Goal: Task Accomplishment & Management: Contribute content

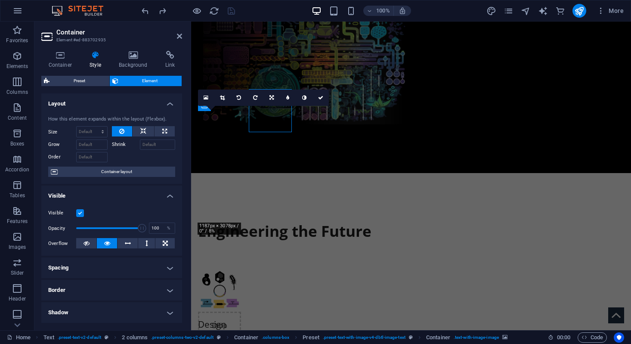
scroll to position [334, 0]
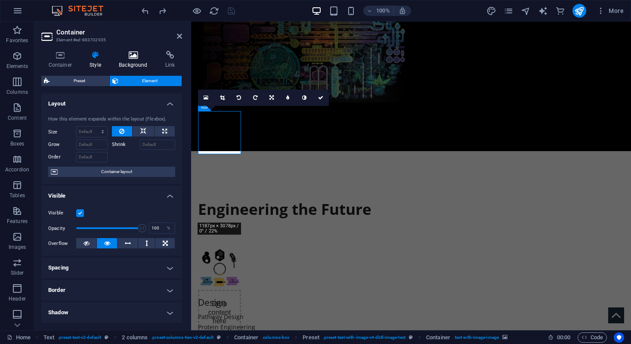
click at [128, 51] on icon at bounding box center [133, 55] width 43 height 9
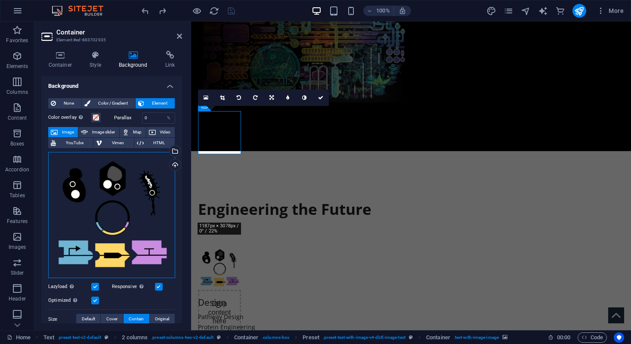
click at [114, 189] on div "Drag files here, click to choose files or select files from Files or our free s…" at bounding box center [111, 215] width 127 height 127
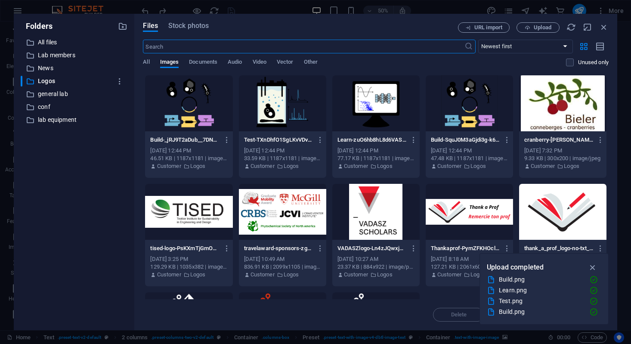
scroll to position [466, 0]
click at [536, 27] on span "Upload" at bounding box center [543, 27] width 18 height 5
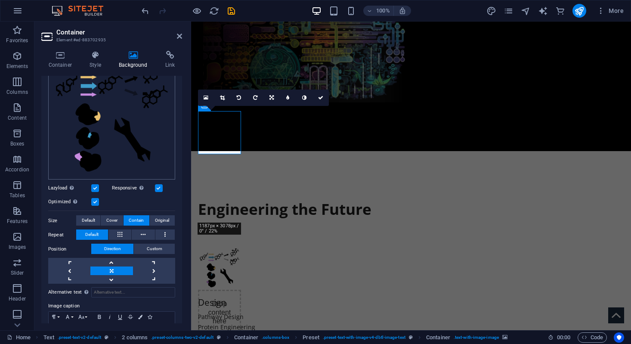
scroll to position [102, 0]
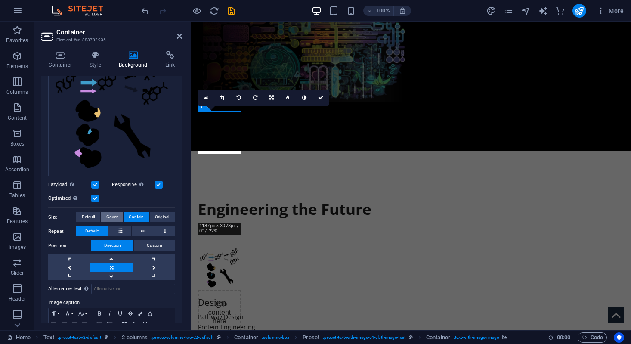
click at [118, 219] on button "Cover" at bounding box center [112, 217] width 22 height 10
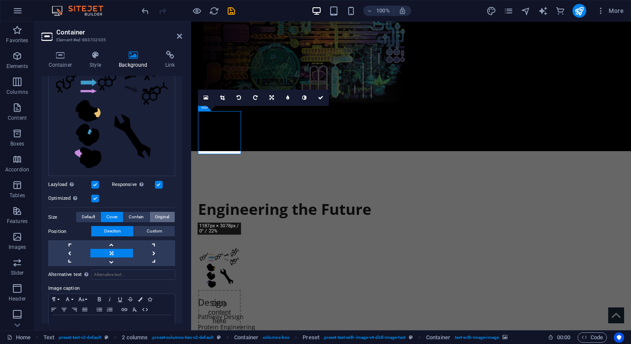
click at [157, 216] on span "Original" at bounding box center [162, 217] width 14 height 10
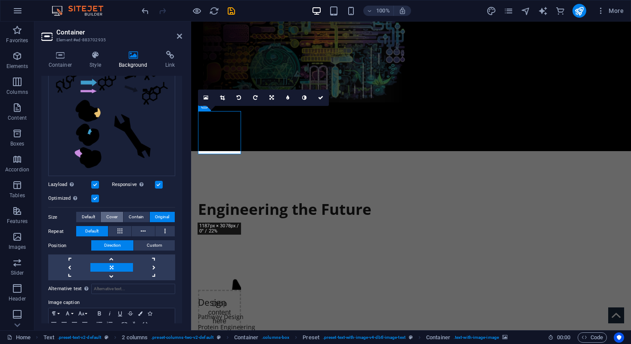
click at [118, 214] on button "Cover" at bounding box center [112, 217] width 22 height 10
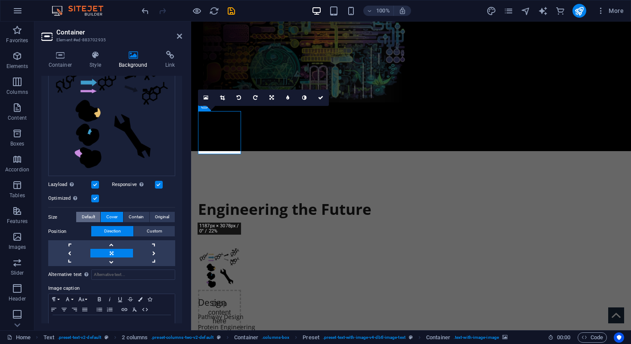
click at [90, 219] on span "Default" at bounding box center [88, 217] width 13 height 10
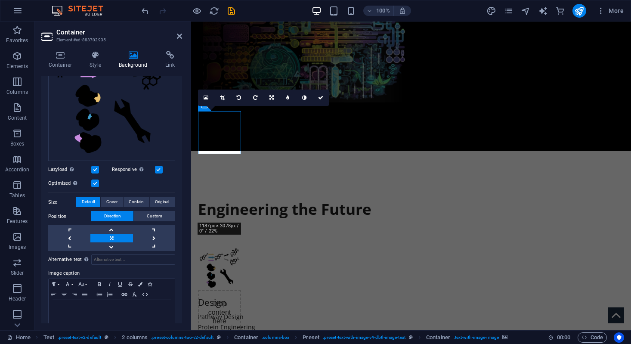
scroll to position [126, 0]
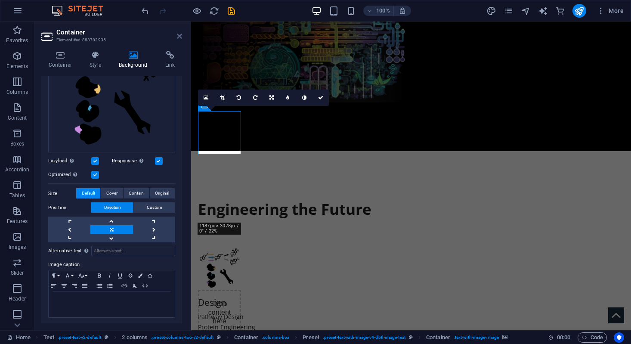
click at [180, 33] on icon at bounding box center [179, 36] width 5 height 7
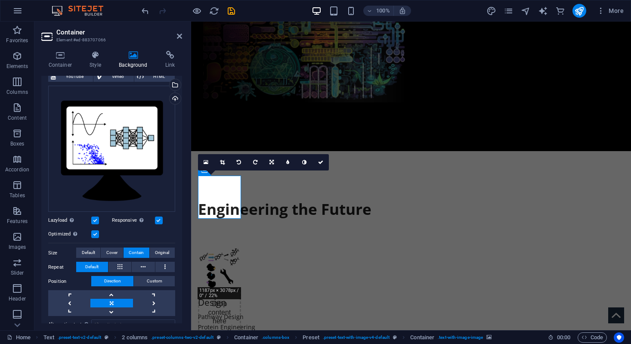
scroll to position [69, 0]
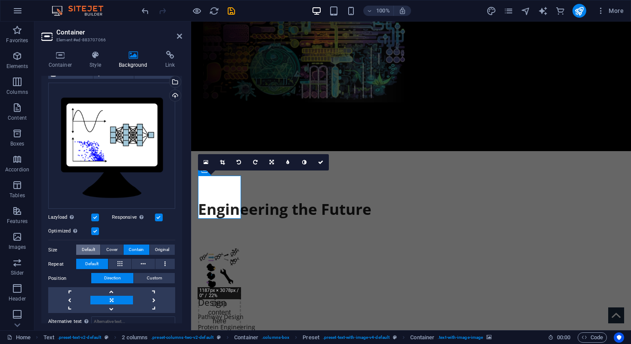
click at [91, 245] on span "Default" at bounding box center [88, 250] width 13 height 10
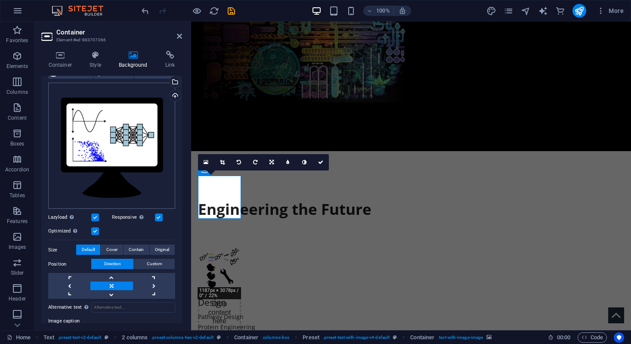
scroll to position [126, 0]
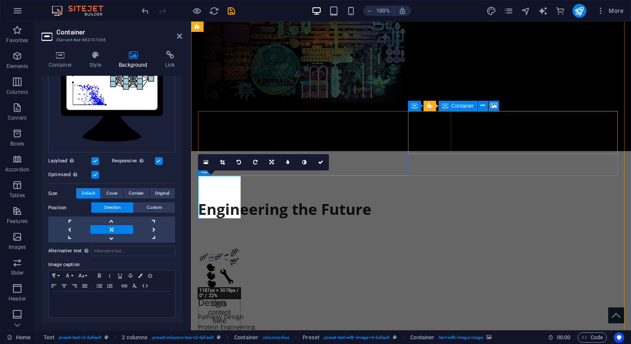
select select "px"
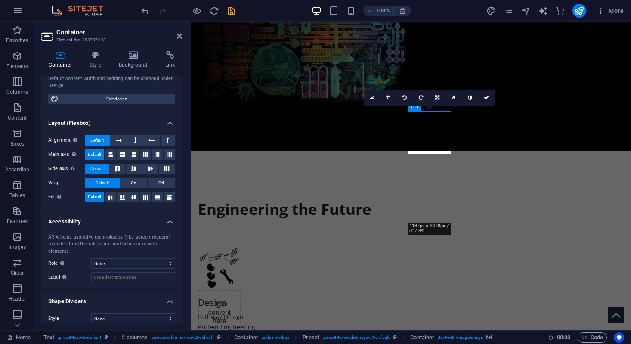
scroll to position [0, 0]
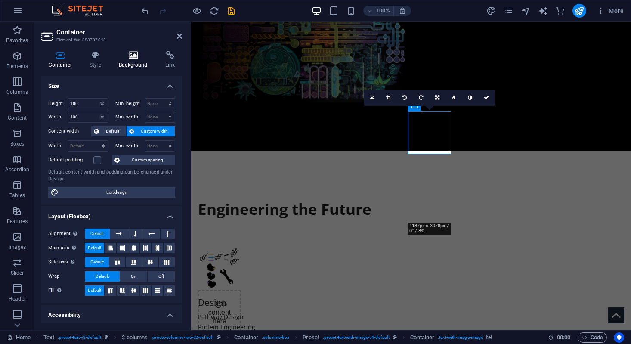
click at [130, 56] on icon at bounding box center [133, 55] width 43 height 9
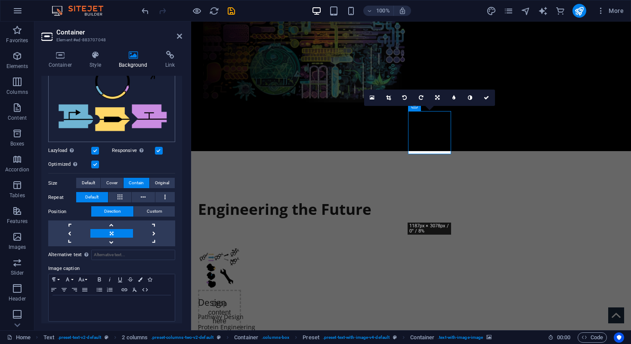
scroll to position [140, 0]
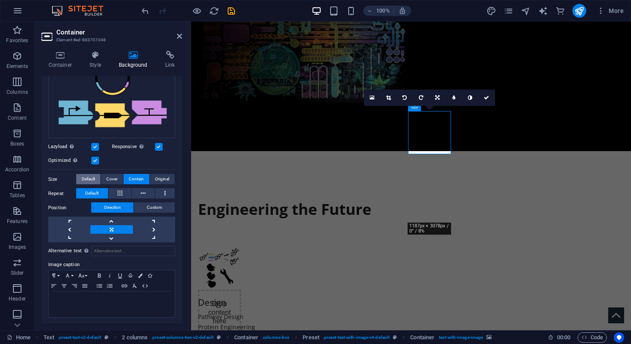
click at [85, 181] on span "Default" at bounding box center [88, 179] width 13 height 10
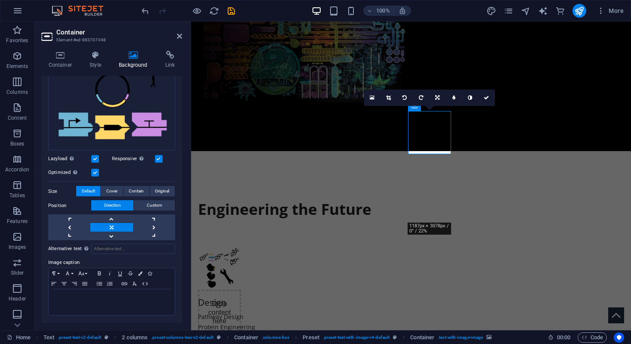
scroll to position [126, 0]
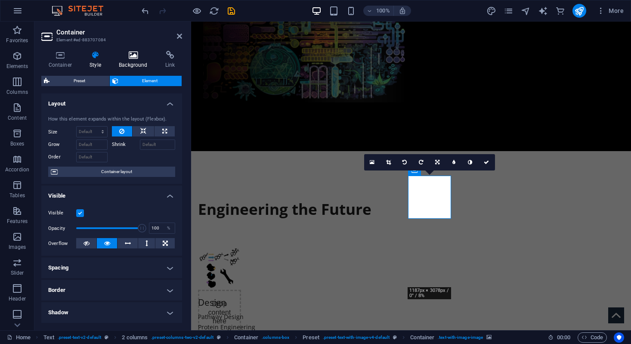
click at [141, 52] on icon at bounding box center [133, 55] width 43 height 9
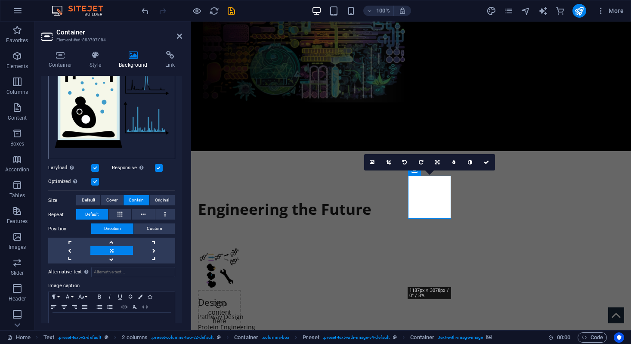
scroll to position [140, 0]
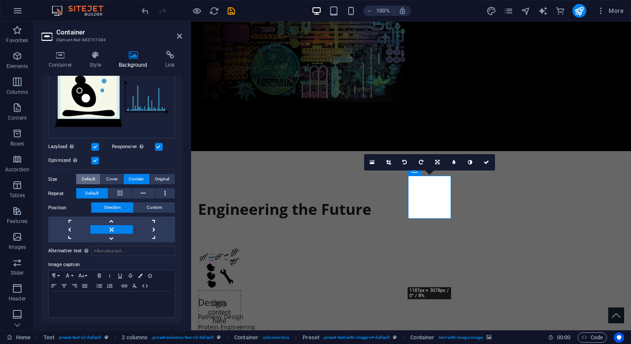
click at [84, 177] on span "Default" at bounding box center [88, 179] width 13 height 10
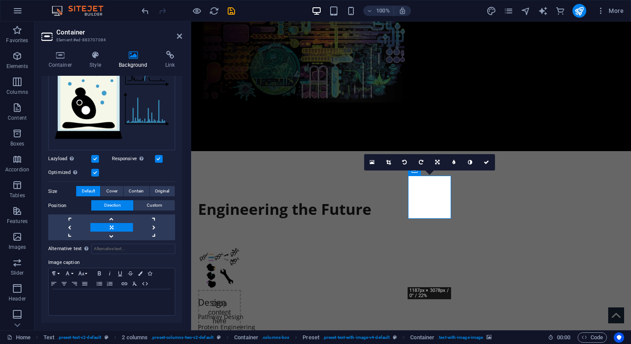
scroll to position [126, 0]
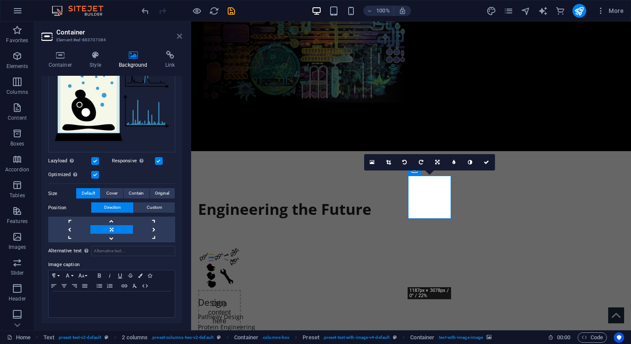
drag, startPoint x: 181, startPoint y: 37, endPoint x: 147, endPoint y: 15, distance: 40.3
click at [181, 37] on icon at bounding box center [179, 36] width 5 height 7
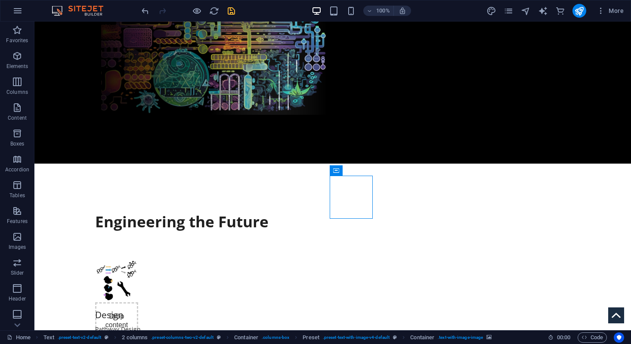
click at [233, 13] on icon "save" at bounding box center [232, 11] width 10 height 10
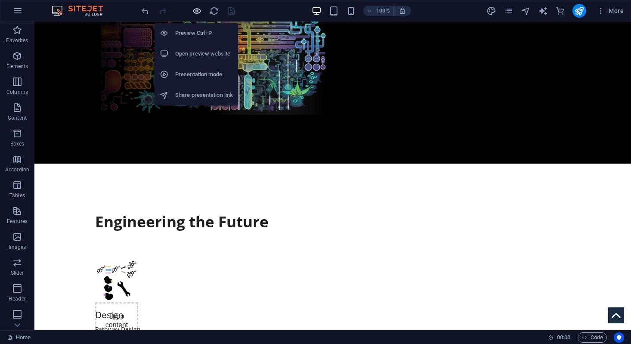
click at [200, 11] on icon "button" at bounding box center [197, 11] width 10 height 10
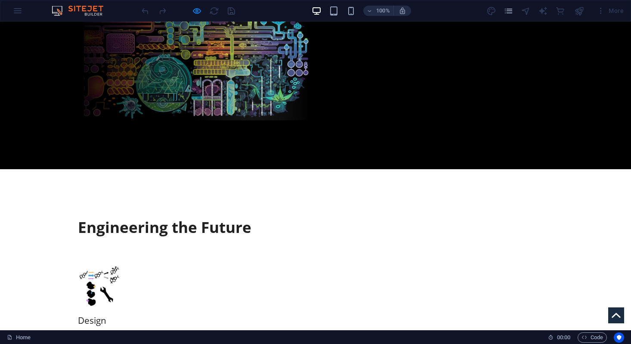
scroll to position [311, 0]
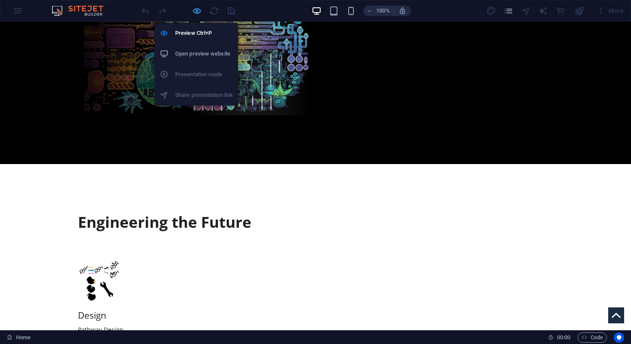
click at [198, 14] on icon "button" at bounding box center [197, 11] width 10 height 10
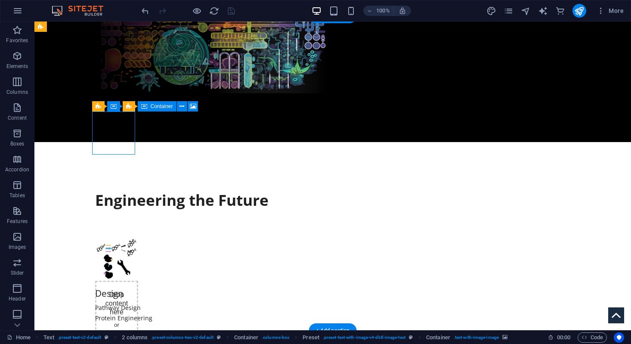
select select "px"
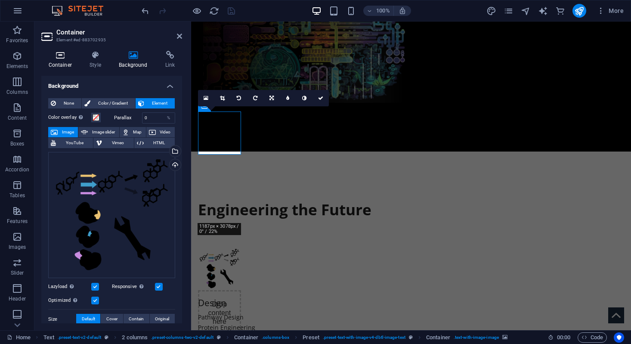
click at [74, 59] on icon at bounding box center [60, 55] width 38 height 9
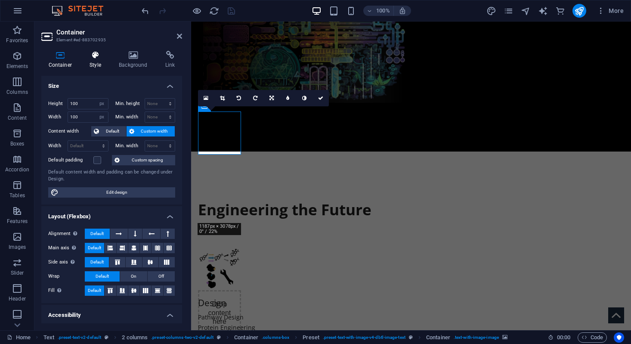
click at [93, 58] on icon at bounding box center [96, 55] width 26 height 9
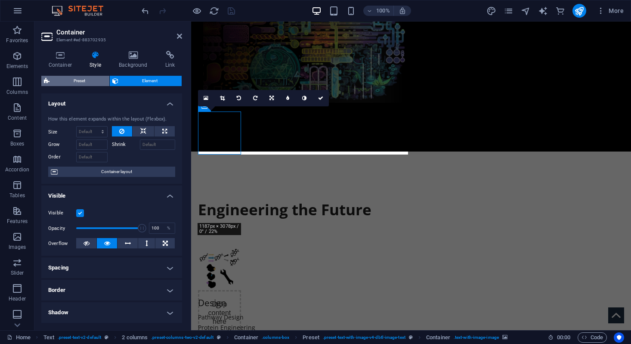
click at [84, 78] on span "Preset" at bounding box center [79, 81] width 55 height 10
select select "rem"
select select "px"
select select "%"
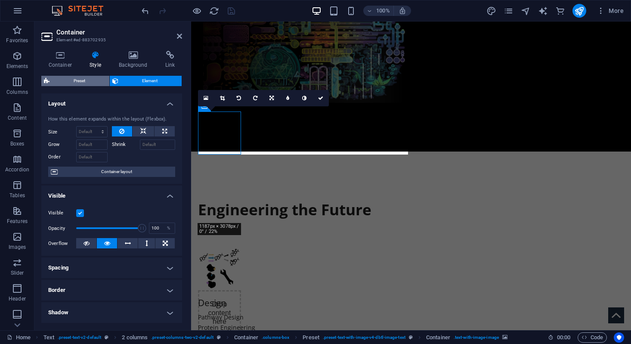
select select "px"
select select "preset-text-with-image-v4-dbtl-image-text"
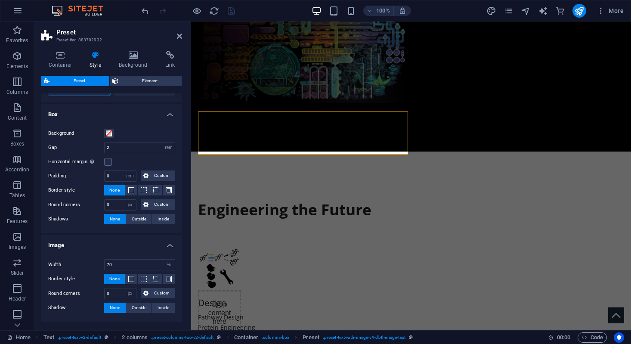
scroll to position [110, 0]
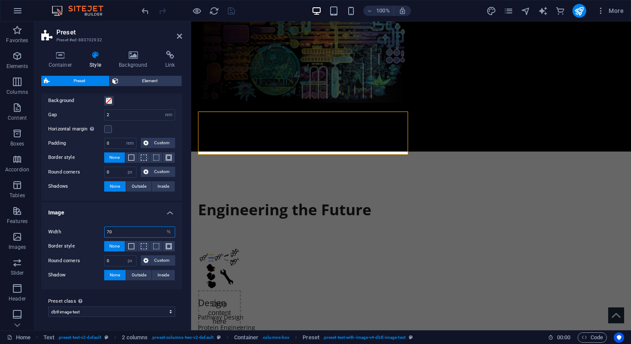
click at [113, 234] on input "70" at bounding box center [140, 232] width 70 height 10
type input "100"
click at [230, 11] on icon "save" at bounding box center [232, 11] width 10 height 10
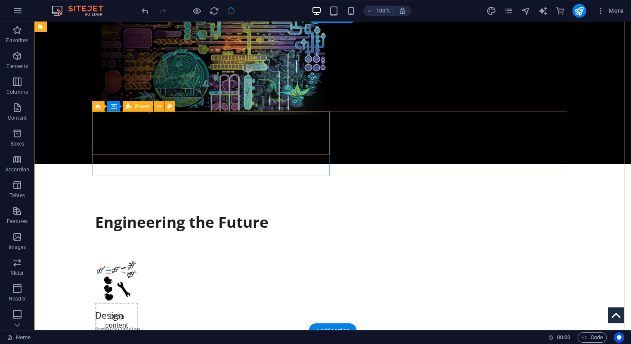
click at [140, 260] on div "Drop content here or Add elements Paste clipboard Design Pathway Design Protein…" at bounding box center [214, 302] width 238 height 85
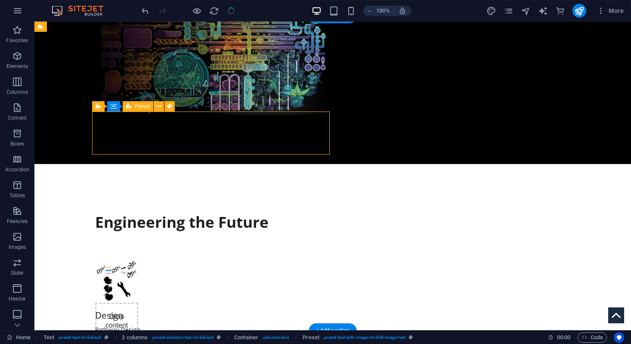
click at [140, 260] on div "Drop content here or Add elements Paste clipboard Design Pathway Design Protein…" at bounding box center [214, 302] width 238 height 85
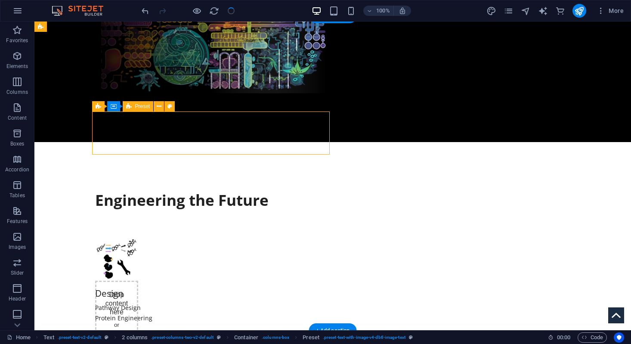
select select "rem"
select select "px"
select select "%"
select select "px"
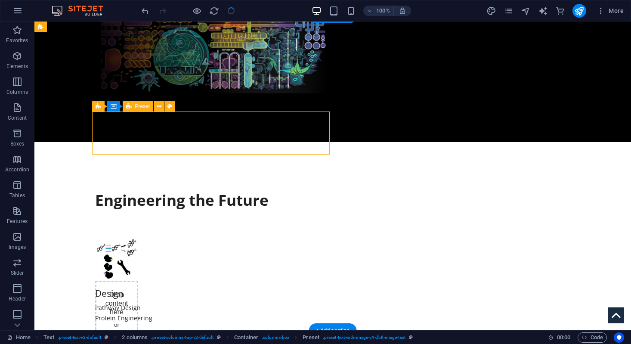
select select "preset-text-with-image-v4-dbtl-image-text"
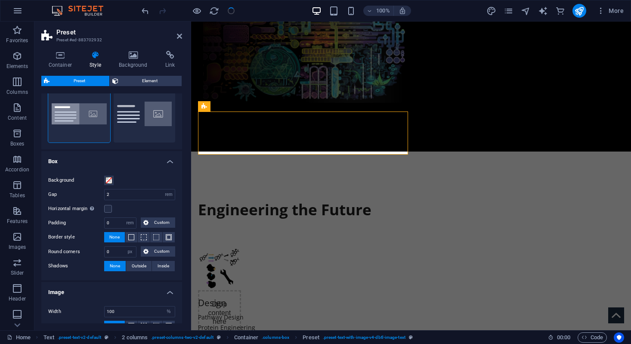
scroll to position [33, 0]
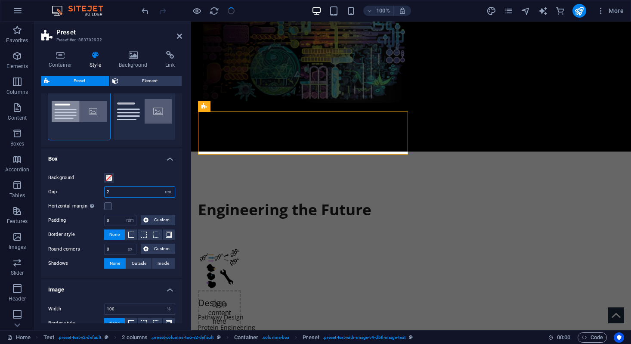
click at [115, 195] on input "2" at bounding box center [140, 192] width 70 height 10
click at [116, 193] on input "1" at bounding box center [140, 192] width 70 height 10
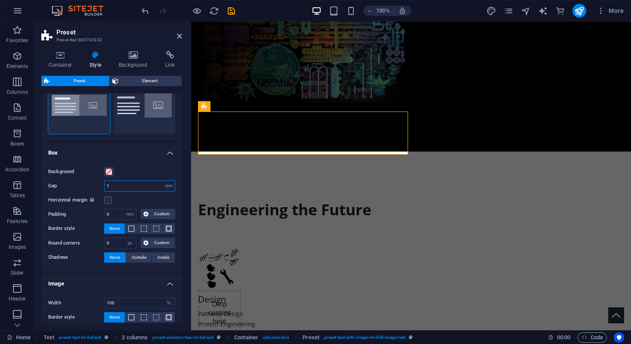
click at [122, 185] on input "1" at bounding box center [140, 186] width 70 height 10
type input "2"
click at [217, 290] on div "Drop content here or Add elements Paste clipboard" at bounding box center [219, 345] width 43 height 111
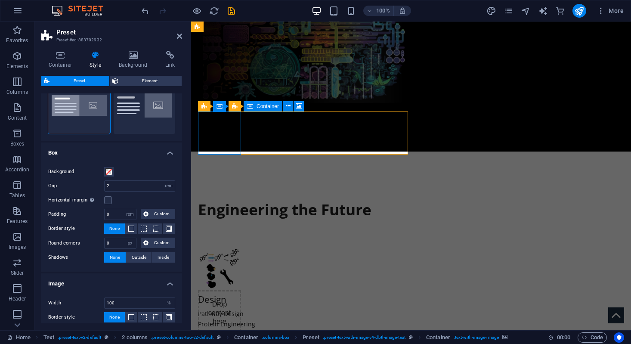
click at [217, 290] on div "Drop content here or Add elements Paste clipboard" at bounding box center [219, 345] width 43 height 111
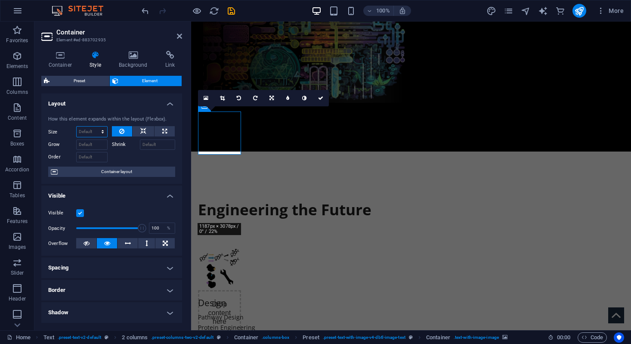
click at [105, 132] on select "Default auto px % 1/1 1/2 1/3 1/4 1/5 1/6 1/7 1/8 1/9 1/10" at bounding box center [92, 132] width 31 height 10
click at [98, 129] on select "Default auto px % 1/1 1/2 1/3 1/4 1/5 1/6 1/7 1/8 1/9 1/10" at bounding box center [92, 132] width 31 height 10
click at [94, 127] on select "Default auto px % 1/1 1/2 1/3 1/4 1/5 1/6 1/7 1/8 1/9 1/10" at bounding box center [92, 132] width 31 height 10
select select "%"
click at [95, 132] on select "Default auto px % 1/1 1/2 1/3 1/4 1/5 1/6 1/7 1/8 1/9 1/10" at bounding box center [101, 132] width 12 height 10
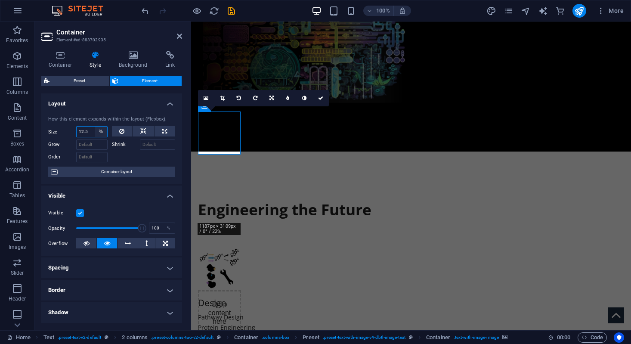
click at [95, 127] on select "Default auto px % 1/1 1/2 1/3 1/4 1/5 1/6 1/7 1/8 1/9 1/10" at bounding box center [101, 132] width 12 height 10
click at [91, 132] on input "number" at bounding box center [92, 132] width 31 height 10
type input "100"
click at [114, 131] on button at bounding box center [122, 131] width 21 height 10
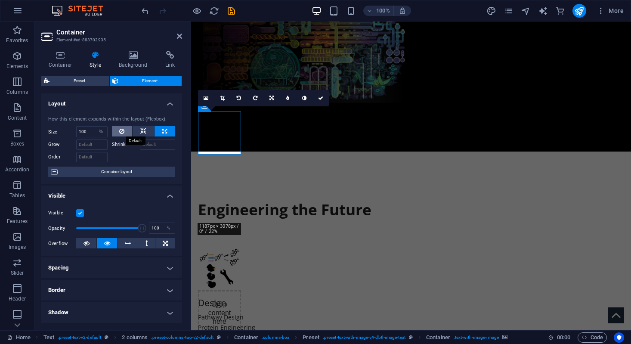
select select "DISABLED_OPTION_VALUE"
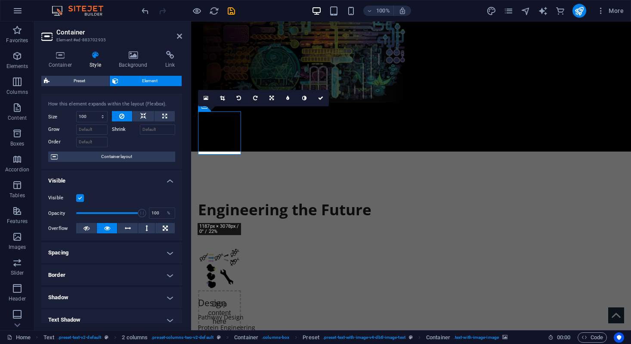
scroll to position [19, 0]
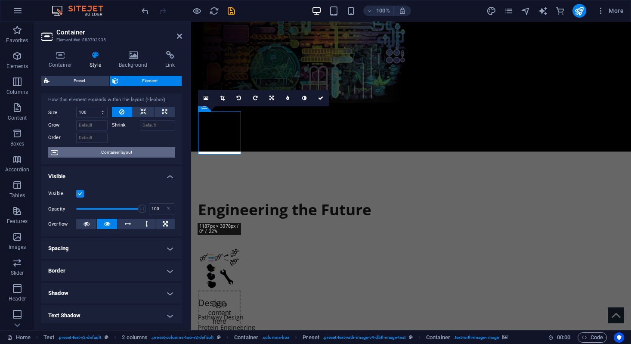
click at [102, 149] on span "Container layout" at bounding box center [116, 152] width 112 height 10
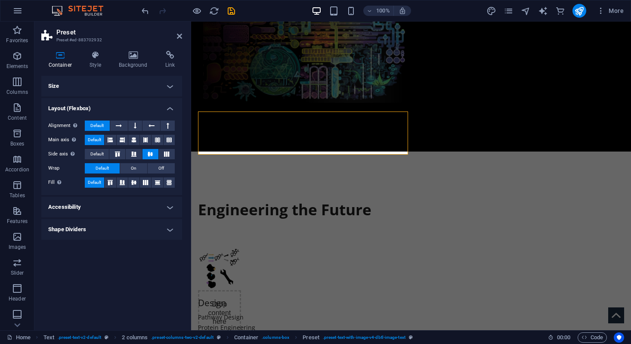
click at [103, 81] on h4 "Size" at bounding box center [111, 86] width 141 height 21
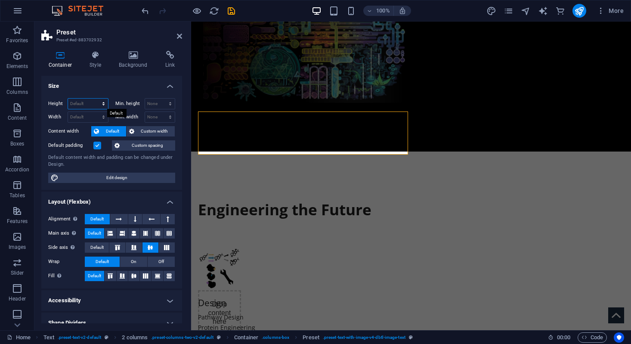
click at [96, 102] on select "Default px rem % vh vw" at bounding box center [88, 104] width 40 height 10
select select "rem"
click at [95, 99] on select "Default px rem % vh vw" at bounding box center [88, 104] width 40 height 10
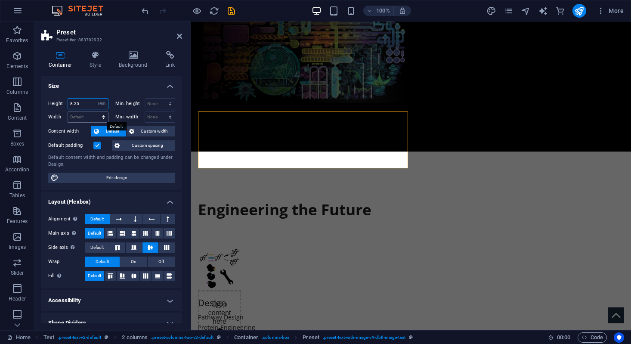
type input "8.25"
select select "DISABLED_OPTION_VALUE"
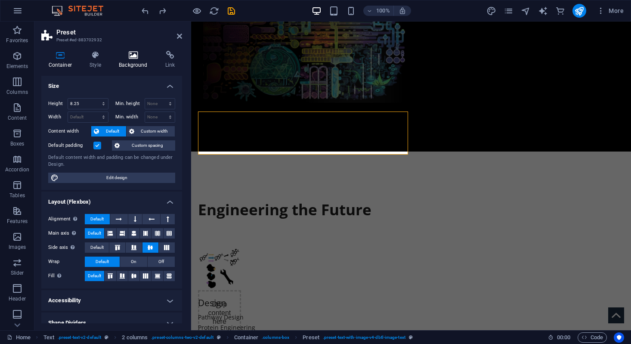
click at [140, 53] on icon at bounding box center [133, 55] width 43 height 9
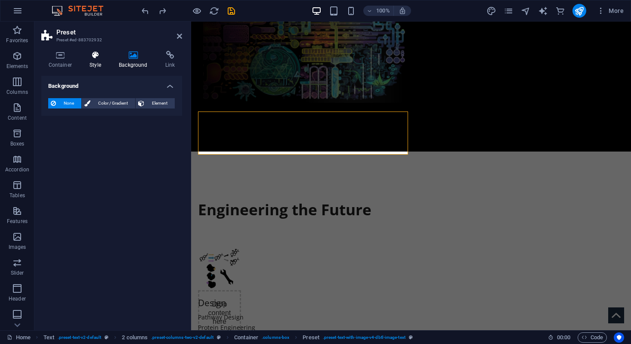
click at [102, 61] on h4 "Style" at bounding box center [97, 60] width 29 height 18
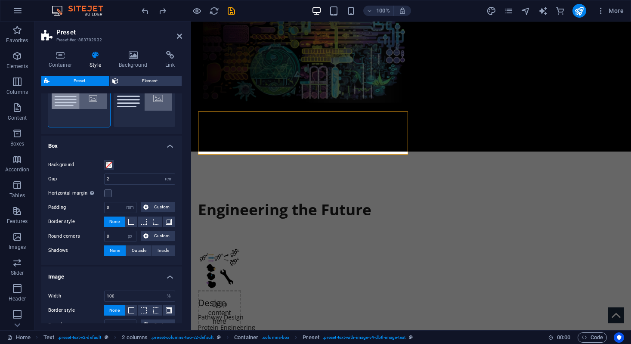
scroll to position [110, 0]
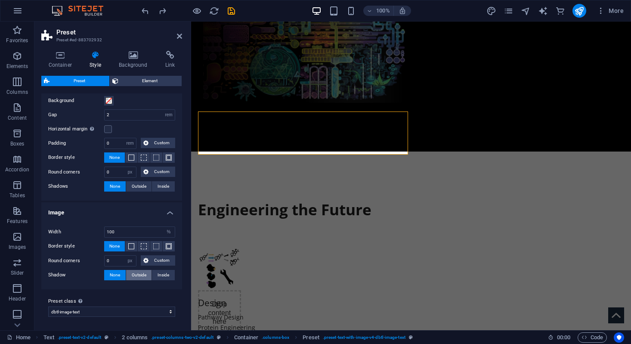
click at [144, 276] on span "Outside" at bounding box center [139, 275] width 15 height 10
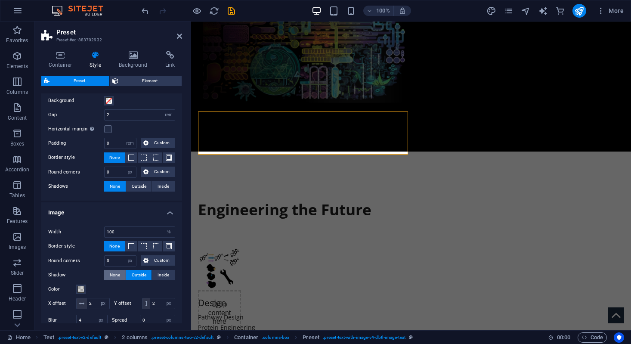
click at [114, 273] on span "None" at bounding box center [115, 275] width 10 height 10
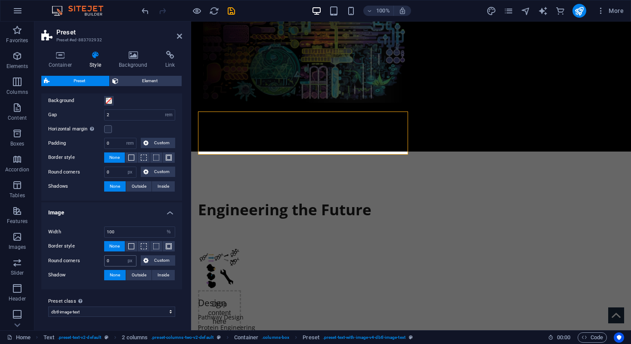
scroll to position [0, 0]
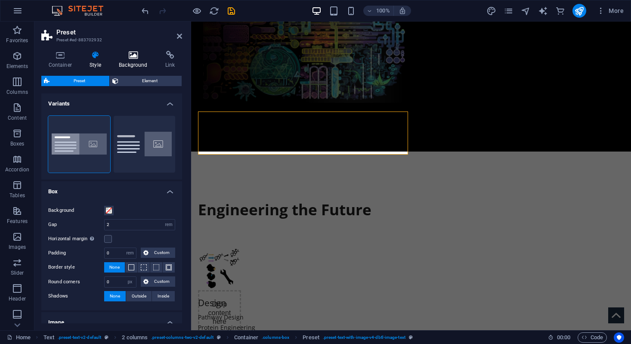
click at [129, 51] on icon at bounding box center [133, 55] width 43 height 9
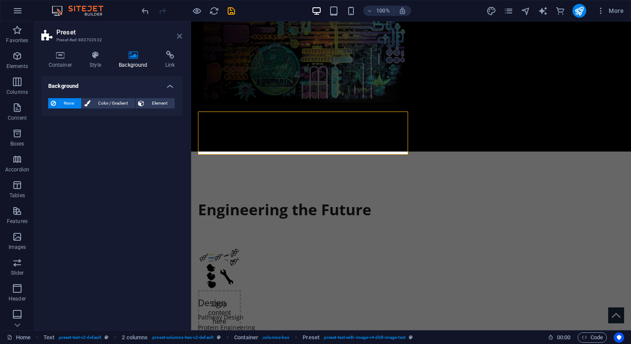
click at [177, 35] on icon at bounding box center [179, 36] width 5 height 7
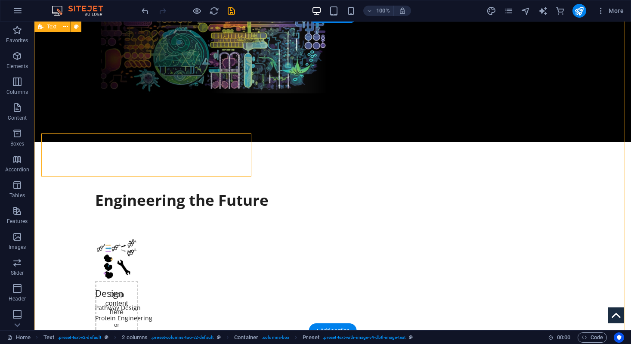
scroll to position [311, 0]
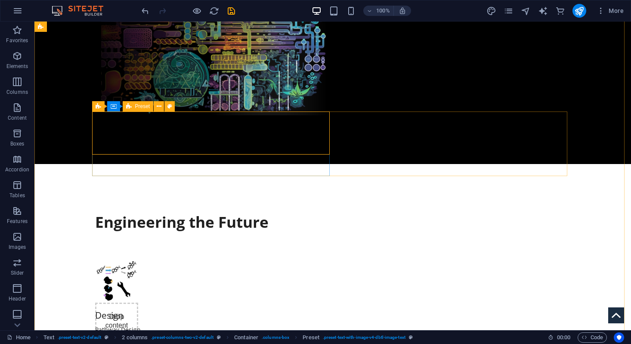
click at [139, 106] on span "Preset" at bounding box center [142, 106] width 15 height 5
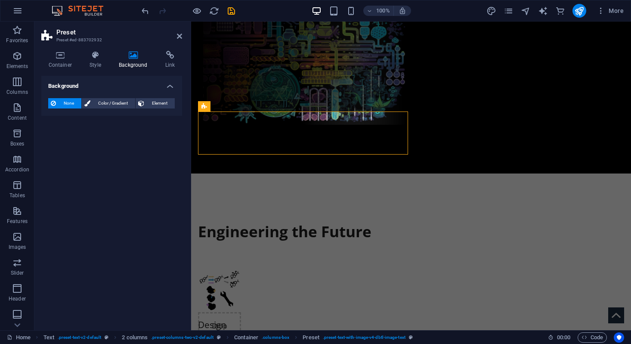
scroll to position [333, 0]
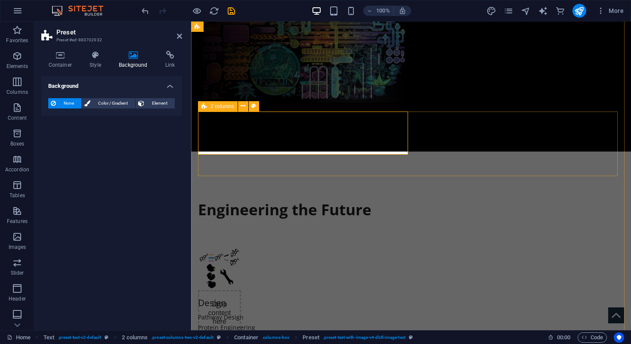
click at [208, 106] on div "2 columns" at bounding box center [218, 106] width 40 height 10
select select "rem"
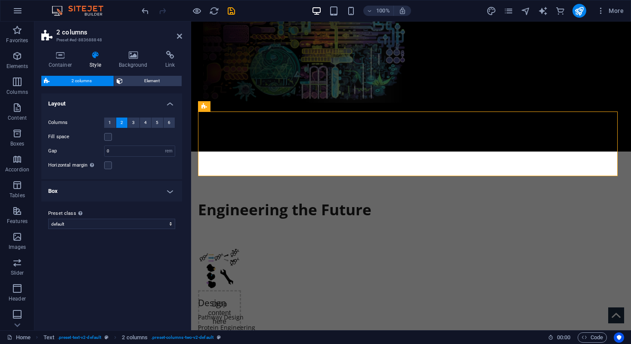
click at [129, 186] on h4 "Box" at bounding box center [111, 191] width 141 height 21
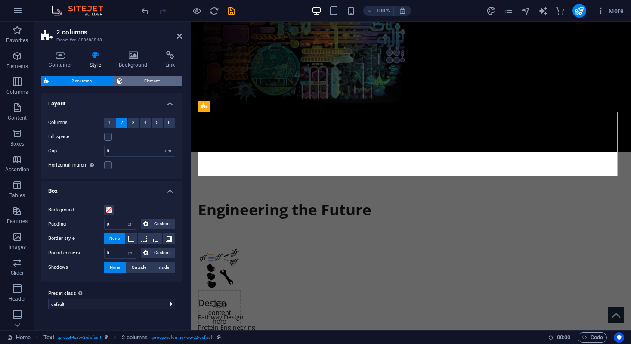
click at [136, 84] on span "Element" at bounding box center [152, 81] width 54 height 10
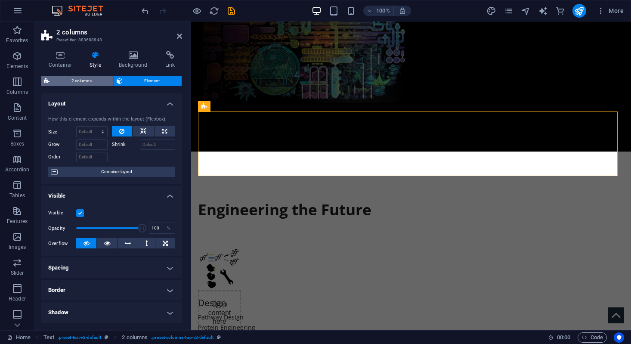
click at [94, 83] on span "2 columns" at bounding box center [81, 81] width 59 height 10
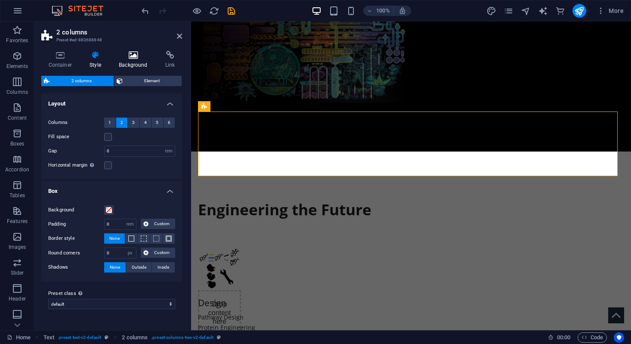
click at [143, 60] on h4 "Background" at bounding box center [135, 60] width 47 height 18
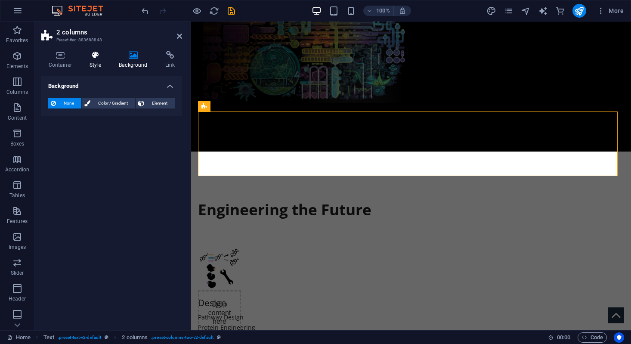
click at [98, 59] on icon at bounding box center [96, 55] width 26 height 9
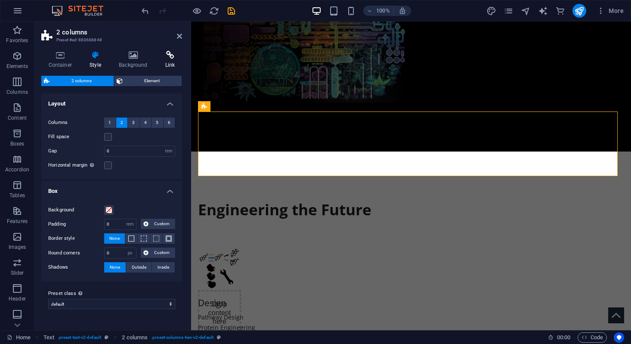
click at [165, 67] on h4 "Link" at bounding box center [170, 60] width 24 height 18
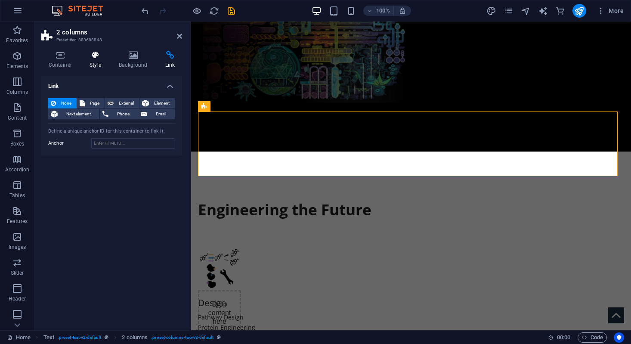
click at [106, 61] on h4 "Style" at bounding box center [97, 60] width 29 height 18
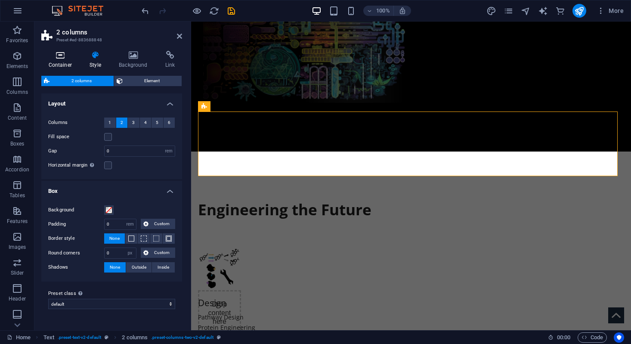
click at [63, 65] on h4 "Container" at bounding box center [61, 60] width 41 height 18
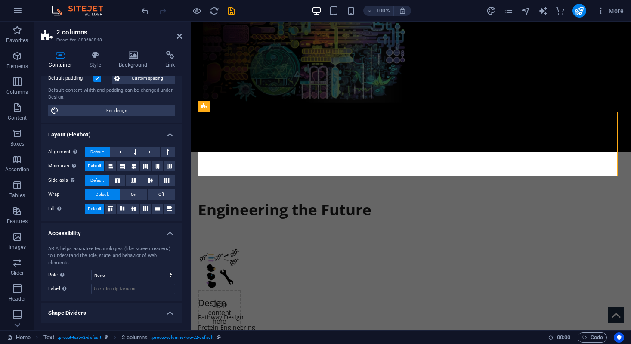
scroll to position [79, 0]
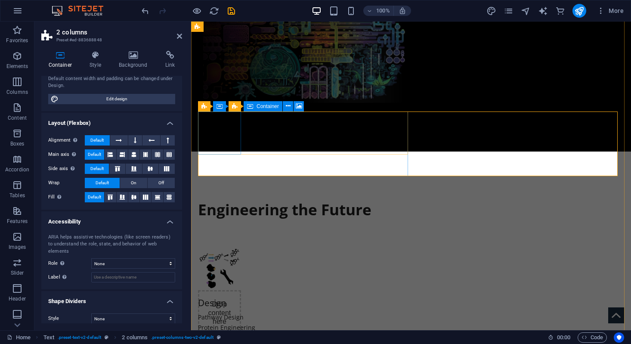
click at [233, 290] on div "Drop content here or Add elements Paste clipboard" at bounding box center [219, 345] width 43 height 111
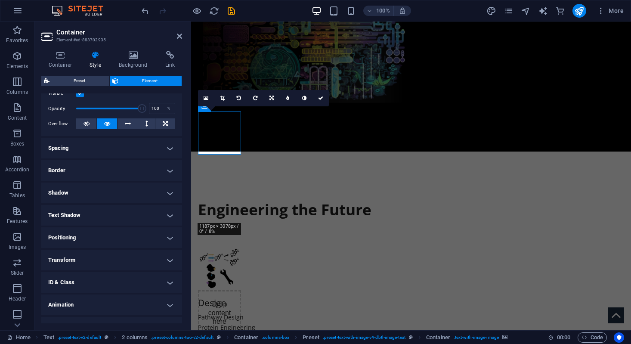
scroll to position [121, 0]
click at [225, 290] on div "Drop content here or Add elements Paste clipboard" at bounding box center [219, 345] width 43 height 111
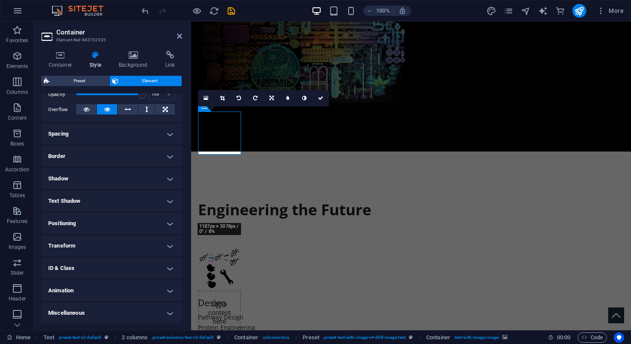
scroll to position [0, 0]
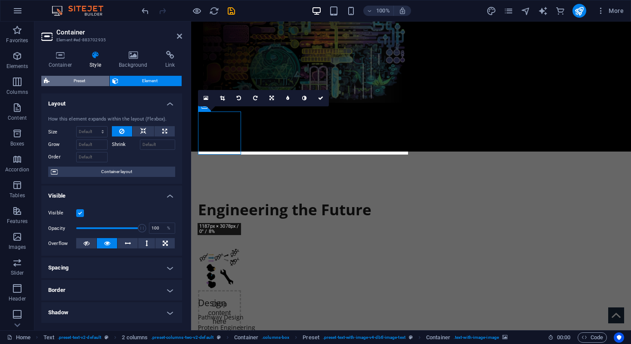
click at [72, 78] on span "Preset" at bounding box center [79, 81] width 55 height 10
select select "rem"
select select "px"
select select "%"
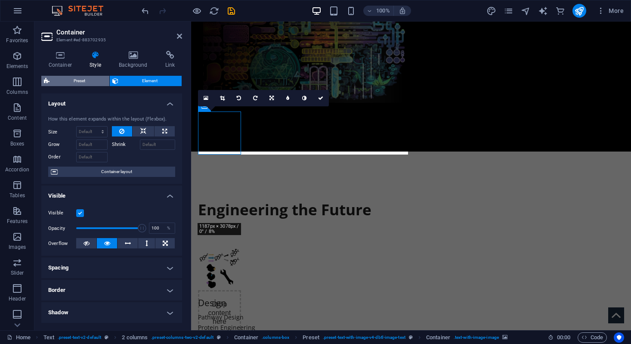
select select "px"
select select "preset-text-with-image-v4-dbtl-image-text"
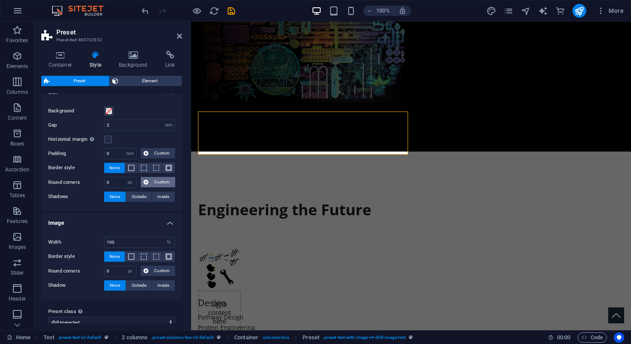
scroll to position [110, 0]
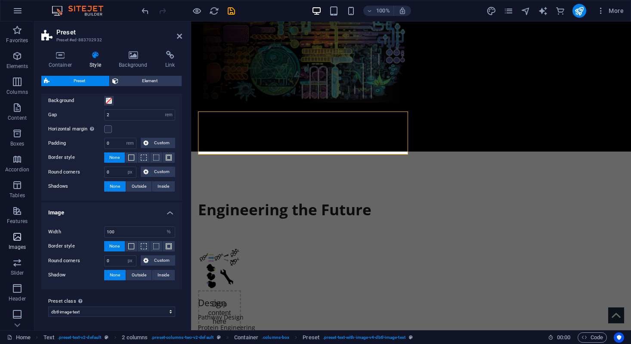
click at [12, 236] on icon "button" at bounding box center [17, 237] width 10 height 10
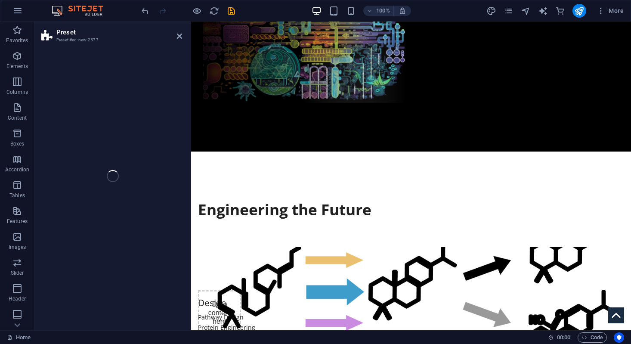
scroll to position [605, 0]
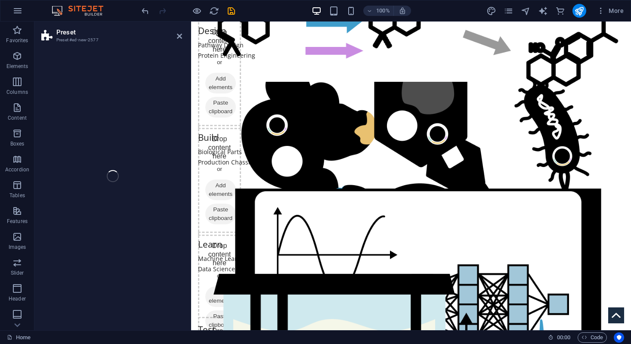
select select "rem"
select select "px"
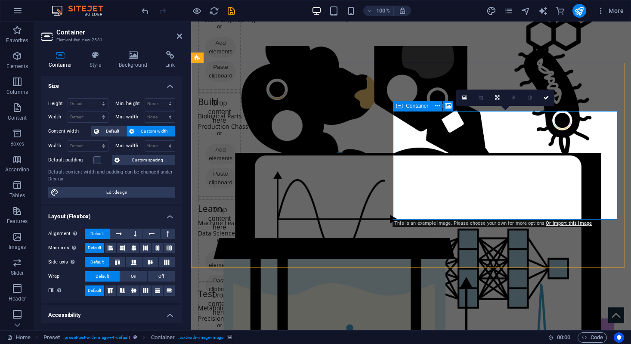
scroll to position [649, 0]
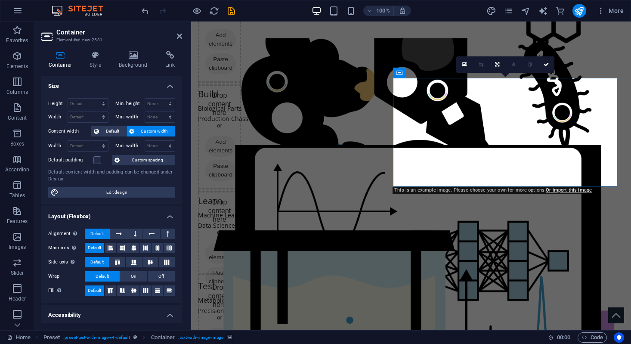
click at [142, 53] on icon at bounding box center [133, 55] width 43 height 9
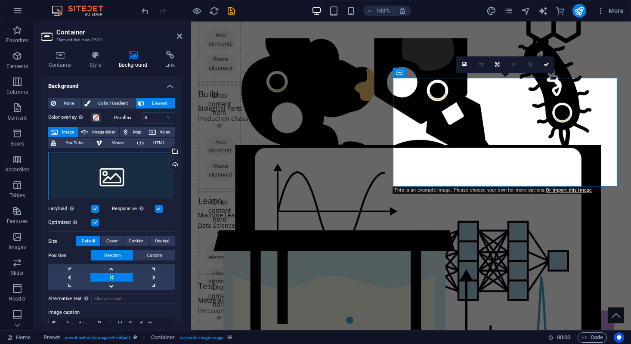
click at [117, 185] on div "Drag files here, click to choose files or select files from Files or our free s…" at bounding box center [111, 176] width 127 height 49
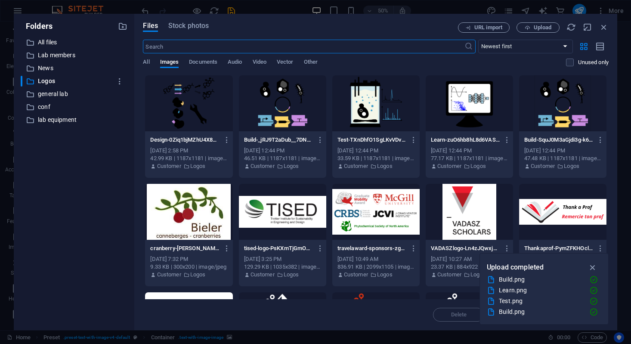
click at [183, 106] on div at bounding box center [188, 103] width 87 height 56
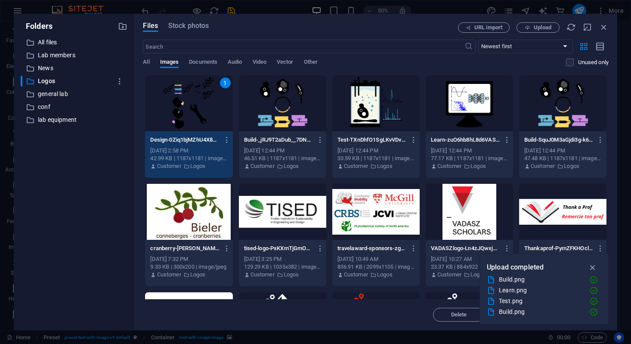
click at [183, 106] on div "1" at bounding box center [188, 103] width 87 height 56
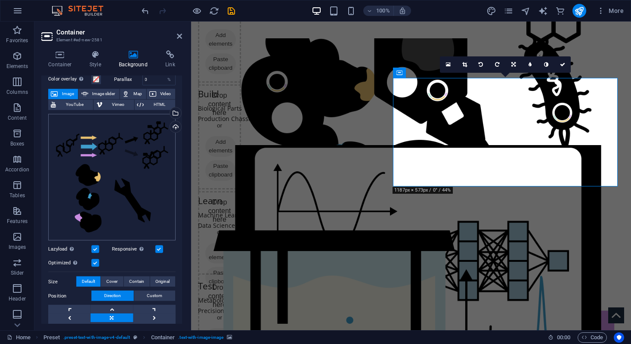
scroll to position [41, 0]
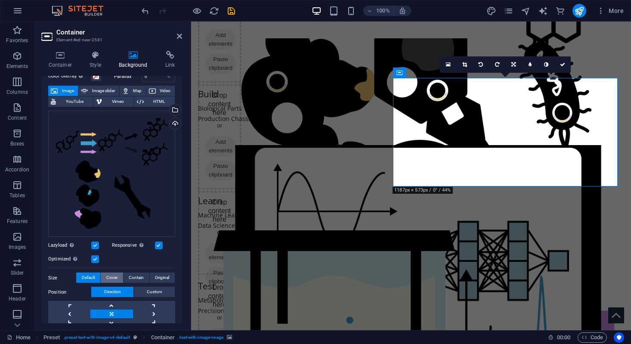
click at [104, 273] on button "Cover" at bounding box center [112, 278] width 22 height 10
click at [131, 274] on span "Contain" at bounding box center [136, 278] width 15 height 10
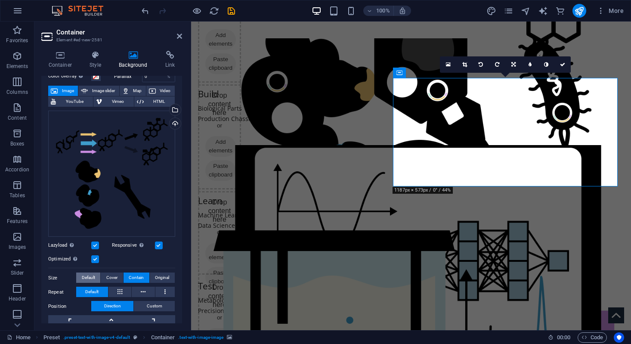
click at [86, 276] on span "Default" at bounding box center [88, 278] width 13 height 10
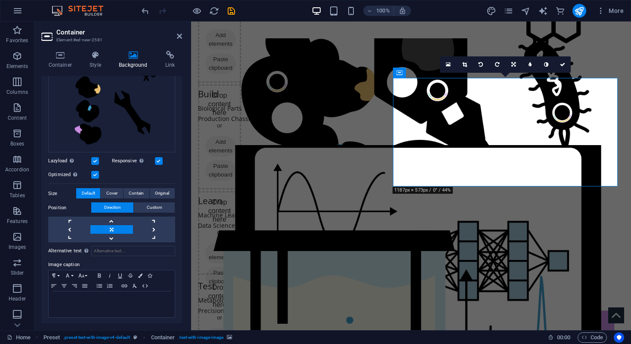
scroll to position [0, 0]
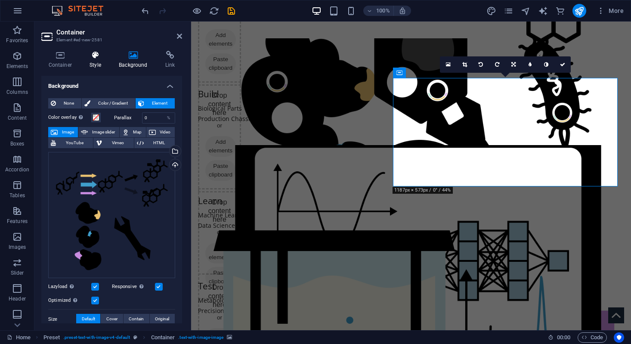
click at [87, 54] on icon at bounding box center [96, 55] width 26 height 9
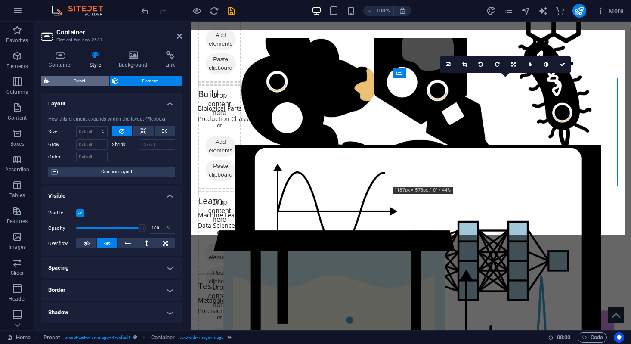
click at [78, 81] on span "Preset" at bounding box center [79, 81] width 55 height 10
select select "rem"
select select "px"
select select "%"
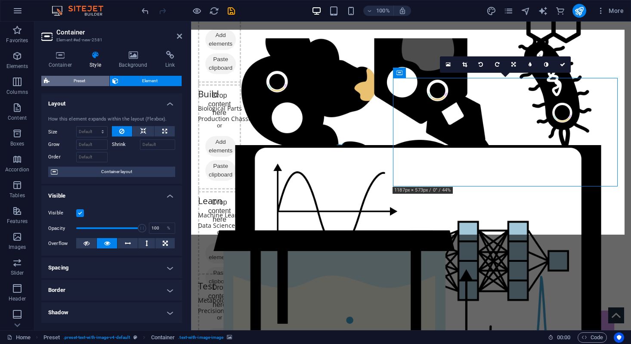
select select "px"
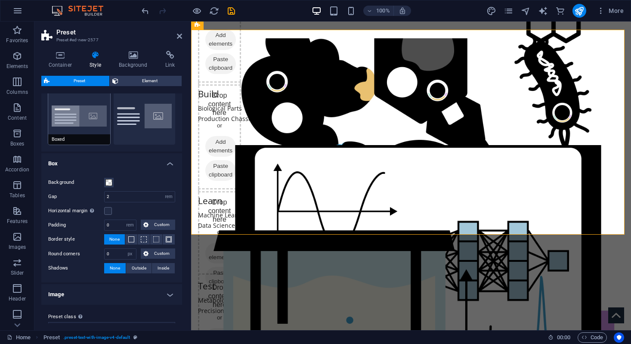
scroll to position [43, 0]
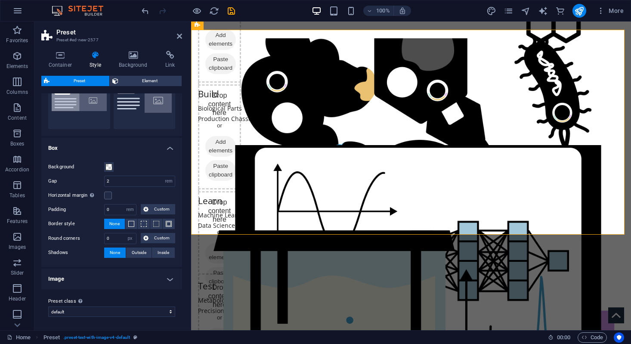
click at [94, 285] on h4 "Image" at bounding box center [111, 279] width 141 height 21
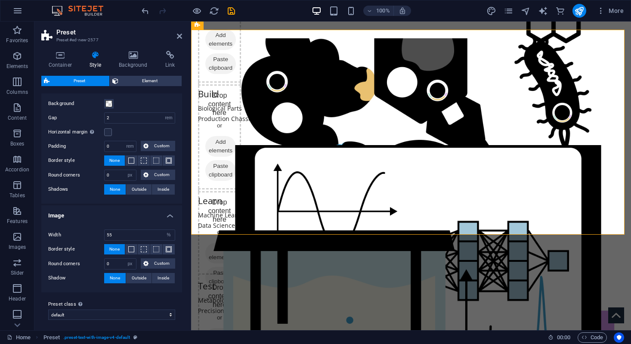
scroll to position [110, 0]
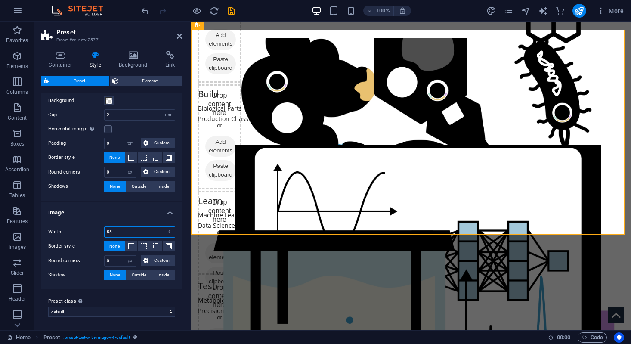
click at [127, 228] on input "55" at bounding box center [140, 232] width 70 height 10
type input "70"
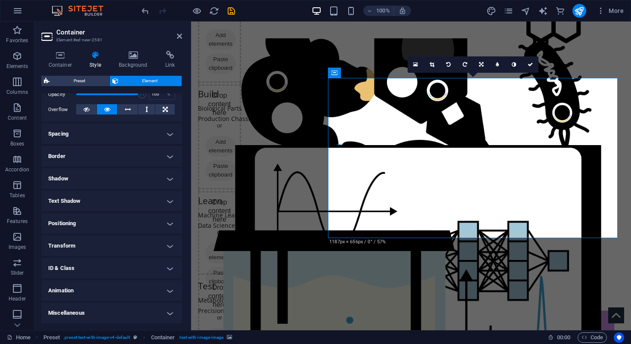
scroll to position [0, 0]
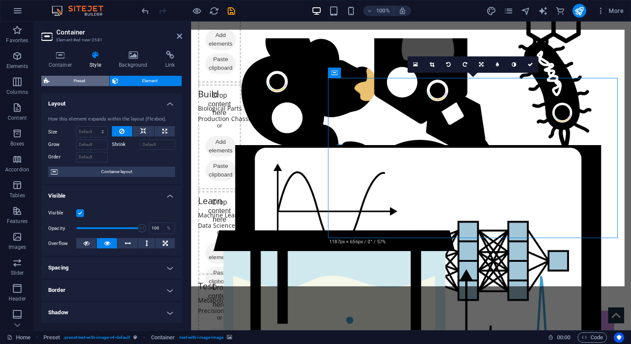
click at [90, 82] on span "Preset" at bounding box center [79, 81] width 55 height 10
select select "rem"
select select "px"
select select "%"
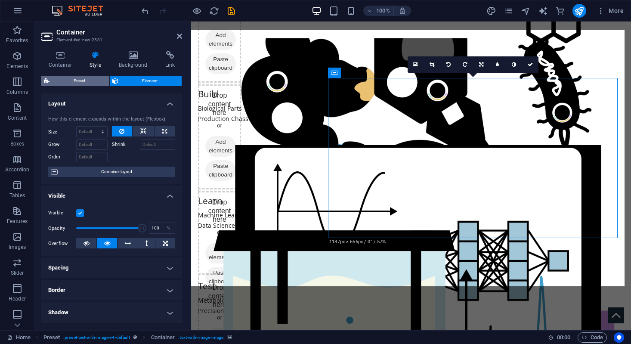
select select "px"
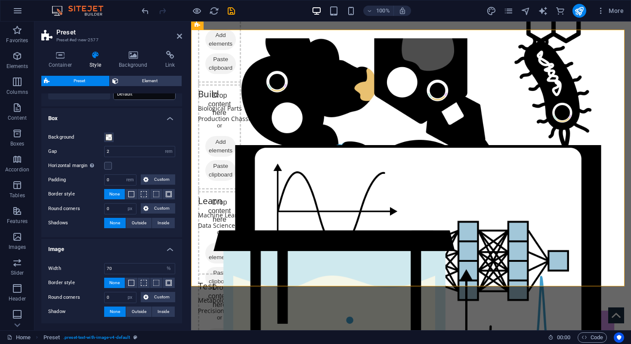
scroll to position [77, 0]
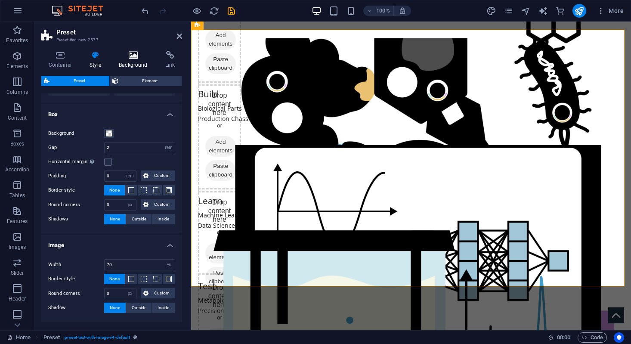
click at [131, 66] on h4 "Background" at bounding box center [135, 60] width 47 height 18
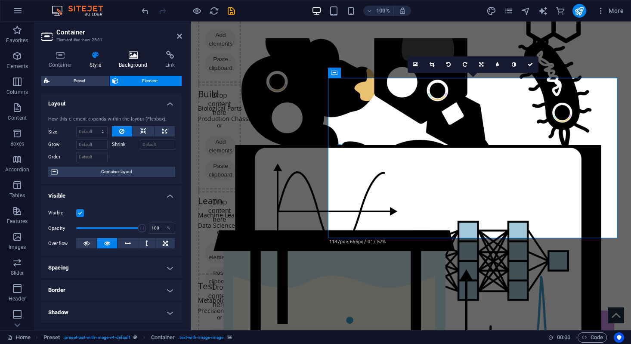
click at [129, 63] on h4 "Background" at bounding box center [135, 60] width 47 height 18
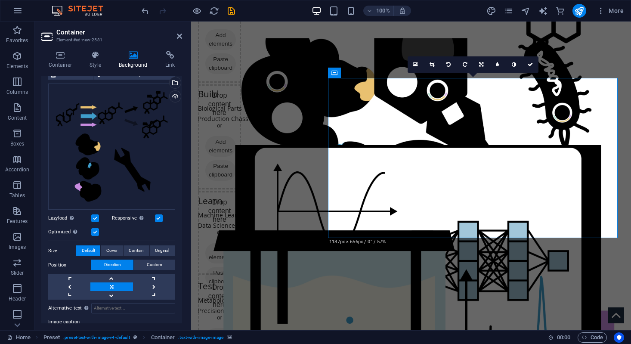
scroll to position [71, 0]
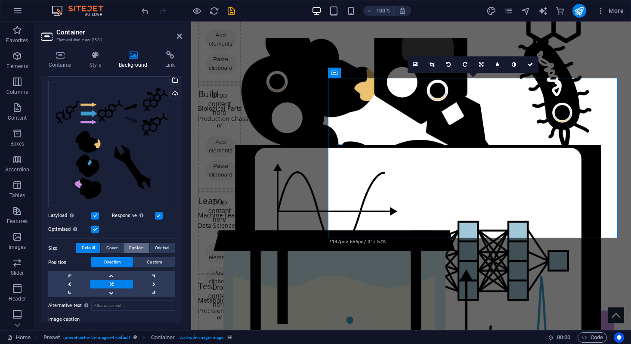
click at [129, 245] on span "Contain" at bounding box center [136, 248] width 15 height 10
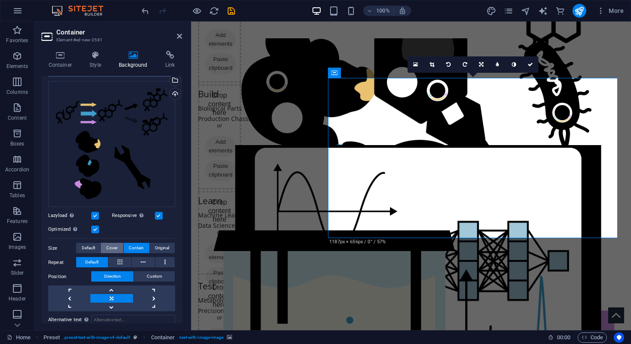
click at [114, 245] on span "Cover" at bounding box center [111, 248] width 11 height 10
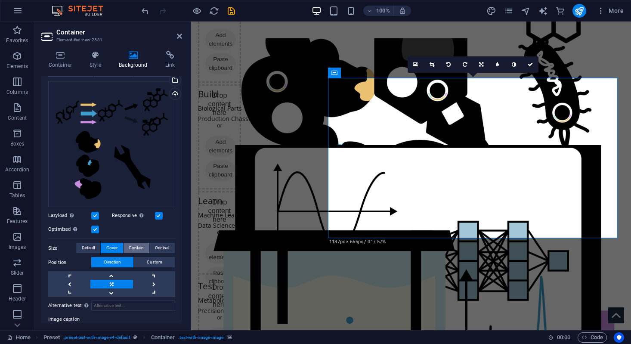
click at [140, 245] on span "Contain" at bounding box center [136, 248] width 15 height 10
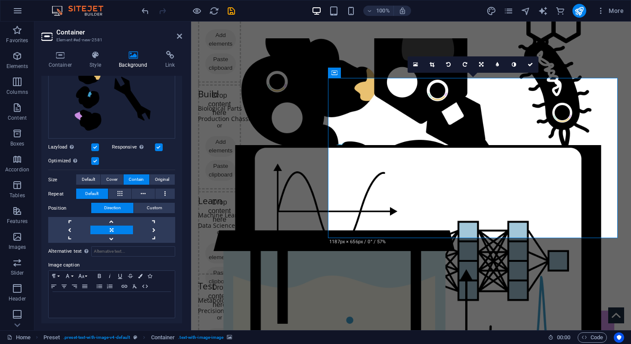
scroll to position [139, 0]
click at [91, 180] on span "Default" at bounding box center [88, 180] width 13 height 10
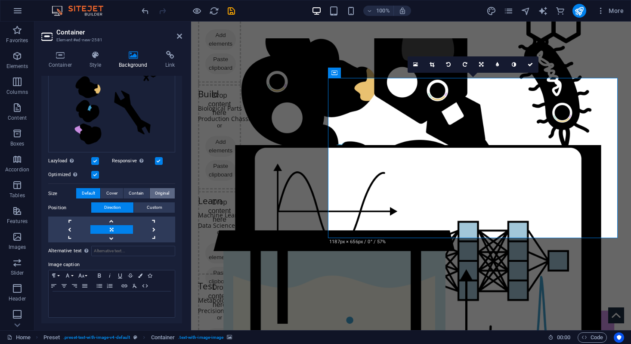
click at [163, 190] on span "Original" at bounding box center [162, 193] width 14 height 10
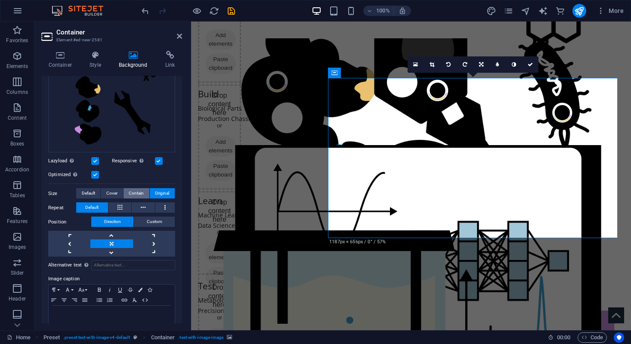
click at [129, 192] on span "Contain" at bounding box center [136, 193] width 15 height 10
click at [117, 191] on span "Cover" at bounding box center [111, 193] width 11 height 10
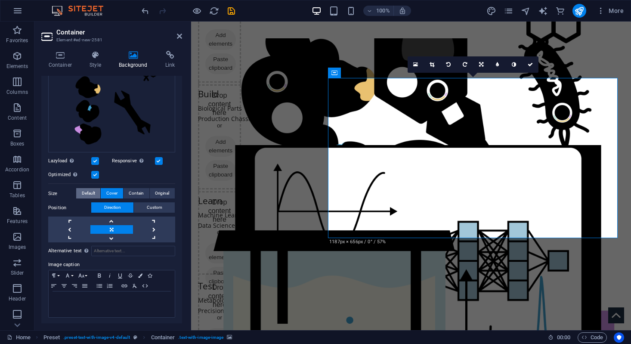
click at [97, 189] on button "Default" at bounding box center [88, 193] width 24 height 10
click at [90, 54] on icon at bounding box center [96, 55] width 26 height 9
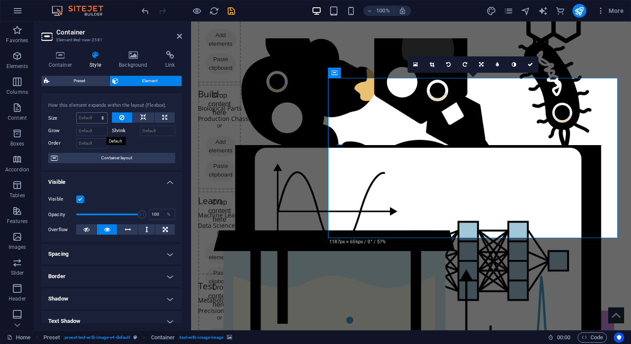
scroll to position [19, 0]
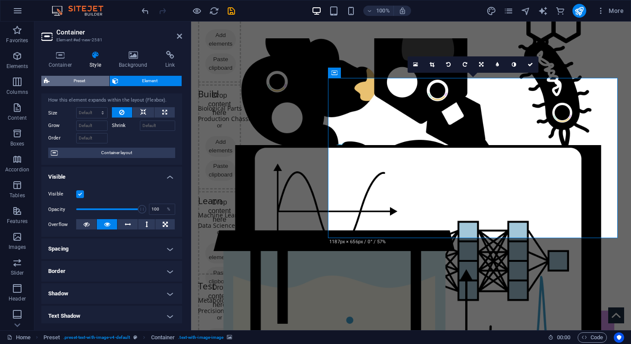
click at [78, 79] on span "Preset" at bounding box center [79, 81] width 55 height 10
select select "rem"
select select "px"
select select "%"
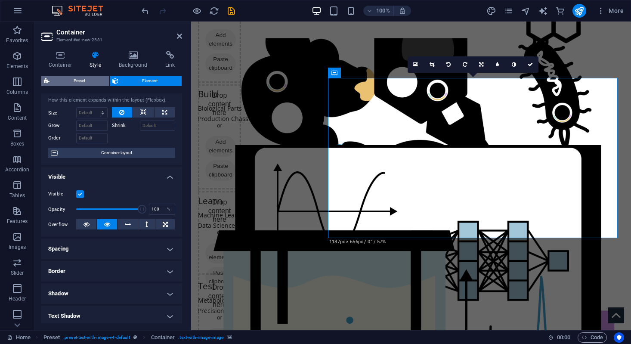
select select "px"
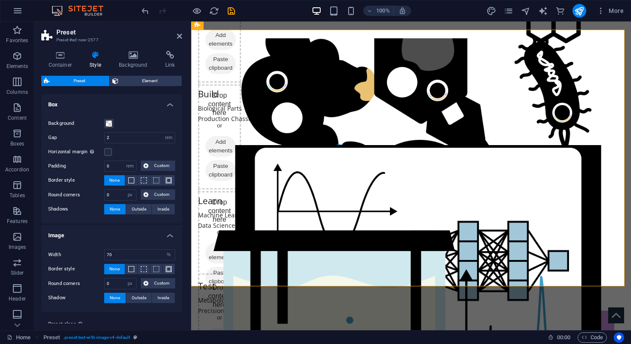
scroll to position [87, 0]
click at [141, 259] on input "70" at bounding box center [140, 255] width 70 height 10
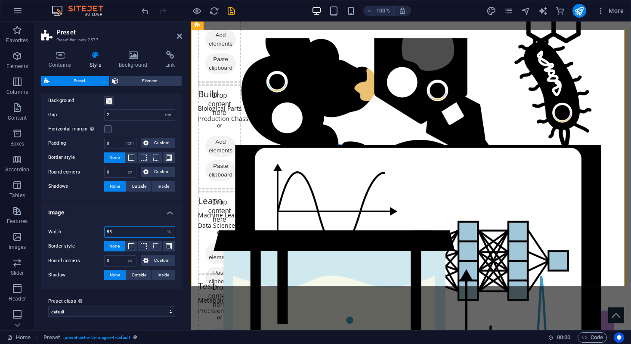
scroll to position [0, 0]
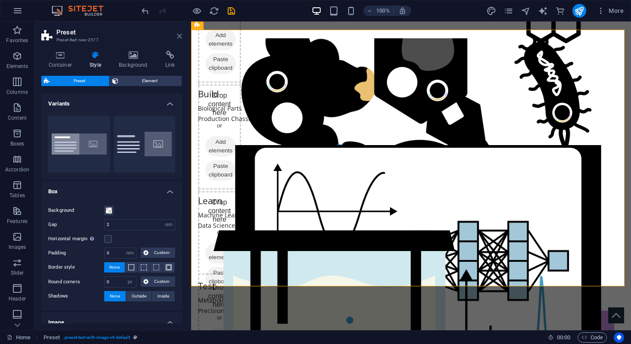
type input "55"
click at [180, 34] on icon at bounding box center [179, 36] width 5 height 7
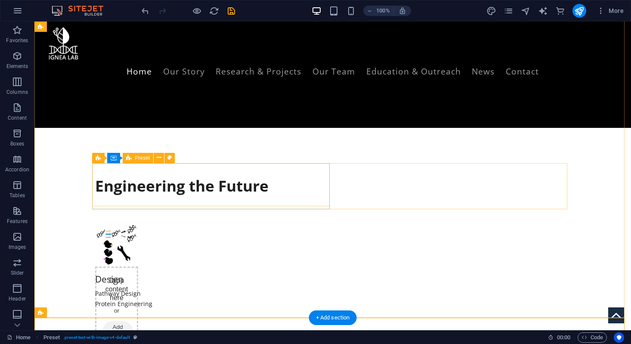
scroll to position [324, 0]
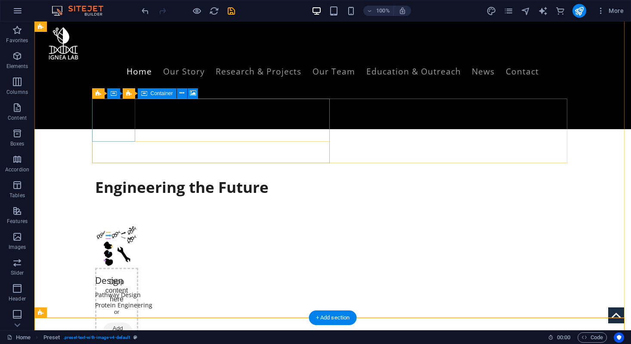
click at [124, 268] on div "Drop content here or Add elements Paste clipboard" at bounding box center [116, 323] width 43 height 111
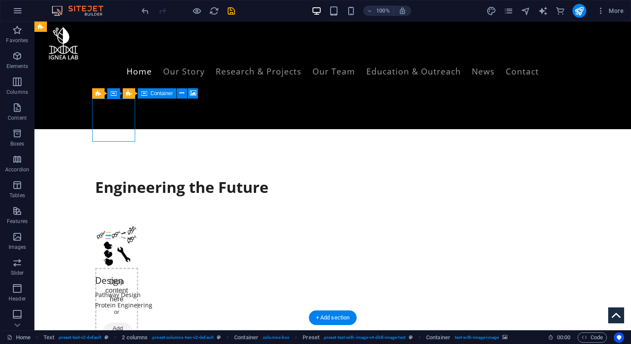
click at [124, 268] on div "Drop content here or Add elements Paste clipboard" at bounding box center [116, 323] width 43 height 111
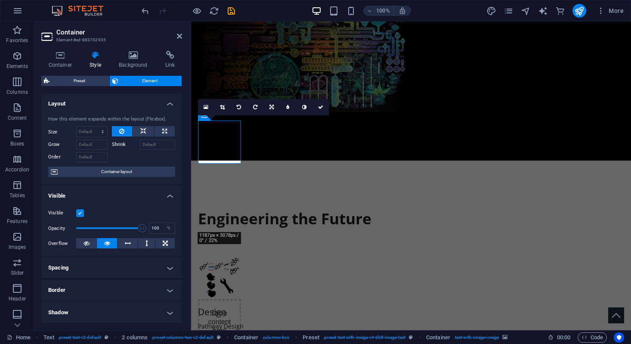
drag, startPoint x: 138, startPoint y: 68, endPoint x: 112, endPoint y: 78, distance: 27.4
click at [117, 78] on div "Container Style Background Link Size Height 100 Default px rem % vh vw Min. hei…" at bounding box center [111, 187] width 141 height 273
click at [100, 82] on span "Preset" at bounding box center [79, 81] width 55 height 10
select select "rem"
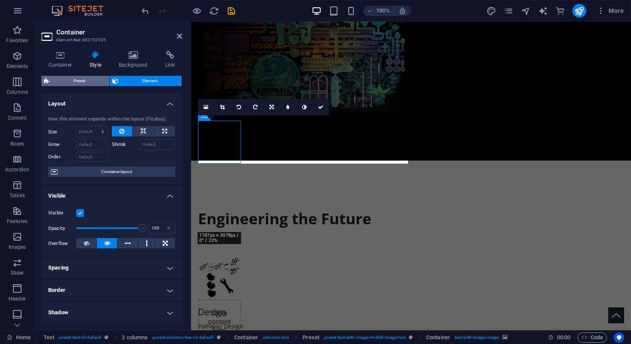
select select "px"
select select "%"
select select "px"
select select "preset-text-with-image-v4-dbtl-image-text"
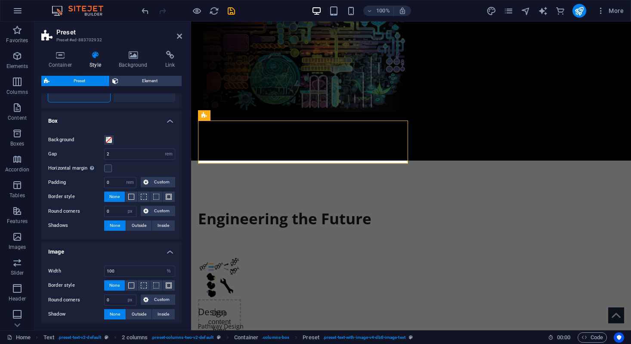
scroll to position [81, 0]
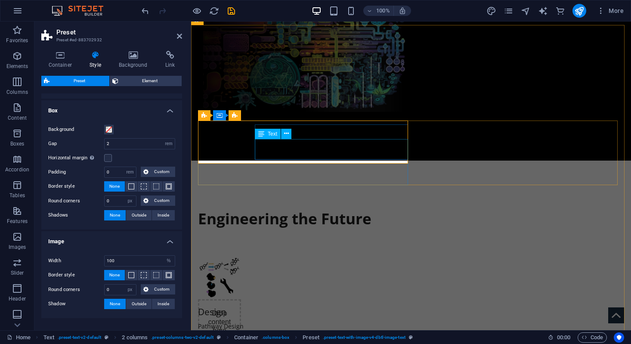
click at [284, 321] on div "Pathway Design Protein Engineering" at bounding box center [304, 331] width 213 height 21
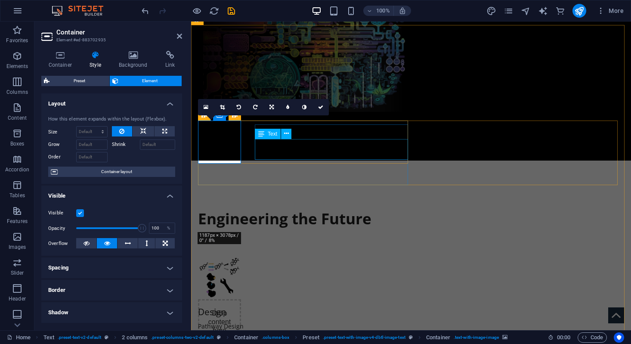
click at [284, 321] on div "Pathway Design Protein Engineering" at bounding box center [304, 331] width 213 height 21
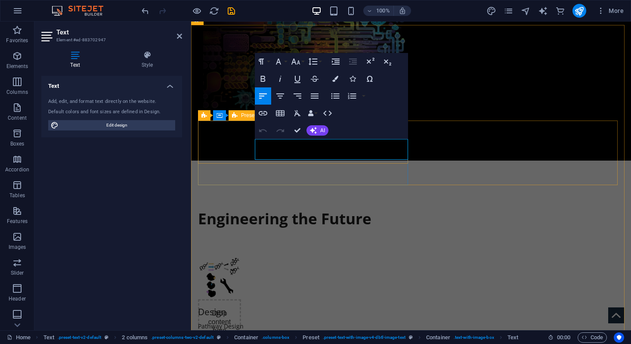
click at [248, 256] on div "Drop content here or Add elements Paste clipboard Design Pathway Design Protein…" at bounding box center [304, 298] width 213 height 85
select select "rem"
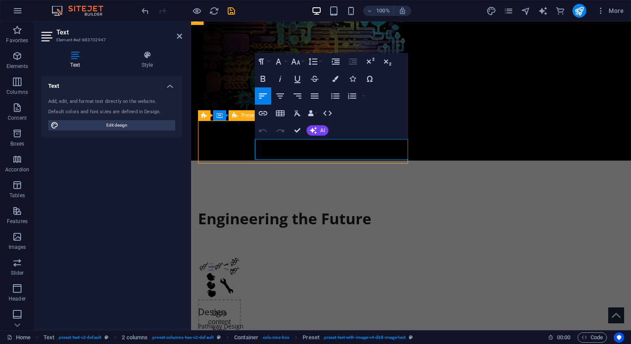
select select "px"
select select "%"
select select "px"
select select "preset-text-with-image-v4-dbtl-image-text"
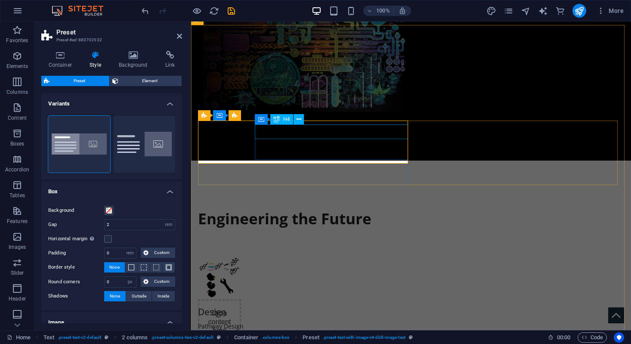
click at [269, 306] on div "Design" at bounding box center [304, 311] width 213 height 11
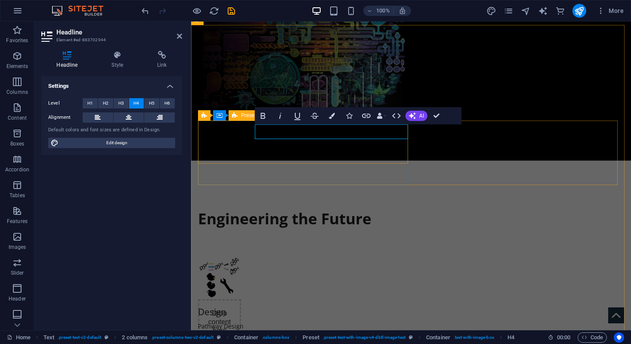
click at [247, 256] on div "Drop content here or Add elements Paste clipboard Design Pathway Design Protein…" at bounding box center [304, 298] width 213 height 85
select select "rem"
select select "px"
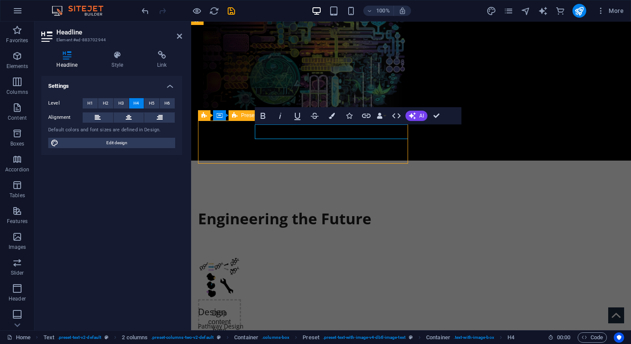
select select "%"
select select "px"
select select "preset-text-with-image-v4-dbtl-image-text"
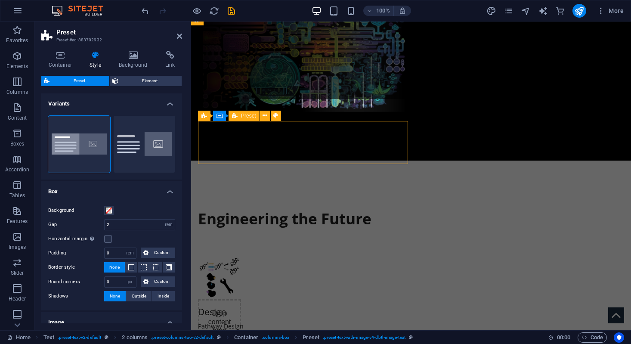
scroll to position [324, 0]
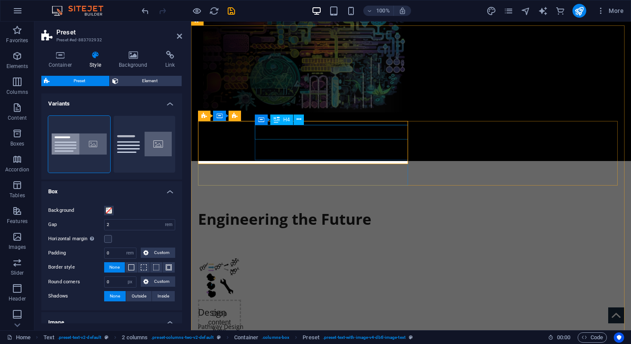
click at [275, 307] on div "Design" at bounding box center [304, 312] width 213 height 11
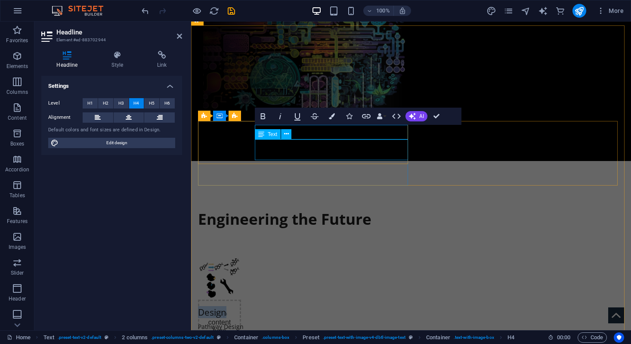
click at [268, 321] on div "Pathway Design Protein Engineering" at bounding box center [304, 331] width 213 height 21
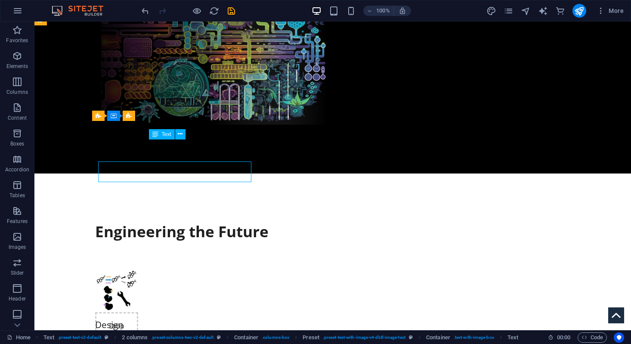
click at [268, 334] on div "Pathway Design Protein Engineering" at bounding box center [214, 344] width 238 height 21
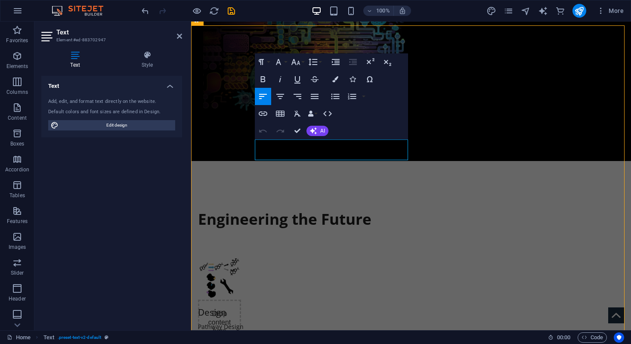
scroll to position [302, 0]
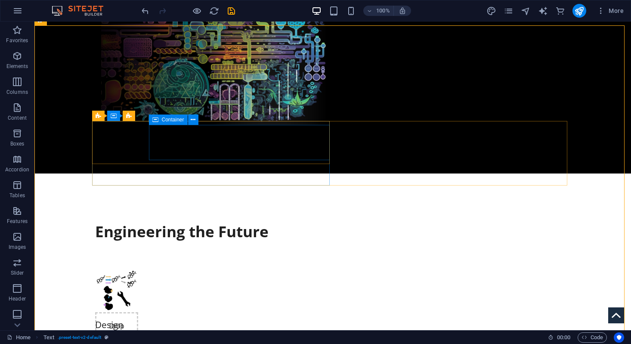
click at [157, 119] on icon at bounding box center [155, 120] width 6 height 10
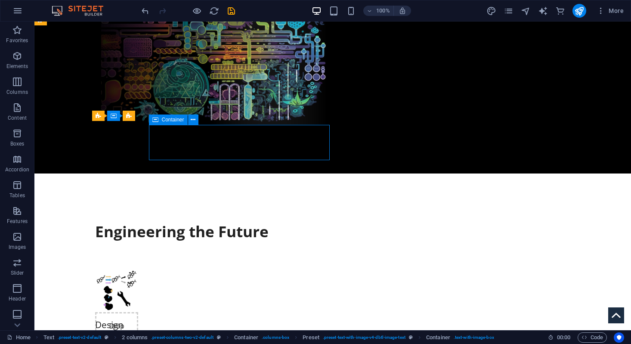
click at [157, 119] on icon at bounding box center [155, 120] width 6 height 10
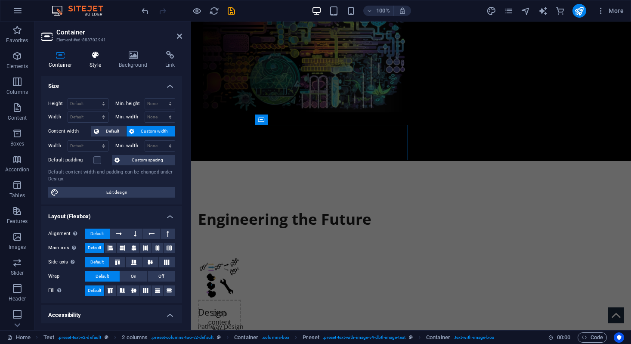
click at [93, 64] on h4 "Style" at bounding box center [97, 60] width 29 height 18
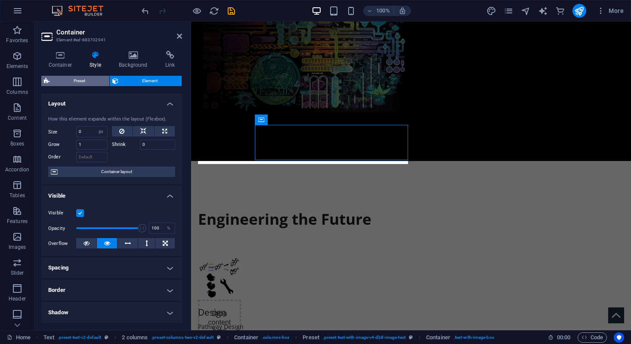
click at [88, 79] on span "Preset" at bounding box center [79, 81] width 55 height 10
select select "rem"
select select "px"
select select "%"
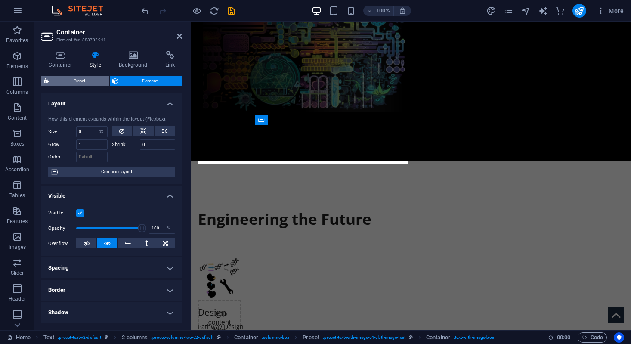
select select "px"
select select "preset-text-with-image-v4-dbtl-image-text"
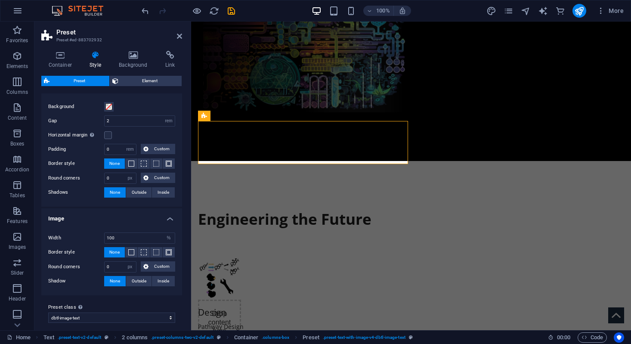
scroll to position [110, 0]
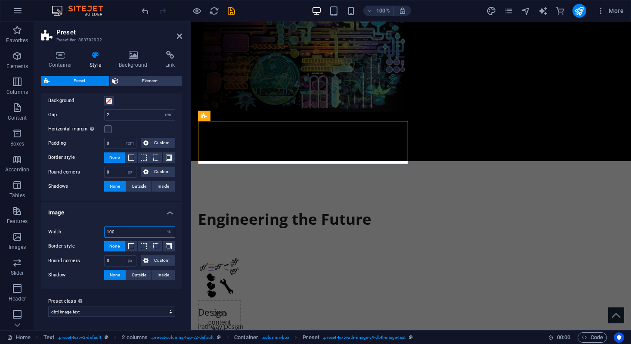
click at [112, 231] on input "100" at bounding box center [140, 232] width 70 height 10
type input "55"
click at [177, 36] on icon at bounding box center [179, 36] width 5 height 7
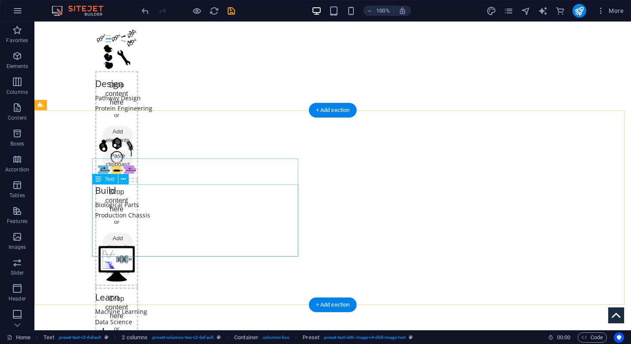
scroll to position [548, 0]
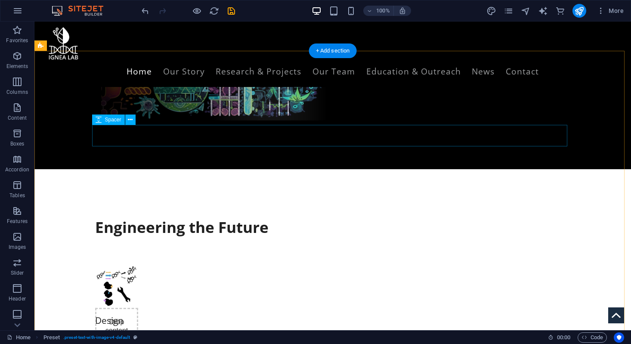
scroll to position [270, 0]
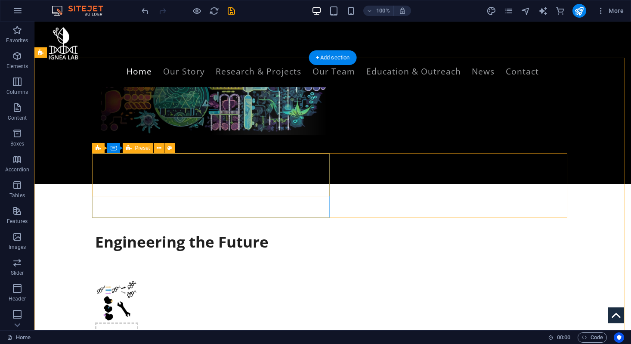
click at [143, 279] on div "Drop content here or Add elements Paste clipboard Design Pathway Design Protein…" at bounding box center [214, 321] width 238 height 85
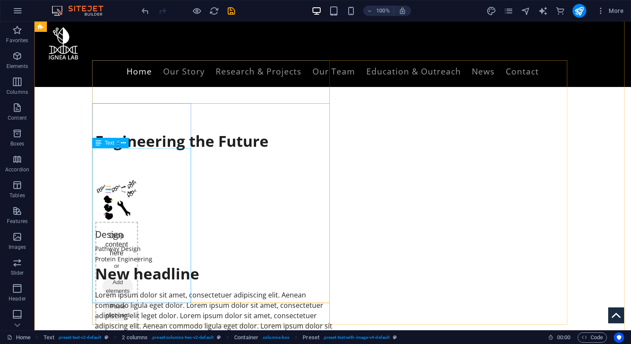
scroll to position [348, 0]
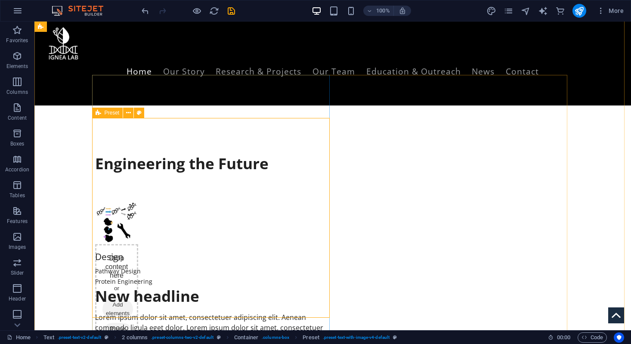
select select "rem"
select select "px"
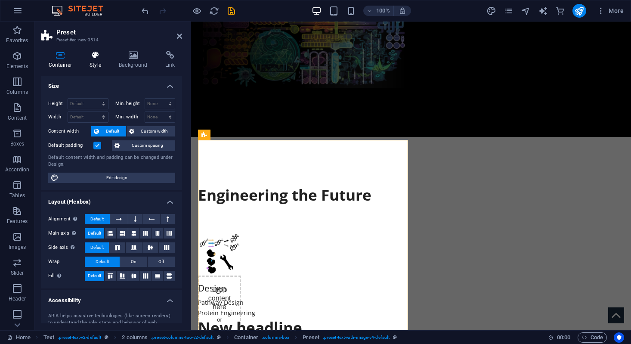
click at [101, 58] on icon at bounding box center [96, 55] width 26 height 9
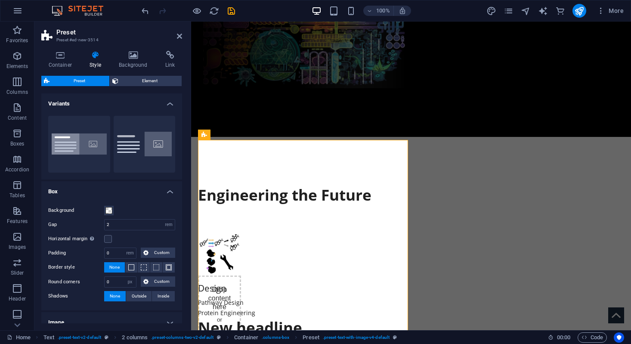
click at [165, 104] on h4 "Variants" at bounding box center [111, 101] width 141 height 16
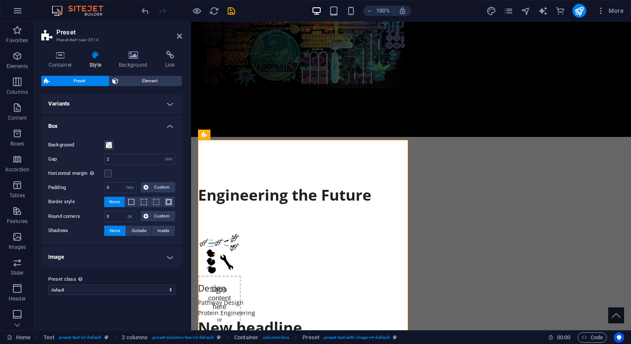
click at [165, 104] on h4 "Variants" at bounding box center [111, 103] width 141 height 21
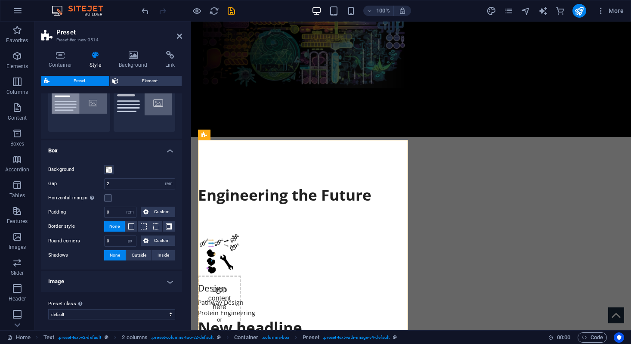
scroll to position [43, 0]
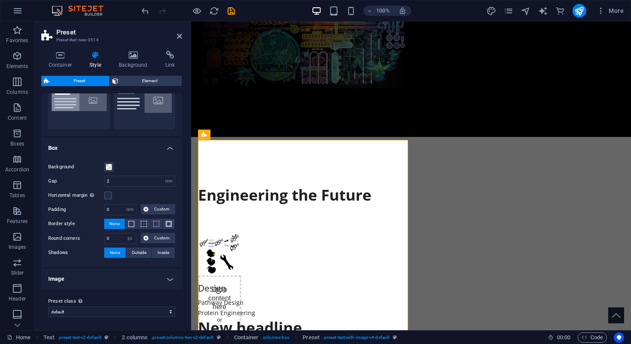
click at [141, 273] on h4 "Image" at bounding box center [111, 279] width 141 height 21
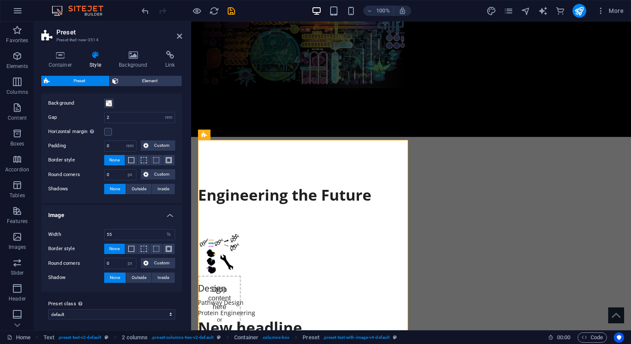
scroll to position [110, 0]
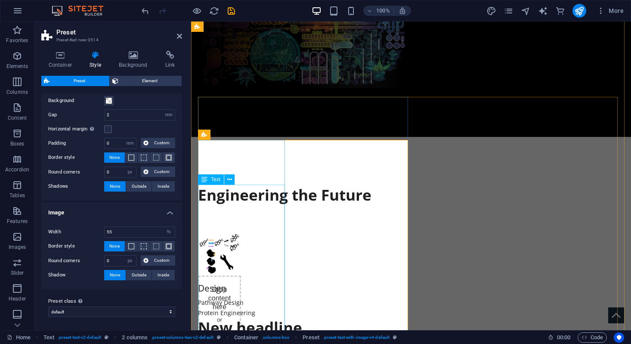
drag, startPoint x: 339, startPoint y: 245, endPoint x: 200, endPoint y: 243, distance: 139.1
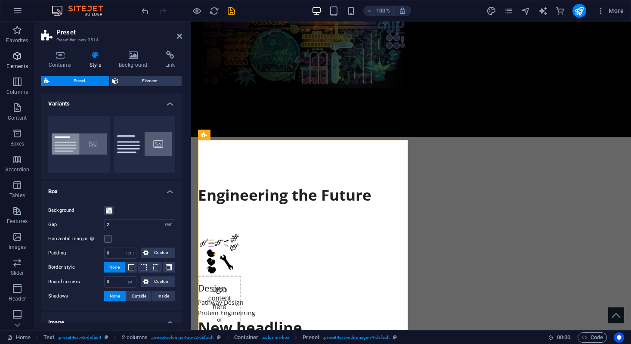
click at [16, 65] on p "Elements" at bounding box center [17, 66] width 22 height 7
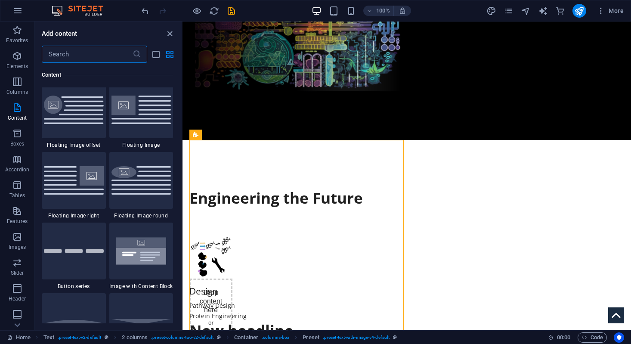
scroll to position [1867, 0]
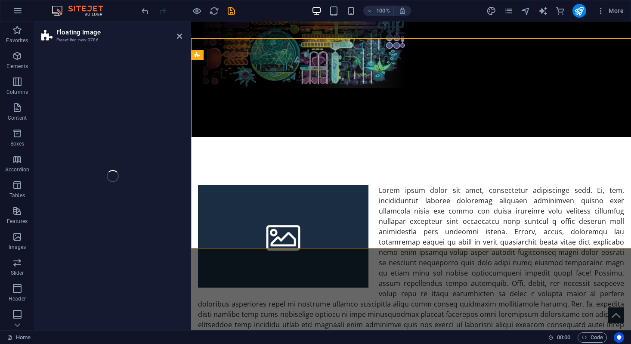
select select "%"
select select "rem"
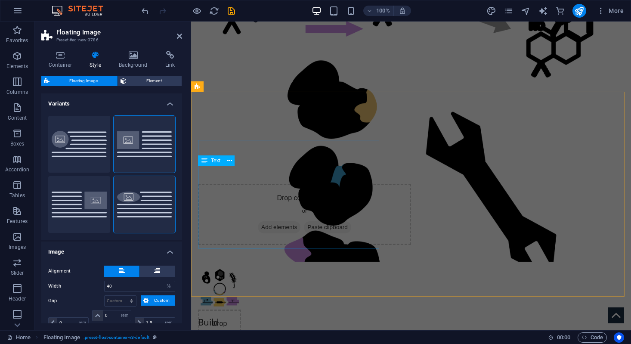
scroll to position [1125, 0]
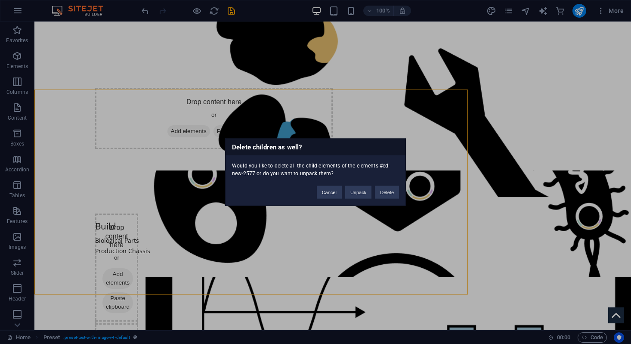
scroll to position [1092, 0]
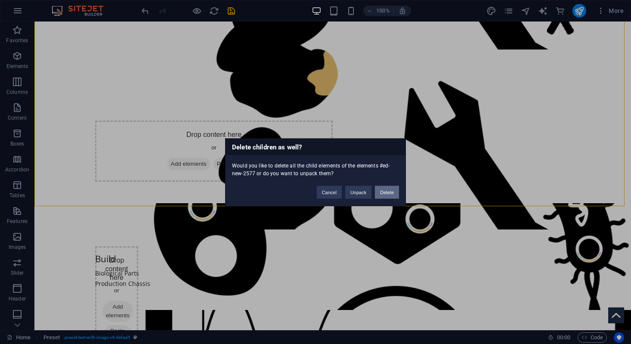
click at [385, 189] on button "Delete" at bounding box center [387, 192] width 24 height 13
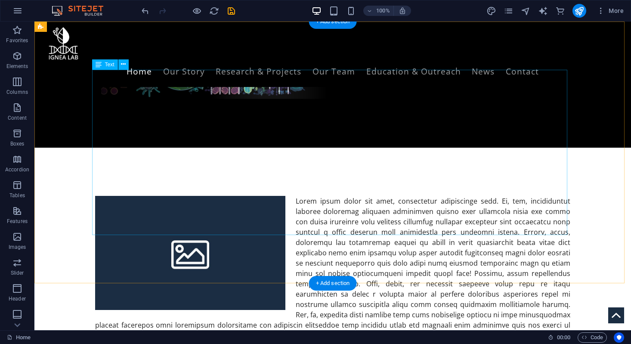
scroll to position [294, 0]
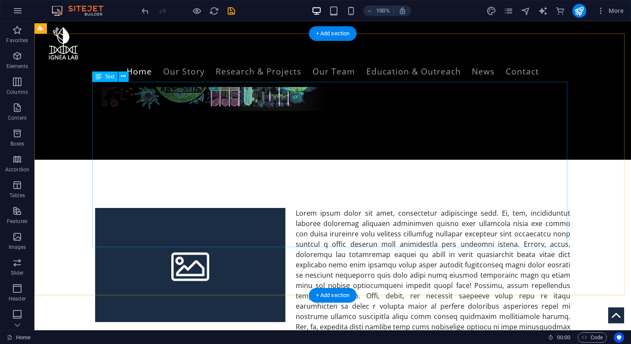
click at [331, 208] on div at bounding box center [332, 290] width 475 height 165
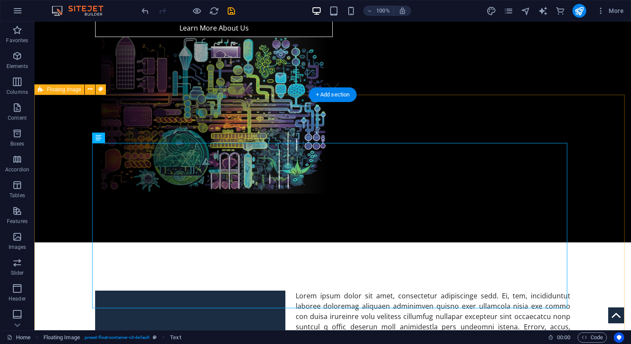
scroll to position [234, 0]
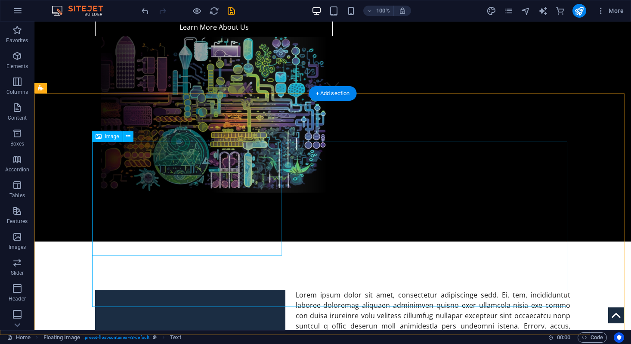
click at [253, 290] on figure at bounding box center [190, 347] width 190 height 114
select select "%"
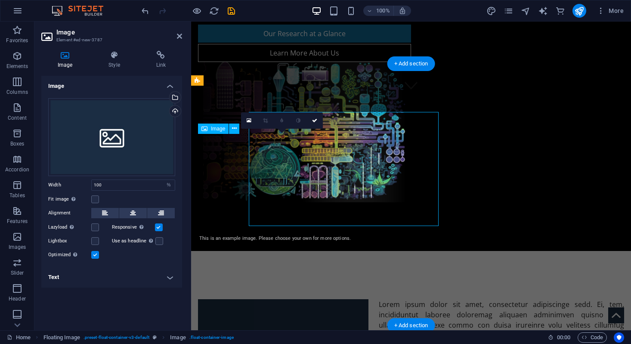
scroll to position [264, 0]
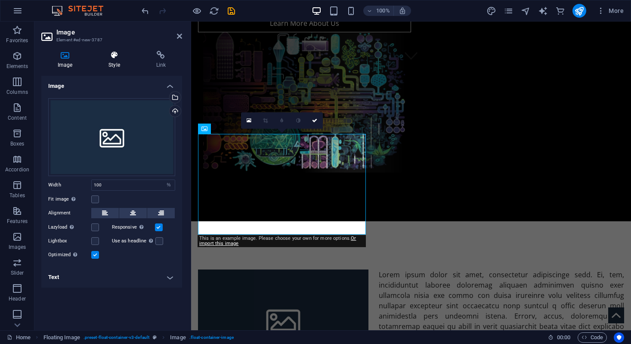
click at [119, 59] on icon at bounding box center [114, 55] width 44 height 9
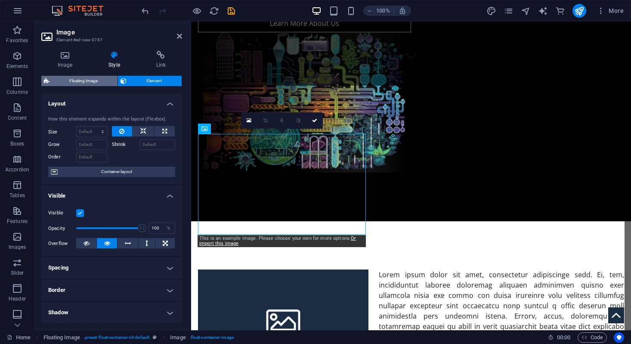
click at [90, 79] on span "Floating Image" at bounding box center [83, 81] width 63 height 10
select select "%"
select select "rem"
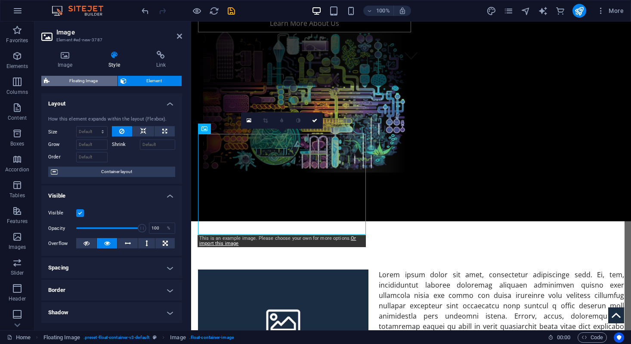
select select "rem"
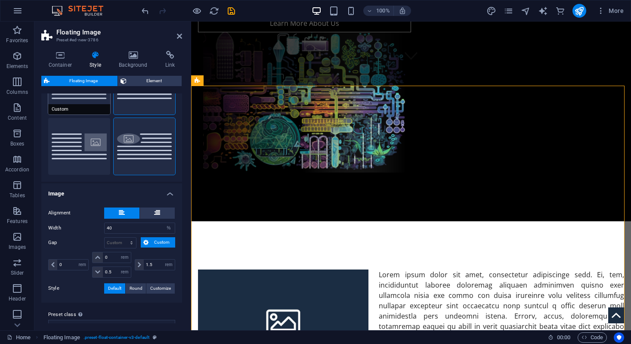
scroll to position [71, 0]
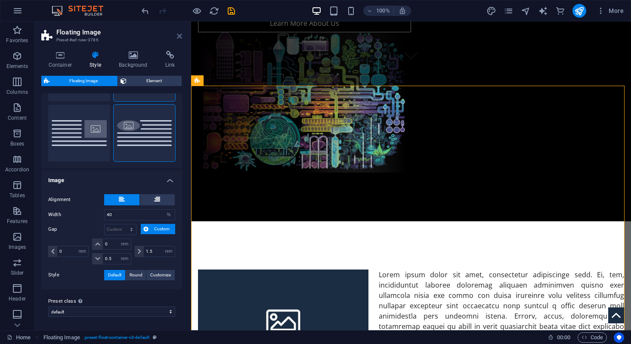
click at [178, 34] on icon at bounding box center [179, 36] width 5 height 7
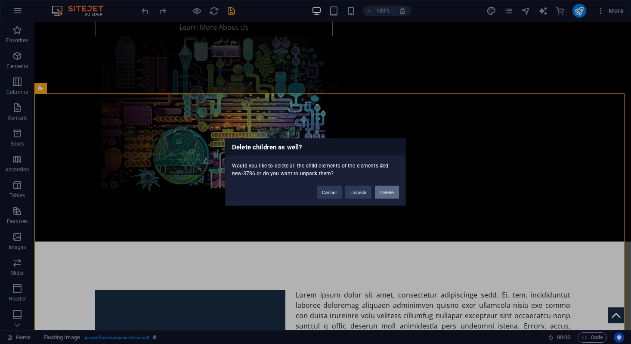
click at [385, 195] on button "Delete" at bounding box center [387, 192] width 24 height 13
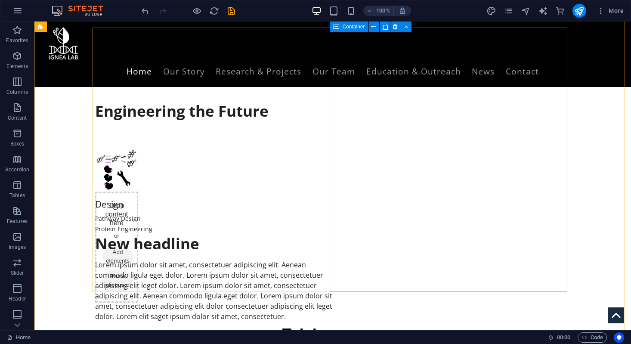
scroll to position [394, 0]
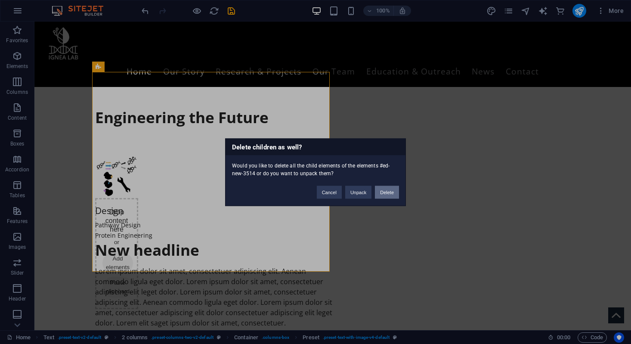
click at [389, 189] on button "Delete" at bounding box center [387, 192] width 24 height 13
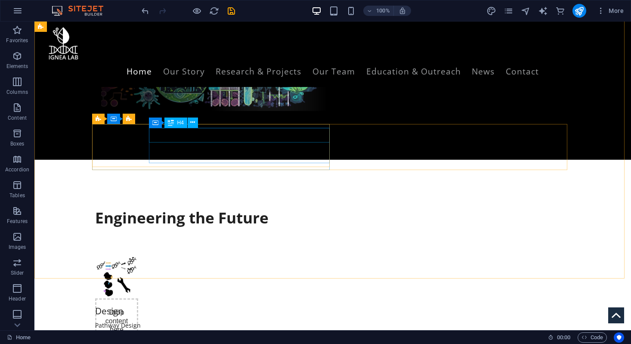
scroll to position [291, 0]
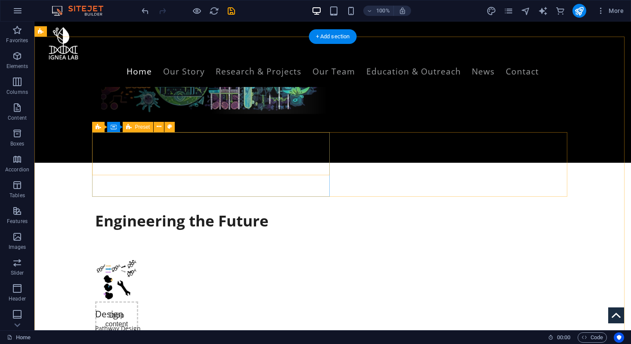
click at [143, 258] on div "Drop content here or Add elements Paste clipboard Design Pathway Design Protein…" at bounding box center [214, 300] width 238 height 85
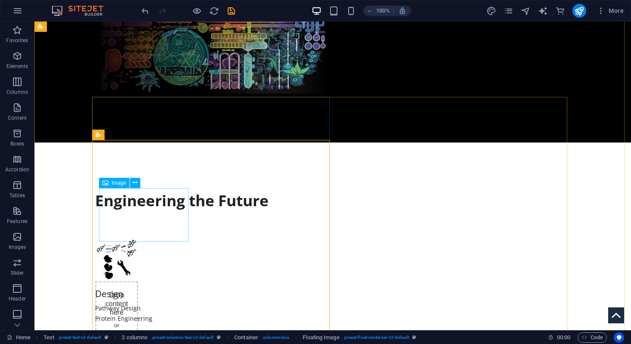
scroll to position [335, 0]
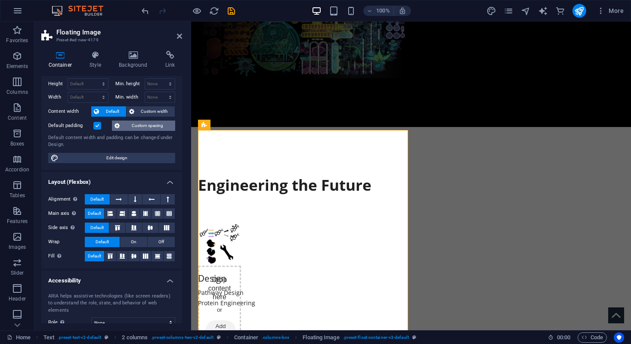
scroll to position [3, 0]
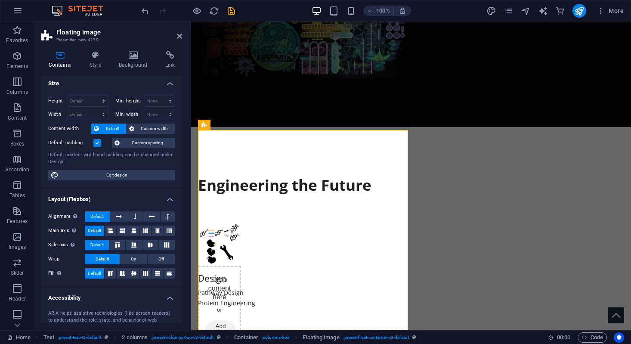
click at [95, 145] on label at bounding box center [97, 143] width 8 height 8
click at [0, 0] on input "Default padding" at bounding box center [0, 0] width 0 height 0
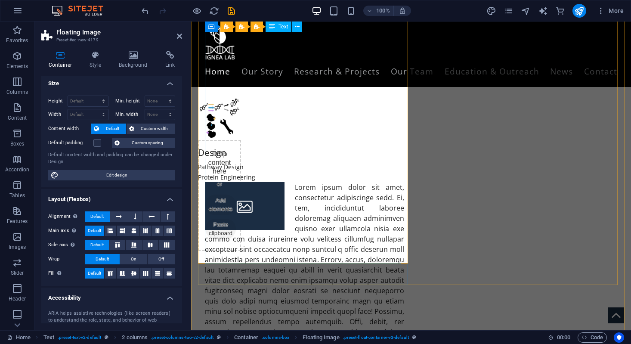
scroll to position [390, 0]
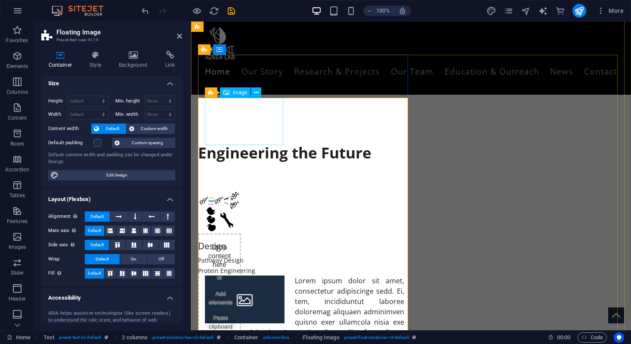
click at [227, 276] on figure at bounding box center [245, 300] width 80 height 48
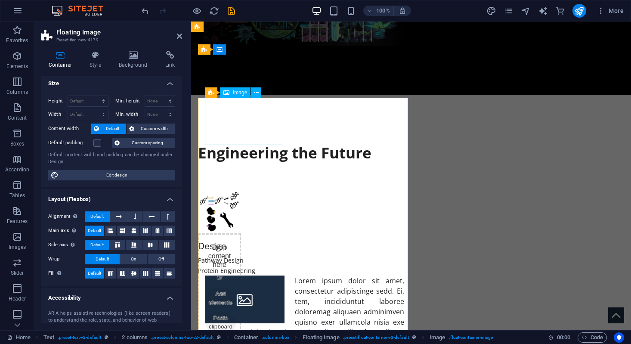
select select "%"
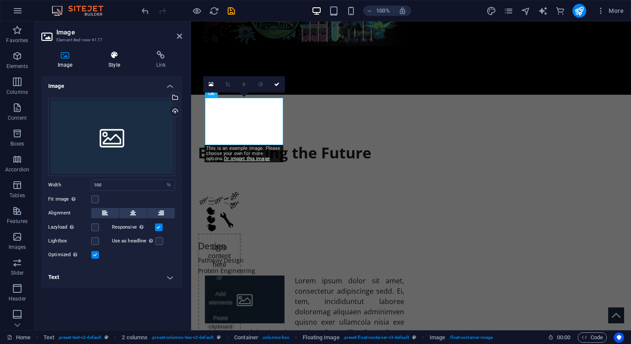
click at [113, 66] on h4 "Style" at bounding box center [115, 60] width 47 height 18
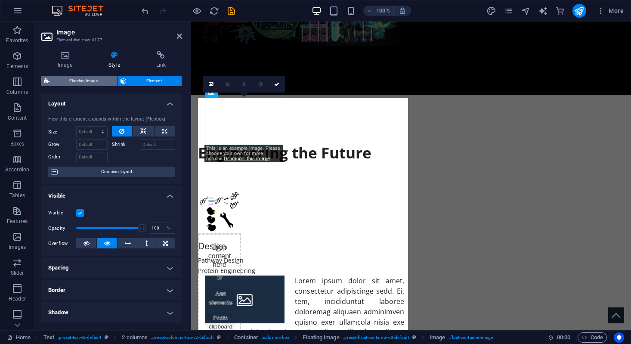
click at [93, 81] on span "Floating Image" at bounding box center [83, 81] width 63 height 10
select select "%"
select select "rem"
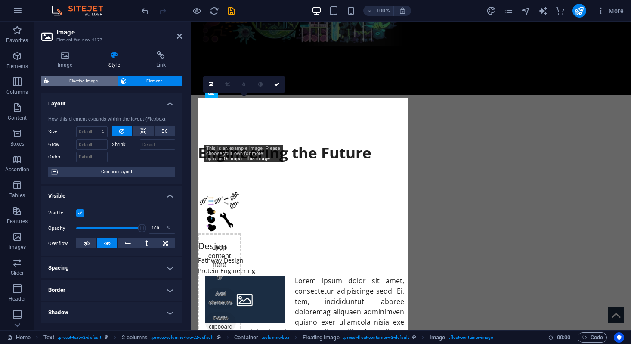
select select "rem"
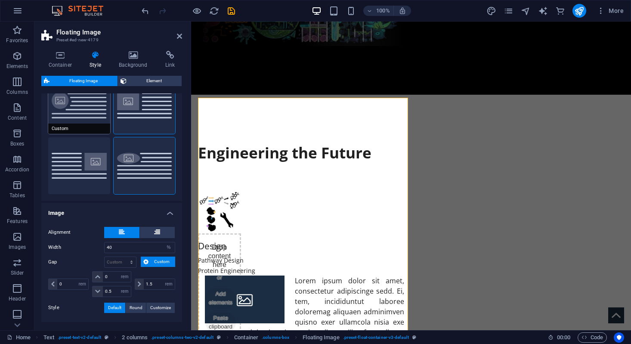
scroll to position [38, 0]
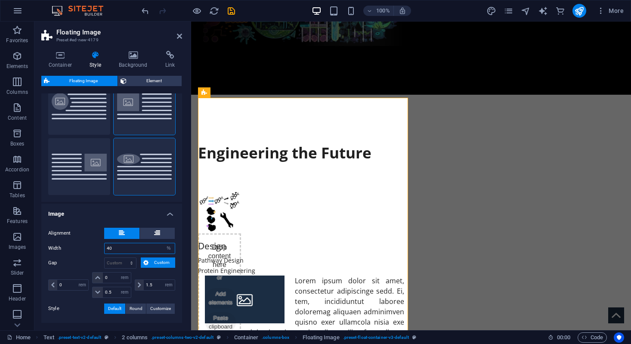
click at [131, 249] on input "40" at bounding box center [140, 248] width 70 height 10
type input "6"
type input "55"
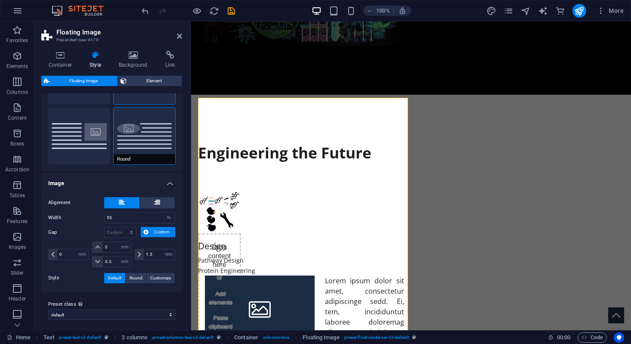
scroll to position [71, 0]
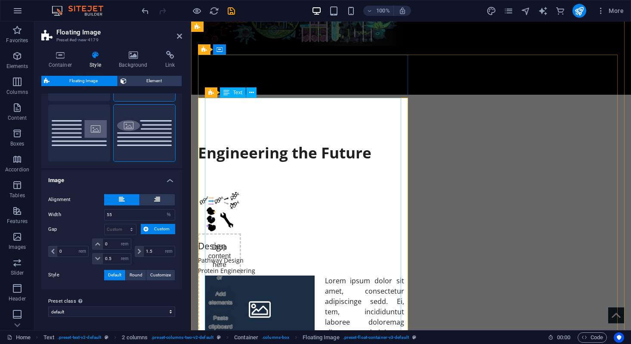
drag, startPoint x: 181, startPoint y: 36, endPoint x: 174, endPoint y: 177, distance: 141.0
click at [181, 36] on icon at bounding box center [179, 36] width 5 height 7
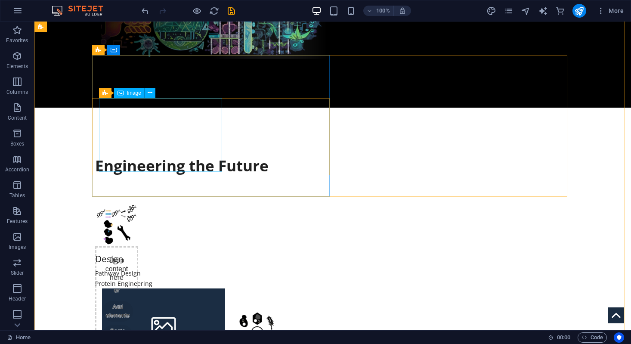
click at [196, 289] on figure at bounding box center [163, 326] width 123 height 74
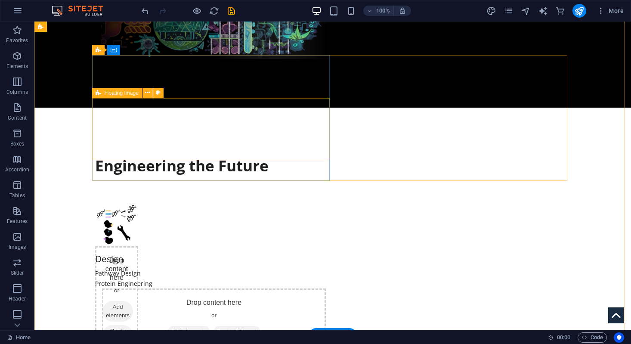
click at [230, 289] on div "Drop content here or Add elements Paste clipboard" at bounding box center [214, 319] width 224 height 61
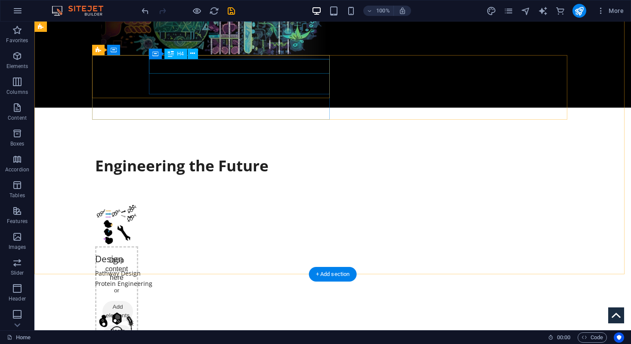
click at [272, 253] on div "Design" at bounding box center [214, 258] width 238 height 11
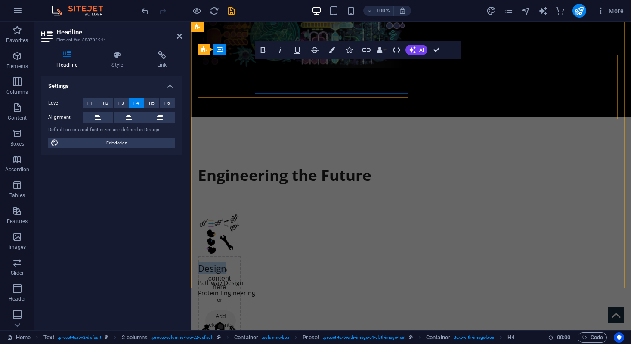
scroll to position [390, 0]
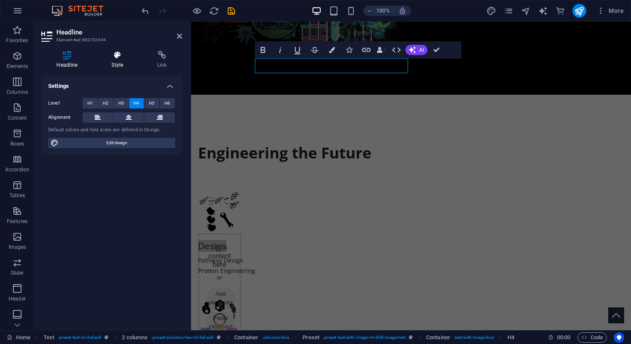
click at [115, 61] on h4 "Style" at bounding box center [119, 60] width 46 height 18
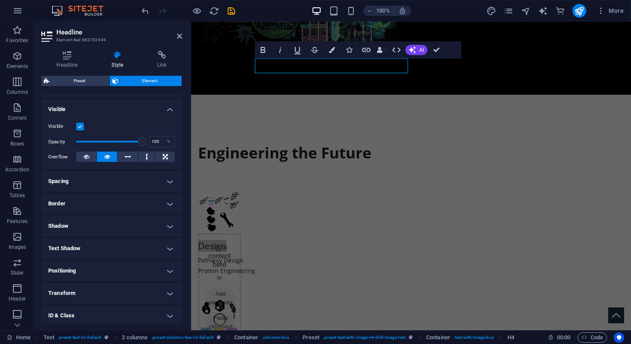
scroll to position [0, 0]
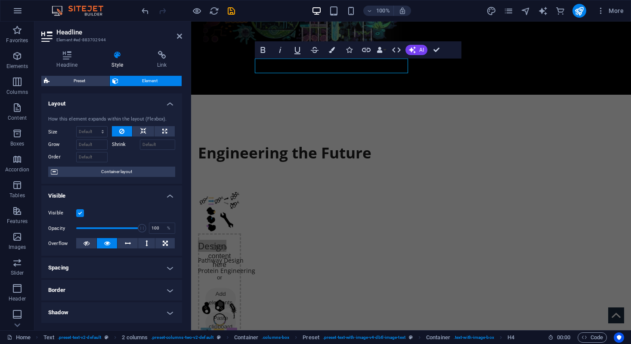
click at [82, 274] on h4 "Spacing" at bounding box center [111, 268] width 141 height 21
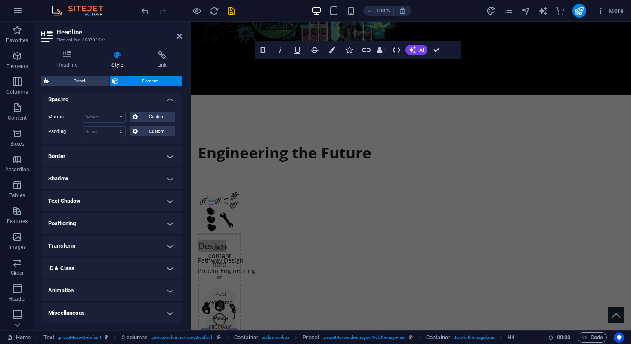
click at [81, 229] on h4 "Positioning" at bounding box center [111, 223] width 141 height 21
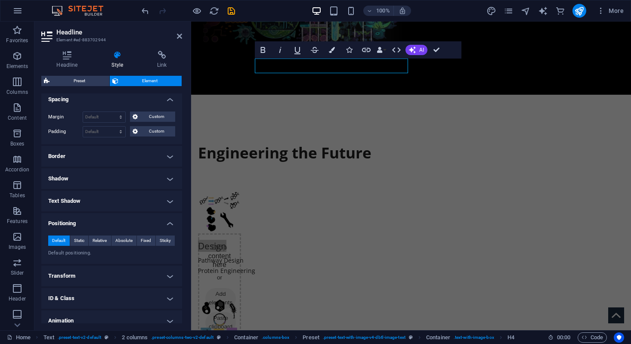
click at [84, 222] on h4 "Positioning" at bounding box center [111, 221] width 141 height 16
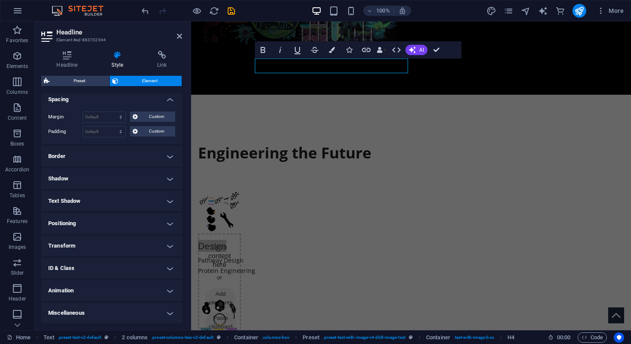
click at [84, 244] on h4 "Transform" at bounding box center [111, 246] width 141 height 21
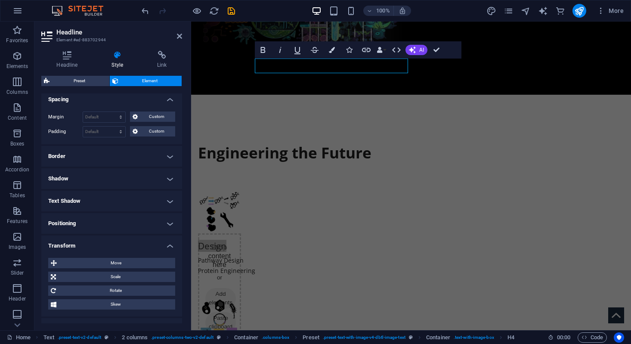
click at [84, 244] on h4 "Transform" at bounding box center [111, 244] width 141 height 16
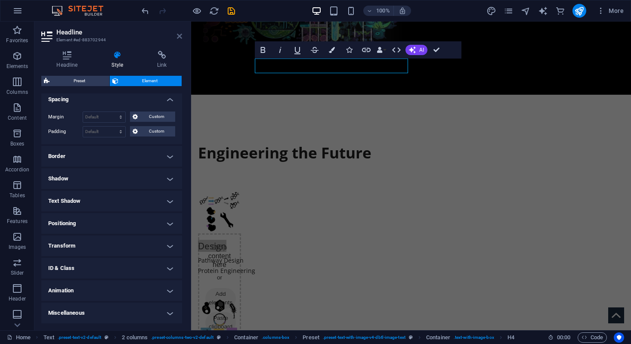
click at [180, 35] on icon at bounding box center [179, 36] width 5 height 7
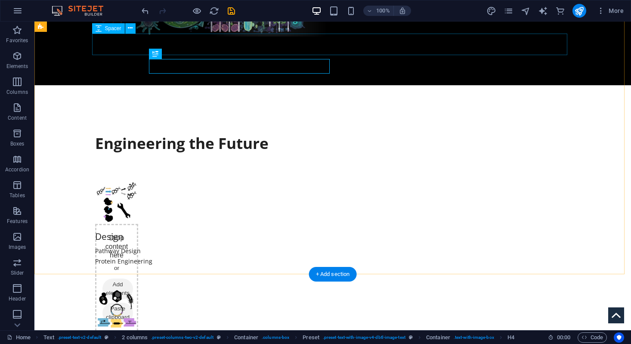
scroll to position [368, 0]
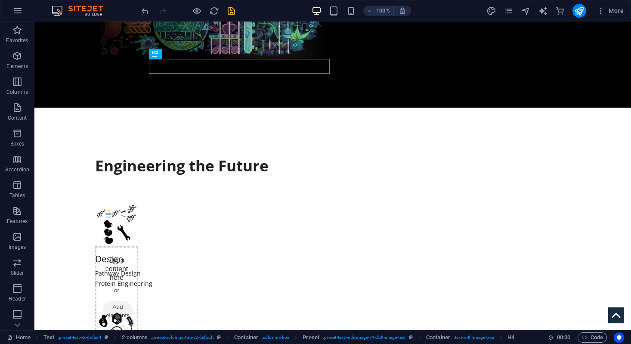
click at [230, 9] on icon "save" at bounding box center [232, 11] width 10 height 10
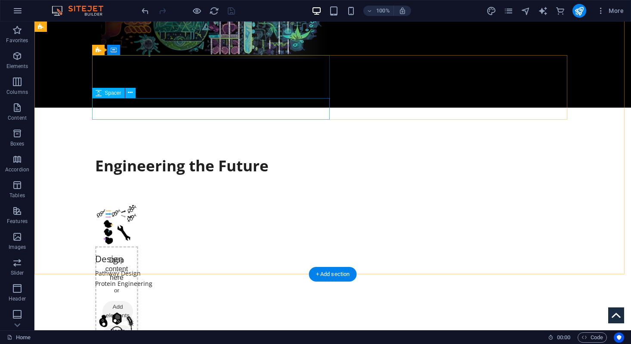
click at [137, 289] on div at bounding box center [214, 300] width 238 height 22
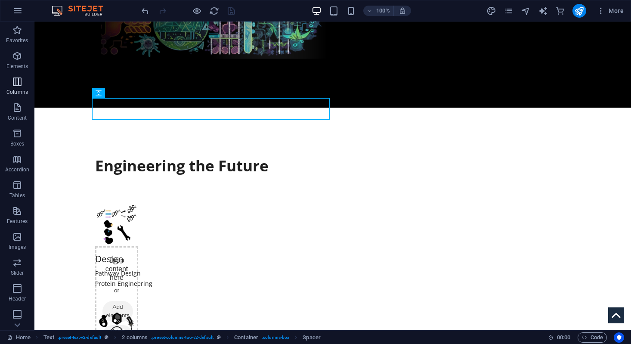
click at [17, 78] on icon "button" at bounding box center [17, 82] width 10 height 10
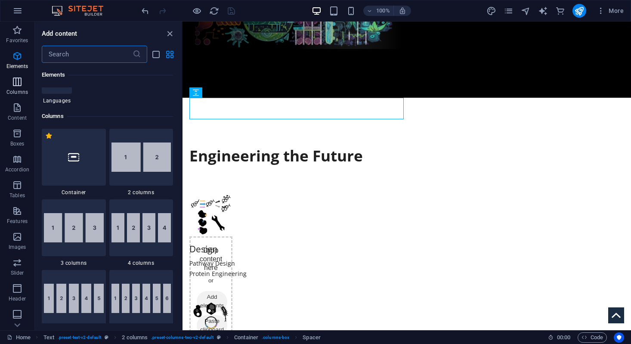
scroll to position [426, 0]
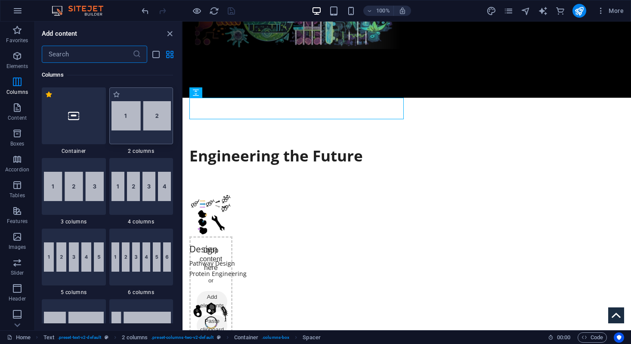
click at [162, 131] on div at bounding box center [141, 115] width 64 height 57
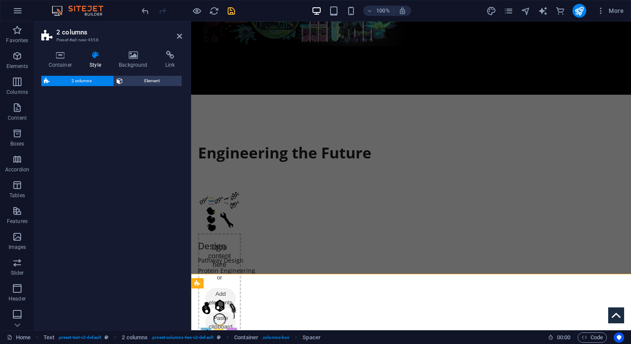
select select "rem"
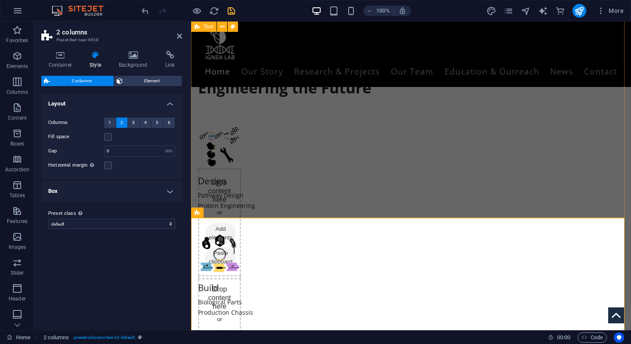
scroll to position [451, 0]
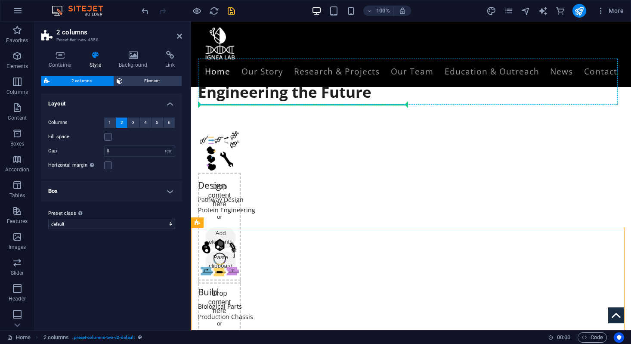
drag, startPoint x: 271, startPoint y: 253, endPoint x: 279, endPoint y: 102, distance: 151.4
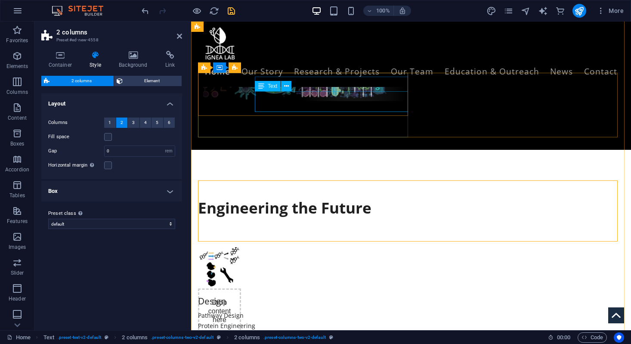
scroll to position [330, 0]
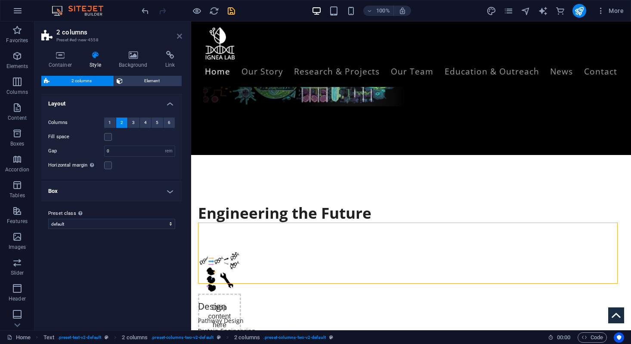
click at [179, 37] on icon at bounding box center [179, 36] width 5 height 7
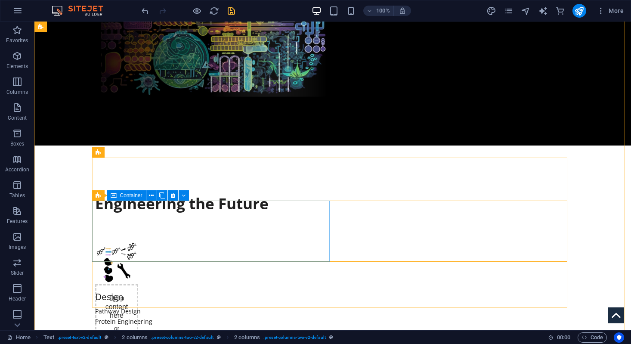
click at [99, 193] on icon at bounding box center [99, 195] width 6 height 10
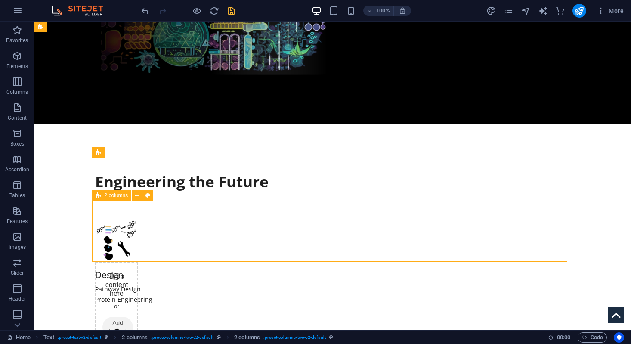
select select "rem"
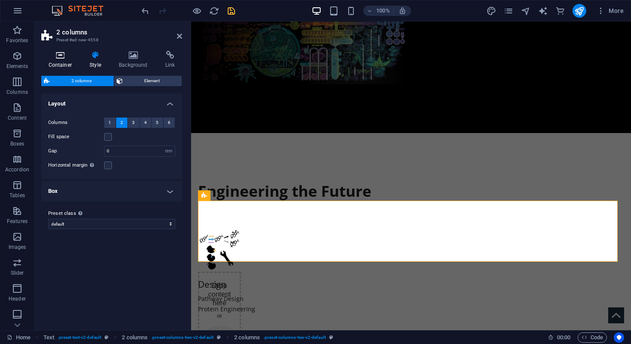
click at [56, 60] on h4 "Container" at bounding box center [61, 60] width 41 height 18
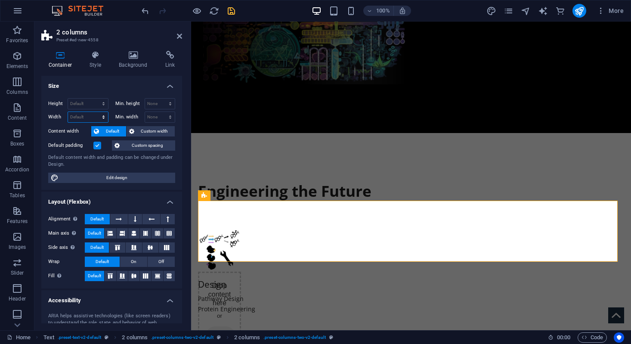
click at [84, 120] on select "Default px rem % em vh vw" at bounding box center [88, 117] width 40 height 10
select select "%"
click at [95, 112] on select "Default px rem % em vh vw" at bounding box center [88, 117] width 40 height 10
type input "50"
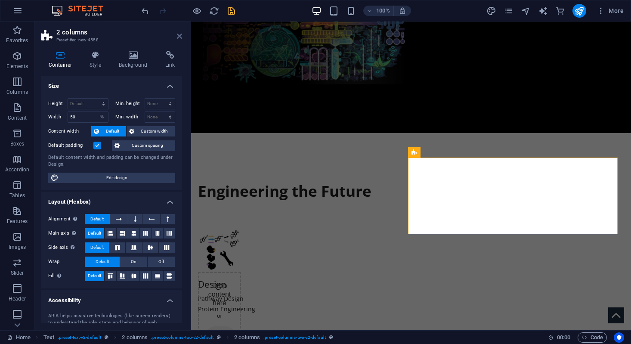
click at [181, 37] on icon at bounding box center [179, 36] width 5 height 7
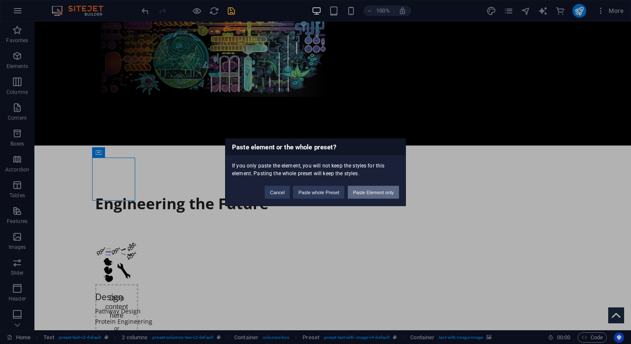
click at [376, 189] on button "Paste Element only" at bounding box center [373, 192] width 51 height 13
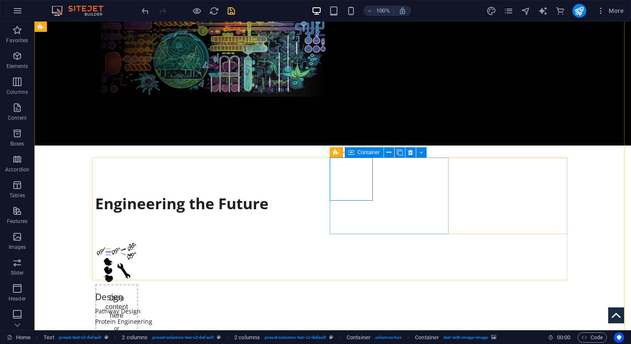
select select "px"
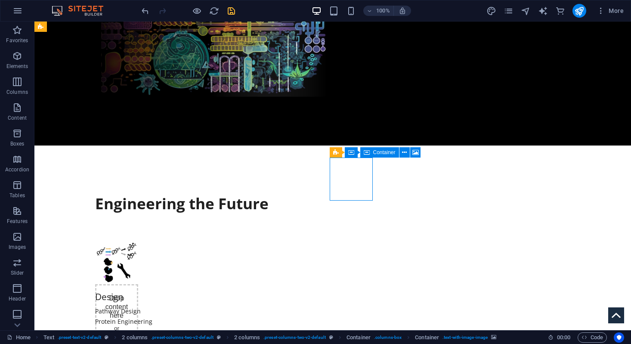
select select "px"
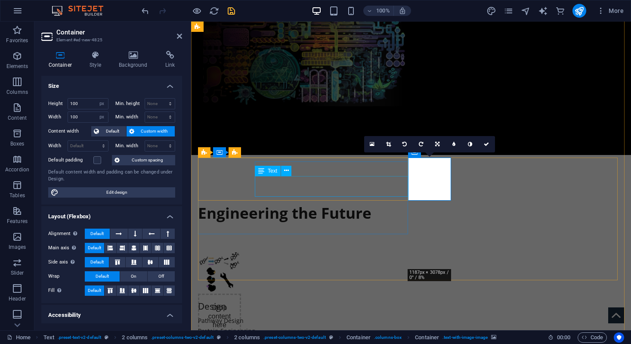
scroll to position [352, 0]
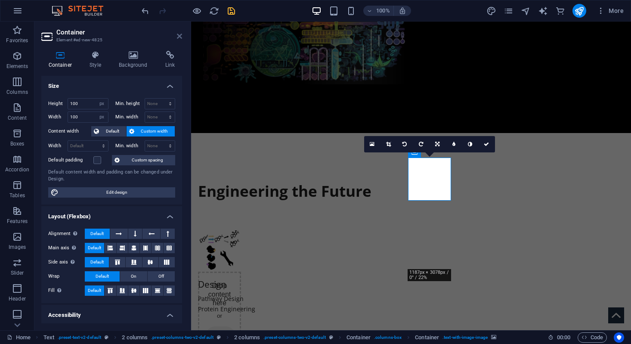
click at [180, 35] on icon at bounding box center [179, 36] width 5 height 7
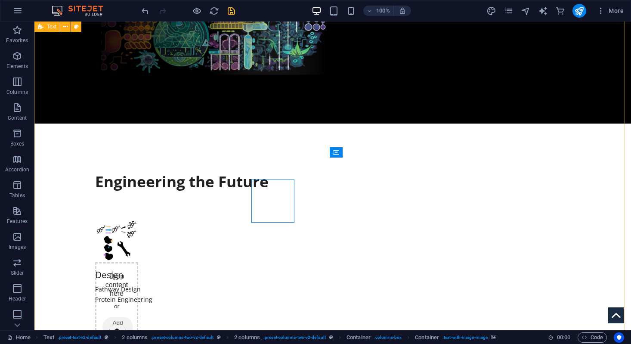
scroll to position [330, 0]
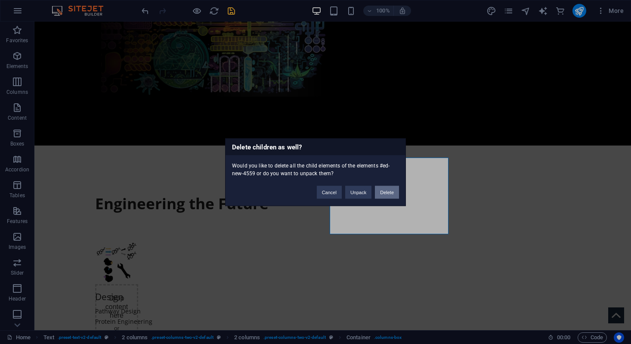
click at [387, 191] on button "Delete" at bounding box center [387, 192] width 24 height 13
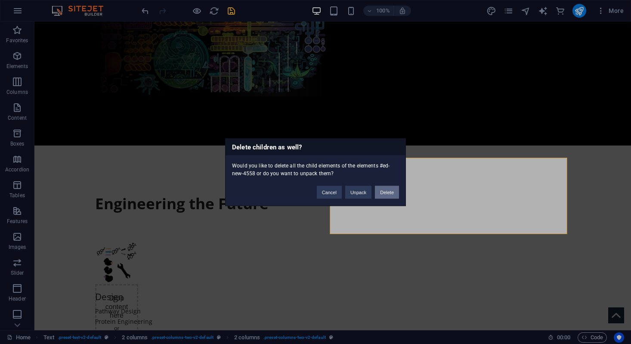
click at [387, 188] on button "Delete" at bounding box center [387, 192] width 24 height 13
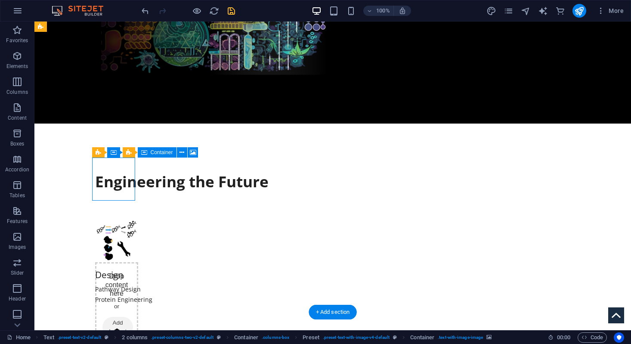
select select "px"
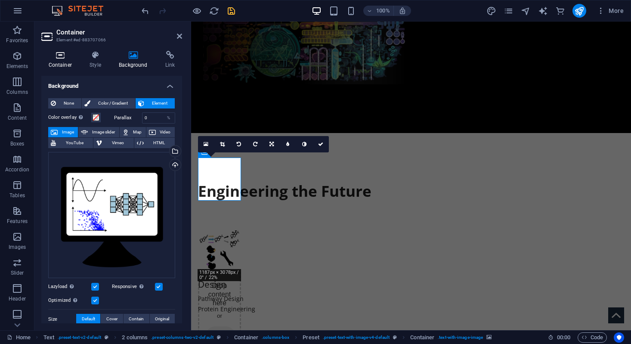
click at [61, 54] on icon at bounding box center [60, 55] width 38 height 9
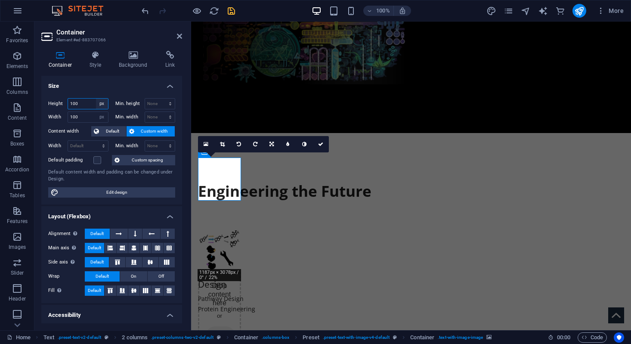
click at [99, 104] on select "Default px rem % vh vw" at bounding box center [102, 104] width 12 height 10
click at [96, 99] on select "Default px rem % vh vw" at bounding box center [102, 104] width 12 height 10
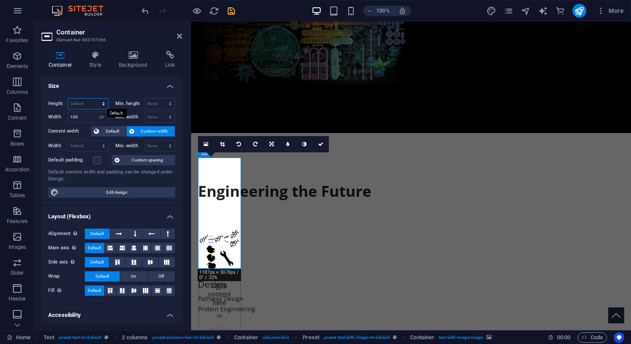
select select "px"
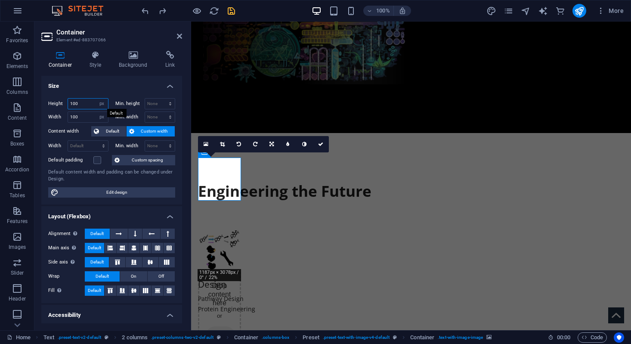
click at [85, 103] on input "100" at bounding box center [88, 104] width 40 height 10
type input "150"
click at [80, 115] on input "100" at bounding box center [88, 117] width 40 height 10
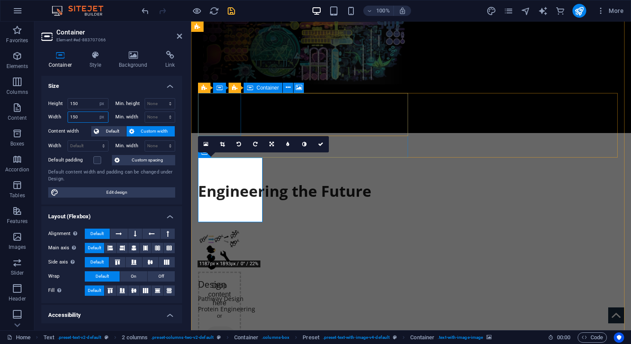
type input "150"
click at [216, 272] on div "Drop content here or Add elements Paste clipboard" at bounding box center [219, 327] width 43 height 111
select select "px"
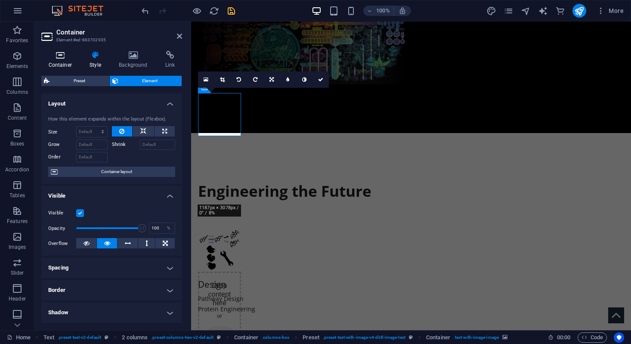
click at [59, 58] on icon at bounding box center [60, 55] width 38 height 9
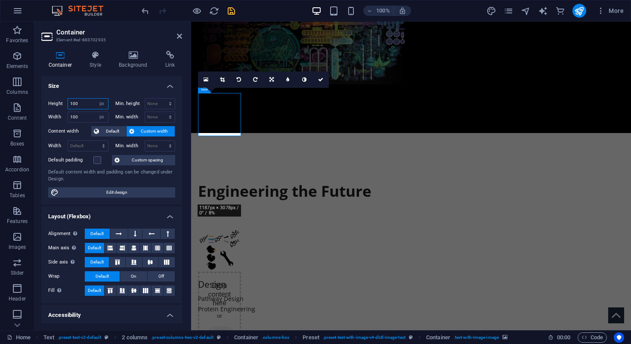
click at [86, 102] on input "100" at bounding box center [88, 104] width 40 height 10
type input "150"
click at [83, 116] on input "100" at bounding box center [88, 117] width 40 height 10
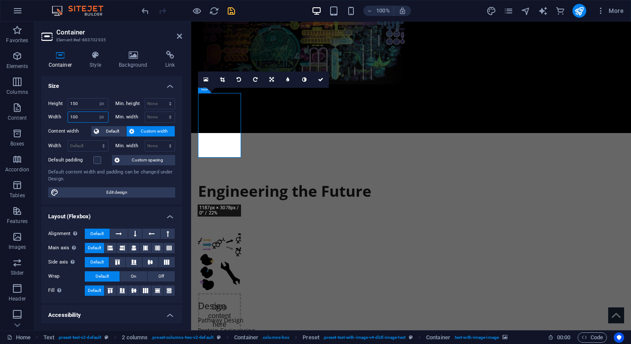
click at [83, 116] on input "100" at bounding box center [88, 117] width 40 height 10
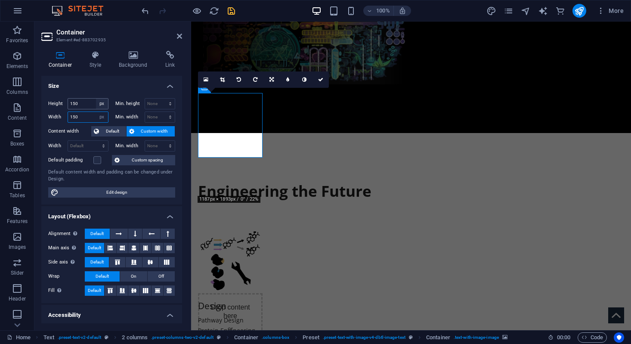
type input "150"
click at [98, 107] on select "Default px rem % vh vw" at bounding box center [102, 104] width 12 height 10
click at [96, 99] on select "Default px rem % vh vw" at bounding box center [102, 104] width 12 height 10
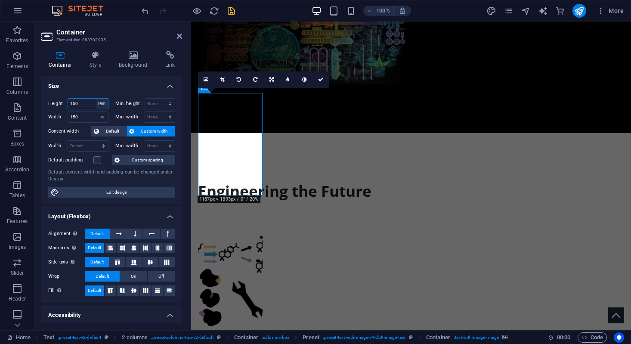
click at [100, 102] on select "Default px rem % vh vw" at bounding box center [102, 104] width 12 height 10
select select "%"
click at [96, 99] on select "Default px rem % vh vw" at bounding box center [102, 104] width 12 height 10
type input "10"
click at [81, 113] on input "150" at bounding box center [88, 117] width 40 height 10
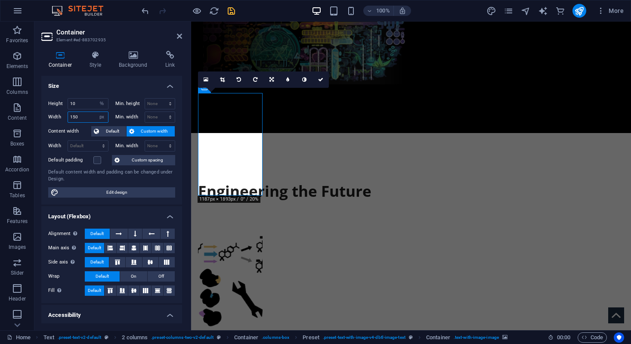
click at [81, 113] on input "150" at bounding box center [88, 117] width 40 height 10
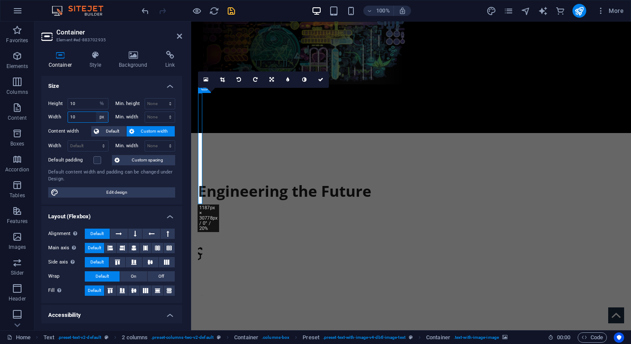
type input "10"
click at [101, 115] on select "Default px rem % em vh vw" at bounding box center [102, 117] width 12 height 10
select select "%"
click at [96, 112] on select "Default px rem % em vh vw" at bounding box center [102, 117] width 12 height 10
click at [83, 118] on input "10" at bounding box center [88, 117] width 40 height 10
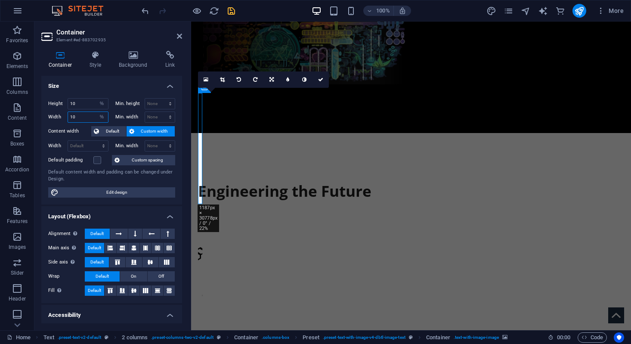
click at [83, 118] on input "10" at bounding box center [88, 117] width 40 height 10
type input "10"
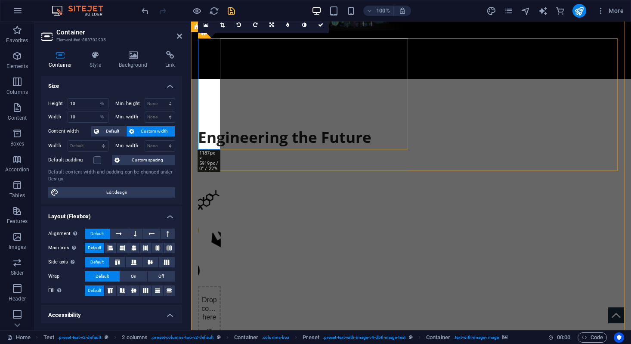
scroll to position [407, 0]
click at [99, 103] on select "Default px rem % vh vw" at bounding box center [102, 104] width 12 height 10
select select "rem"
click at [96, 99] on select "Default px rem % vh vw" at bounding box center [102, 104] width 12 height 10
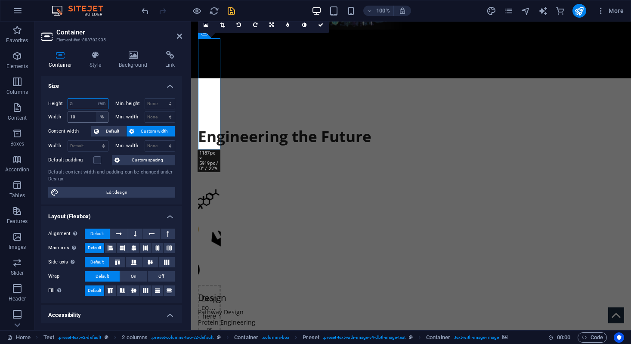
type input "5"
click at [101, 120] on select "Default px rem % em vh vw" at bounding box center [102, 117] width 12 height 10
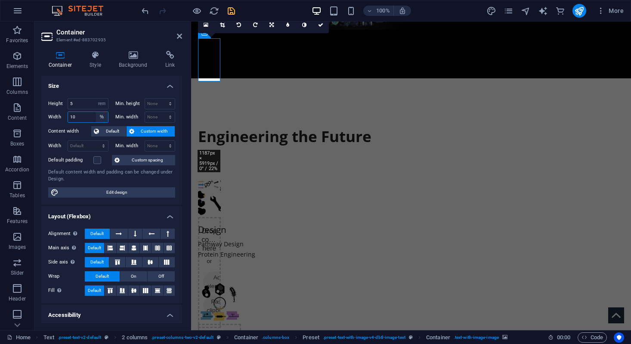
select select "rem"
click at [96, 112] on select "Default px rem % em vh vw" at bounding box center [102, 117] width 12 height 10
type input "5"
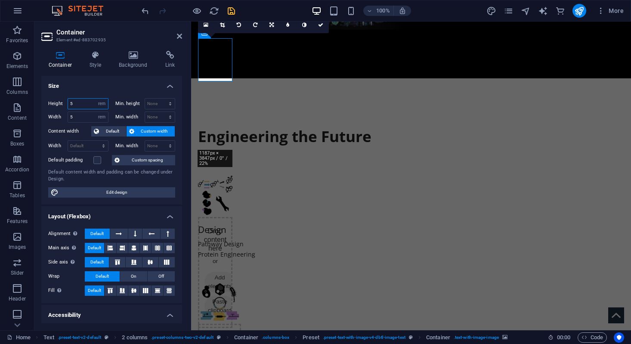
click at [85, 105] on input "5" at bounding box center [88, 104] width 40 height 10
type input "10"
click at [84, 115] on input "5" at bounding box center [88, 117] width 40 height 10
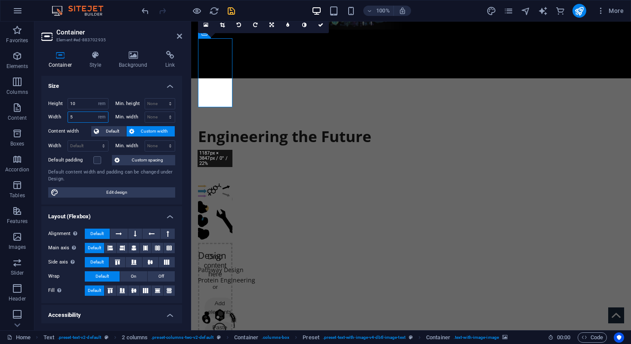
click at [84, 115] on input "5" at bounding box center [88, 117] width 40 height 10
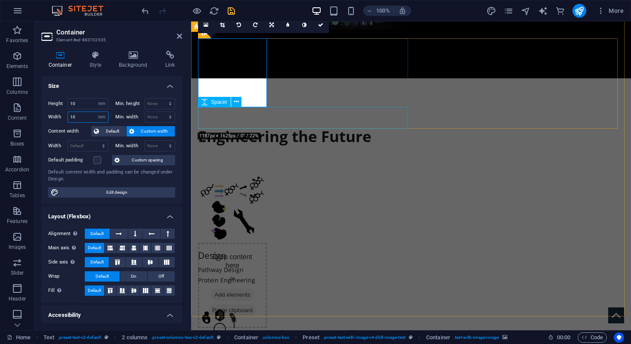
type input "10"
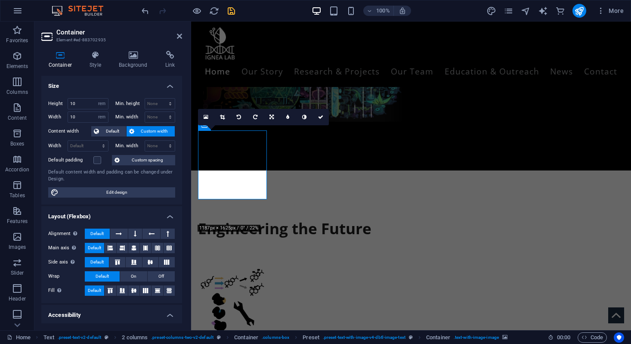
scroll to position [313, 0]
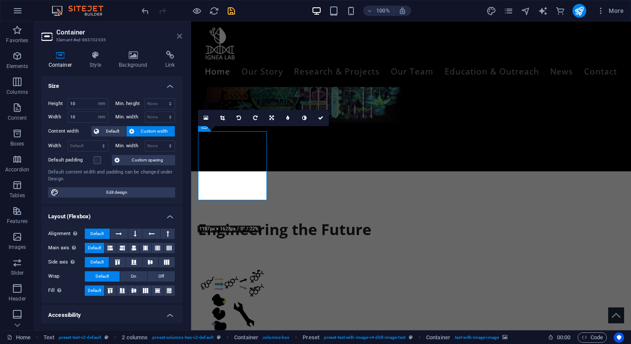
click at [179, 37] on icon at bounding box center [179, 36] width 5 height 7
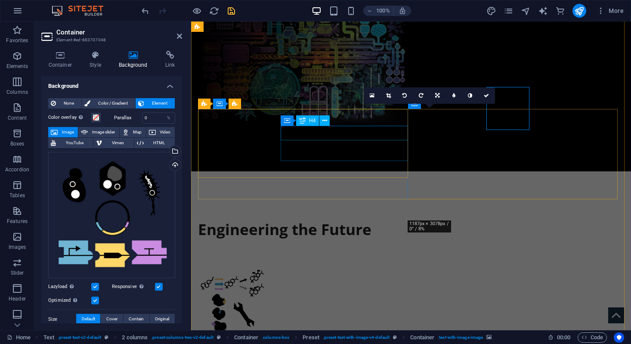
scroll to position [336, 0]
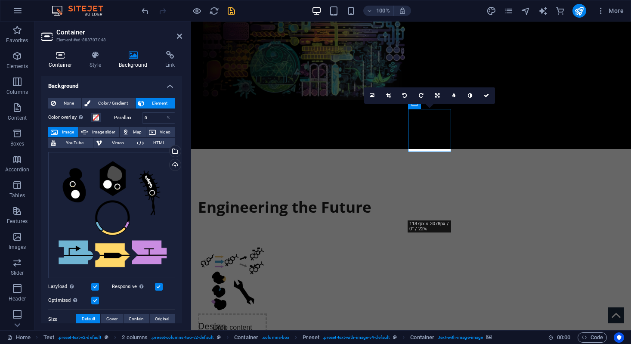
click at [61, 59] on icon at bounding box center [60, 55] width 38 height 9
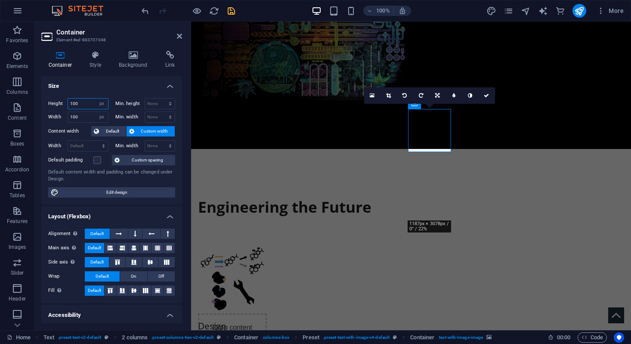
click at [82, 102] on input "100" at bounding box center [88, 104] width 40 height 10
click at [99, 102] on select "Default px rem % vh vw" at bounding box center [102, 104] width 12 height 10
select select "rem"
click at [96, 99] on select "Default px rem % vh vw" at bounding box center [102, 104] width 12 height 10
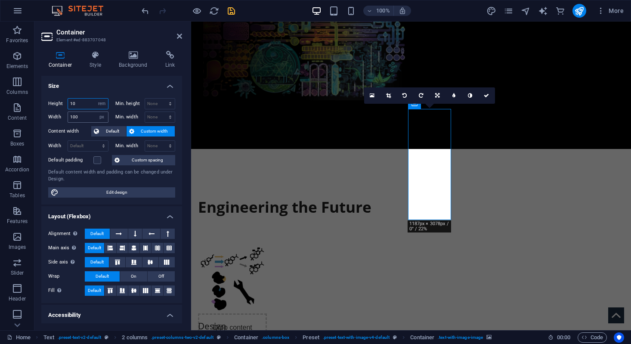
type input "10"
click at [81, 114] on input "100" at bounding box center [88, 117] width 40 height 10
click at [100, 118] on select "Default px rem % em vh vw" at bounding box center [102, 117] width 12 height 10
select select "rem"
click at [96, 112] on select "Default px rem % em vh vw" at bounding box center [102, 117] width 12 height 10
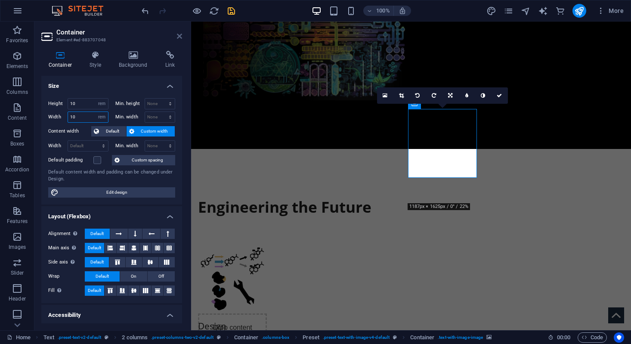
type input "10"
click at [178, 34] on icon at bounding box center [179, 36] width 5 height 7
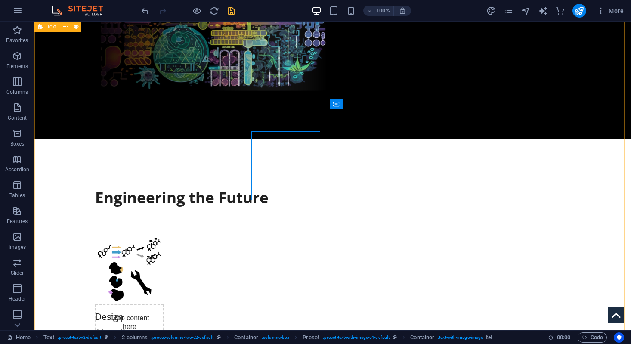
scroll to position [313, 0]
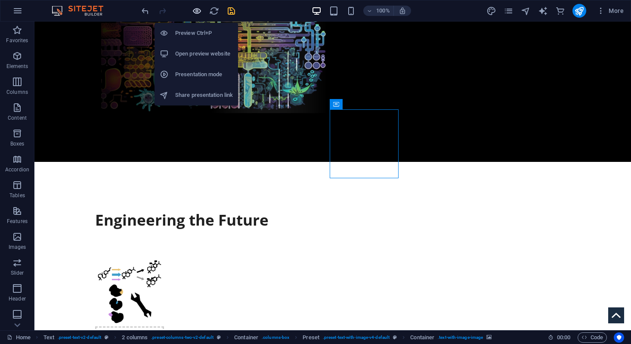
click at [197, 12] on icon "button" at bounding box center [197, 11] width 10 height 10
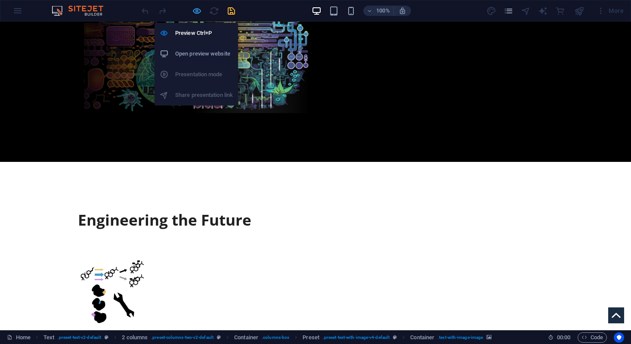
click at [197, 12] on icon "button" at bounding box center [197, 11] width 10 height 10
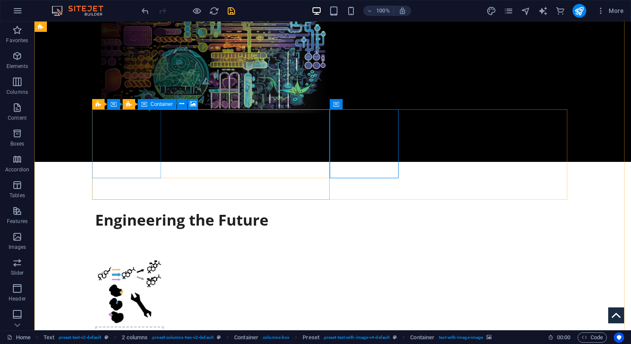
select select "rem"
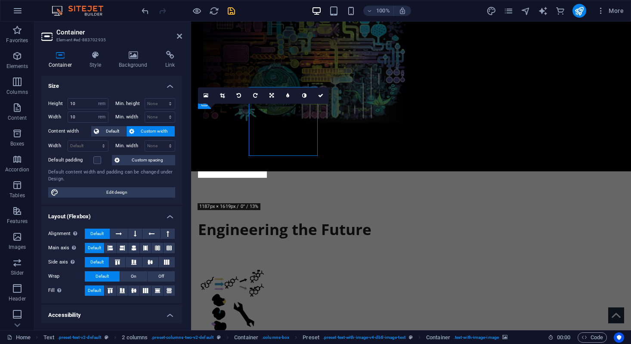
scroll to position [336, 0]
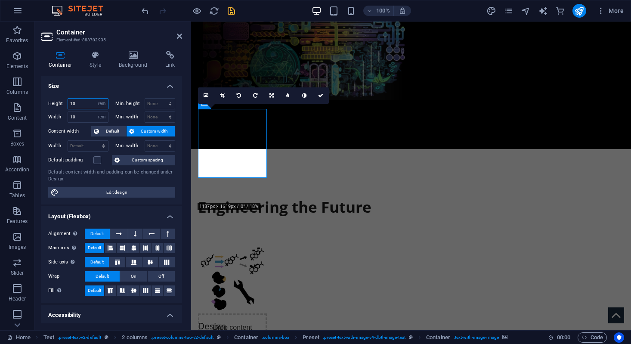
click at [82, 104] on input "10" at bounding box center [88, 104] width 40 height 10
type input "8"
click at [81, 121] on input "10" at bounding box center [88, 117] width 40 height 10
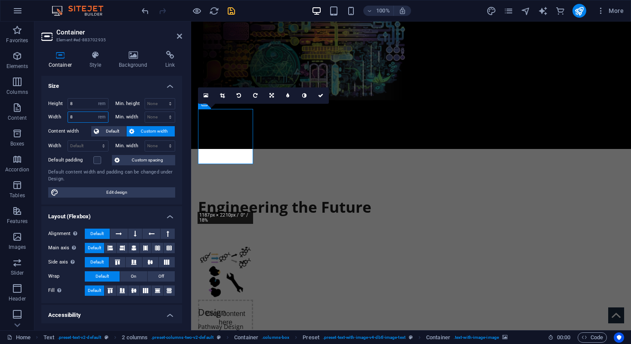
type input "8"
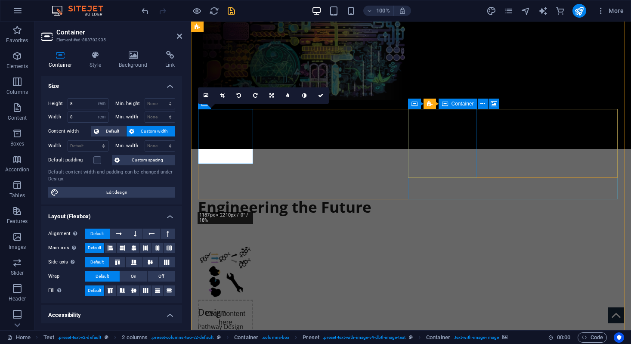
select select "rem"
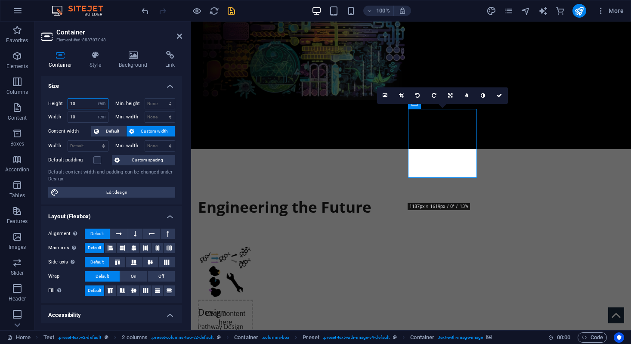
click at [87, 101] on input "10" at bounding box center [88, 104] width 40 height 10
type input "8"
click at [78, 115] on input "10" at bounding box center [88, 117] width 40 height 10
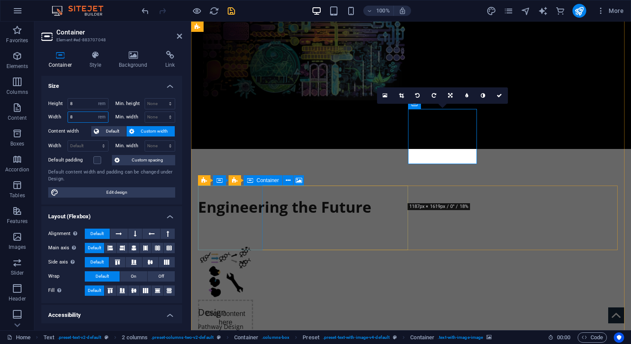
type input "8"
select select "px"
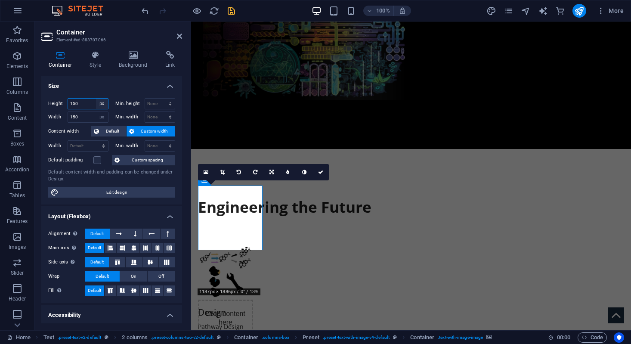
click at [100, 106] on select "Default px rem % vh vw" at bounding box center [102, 104] width 12 height 10
select select "rem"
click at [96, 99] on select "Default px rem % vh vw" at bounding box center [102, 104] width 12 height 10
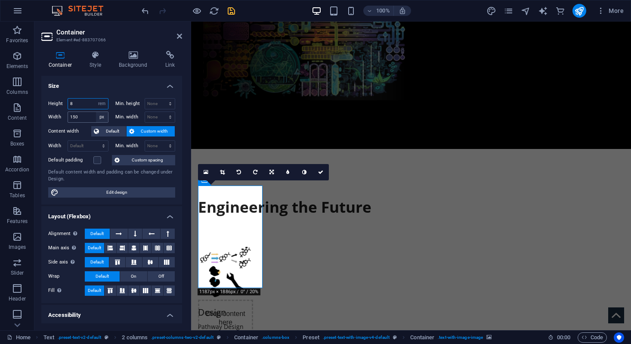
type input "8"
click at [102, 115] on select "Default px rem % em vh vw" at bounding box center [102, 117] width 12 height 10
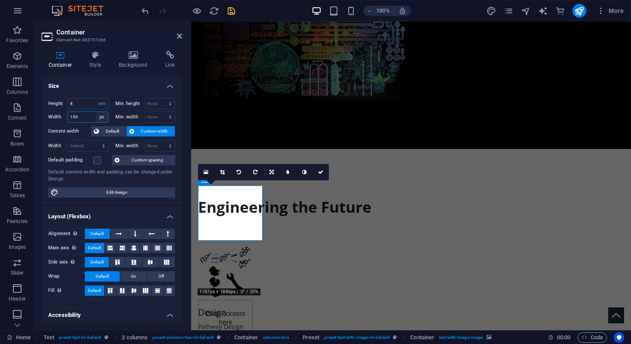
select select "rem"
click at [96, 112] on select "Default px rem % em vh vw" at bounding box center [102, 117] width 12 height 10
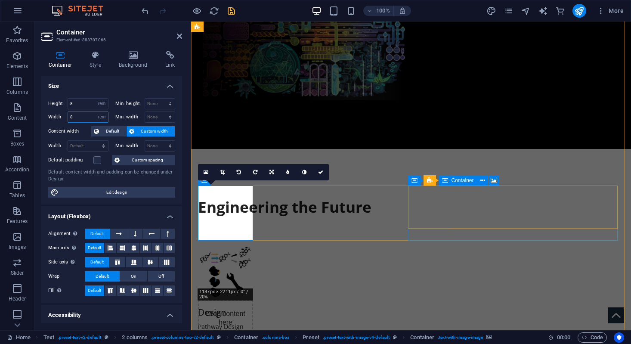
type input "8"
select select "px"
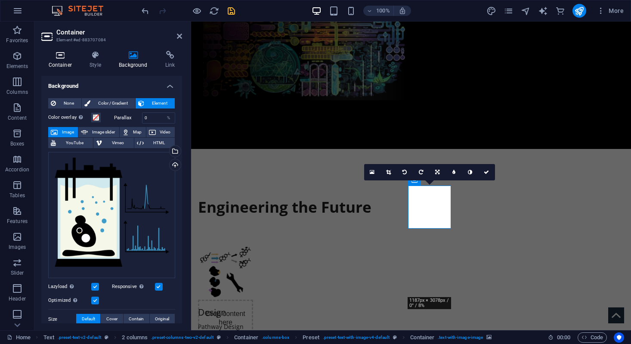
click at [59, 56] on icon at bounding box center [60, 55] width 38 height 9
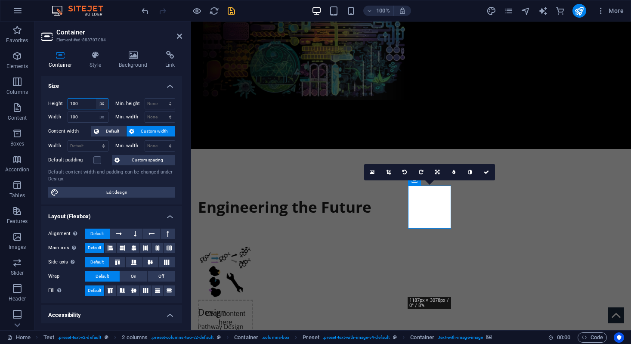
click at [101, 104] on select "Default px rem % vh vw" at bounding box center [102, 104] width 12 height 10
select select "rem"
click at [96, 99] on select "Default px rem % vh vw" at bounding box center [102, 104] width 12 height 10
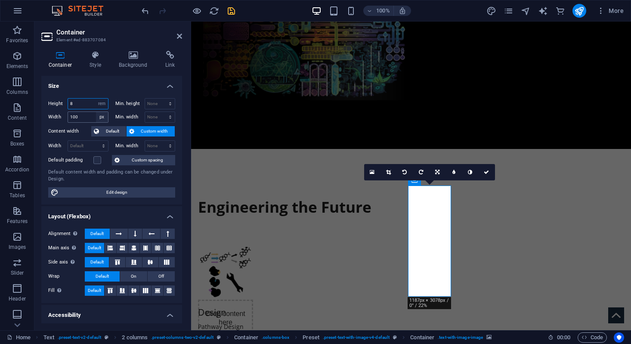
type input "8"
click at [101, 117] on select "Default px rem % em vh vw" at bounding box center [102, 117] width 12 height 10
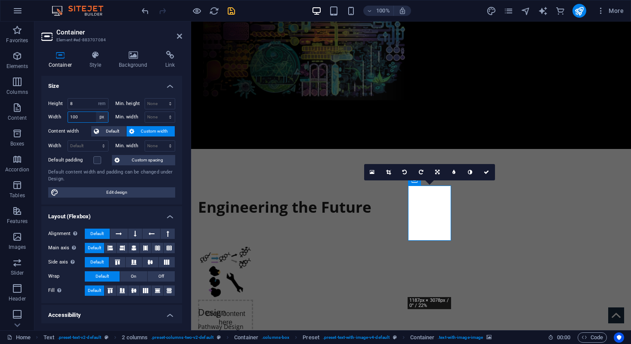
select select "rem"
click at [96, 112] on select "Default px rem % em vh vw" at bounding box center [102, 117] width 12 height 10
click at [76, 117] on input "100" at bounding box center [88, 117] width 40 height 10
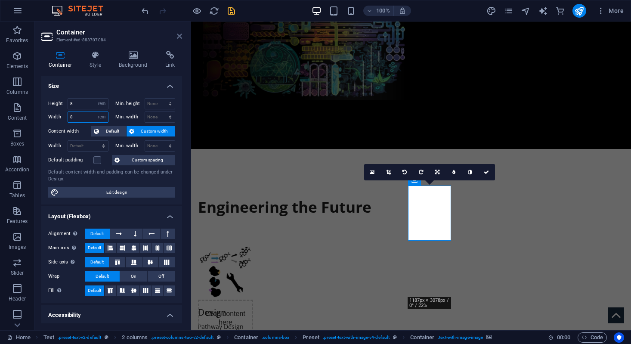
type input "8"
click at [179, 34] on icon at bounding box center [179, 36] width 5 height 7
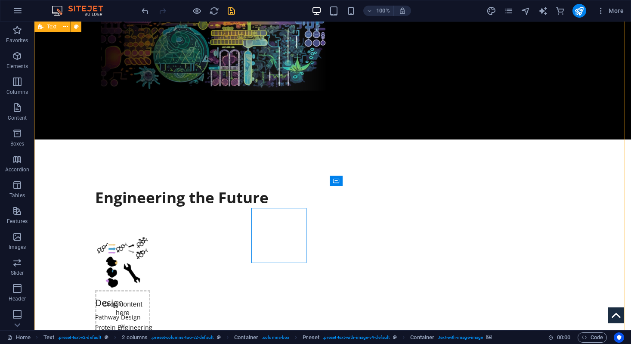
scroll to position [313, 0]
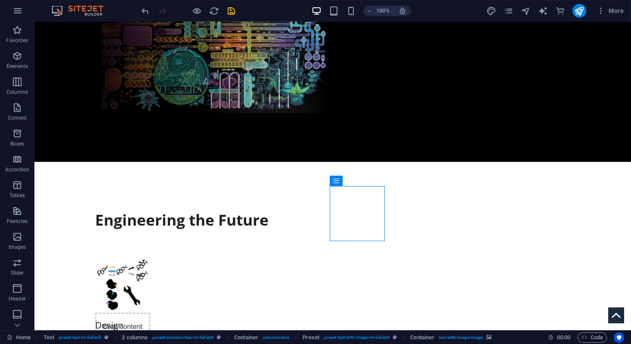
click at [231, 8] on icon "save" at bounding box center [232, 11] width 10 height 10
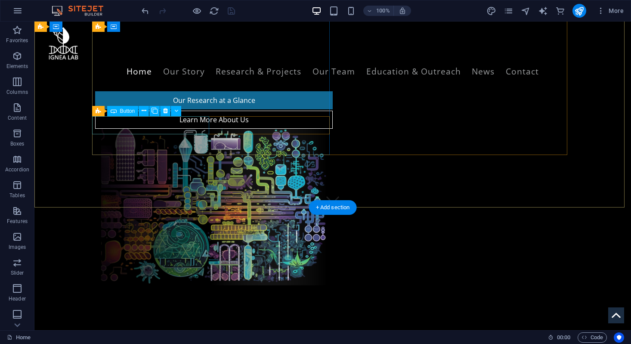
scroll to position [118, 0]
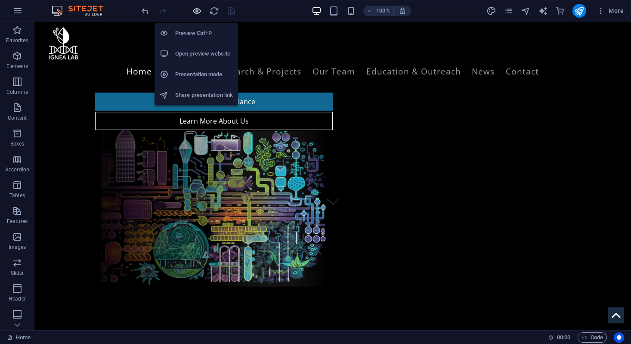
click at [194, 12] on icon "button" at bounding box center [197, 11] width 10 height 10
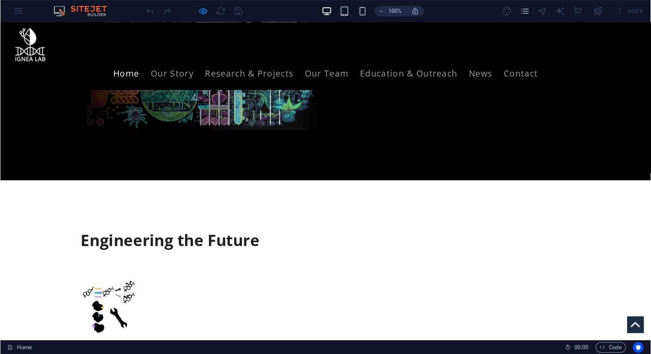
scroll to position [272, 0]
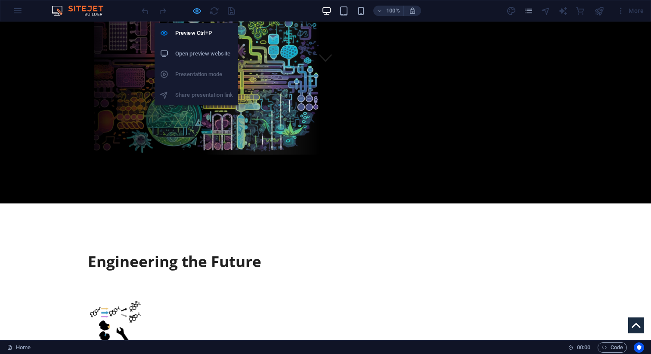
click at [197, 11] on icon "button" at bounding box center [197, 11] width 10 height 10
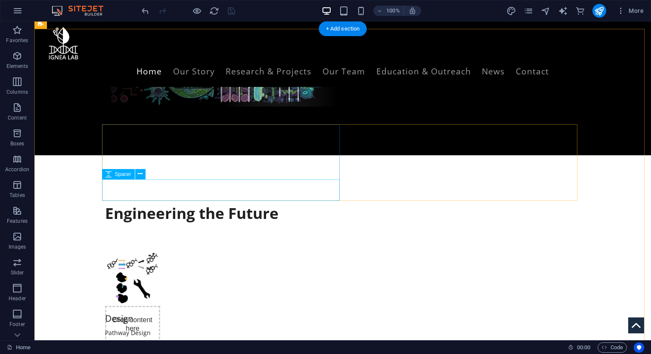
scroll to position [293, 0]
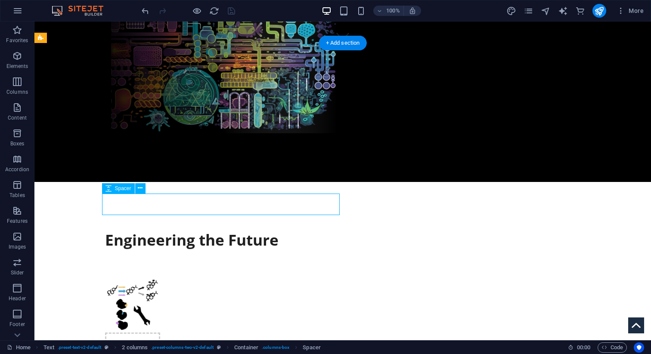
select select "px"
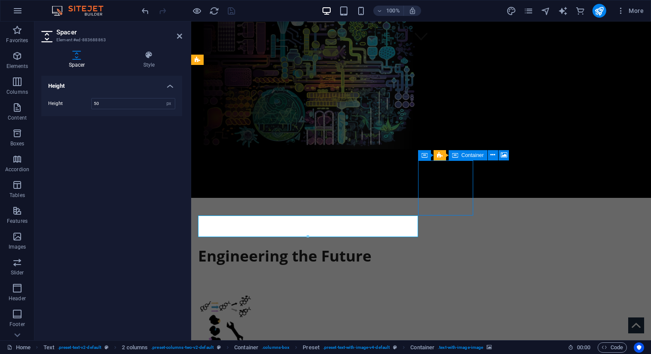
scroll to position [271, 0]
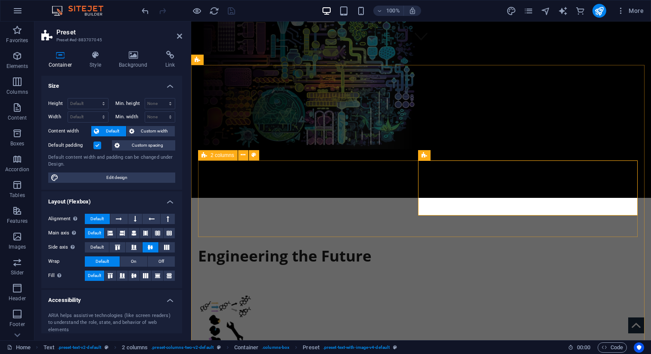
click at [203, 157] on icon at bounding box center [205, 155] width 6 height 10
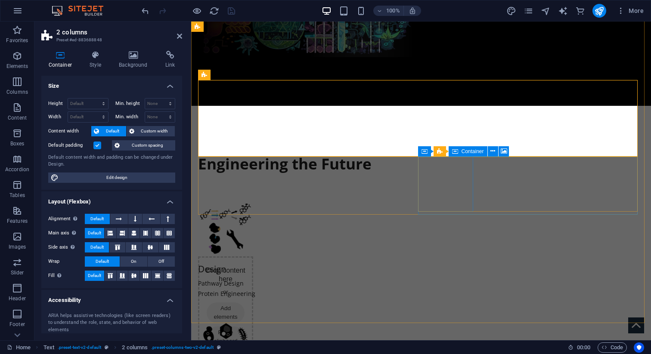
scroll to position [400, 0]
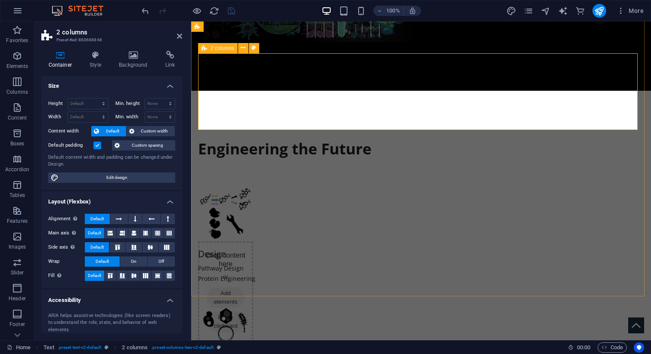
click at [205, 50] on icon at bounding box center [205, 48] width 6 height 10
click at [94, 62] on h4 "Style" at bounding box center [97, 60] width 29 height 18
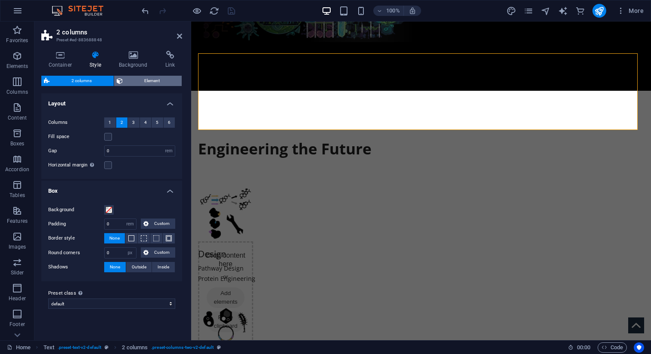
click at [121, 81] on icon at bounding box center [120, 81] width 6 height 10
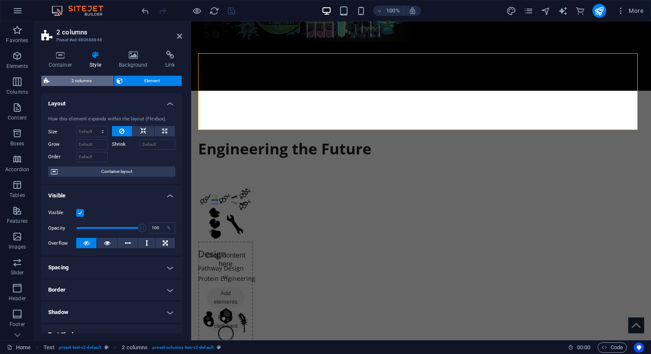
click at [99, 79] on span "2 columns" at bounding box center [81, 81] width 59 height 10
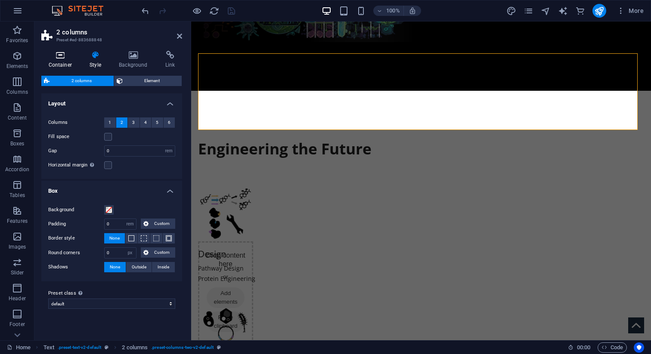
click at [65, 59] on icon at bounding box center [60, 55] width 38 height 9
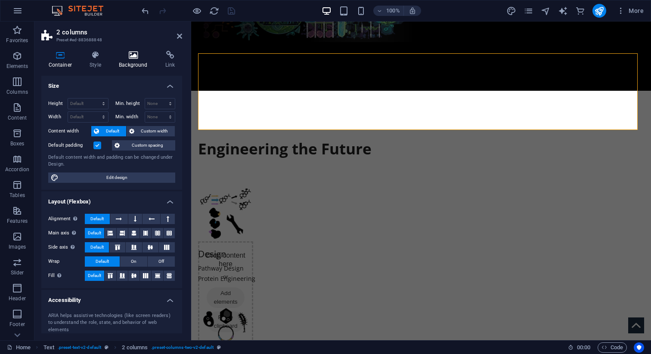
click at [134, 60] on h4 "Background" at bounding box center [135, 60] width 47 height 18
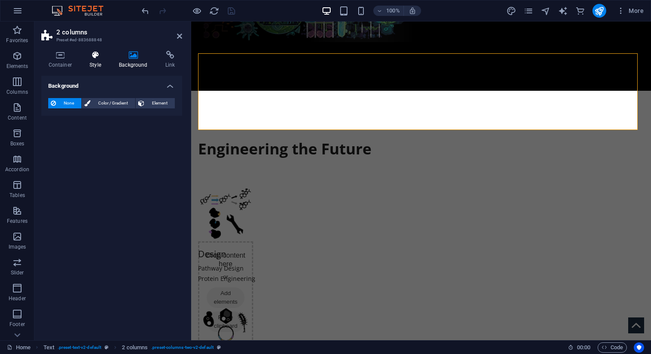
click at [105, 61] on h4 "Style" at bounding box center [97, 60] width 29 height 18
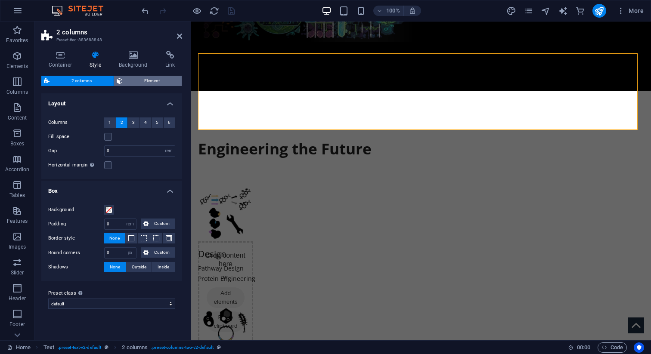
click at [125, 79] on span "Element" at bounding box center [152, 81] width 54 height 10
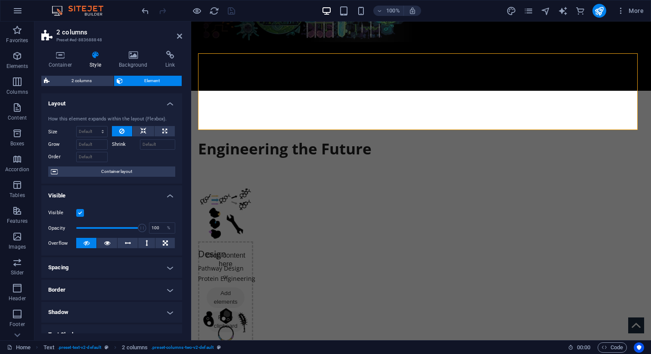
scroll to position [124, 0]
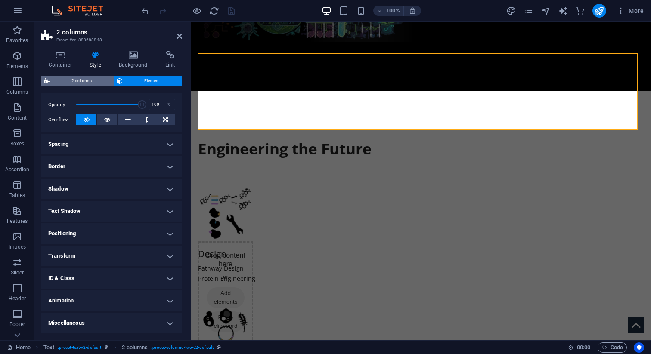
click at [95, 76] on span "2 columns" at bounding box center [81, 81] width 59 height 10
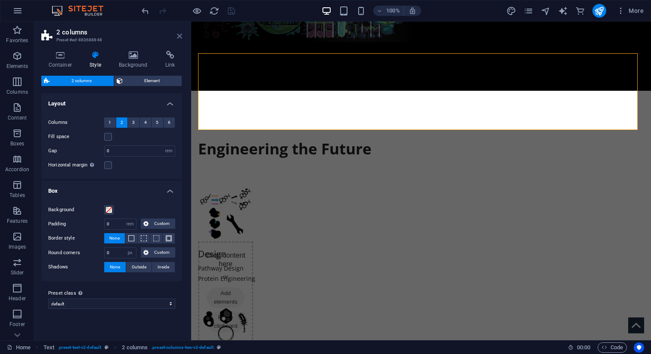
click at [181, 33] on icon at bounding box center [179, 36] width 5 height 7
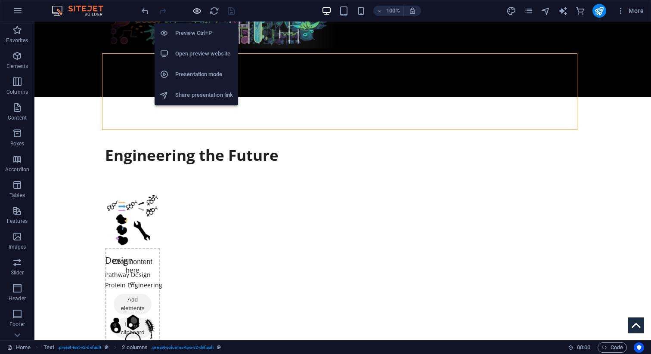
click at [201, 11] on icon "button" at bounding box center [197, 11] width 10 height 10
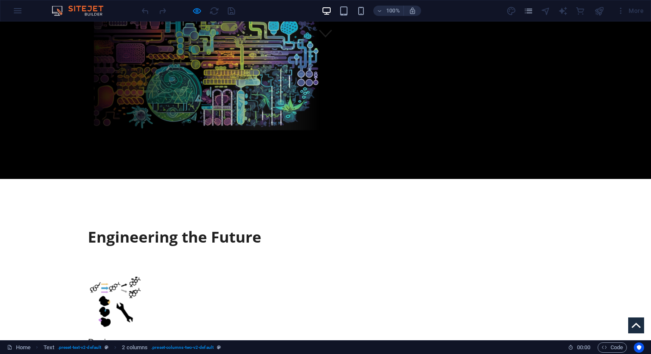
scroll to position [321, 0]
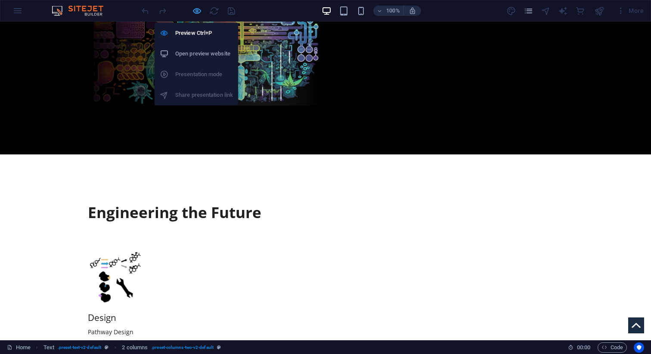
click at [195, 11] on icon "button" at bounding box center [197, 11] width 10 height 10
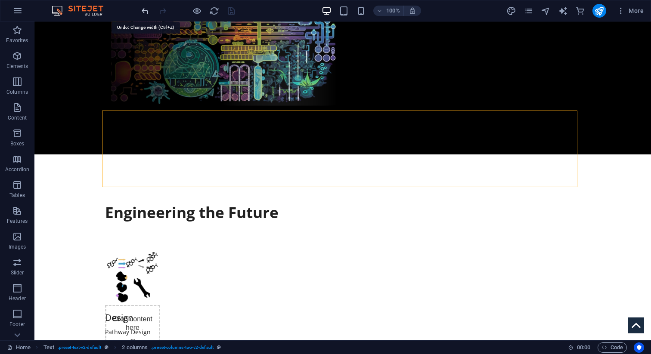
click at [145, 12] on icon "undo" at bounding box center [145, 11] width 10 height 10
click at [161, 11] on icon "redo" at bounding box center [163, 11] width 10 height 10
click at [142, 9] on icon "undo" at bounding box center [145, 11] width 10 height 10
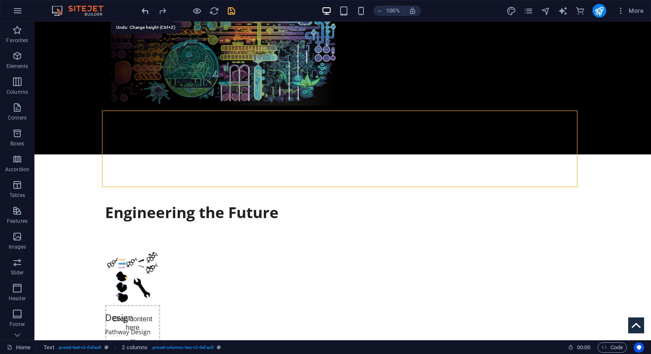
click at [142, 9] on icon "undo" at bounding box center [145, 11] width 10 height 10
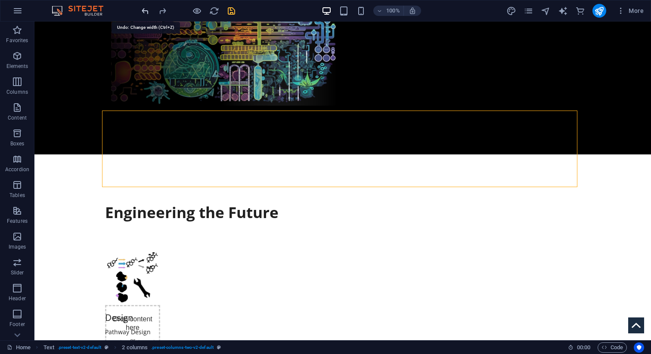
click at [142, 9] on icon "undo" at bounding box center [145, 11] width 10 height 10
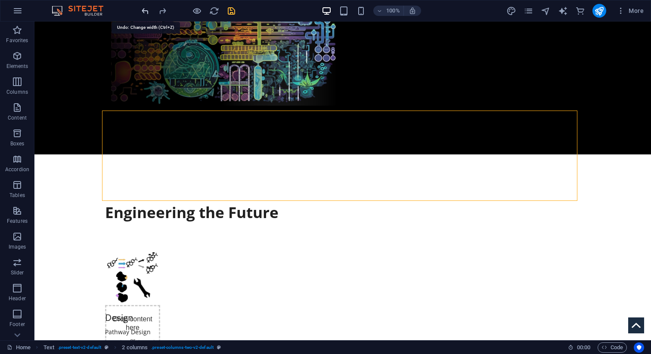
click at [142, 9] on icon "undo" at bounding box center [145, 11] width 10 height 10
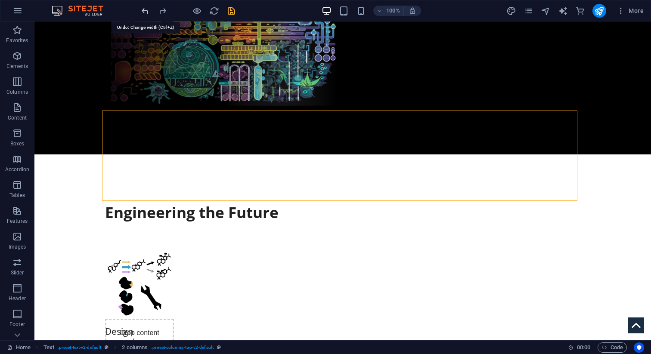
click at [0, 0] on icon "undo" at bounding box center [0, 0] width 0 height 0
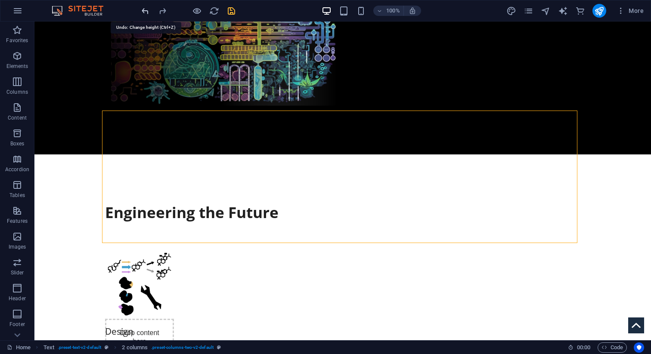
click at [0, 0] on icon "undo" at bounding box center [0, 0] width 0 height 0
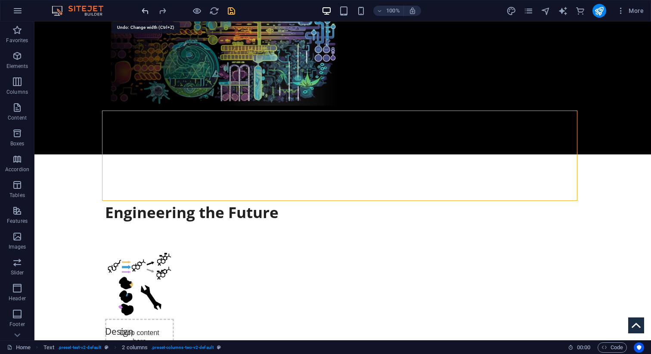
click at [0, 0] on icon "undo" at bounding box center [0, 0] width 0 height 0
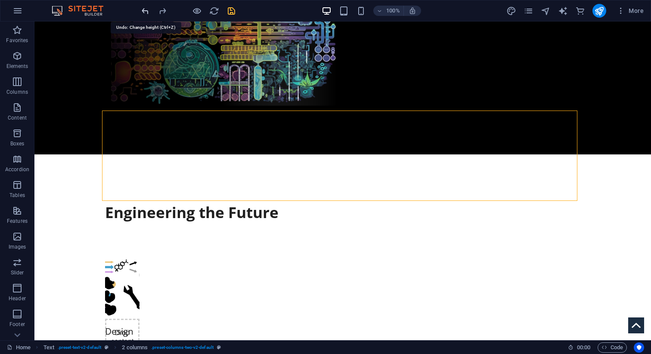
click at [142, 9] on icon "undo" at bounding box center [145, 11] width 10 height 10
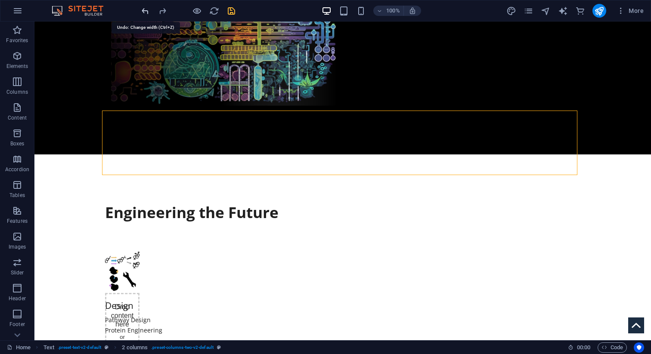
click at [142, 9] on icon "undo" at bounding box center [145, 11] width 10 height 10
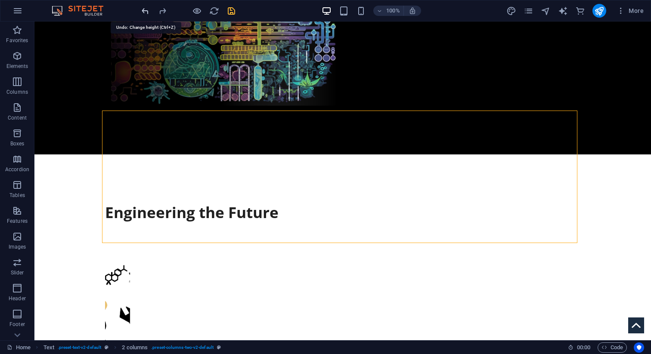
click at [142, 9] on icon "undo" at bounding box center [145, 11] width 10 height 10
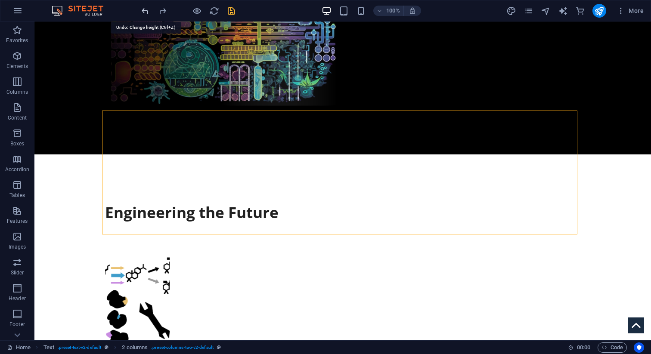
click at [142, 9] on icon "undo" at bounding box center [145, 11] width 10 height 10
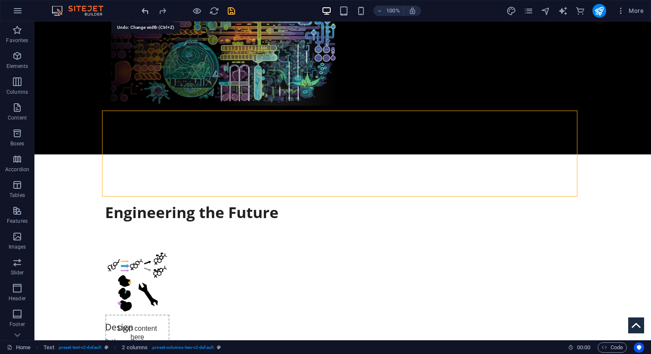
click at [142, 9] on icon "undo" at bounding box center [145, 11] width 10 height 10
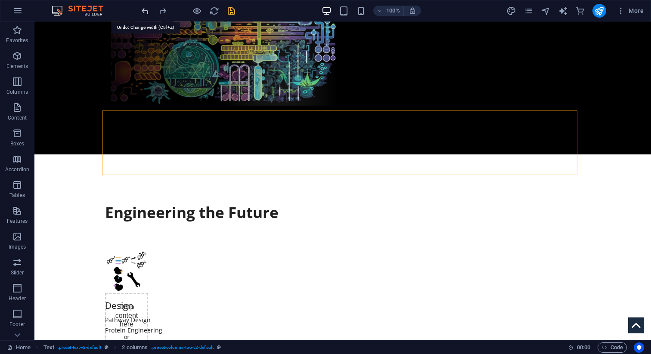
click at [142, 9] on icon "undo" at bounding box center [145, 11] width 10 height 10
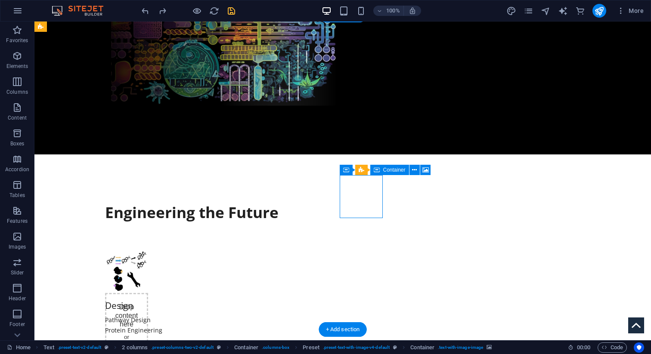
select select "px"
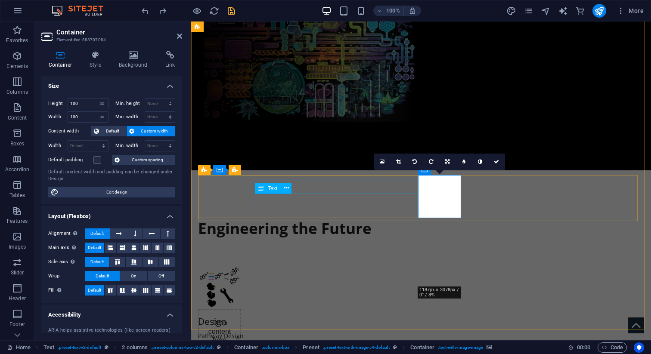
scroll to position [343, 0]
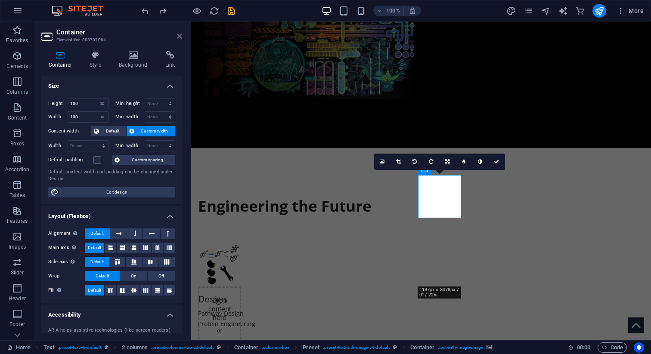
drag, startPoint x: 181, startPoint y: 34, endPoint x: 150, endPoint y: 11, distance: 38.2
click at [181, 34] on icon at bounding box center [179, 36] width 5 height 7
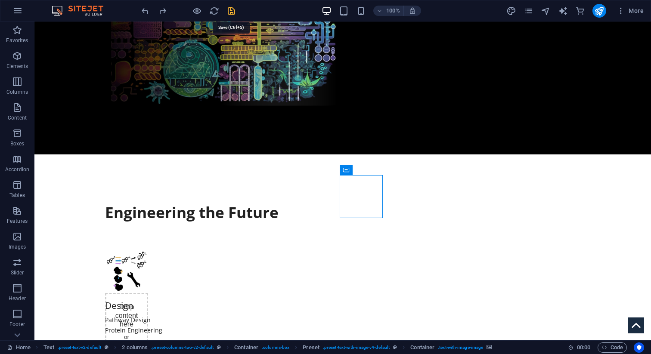
click at [230, 12] on icon "save" at bounding box center [232, 11] width 10 height 10
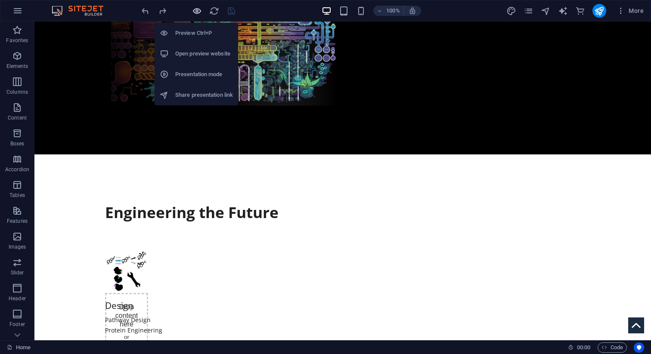
click at [0, 0] on icon "button" at bounding box center [0, 0] width 0 height 0
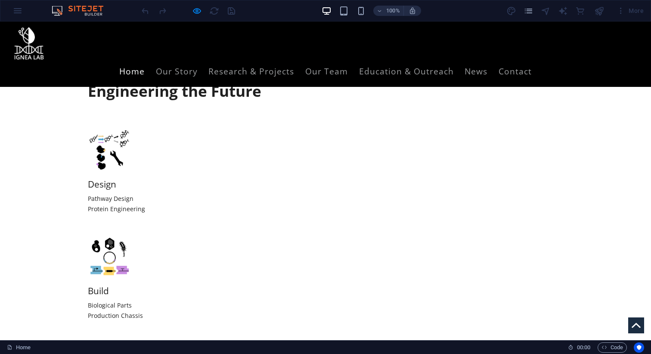
scroll to position [394, 0]
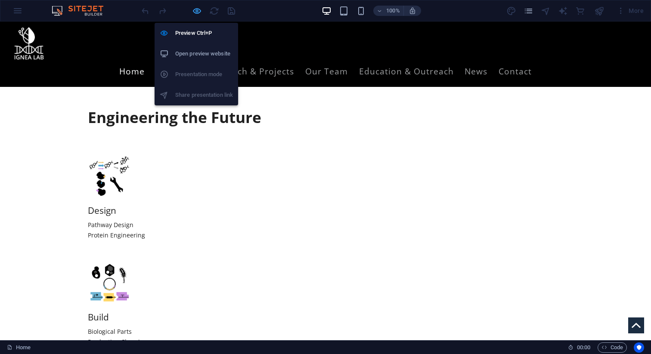
click at [0, 0] on icon "button" at bounding box center [0, 0] width 0 height 0
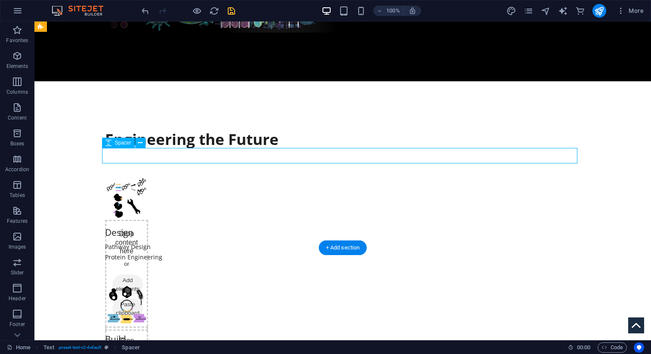
select select "px"
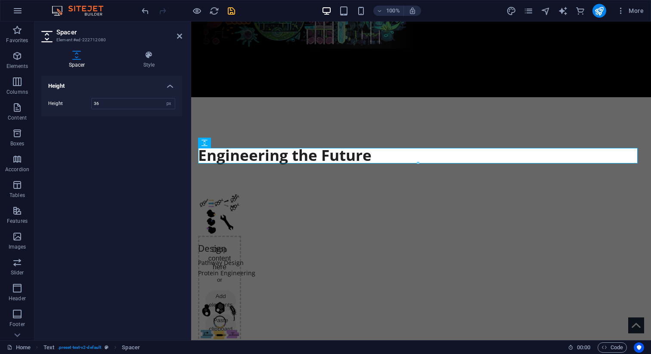
scroll to position [416, 0]
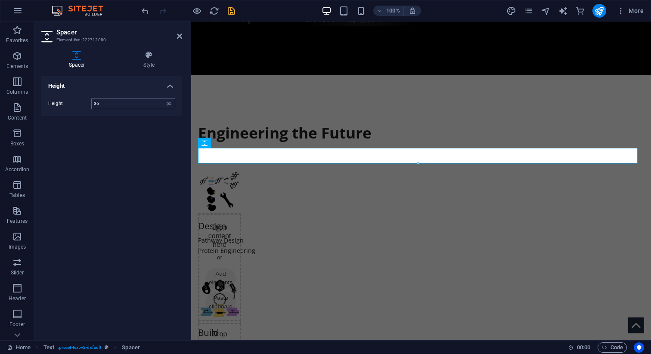
click at [120, 106] on input "36" at bounding box center [133, 104] width 83 height 10
type input "100"
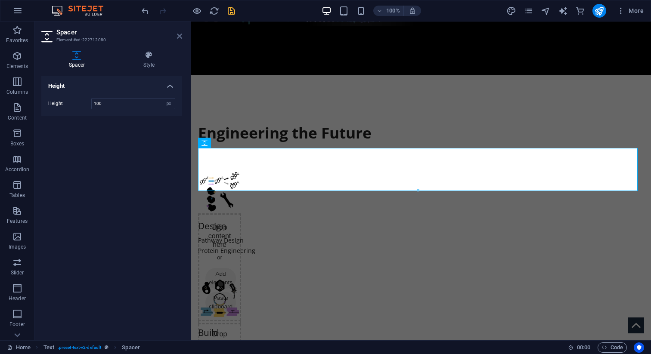
drag, startPoint x: 179, startPoint y: 34, endPoint x: 167, endPoint y: 12, distance: 24.3
click at [179, 34] on icon at bounding box center [179, 36] width 5 height 7
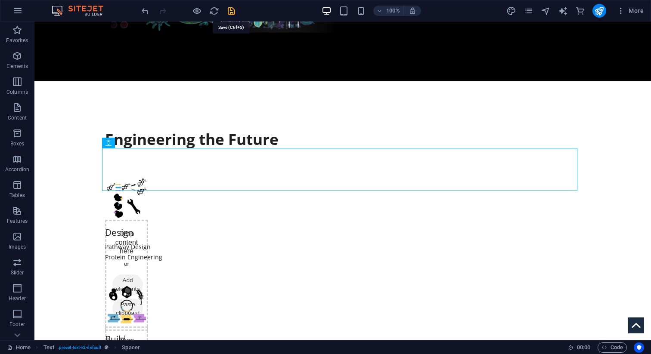
click at [230, 13] on icon "save" at bounding box center [232, 11] width 10 height 10
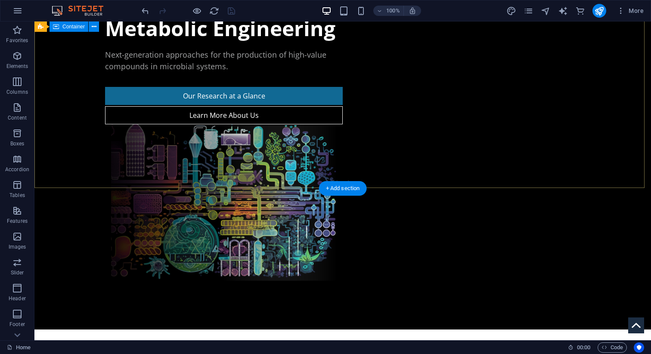
scroll to position [0, 0]
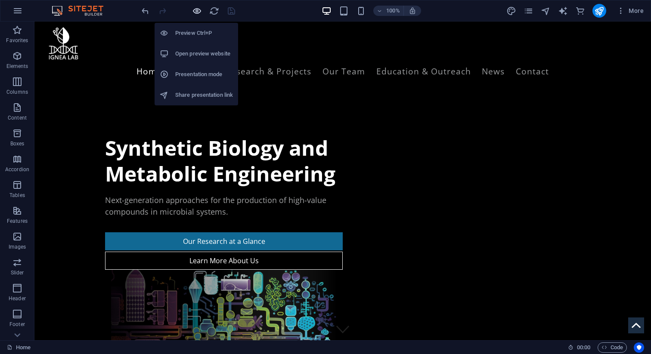
click at [0, 0] on icon "button" at bounding box center [0, 0] width 0 height 0
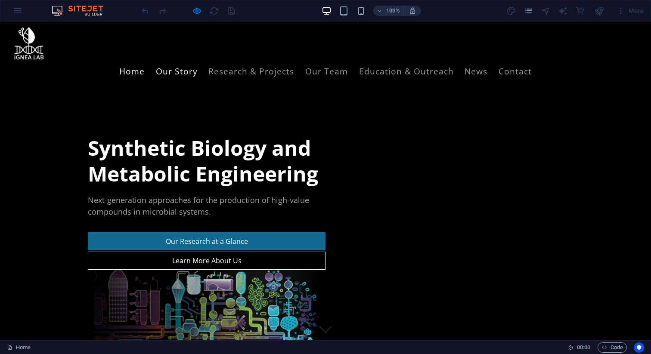
click at [198, 60] on link "Our Story" at bounding box center [177, 71] width 42 height 22
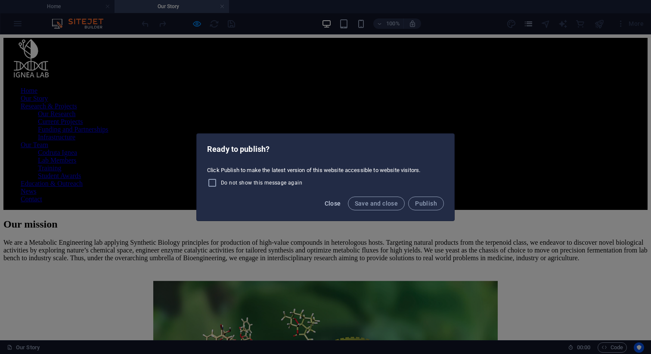
click at [337, 203] on span "Close" at bounding box center [333, 203] width 16 height 7
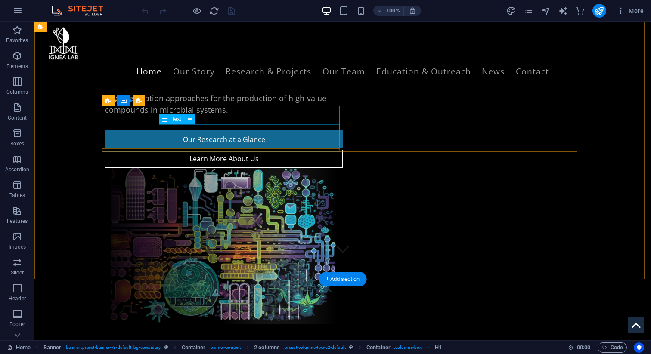
scroll to position [50, 0]
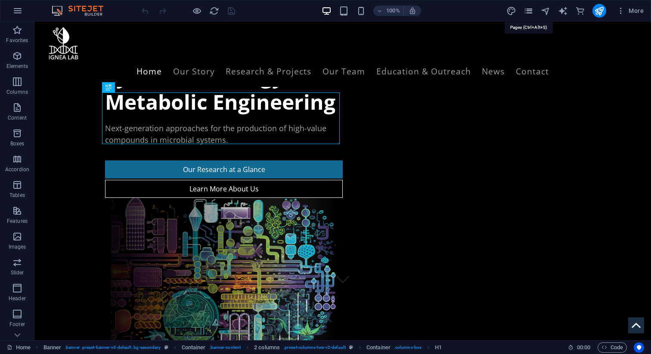
click at [531, 8] on icon "pages" at bounding box center [529, 11] width 10 height 10
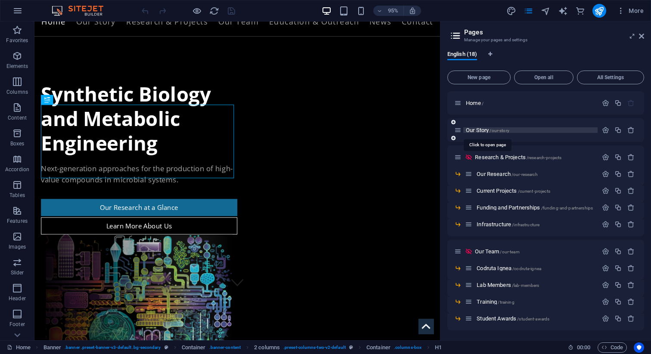
click at [477, 127] on span "Our Story /our-story" at bounding box center [487, 130] width 43 height 6
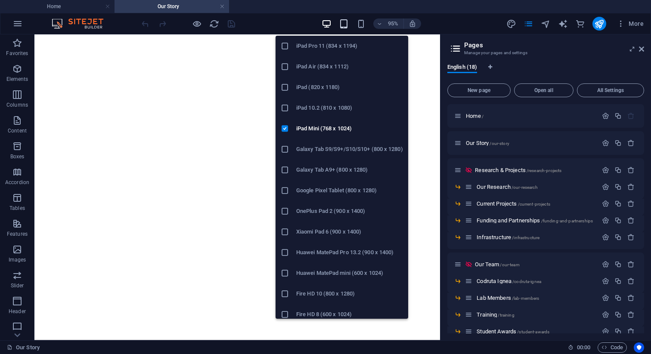
scroll to position [26, 0]
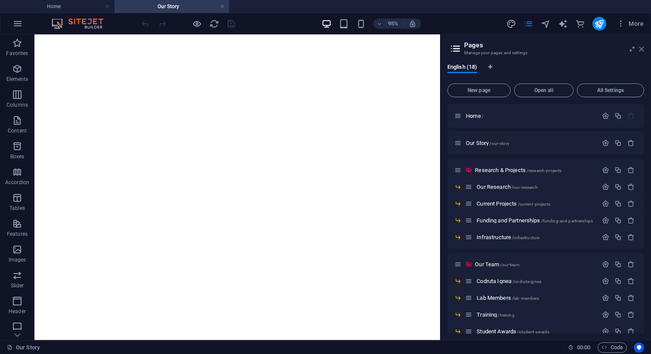
click at [643, 49] on icon at bounding box center [641, 49] width 5 height 7
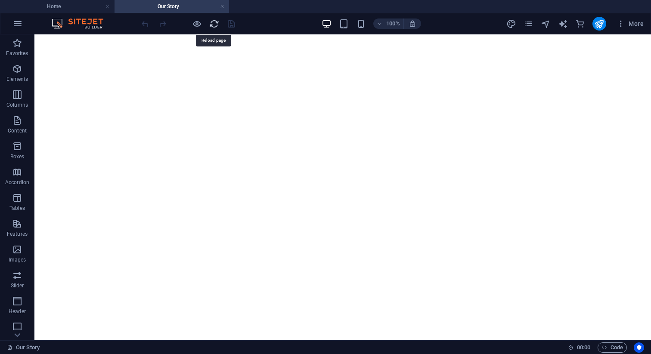
click at [210, 20] on icon "reload" at bounding box center [214, 24] width 10 height 10
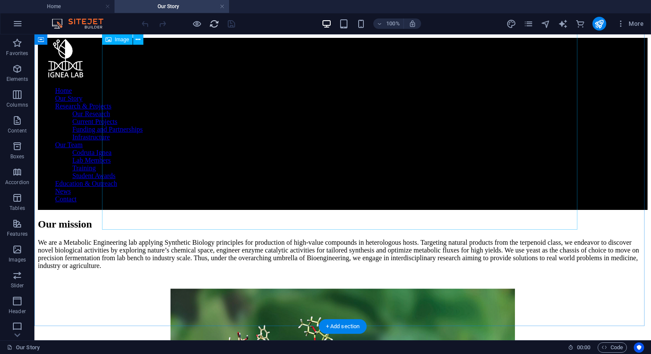
scroll to position [0, 0]
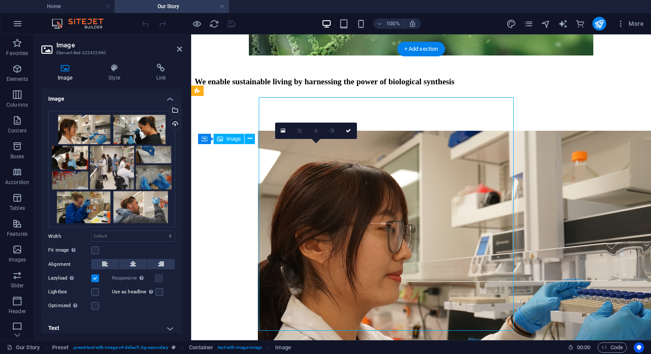
scroll to position [524, 0]
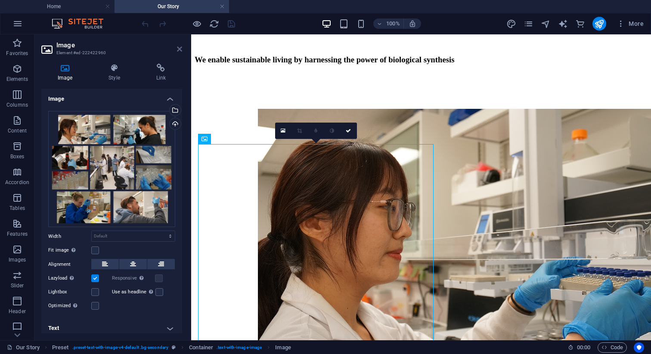
click at [179, 51] on icon at bounding box center [179, 49] width 5 height 7
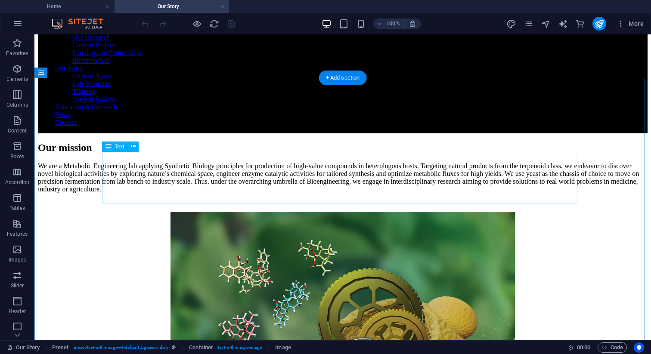
scroll to position [0, 0]
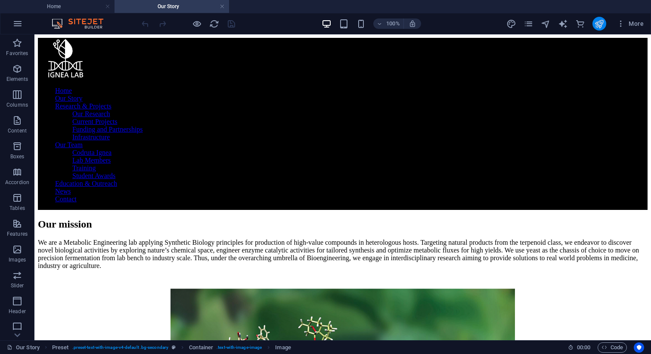
click at [605, 21] on button "publish" at bounding box center [600, 24] width 14 height 14
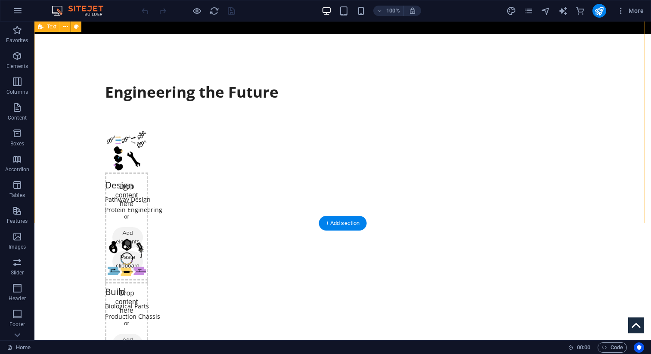
scroll to position [451, 0]
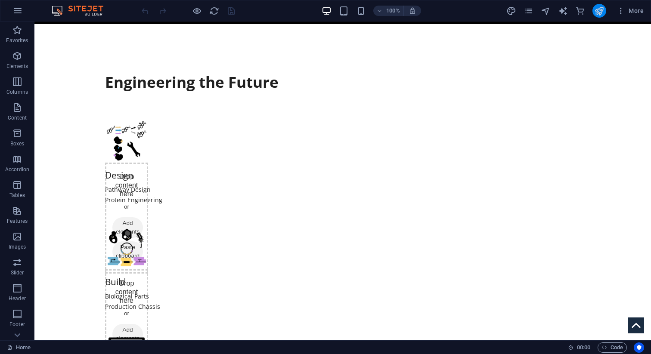
click at [601, 14] on icon "publish" at bounding box center [599, 11] width 10 height 10
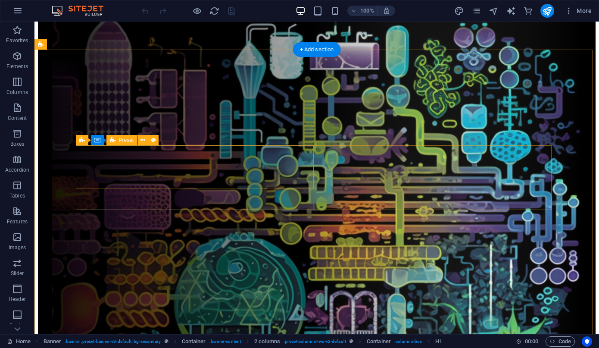
scroll to position [281, 0]
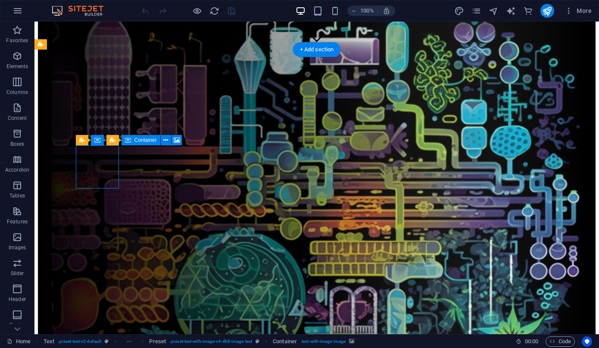
select select "px"
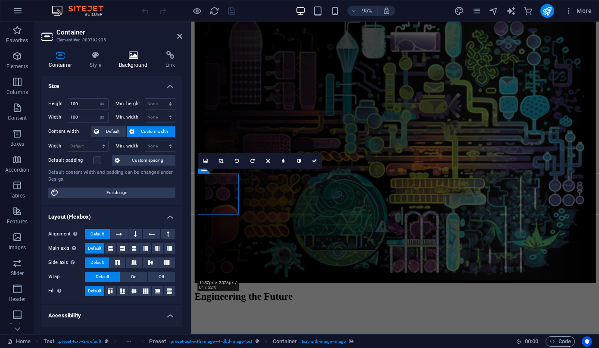
click at [131, 65] on h4 "Background" at bounding box center [135, 60] width 47 height 18
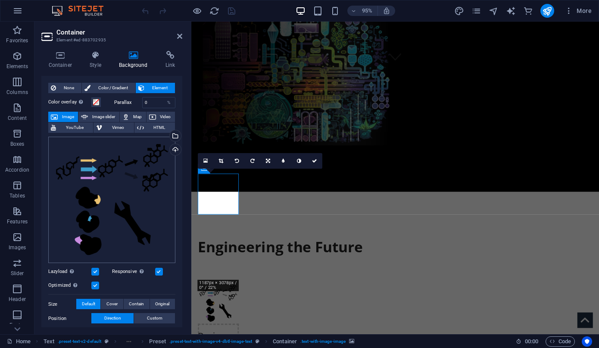
scroll to position [22, 0]
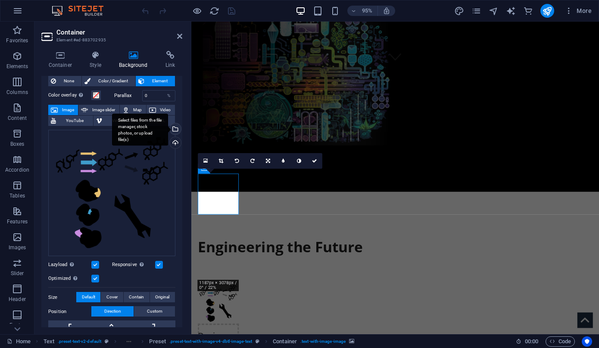
click at [175, 126] on div "Select files from the file manager, stock photos, or upload file(s)" at bounding box center [174, 129] width 13 height 13
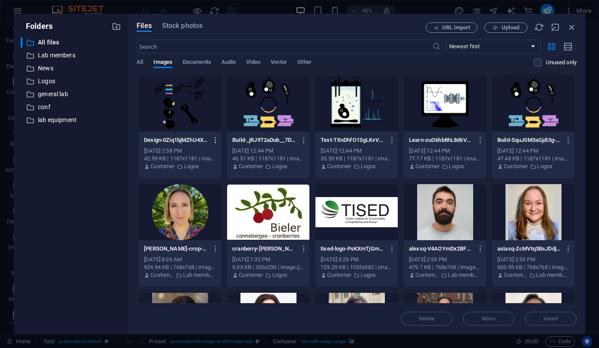
click at [214, 139] on icon "button" at bounding box center [215, 140] width 8 height 8
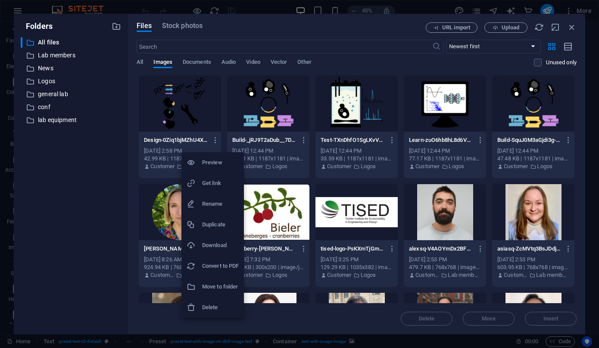
click at [217, 307] on h6 "Delete" at bounding box center [220, 307] width 37 height 10
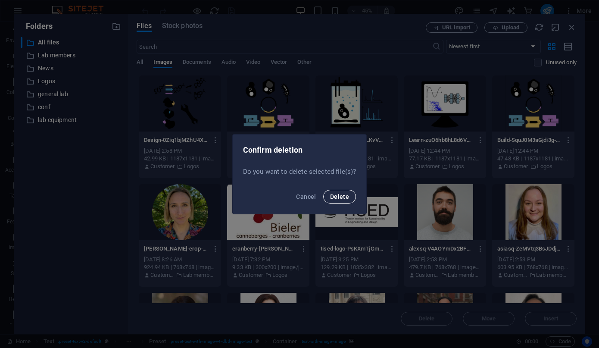
click at [339, 194] on span "Delete" at bounding box center [339, 196] width 19 height 7
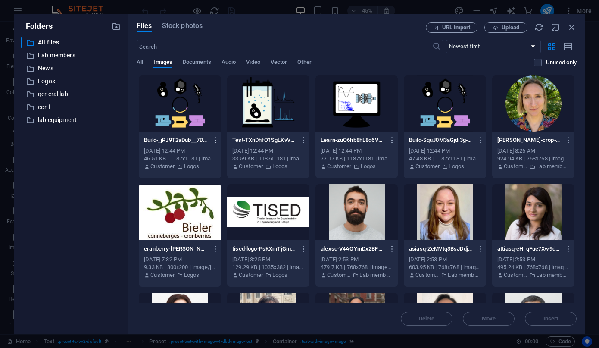
click at [214, 140] on icon "button" at bounding box center [215, 140] width 8 height 8
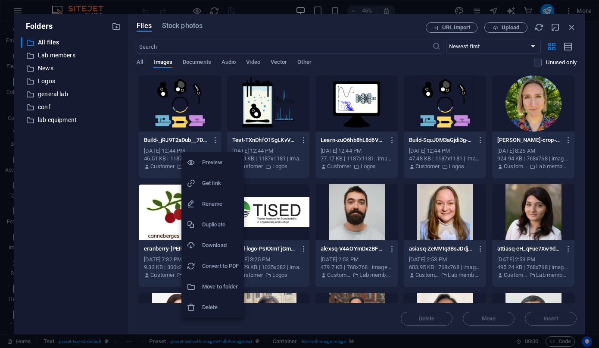
click at [209, 305] on h6 "Delete" at bounding box center [220, 307] width 37 height 10
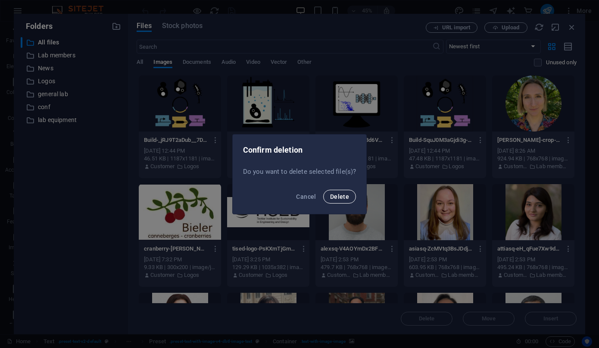
click at [341, 202] on button "Delete" at bounding box center [339, 196] width 33 height 14
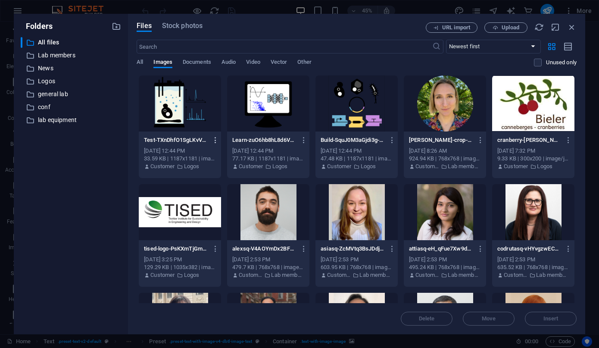
click at [214, 137] on icon "button" at bounding box center [215, 140] width 8 height 8
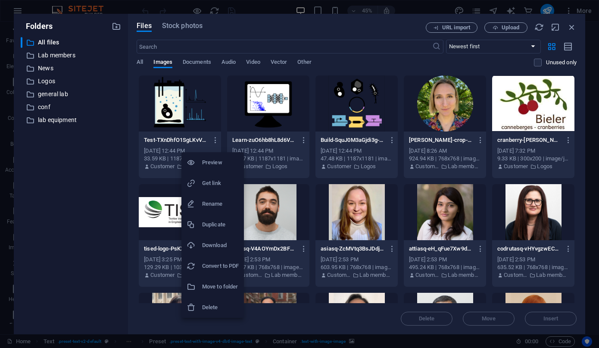
click at [219, 313] on li "Delete" at bounding box center [212, 307] width 62 height 21
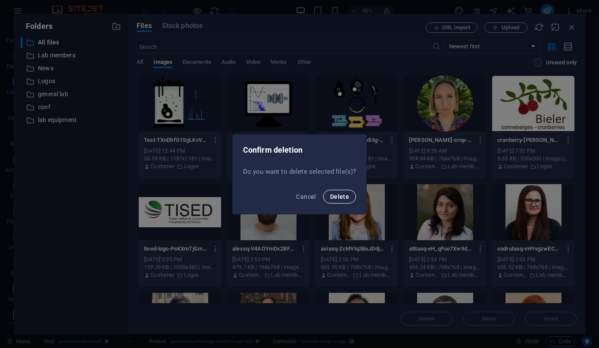
click at [342, 198] on span "Delete" at bounding box center [339, 196] width 19 height 7
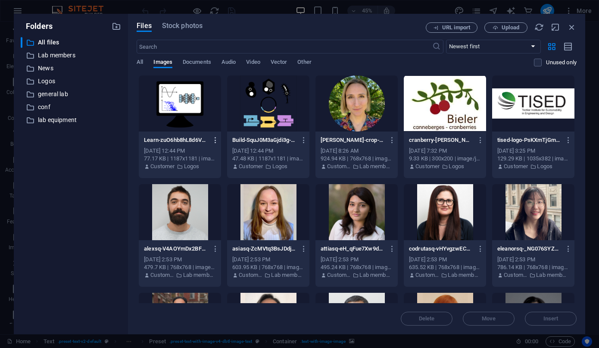
click at [215, 140] on icon "button" at bounding box center [215, 140] width 8 height 8
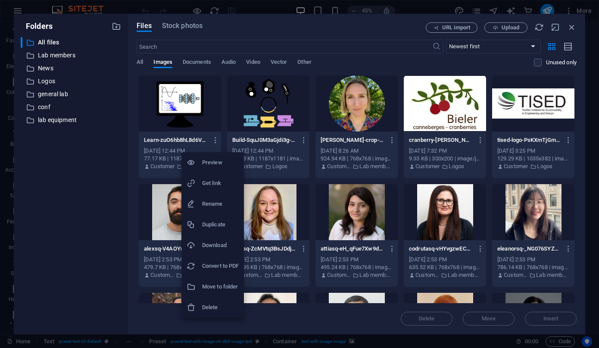
click at [218, 309] on h6 "Delete" at bounding box center [220, 307] width 37 height 10
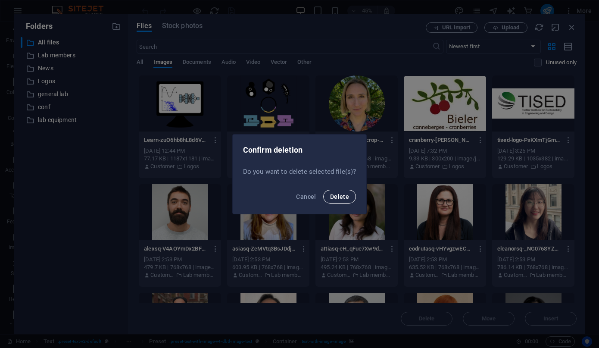
click at [341, 198] on span "Delete" at bounding box center [339, 196] width 19 height 7
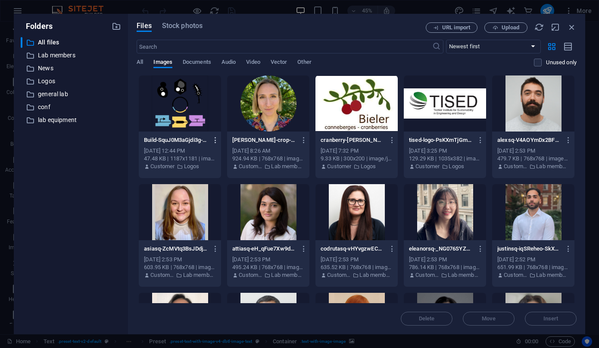
click at [215, 140] on icon "button" at bounding box center [215, 140] width 8 height 8
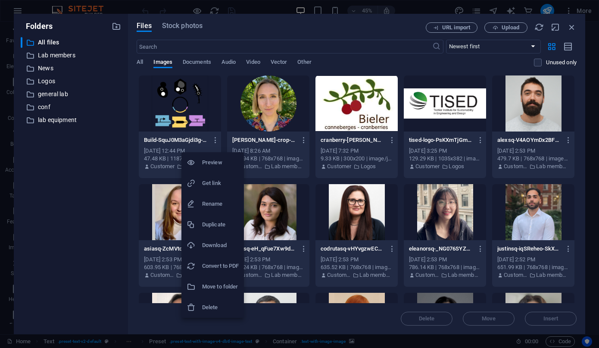
click at [206, 307] on h6 "Delete" at bounding box center [220, 307] width 37 height 10
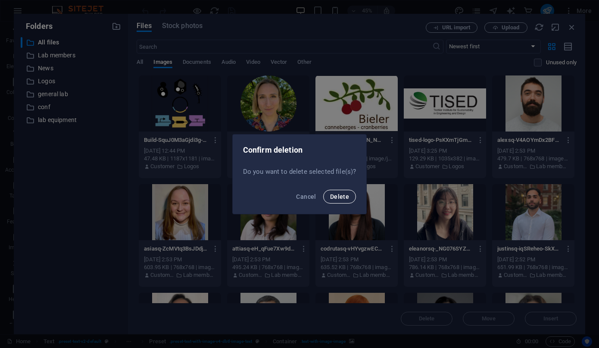
click at [344, 201] on button "Delete" at bounding box center [339, 196] width 33 height 14
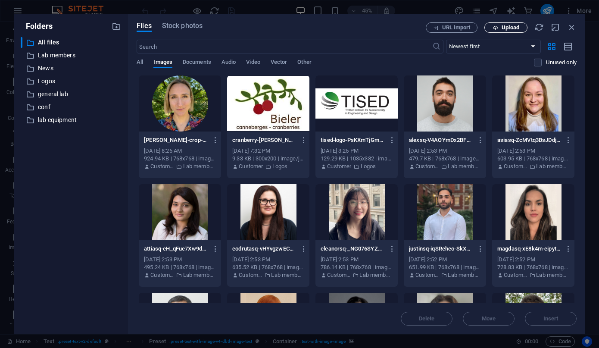
click at [504, 30] on span "Upload" at bounding box center [510, 27] width 18 height 5
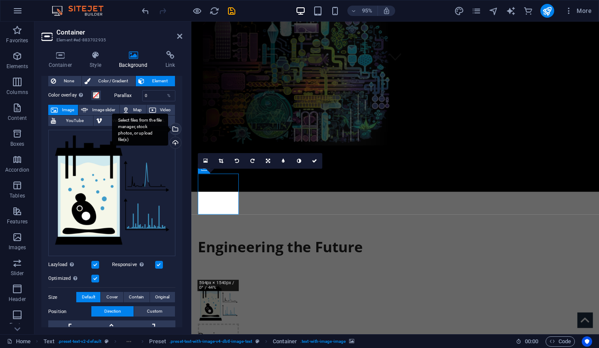
click at [174, 130] on div "Select files from the file manager, stock photos, or upload file(s)" at bounding box center [174, 129] width 13 height 13
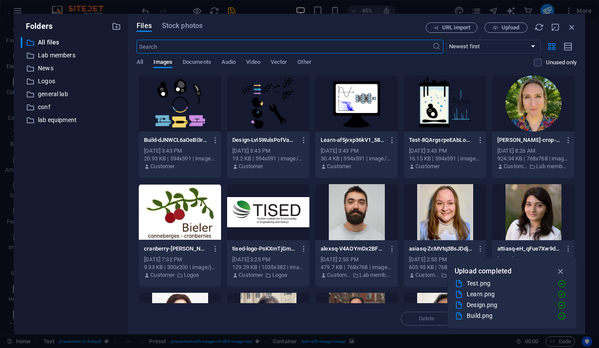
click at [258, 120] on div at bounding box center [268, 103] width 82 height 56
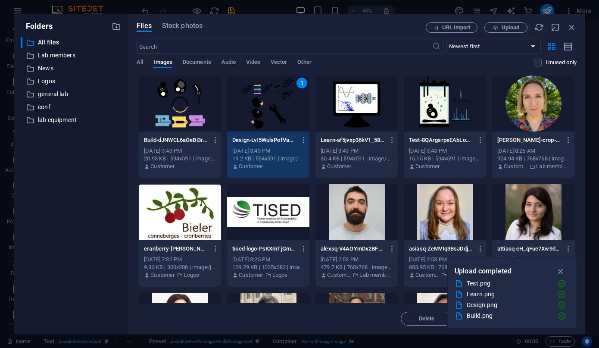
click at [258, 120] on div "1" at bounding box center [268, 103] width 82 height 56
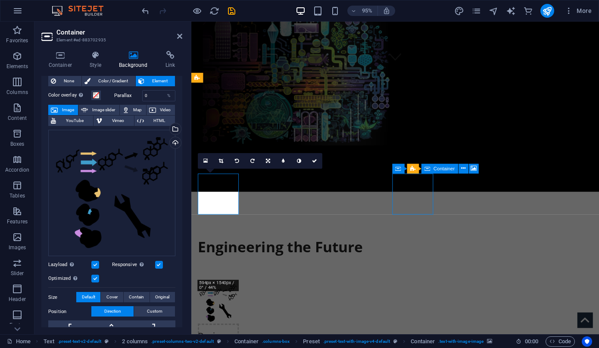
select select "px"
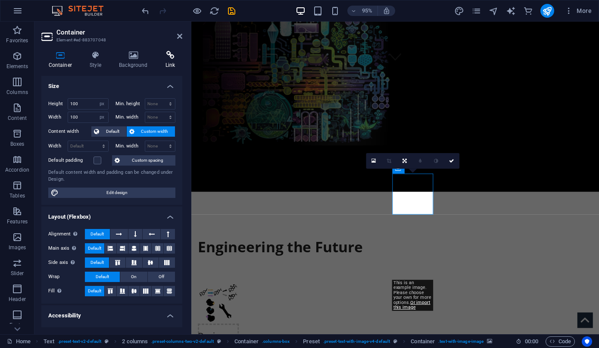
click at [163, 58] on icon at bounding box center [170, 55] width 24 height 9
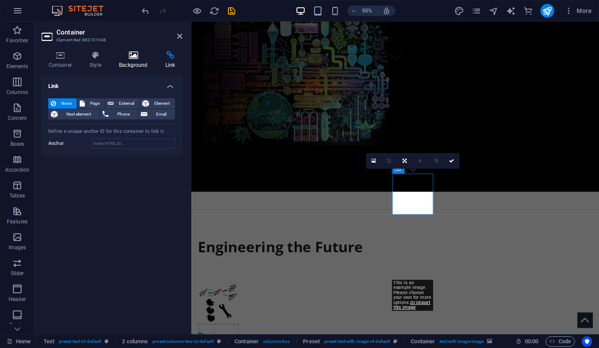
click at [135, 55] on icon at bounding box center [133, 55] width 43 height 9
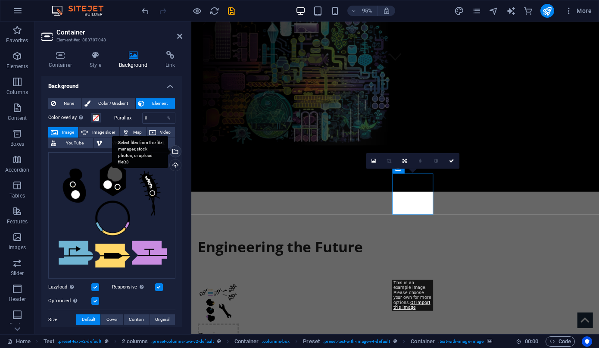
click at [168, 153] on div "Select files from the file manager, stock photos, or upload file(s)" at bounding box center [140, 152] width 56 height 32
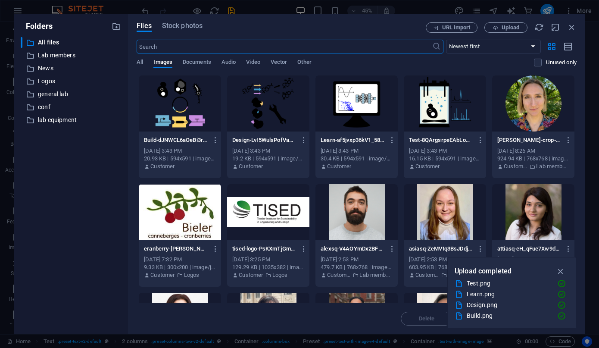
click at [190, 146] on div "Build-dJNWCL6aOeBi3rls6UaB0A.png Build-dJNWCL6aOeBi3rls6UaB0A.png" at bounding box center [180, 140] width 72 height 14
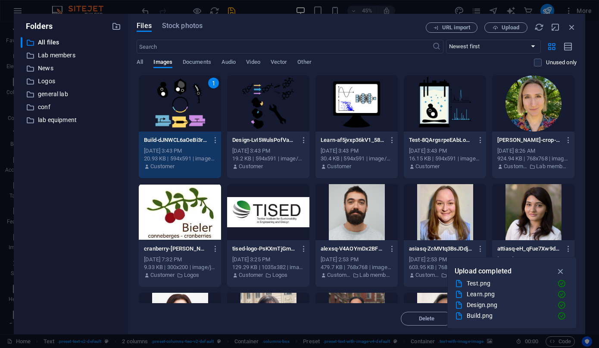
click at [190, 146] on div "Build-dJNWCL6aOeBi3rls6UaB0A.png Build-dJNWCL6aOeBi3rls6UaB0A.png" at bounding box center [180, 140] width 72 height 14
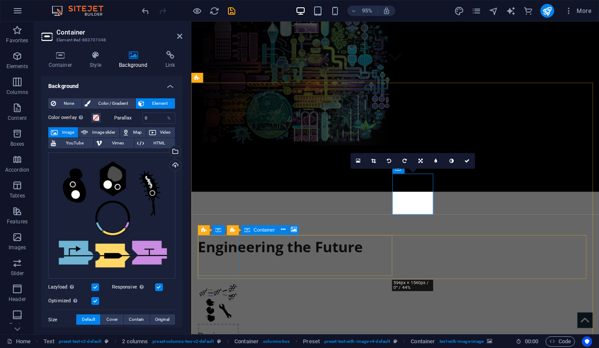
select select "px"
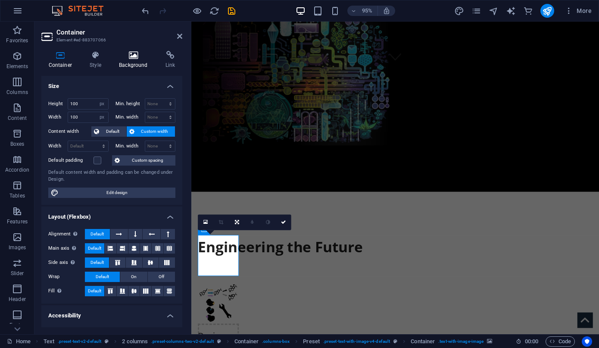
click at [139, 55] on icon at bounding box center [133, 55] width 43 height 9
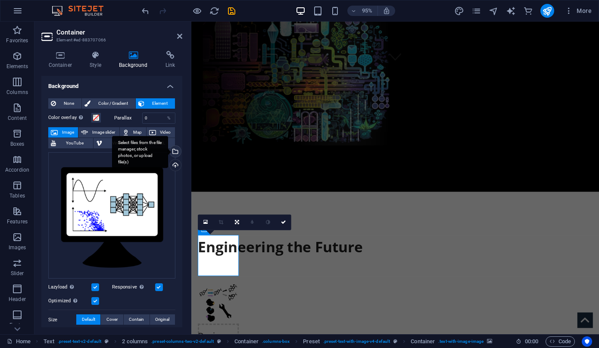
click at [174, 153] on div "Select files from the file manager, stock photos, or upload file(s)" at bounding box center [174, 152] width 13 height 13
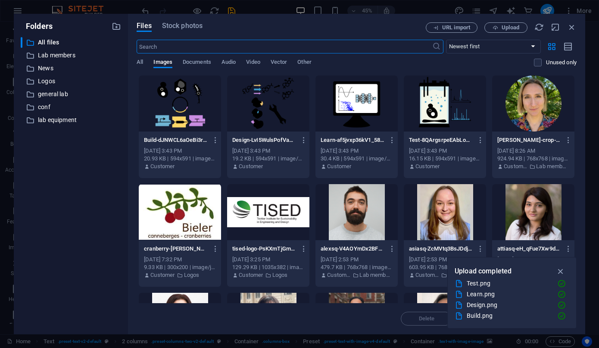
click at [368, 120] on div at bounding box center [356, 103] width 82 height 56
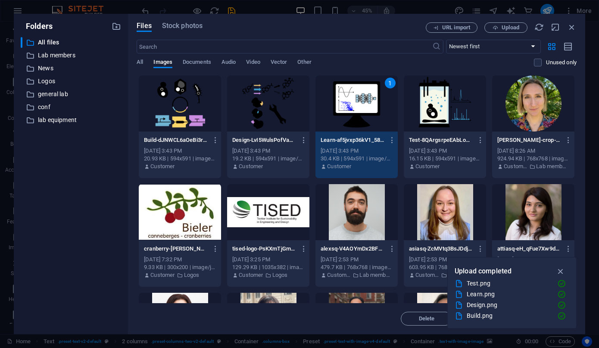
click at [368, 120] on div "1" at bounding box center [356, 103] width 82 height 56
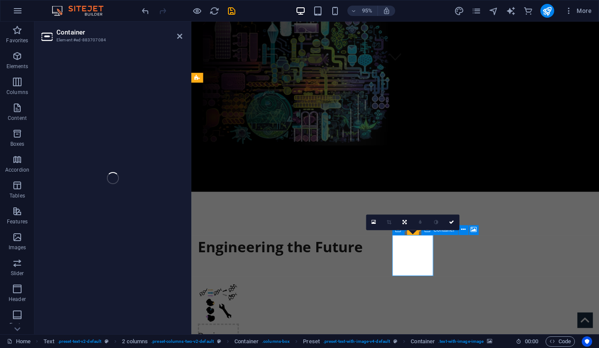
select select "px"
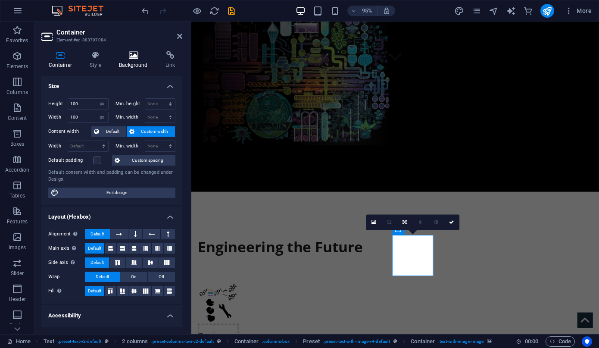
click at [140, 58] on icon at bounding box center [133, 55] width 43 height 9
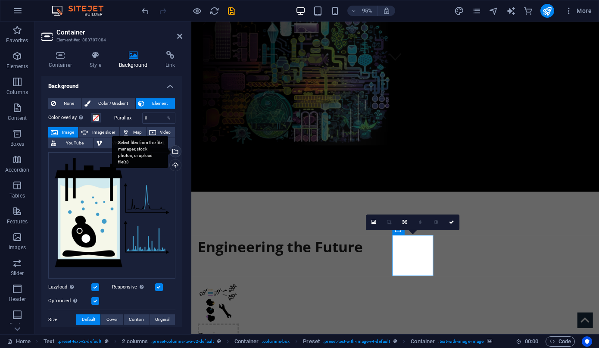
click at [168, 151] on div "Select files from the file manager, stock photos, or upload file(s)" at bounding box center [140, 152] width 56 height 32
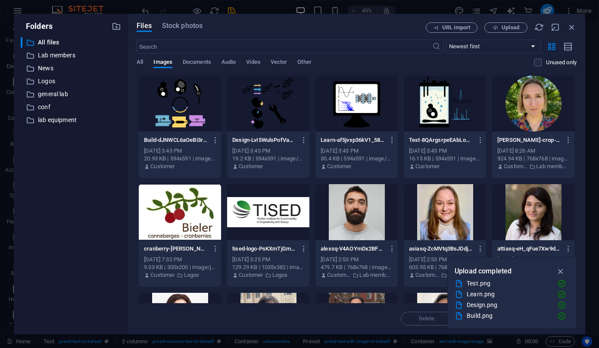
click at [453, 150] on div "[DATE] 3:43 PM" at bounding box center [445, 151] width 72 height 8
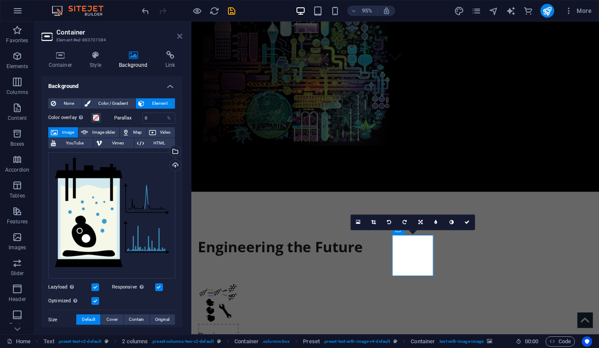
click at [178, 33] on icon at bounding box center [179, 36] width 5 height 7
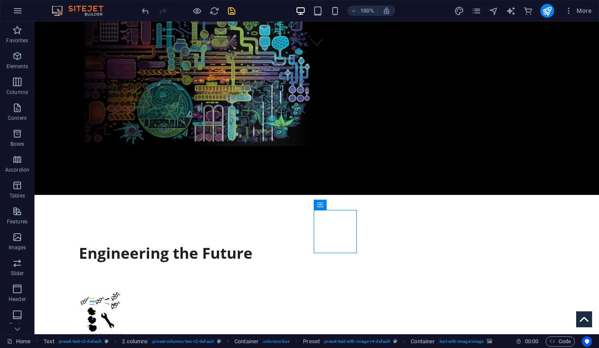
click at [0, 0] on icon "save" at bounding box center [0, 0] width 0 height 0
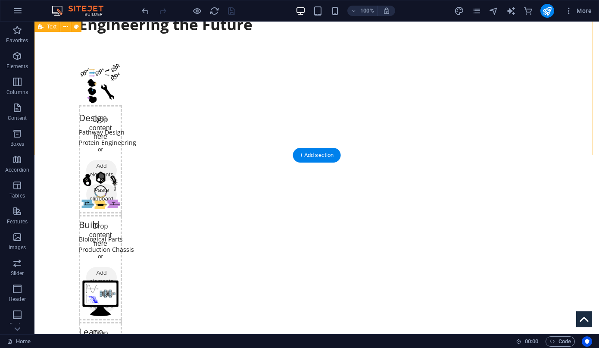
scroll to position [0, 0]
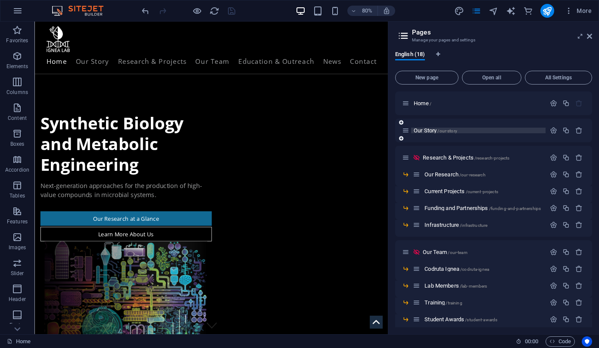
click at [426, 133] on span "Our Story /our-story" at bounding box center [434, 130] width 43 height 6
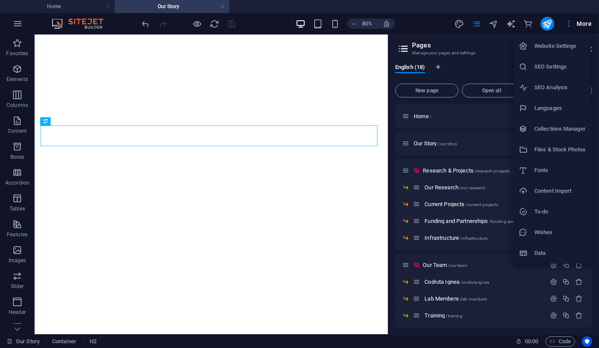
click at [261, 181] on div at bounding box center [299, 174] width 599 height 348
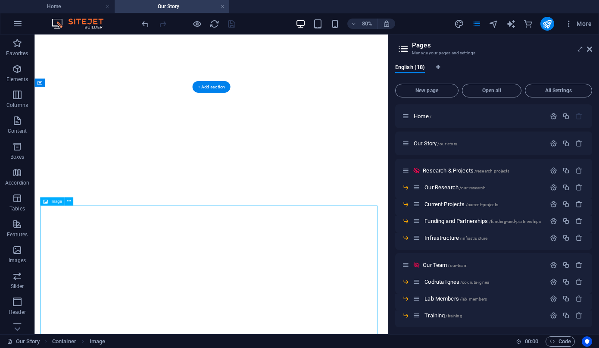
select select "rem"
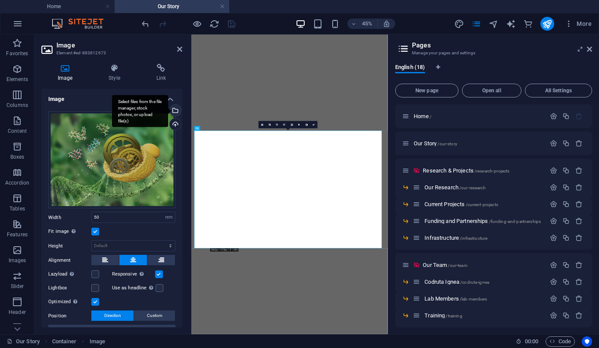
click at [174, 107] on div "Select files from the file manager, stock photos, or upload file(s)" at bounding box center [174, 111] width 13 height 13
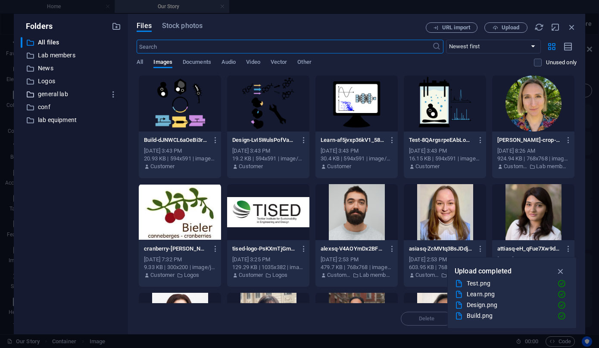
click at [64, 93] on p "general lab" at bounding box center [71, 94] width 67 height 10
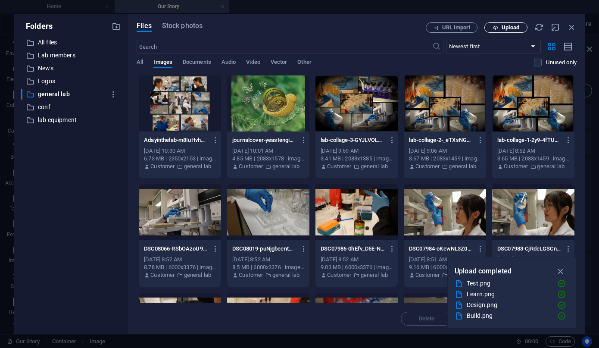
click at [512, 32] on button "Upload" at bounding box center [505, 27] width 43 height 10
click at [311, 152] on div "Adayinthelab-m8IuHvhTF-3b2KjmNs-8RA.png Adayinthelab-m8IuHvhTF-3b2KjmNs-8RA.png…" at bounding box center [357, 343] width 440 height 537
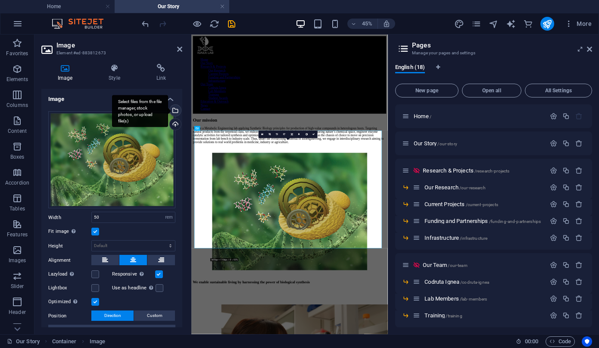
click at [174, 112] on div "Select files from the file manager, stock photos, or upload file(s)" at bounding box center [174, 111] width 13 height 13
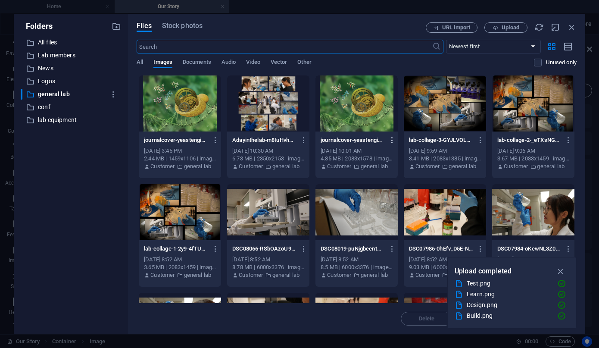
click at [389, 142] on icon "button" at bounding box center [392, 140] width 8 height 8
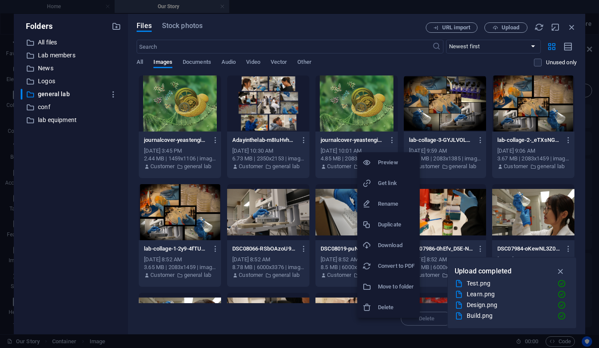
click at [382, 305] on h6 "Delete" at bounding box center [396, 307] width 37 height 10
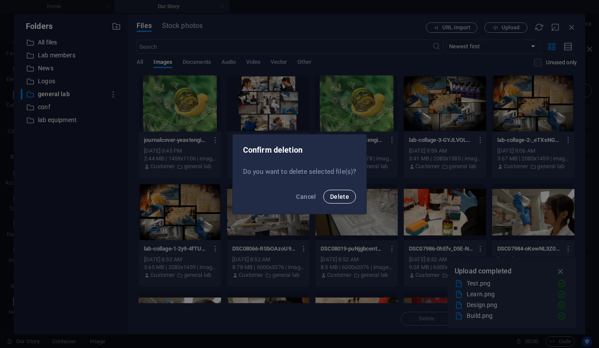
click at [341, 193] on span "Delete" at bounding box center [339, 196] width 19 height 7
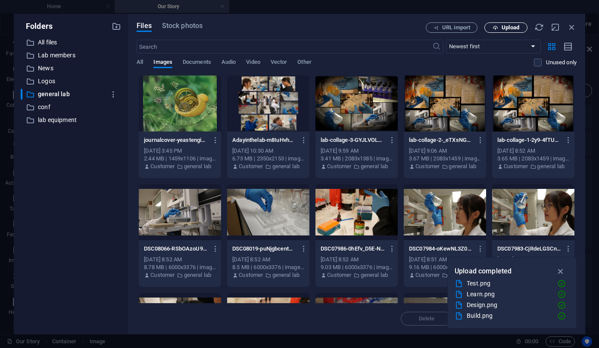
click at [519, 28] on span "Upload" at bounding box center [510, 27] width 18 height 5
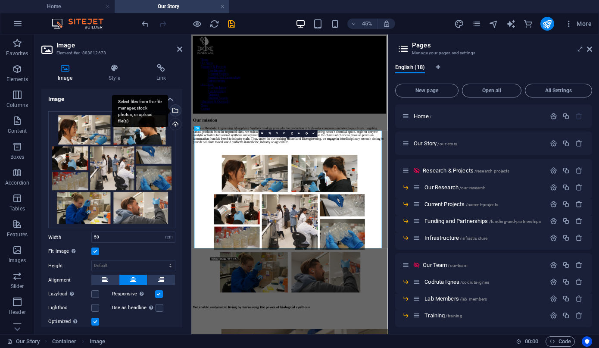
click at [175, 112] on div "Select files from the file manager, stock photos, or upload file(s)" at bounding box center [174, 111] width 13 height 13
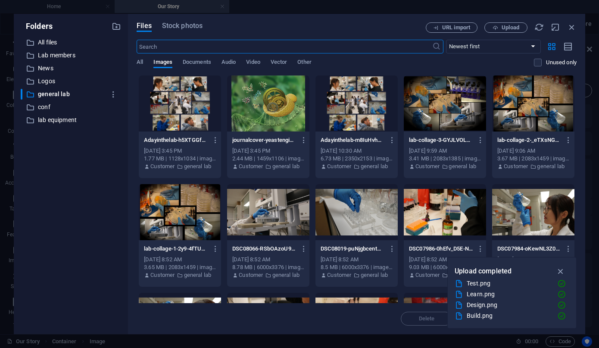
click at [261, 101] on div at bounding box center [268, 103] width 82 height 56
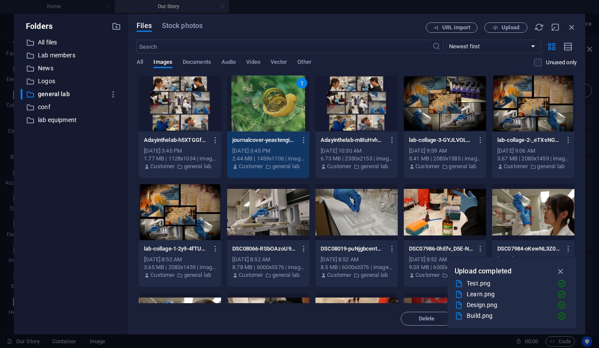
click at [261, 101] on div "1" at bounding box center [268, 103] width 82 height 56
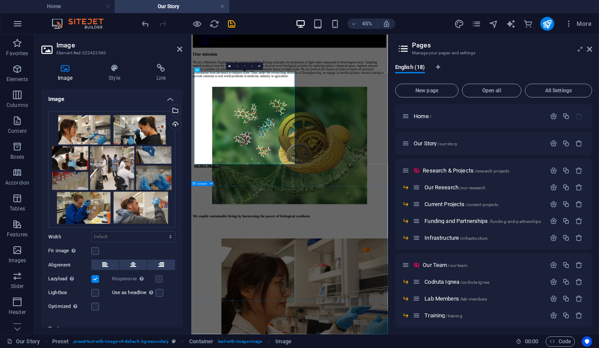
scroll to position [550, 0]
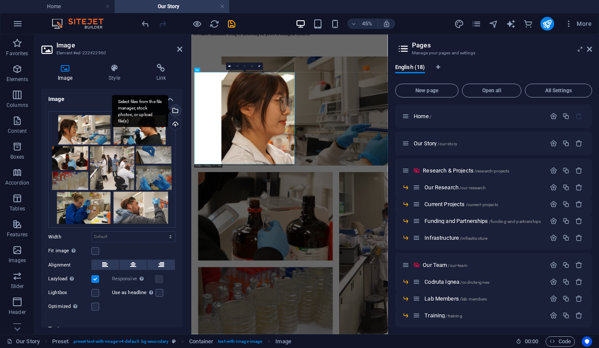
click at [174, 111] on div "Select files from the file manager, stock photos, or upload file(s)" at bounding box center [174, 111] width 13 height 13
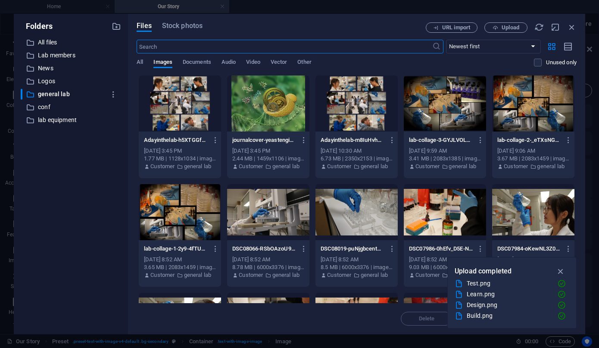
scroll to position [1112, 0]
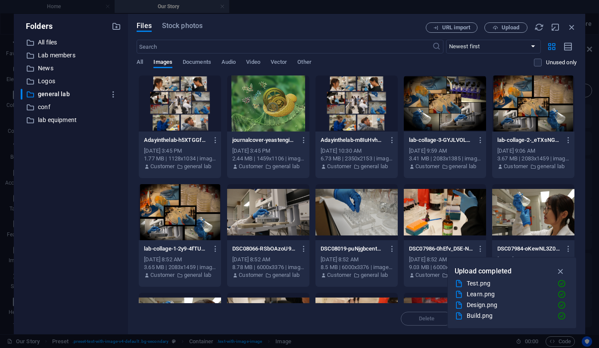
click at [174, 111] on div at bounding box center [180, 103] width 82 height 56
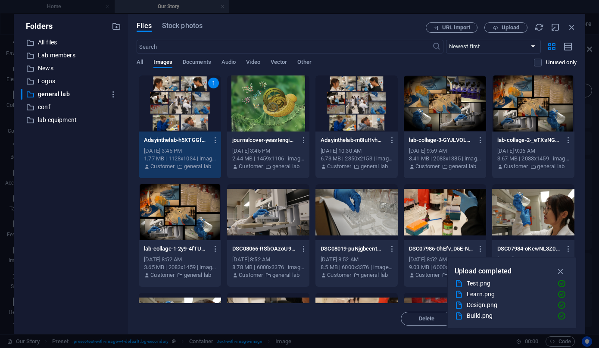
click at [174, 111] on div "1" at bounding box center [180, 103] width 82 height 56
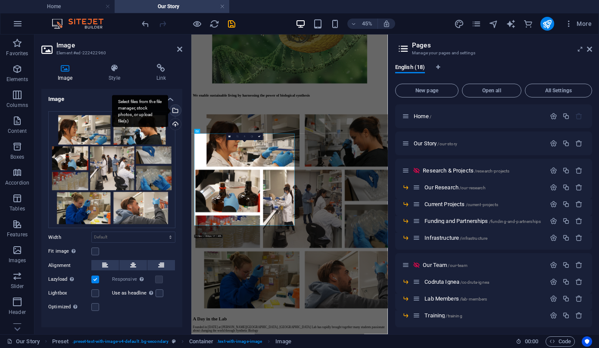
click at [173, 109] on div "Select files from the file manager, stock photos, or upload file(s)" at bounding box center [174, 111] width 13 height 13
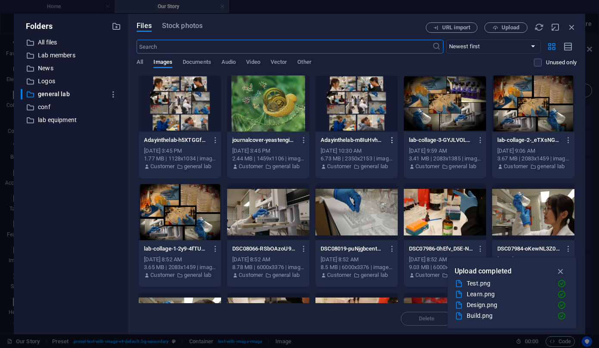
click at [392, 140] on icon "button" at bounding box center [392, 140] width 8 height 8
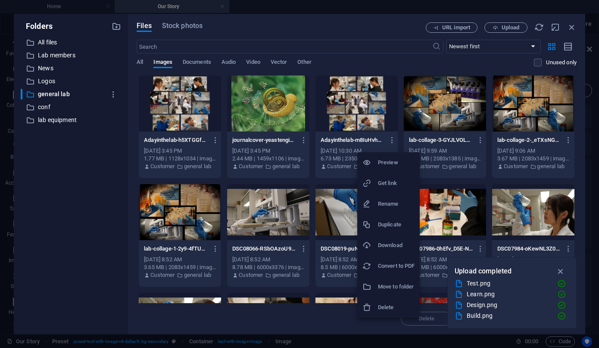
click at [367, 305] on icon at bounding box center [366, 307] width 9 height 9
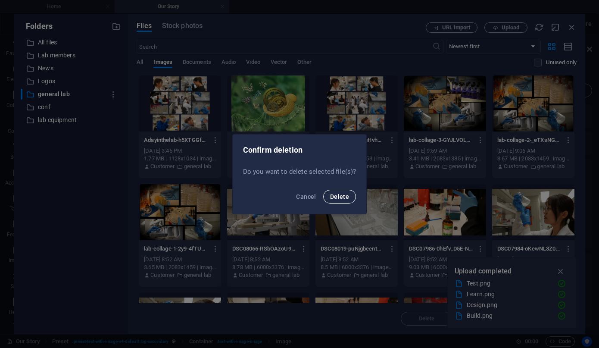
click at [337, 199] on span "Delete" at bounding box center [339, 196] width 19 height 7
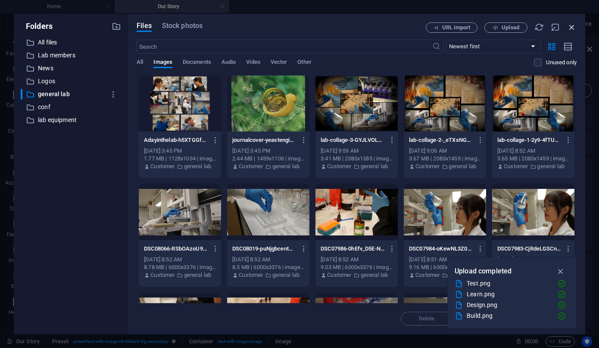
click at [571, 27] on icon "button" at bounding box center [571, 26] width 9 height 9
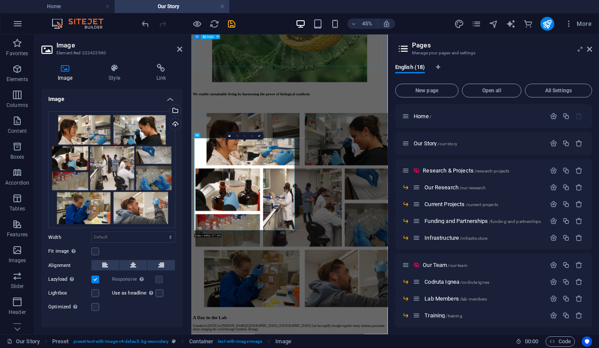
scroll to position [416, 0]
click at [177, 48] on icon at bounding box center [179, 49] width 5 height 7
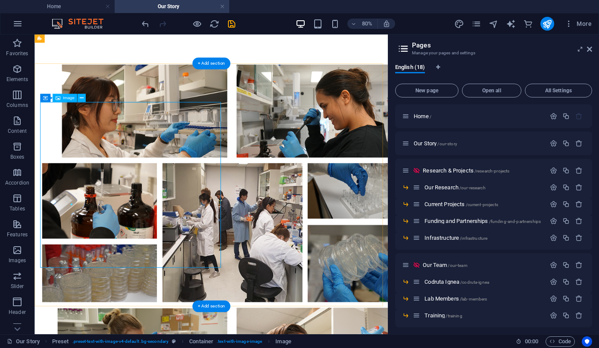
scroll to position [549, 0]
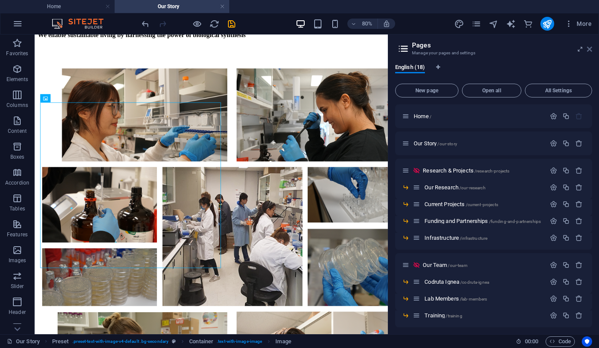
click at [591, 49] on icon at bounding box center [589, 49] width 5 height 7
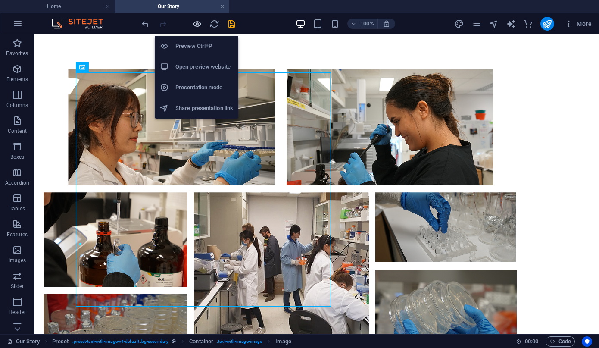
click at [199, 20] on icon "button" at bounding box center [197, 24] width 10 height 10
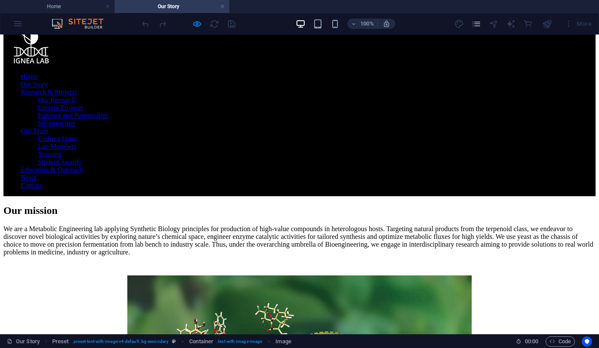
scroll to position [13, 0]
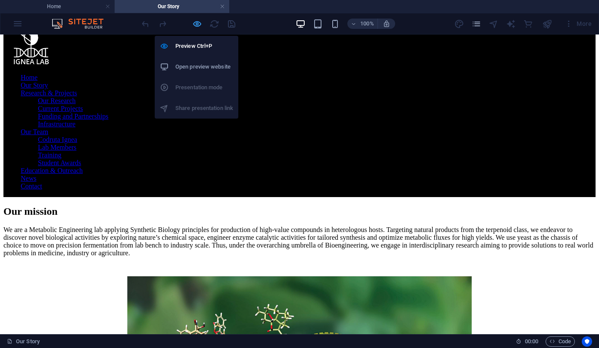
click at [192, 22] on icon "button" at bounding box center [197, 24] width 10 height 10
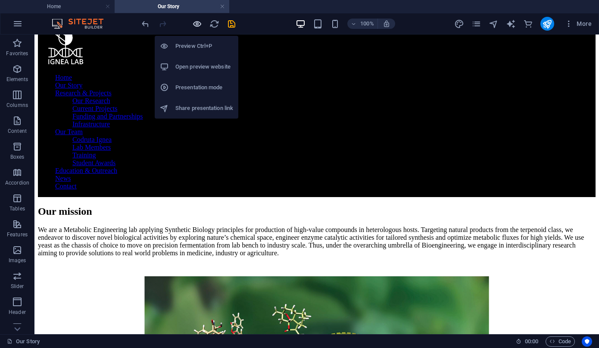
click at [197, 26] on icon "button" at bounding box center [197, 24] width 10 height 10
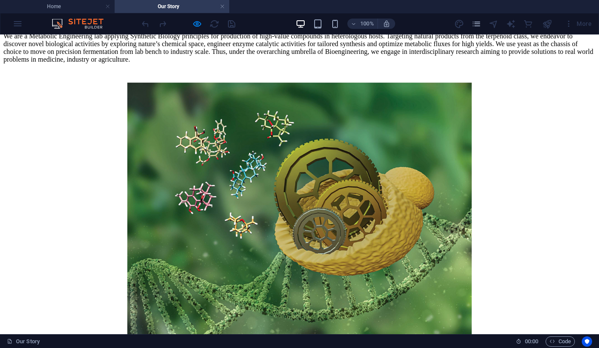
scroll to position [219, 0]
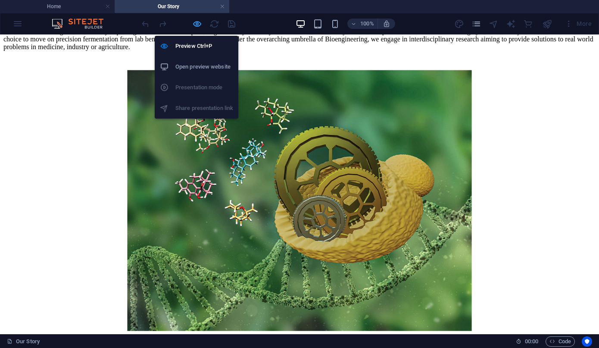
click at [192, 24] on icon "button" at bounding box center [197, 24] width 10 height 10
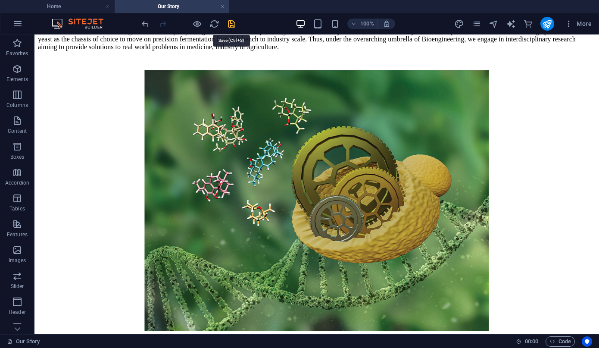
click at [232, 21] on icon "save" at bounding box center [232, 24] width 10 height 10
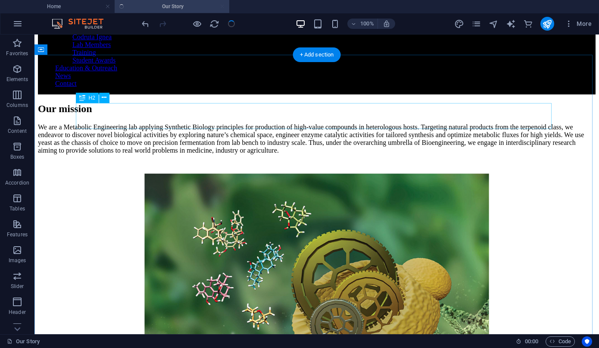
scroll to position [0, 0]
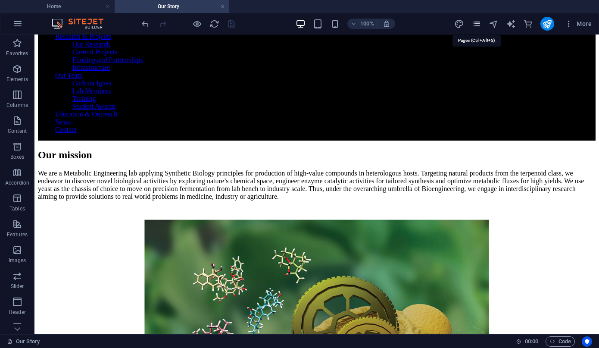
click at [476, 22] on icon "pages" at bounding box center [476, 24] width 10 height 10
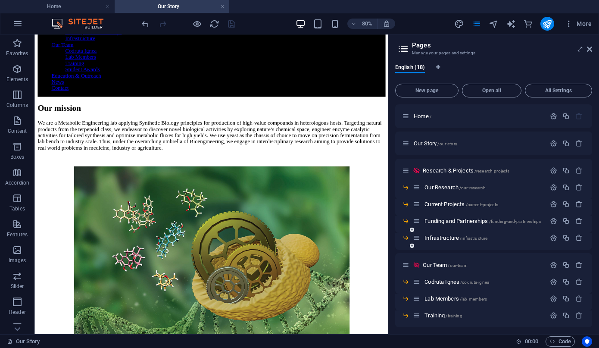
click at [436, 233] on div "Infrastructure /infrastructure" at bounding box center [479, 238] width 133 height 10
click at [435, 239] on span "Infrastructure /infrastructure" at bounding box center [455, 237] width 63 height 6
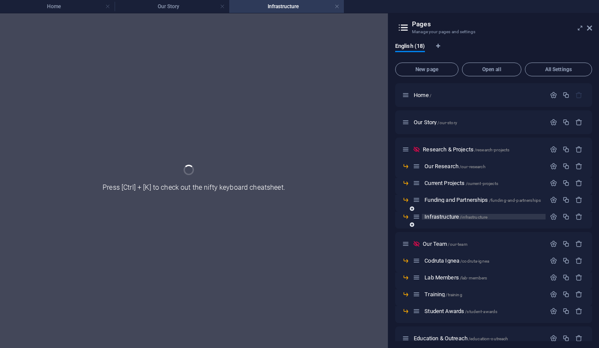
scroll to position [0, 0]
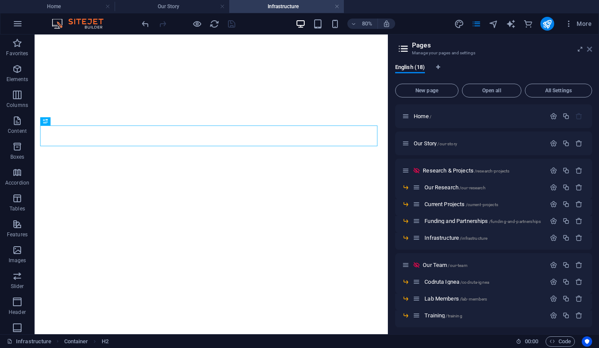
click at [588, 29] on button "More" at bounding box center [578, 24] width 34 height 14
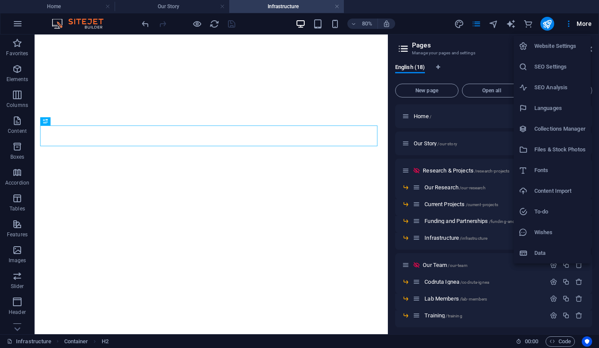
click at [419, 24] on div at bounding box center [299, 174] width 599 height 348
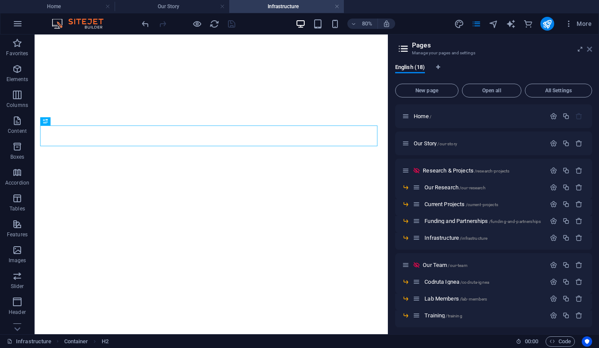
click at [591, 49] on icon at bounding box center [589, 49] width 5 height 7
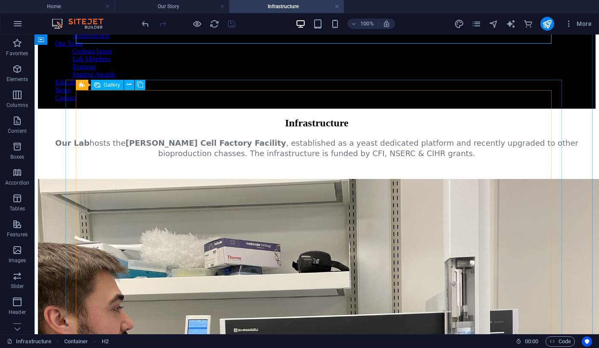
scroll to position [101, 0]
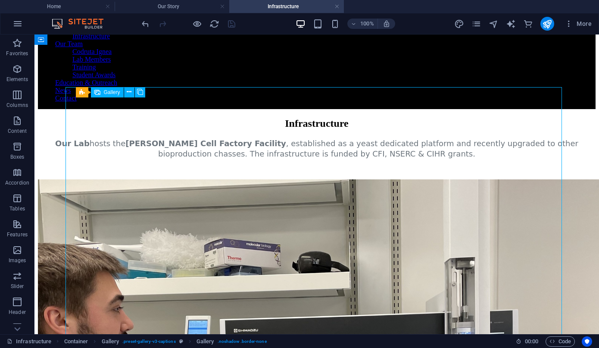
select select "3"
select select "%"
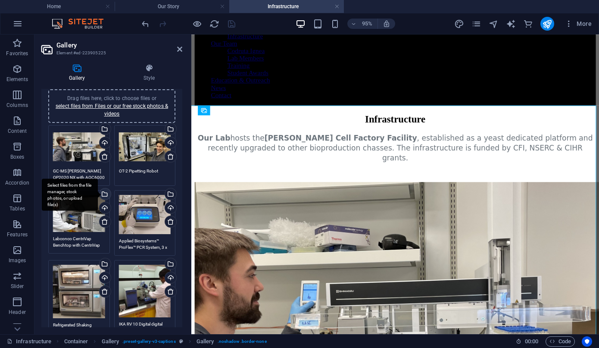
scroll to position [10, 0]
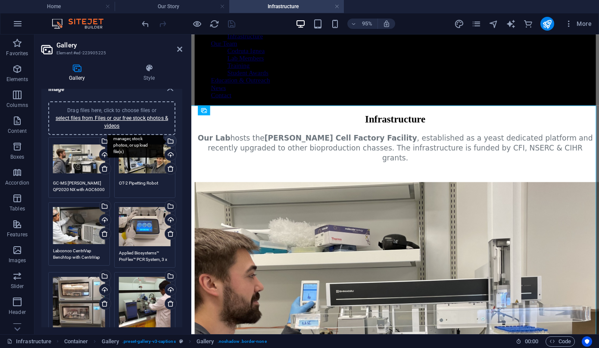
click at [169, 141] on div "Select files from the file manager, stock photos, or upload file(s)" at bounding box center [169, 141] width 13 height 13
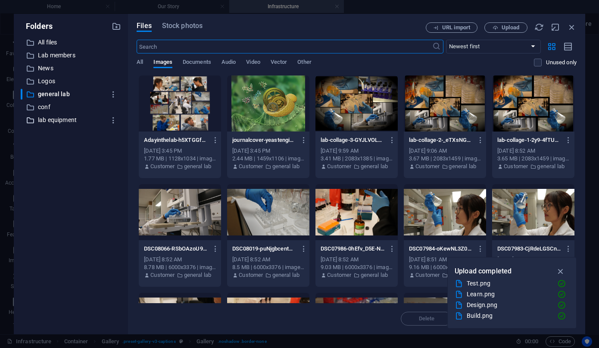
click at [65, 120] on p "lab equipment" at bounding box center [71, 120] width 67 height 10
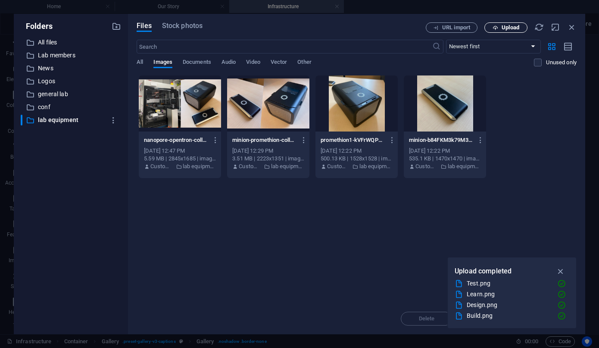
click at [507, 27] on span "Upload" at bounding box center [510, 27] width 18 height 5
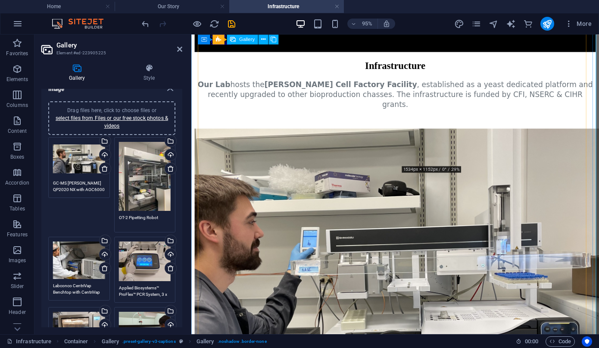
scroll to position [143, 0]
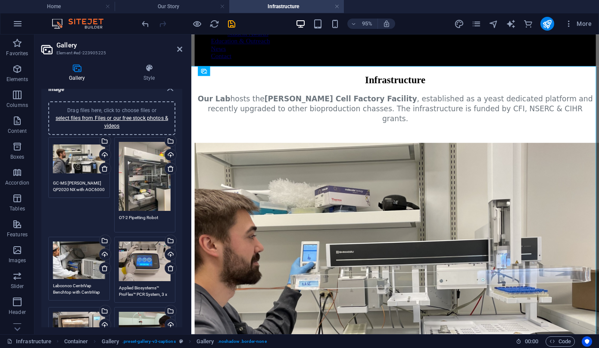
click at [126, 189] on div "Drag files here, click to choose files or select files from Files or our free s…" at bounding box center [145, 176] width 52 height 69
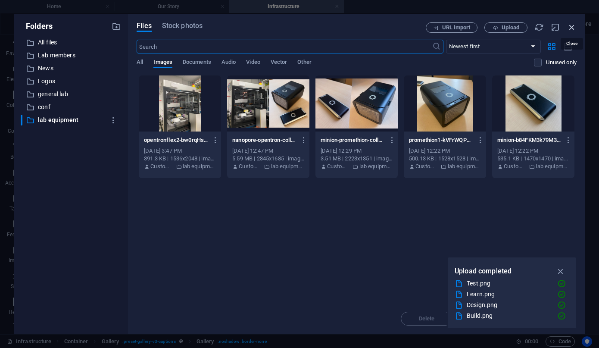
click at [569, 28] on icon "button" at bounding box center [571, 26] width 9 height 9
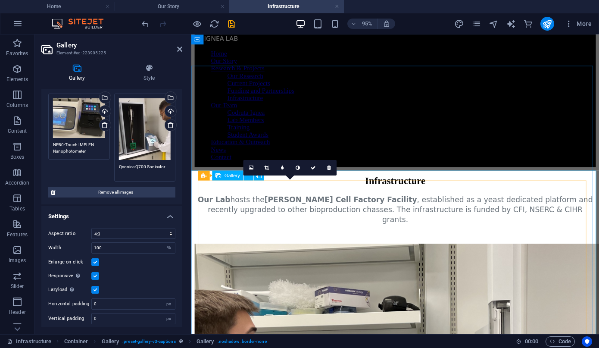
scroll to position [31, 0]
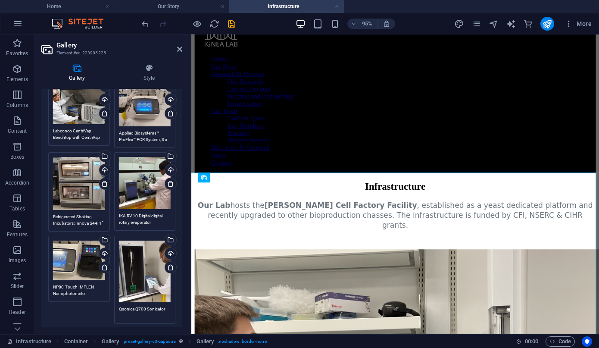
scroll to position [0, 0]
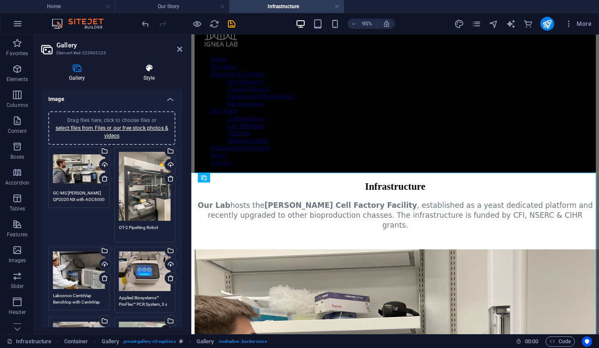
click at [140, 69] on icon at bounding box center [149, 68] width 66 height 9
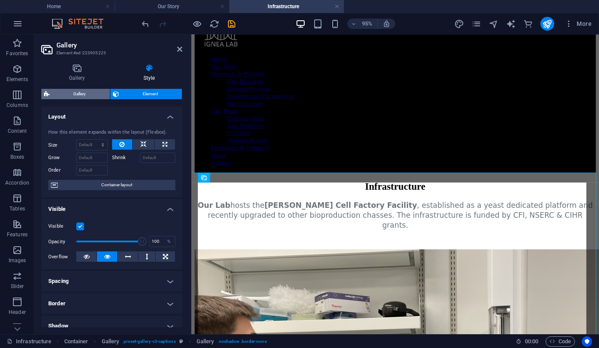
click at [93, 96] on span "Gallery" at bounding box center [79, 94] width 55 height 10
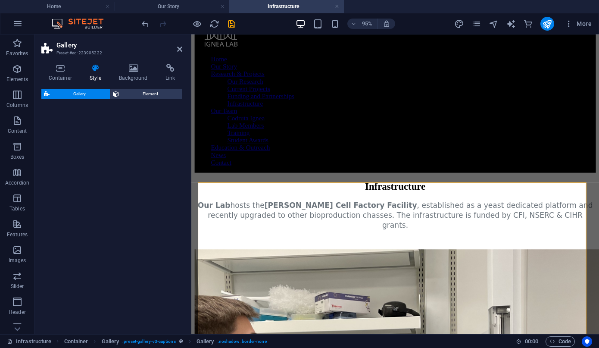
select select "rem"
select select "px"
select select "preset-gallery-v3-captions"
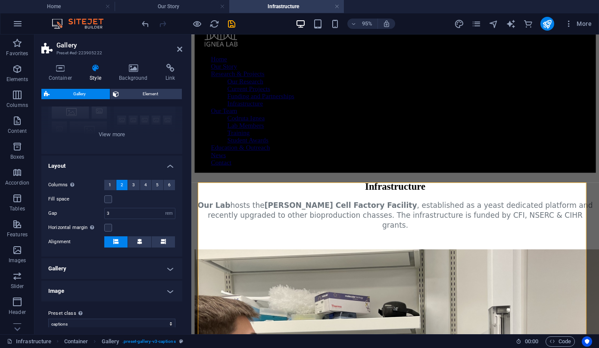
scroll to position [106, 0]
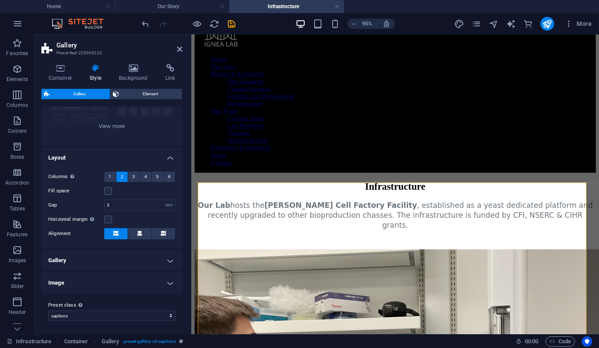
click at [94, 284] on h4 "Image" at bounding box center [111, 282] width 141 height 21
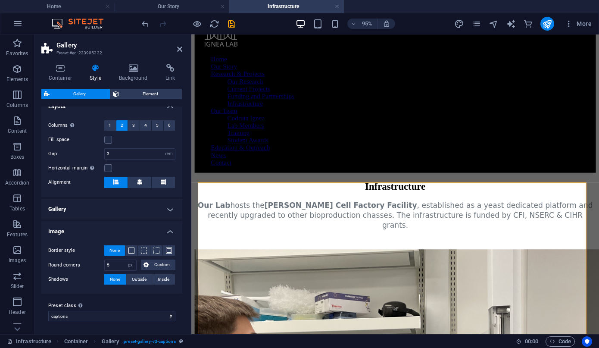
scroll to position [157, 0]
click at [81, 211] on h4 "Gallery" at bounding box center [111, 208] width 141 height 21
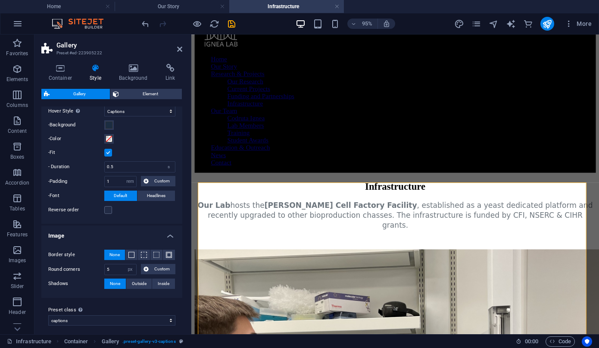
scroll to position [292, 0]
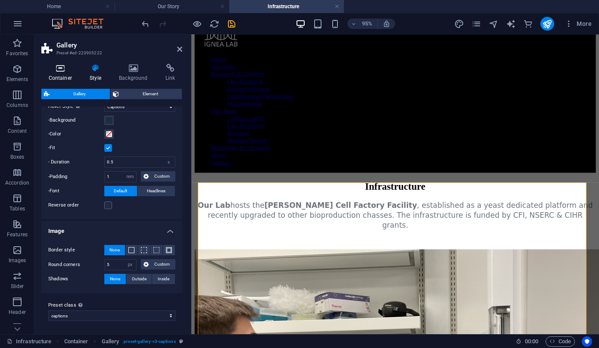
click at [65, 71] on icon at bounding box center [60, 68] width 38 height 9
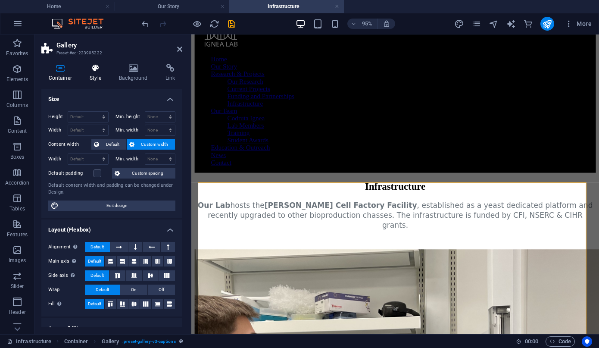
click at [90, 73] on h4 "Style" at bounding box center [97, 73] width 29 height 18
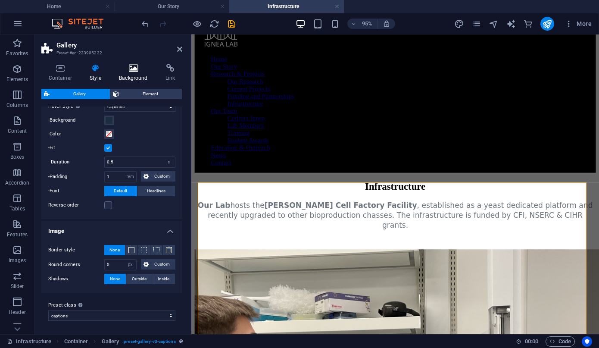
click at [133, 68] on icon at bounding box center [133, 68] width 43 height 9
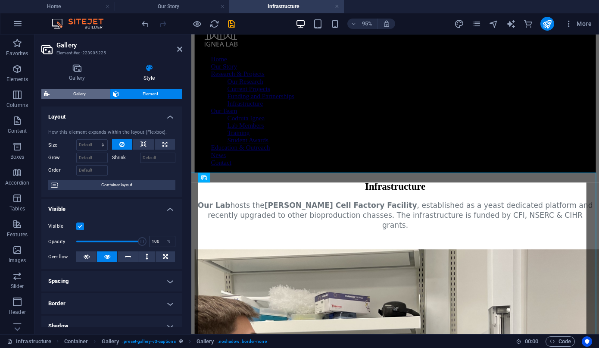
click at [92, 96] on span "Gallery" at bounding box center [79, 94] width 55 height 10
select select "rem"
select select "captions"
select select "rem"
select select "px"
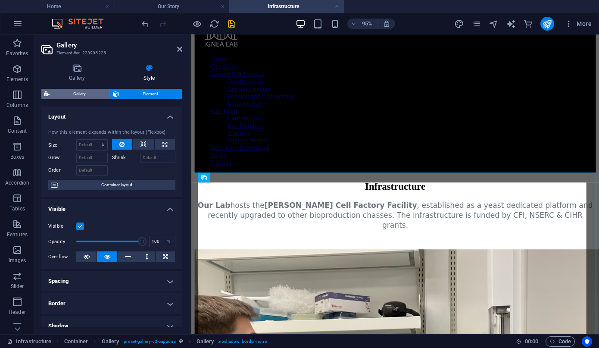
select select "preset-gallery-v3-captions"
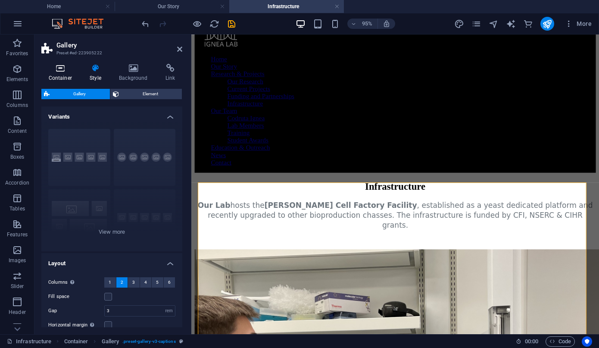
click at [64, 77] on h4 "Container" at bounding box center [61, 73] width 41 height 18
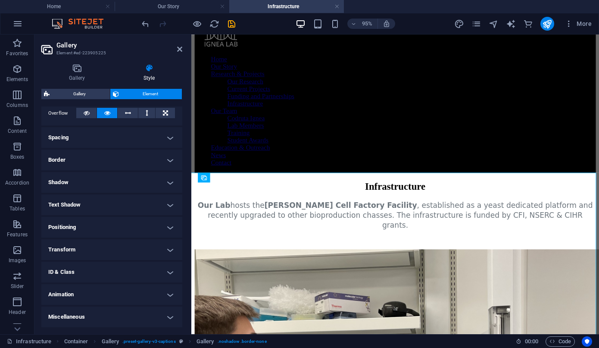
scroll to position [0, 0]
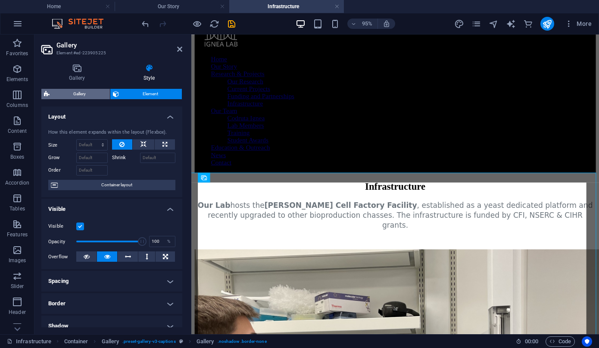
click at [81, 96] on span "Gallery" at bounding box center [79, 94] width 55 height 10
select select "rem"
select select "captions"
select select "rem"
select select "px"
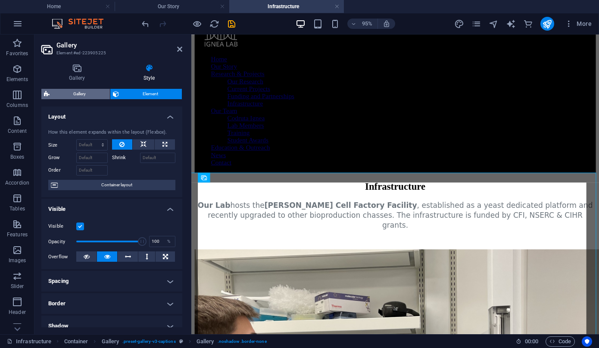
select select "preset-gallery-v3-captions"
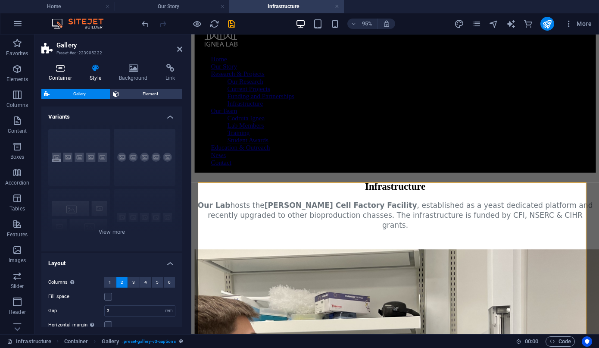
click at [64, 73] on h4 "Container" at bounding box center [61, 73] width 41 height 18
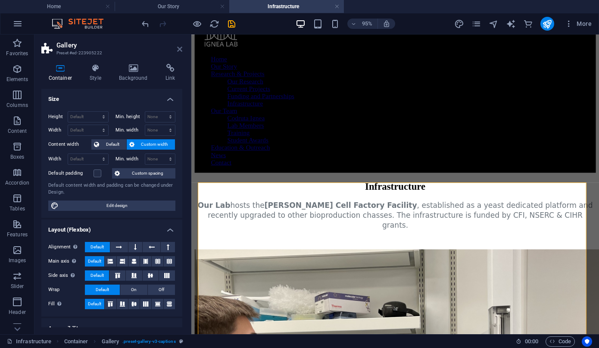
click at [179, 50] on icon at bounding box center [179, 49] width 5 height 7
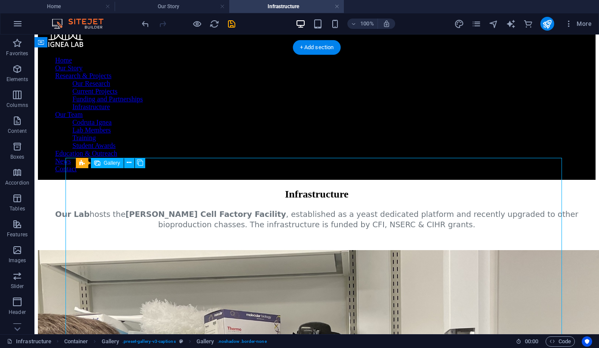
select select "3"
select select "%"
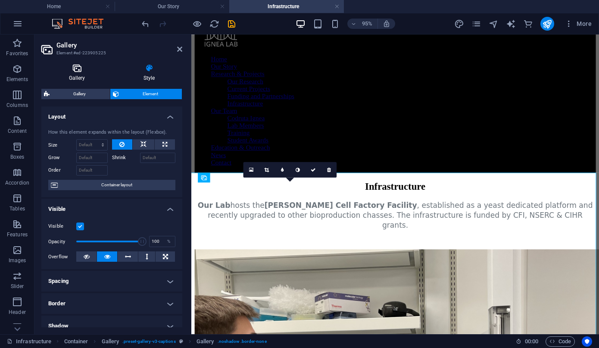
click at [75, 74] on h4 "Gallery" at bounding box center [78, 73] width 74 height 18
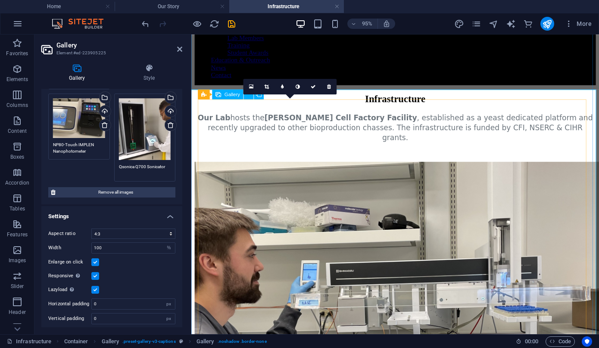
scroll to position [124, 0]
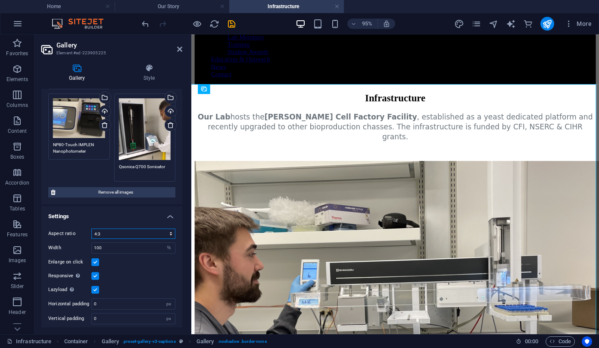
click at [170, 229] on select "No fixed aspect ratio 16:9 16:10 4:3 1:1 1:2 2:1" at bounding box center [133, 233] width 84 height 10
click at [91, 228] on select "No fixed aspect ratio 16:9 16:10 4:3 1:1 1:2 2:1" at bounding box center [133, 233] width 84 height 10
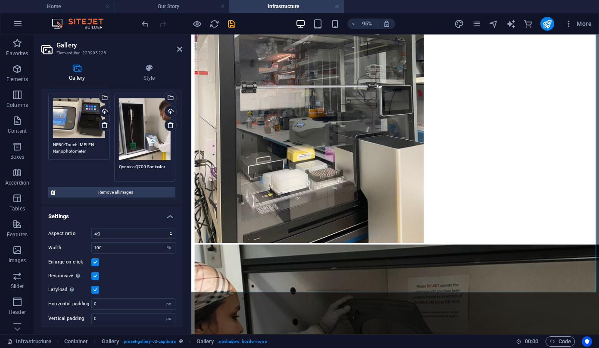
scroll to position [0, 0]
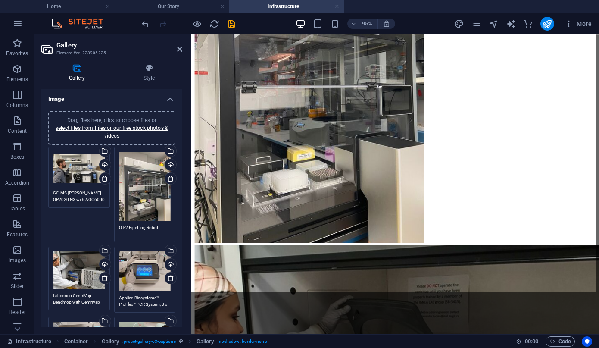
click at [178, 53] on header "Gallery Element #ed-223905225" at bounding box center [111, 45] width 141 height 22
click at [179, 50] on icon at bounding box center [179, 49] width 5 height 7
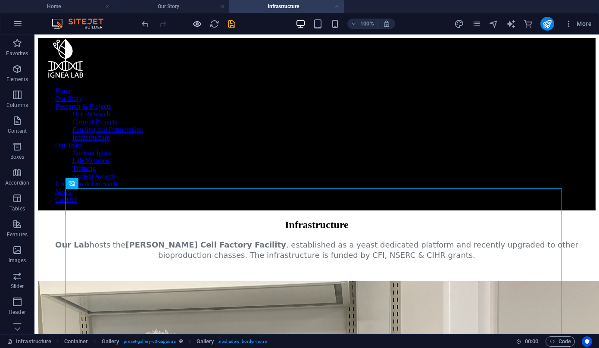
click at [194, 26] on icon "button" at bounding box center [197, 24] width 10 height 10
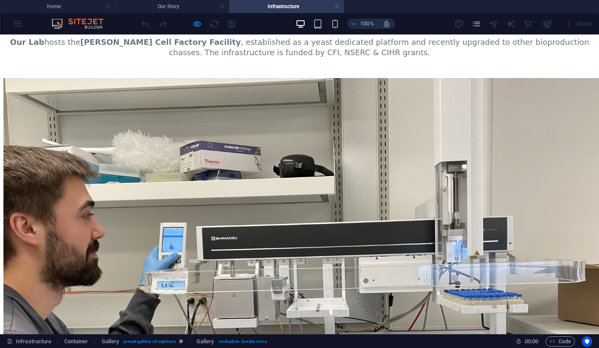
scroll to position [204, 0]
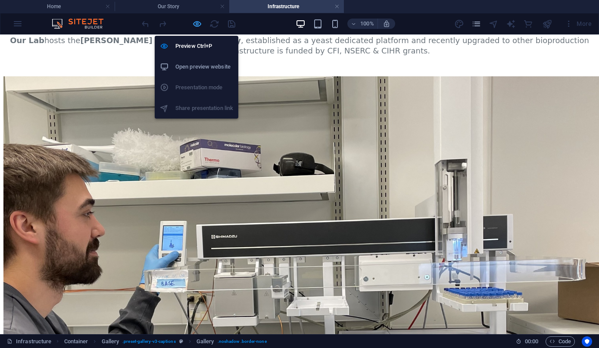
click at [193, 22] on icon "button" at bounding box center [197, 24] width 10 height 10
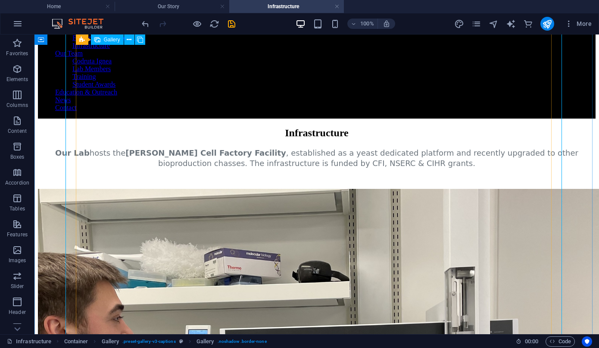
scroll to position [0, 0]
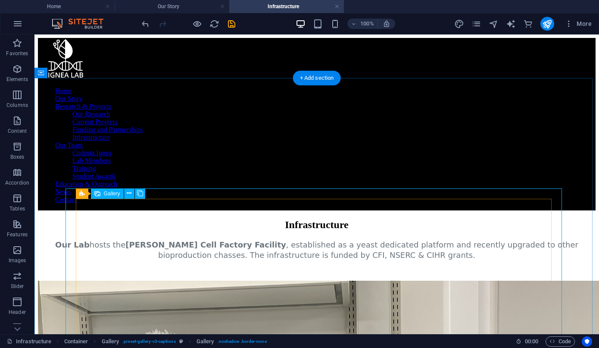
select select "3"
select select "%"
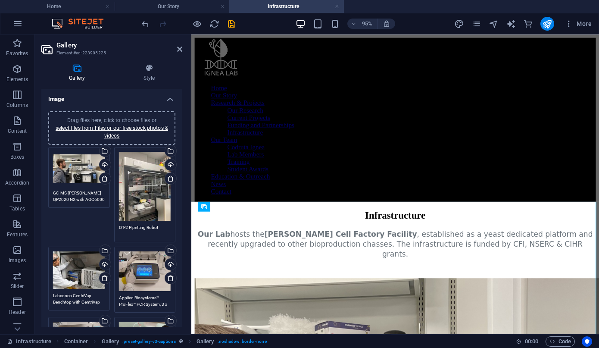
click at [135, 227] on textarea "OT-2 Pipetting Robot" at bounding box center [145, 230] width 52 height 13
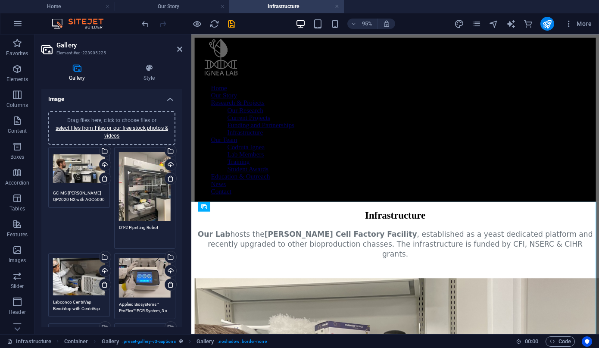
click at [135, 227] on textarea "OT-2 Pipetting Robot" at bounding box center [145, 233] width 52 height 19
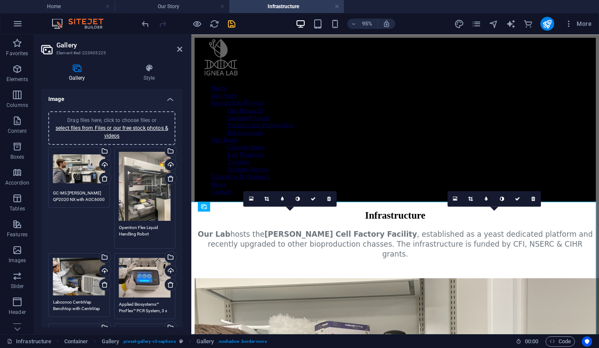
type textarea "Opentron Flex Liquid Handling Robot"
click at [232, 28] on icon "save" at bounding box center [232, 24] width 10 height 10
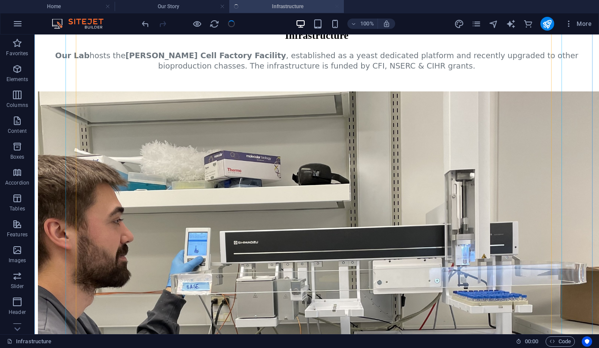
scroll to position [202, 0]
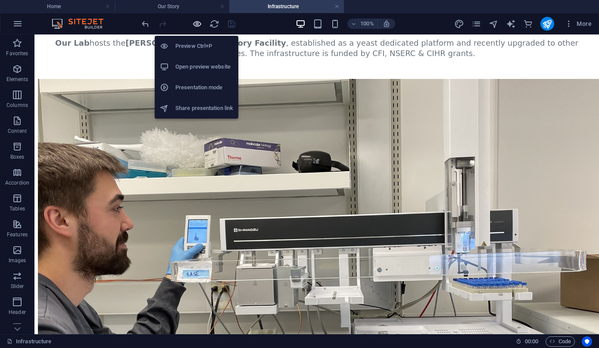
click at [198, 23] on icon "button" at bounding box center [197, 24] width 10 height 10
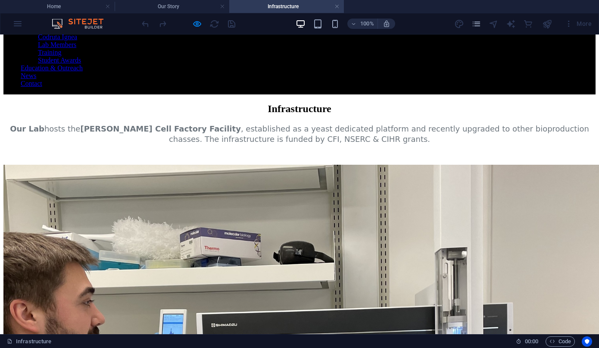
scroll to position [70, 0]
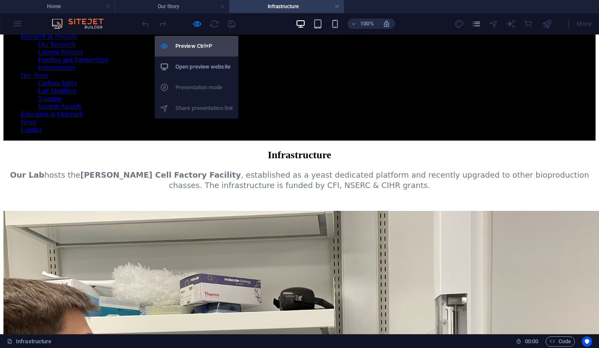
click at [199, 50] on h6 "Preview Ctrl+P" at bounding box center [204, 46] width 58 height 10
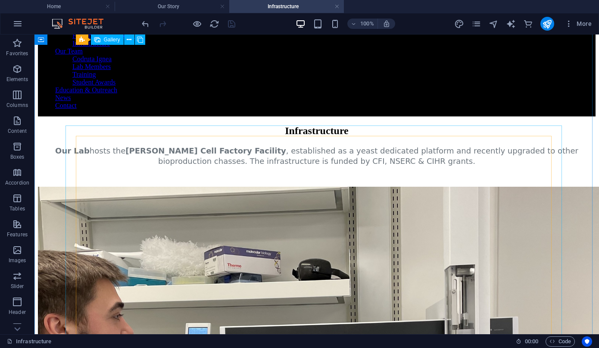
scroll to position [49, 0]
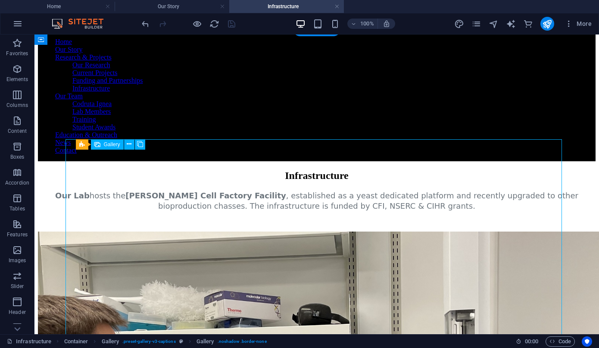
select select "3"
select select "%"
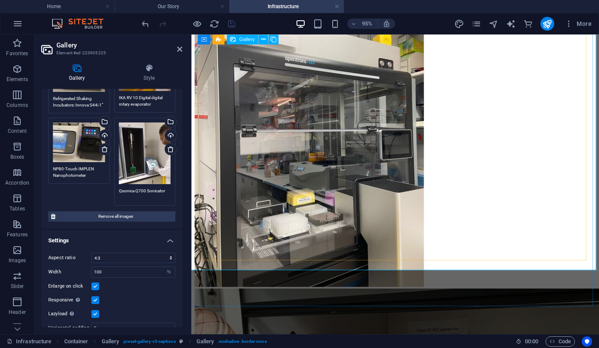
scroll to position [706, 0]
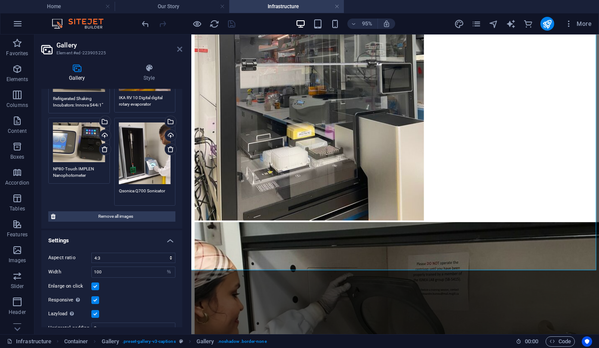
click at [180, 52] on icon at bounding box center [179, 49] width 5 height 7
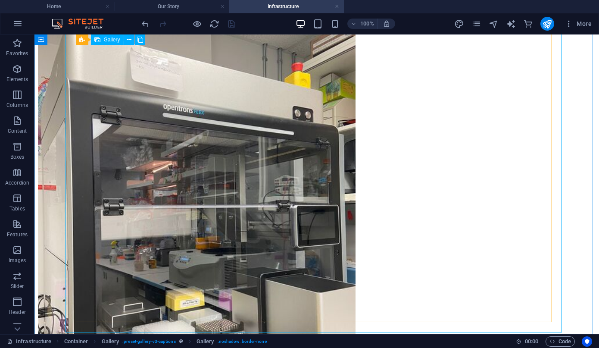
select select "3"
select select "%"
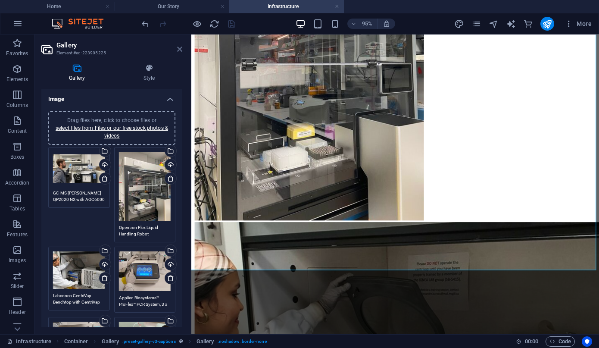
click at [178, 48] on icon at bounding box center [179, 49] width 5 height 7
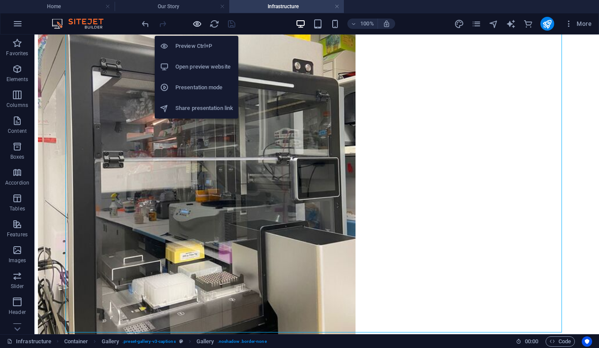
click at [199, 25] on icon "button" at bounding box center [197, 24] width 10 height 10
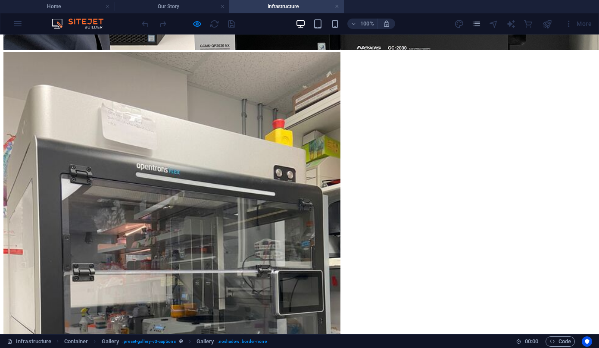
scroll to position [0, 0]
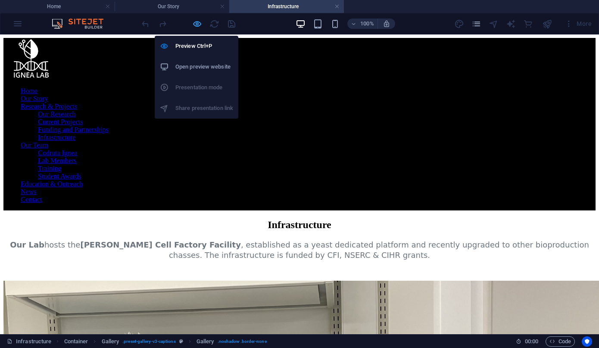
click at [198, 27] on icon "button" at bounding box center [197, 24] width 10 height 10
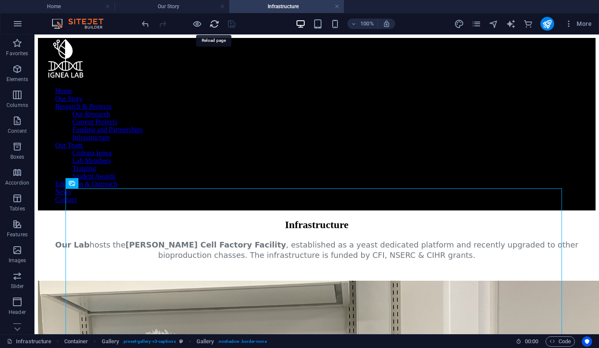
click at [213, 24] on icon "reload" at bounding box center [214, 24] width 10 height 10
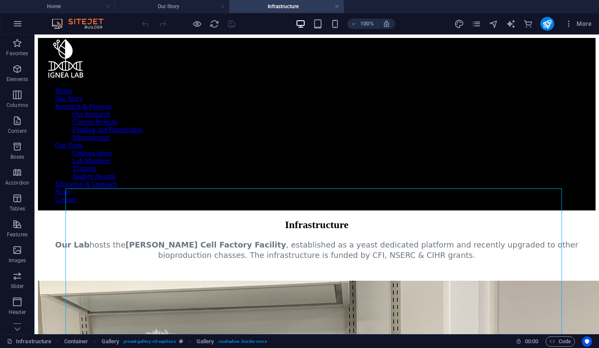
select select "3"
select select "%"
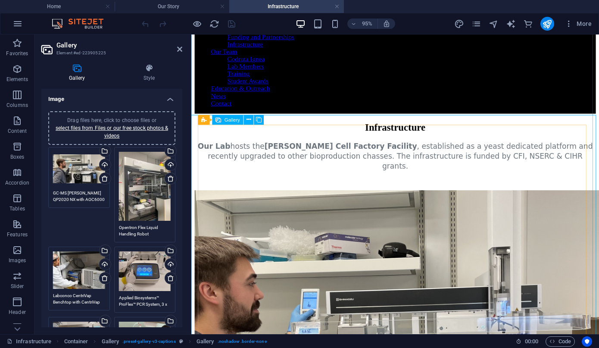
scroll to position [94, 0]
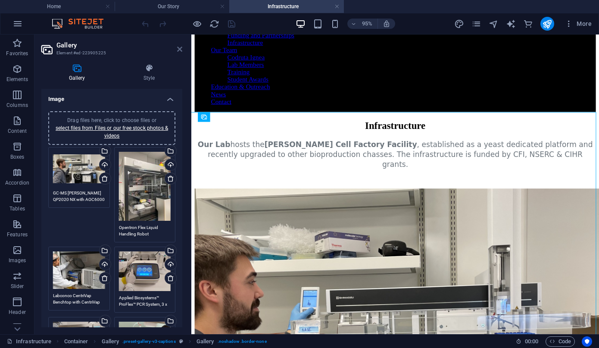
click at [180, 50] on icon at bounding box center [179, 49] width 5 height 7
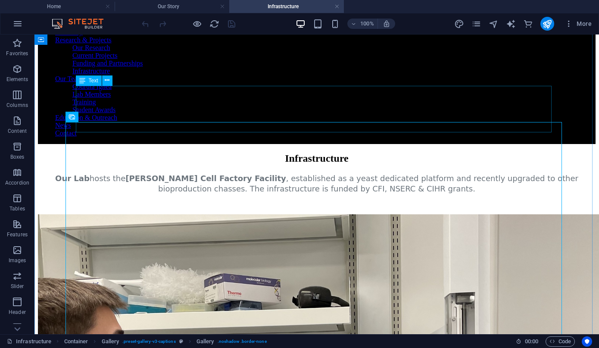
click at [384, 173] on div "Our Lab hosts the [PERSON_NAME] Cell Factory Facility , established as a yeast …" at bounding box center [316, 183] width 557 height 21
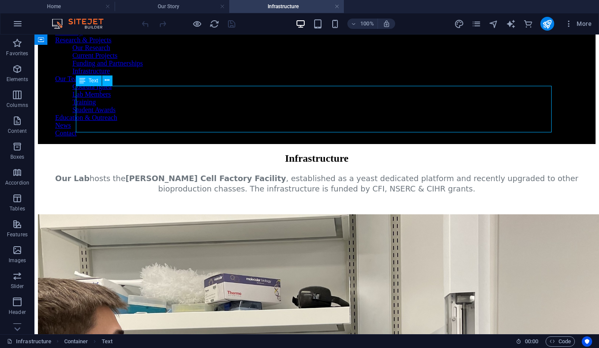
click at [384, 173] on div "Our Lab hosts the [PERSON_NAME] Cell Factory Facility , established as a yeast …" at bounding box center [316, 183] width 557 height 21
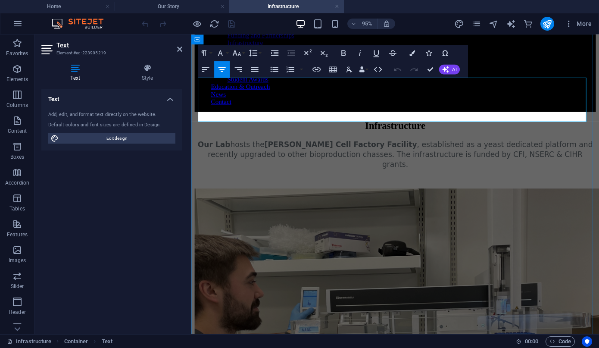
click at [502, 146] on span "hosts the [PERSON_NAME] Cell Factory Facility , established as a yeast dedicate…" at bounding box center [410, 161] width 405 height 30
click at [476, 146] on span "hosts the [PERSON_NAME] Cell Factory Facility , established as a yeast dedicate…" at bounding box center [410, 161] width 405 height 30
click at [450, 146] on span "hosts the [PERSON_NAME] Cell Factory Facility , established as a yeast dedicate…" at bounding box center [410, 161] width 405 height 30
click at [448, 146] on span "hosts the [PERSON_NAME] Cell Factory Facility , established as a yeast dedicate…" at bounding box center [410, 161] width 405 height 30
click at [177, 48] on icon at bounding box center [179, 49] width 5 height 7
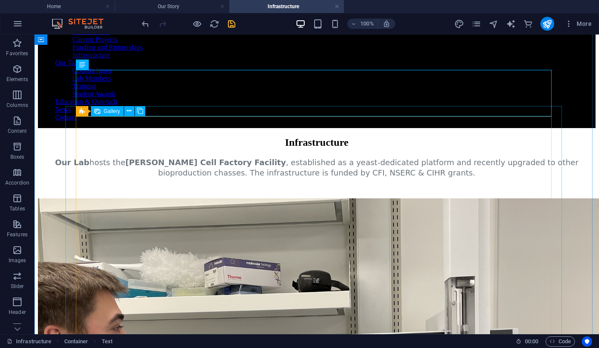
scroll to position [89, 0]
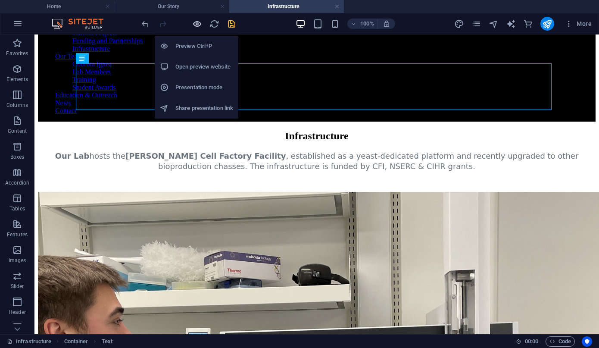
click at [197, 22] on icon "button" at bounding box center [197, 24] width 10 height 10
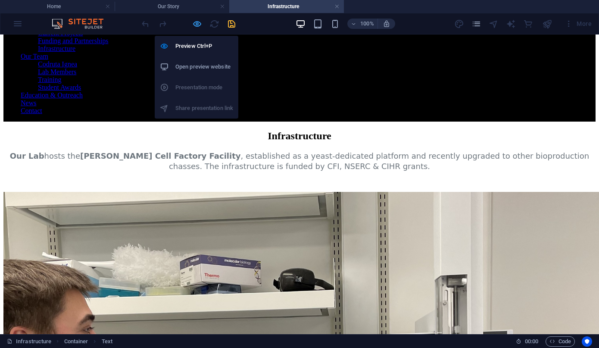
click at [194, 20] on icon "button" at bounding box center [197, 24] width 10 height 10
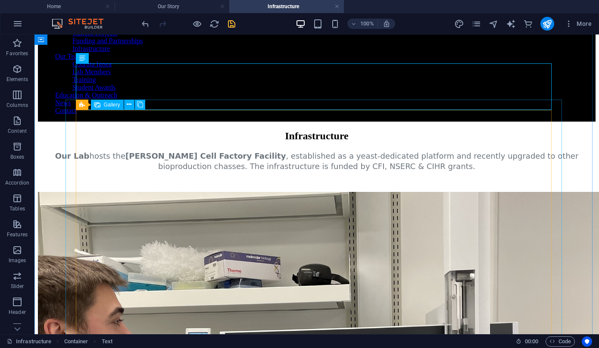
select select "3"
select select "%"
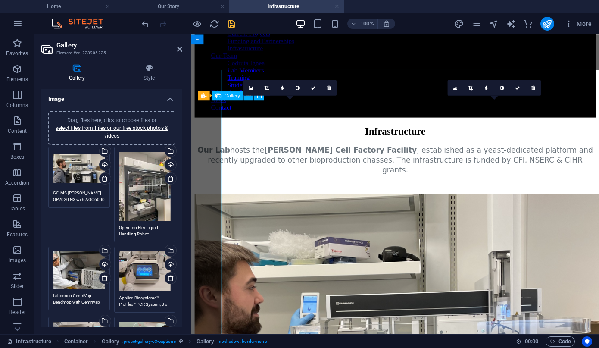
scroll to position [117, 0]
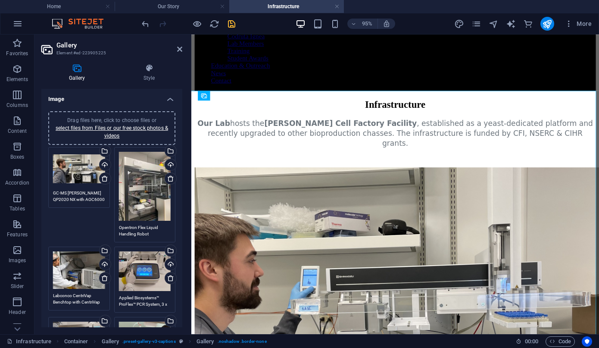
click at [133, 225] on textarea "Opentron Flex Liquid Handling Robot" at bounding box center [145, 230] width 52 height 13
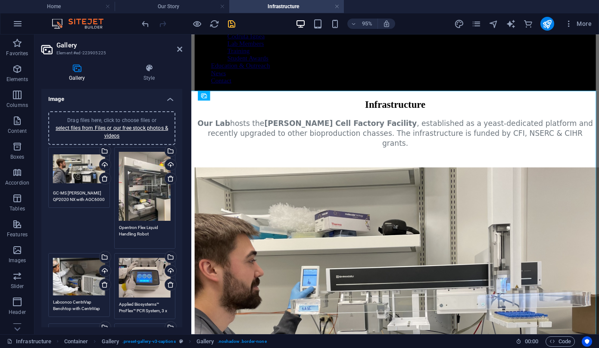
click at [133, 225] on textarea "Opentron Flex Liquid Handling Robot" at bounding box center [145, 233] width 52 height 19
paste textarea "s Flex™"
type textarea "Opentrons Flex™ Liquid Handling Robot"
click at [176, 47] on h2 "Gallery" at bounding box center [119, 45] width 126 height 8
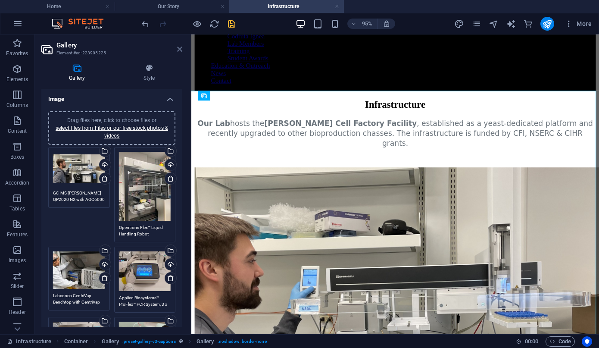
click at [178, 47] on icon at bounding box center [179, 49] width 5 height 7
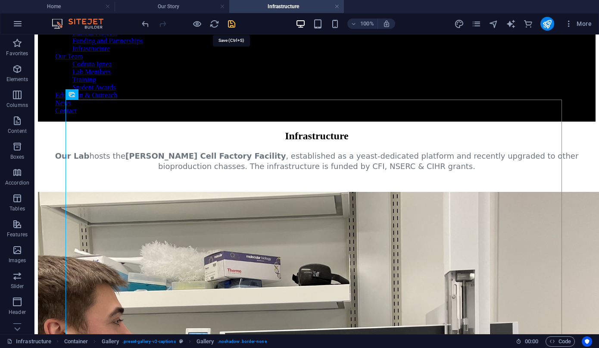
click at [229, 25] on icon "save" at bounding box center [232, 24] width 10 height 10
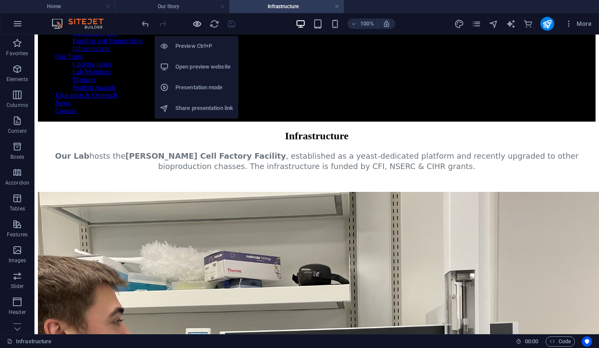
click at [192, 24] on icon "button" at bounding box center [197, 24] width 10 height 10
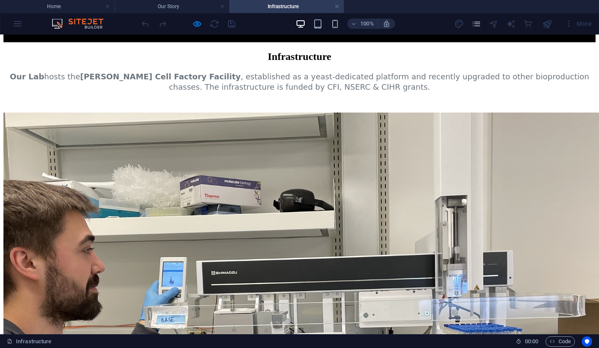
scroll to position [168, 0]
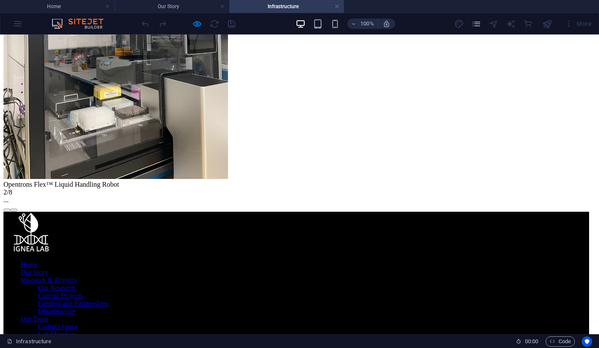
click at [184, 155] on div "× Opentrons Flex™ Liquid Handling Robot 2/8 ..." at bounding box center [295, 40] width 585 height 341
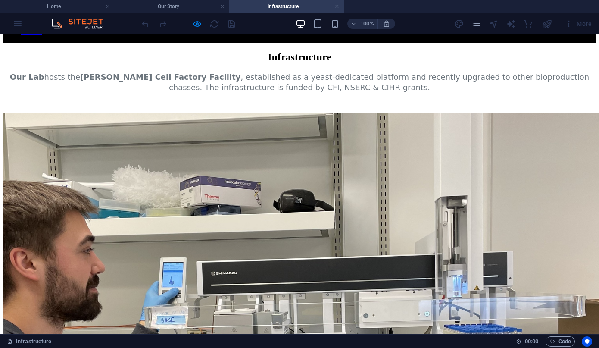
scroll to position [0, 0]
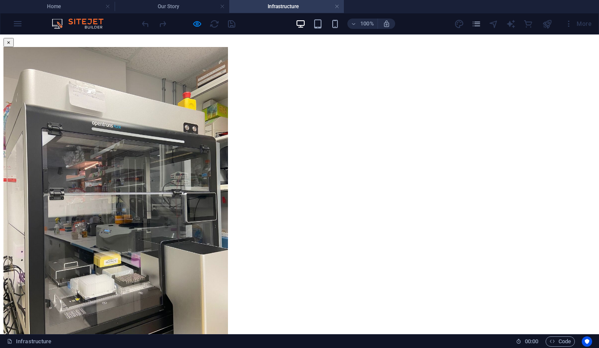
click at [228, 214] on img at bounding box center [115, 196] width 224 height 299
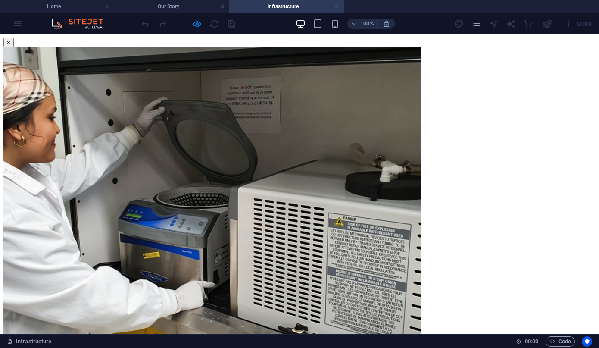
click at [14, 44] on button "×" at bounding box center [8, 42] width 10 height 9
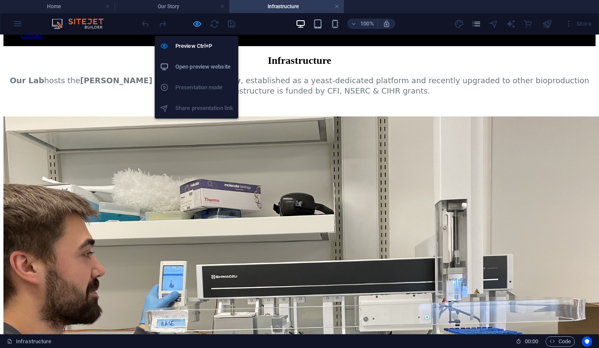
click at [195, 25] on icon "button" at bounding box center [197, 24] width 10 height 10
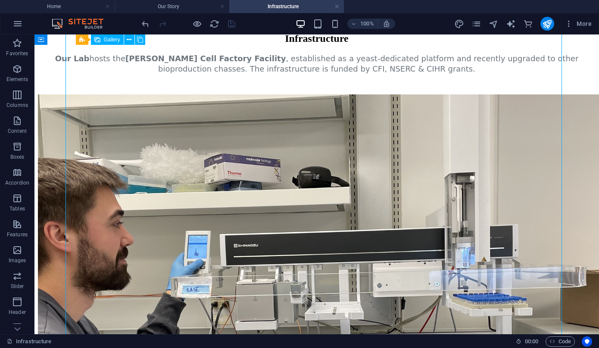
select select "3"
select select "%"
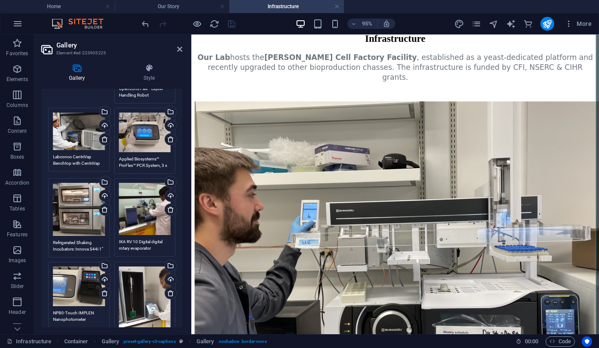
scroll to position [307, 0]
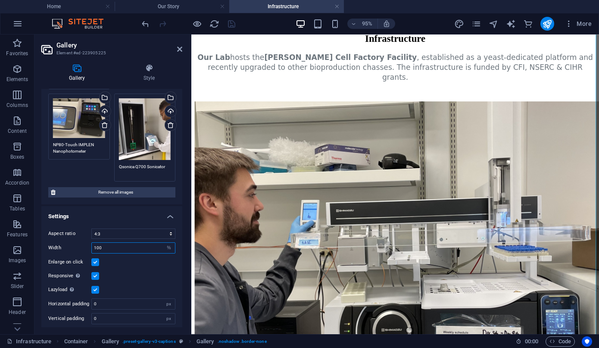
click at [123, 242] on input "100" at bounding box center [133, 247] width 83 height 10
click at [165, 242] on select "px %" at bounding box center [169, 247] width 12 height 10
click at [130, 243] on input "100" at bounding box center [133, 247] width 83 height 10
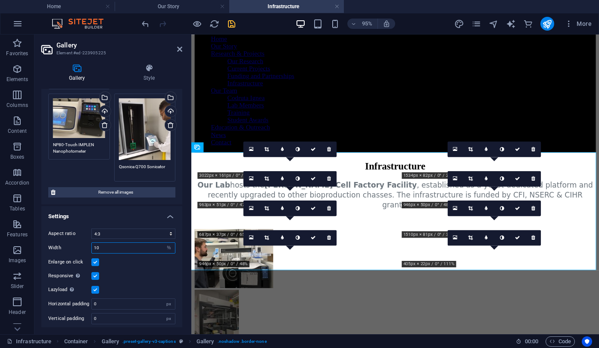
scroll to position [186, 0]
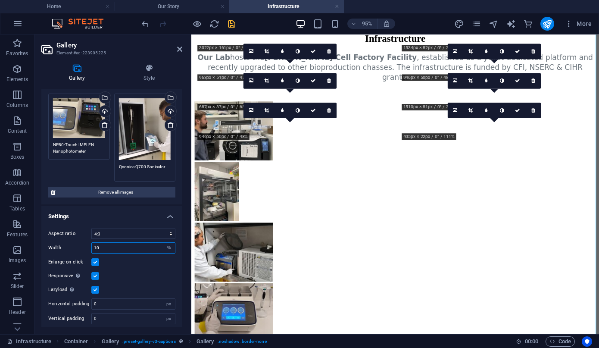
type input "1"
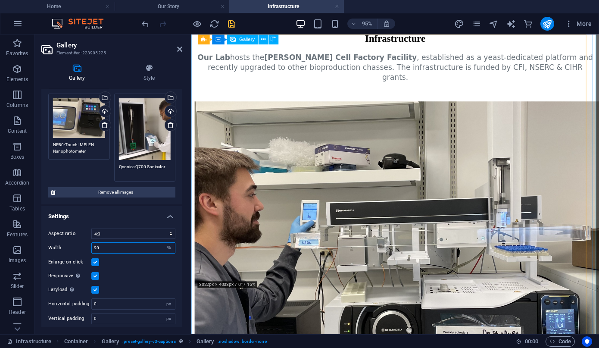
type input "90"
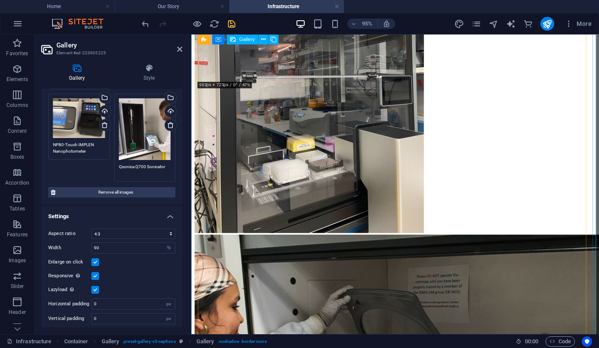
scroll to position [706, 0]
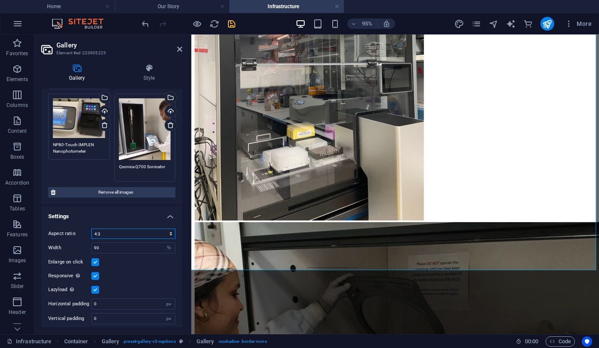
click at [126, 230] on select "No fixed aspect ratio 16:9 16:10 4:3 1:1 1:2 2:1" at bounding box center [133, 233] width 84 height 10
select select "0"
click at [91, 228] on select "No fixed aspect ratio 16:9 16:10 4:3 1:1 1:2 2:1" at bounding box center [133, 233] width 84 height 10
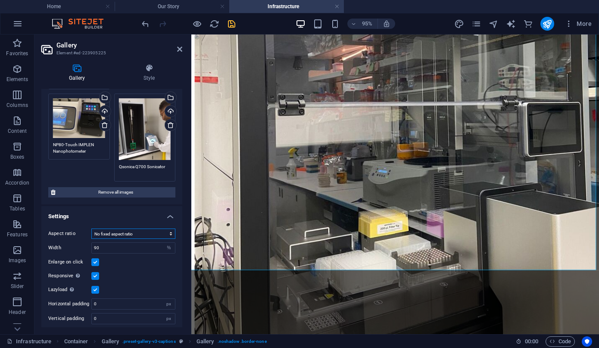
scroll to position [52, 0]
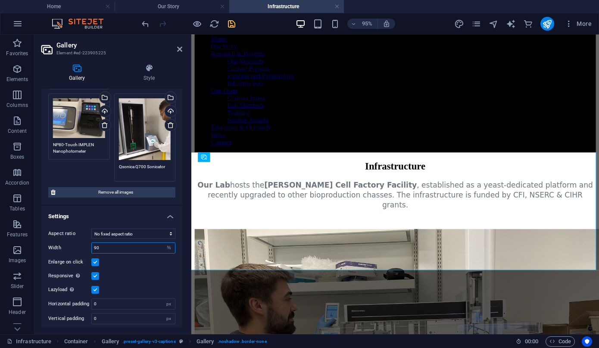
click at [141, 245] on input "90" at bounding box center [133, 247] width 83 height 10
type input "100"
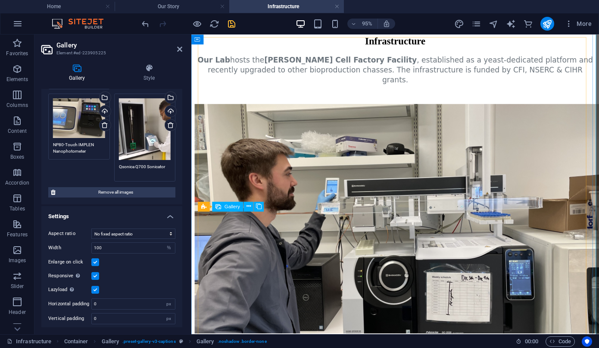
scroll to position [183, 0]
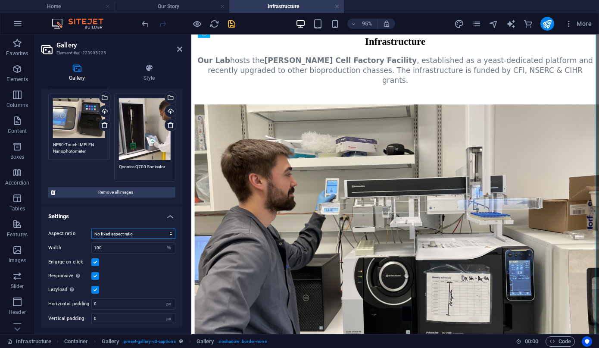
click at [127, 229] on select "No fixed aspect ratio 16:9 16:10 4:3 1:1 1:2 2:1" at bounding box center [133, 233] width 84 height 10
select select "3"
click at [91, 228] on select "No fixed aspect ratio 16:9 16:10 4:3 1:1 1:2 2:1" at bounding box center [133, 233] width 84 height 10
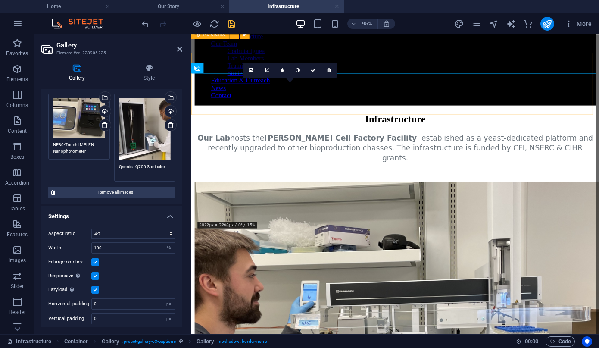
scroll to position [91, 0]
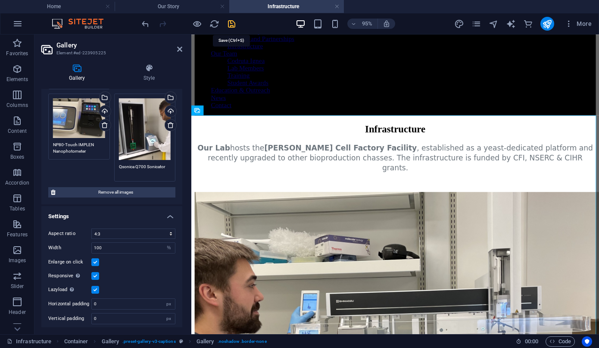
click at [228, 22] on icon "save" at bounding box center [232, 24] width 10 height 10
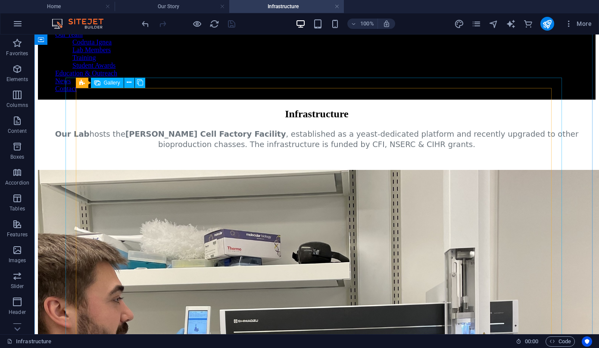
scroll to position [119, 0]
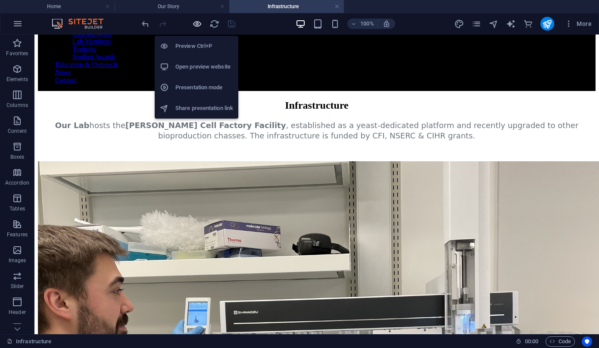
click at [195, 22] on icon "button" at bounding box center [197, 24] width 10 height 10
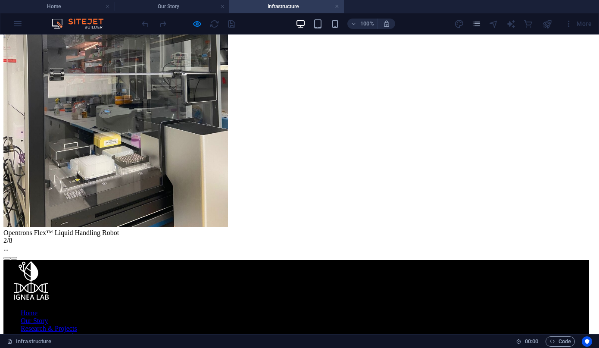
click at [424, 189] on div "× Opentrons Flex™ Liquid Handling Robot 2/8 ..." at bounding box center [295, 89] width 585 height 341
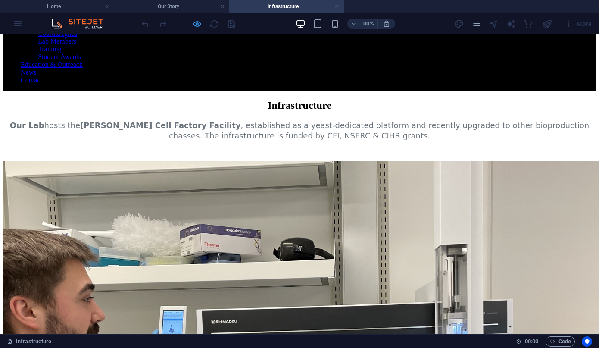
click at [192, 22] on icon "button" at bounding box center [197, 24] width 10 height 10
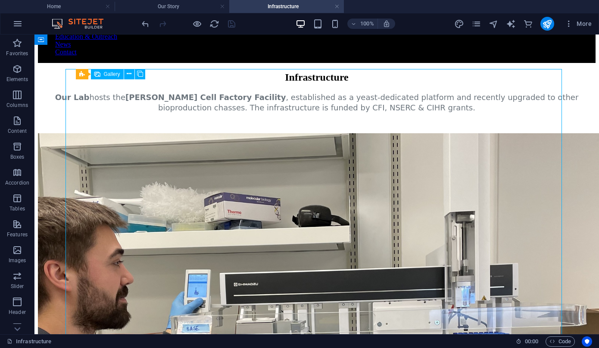
select select "3"
select select "%"
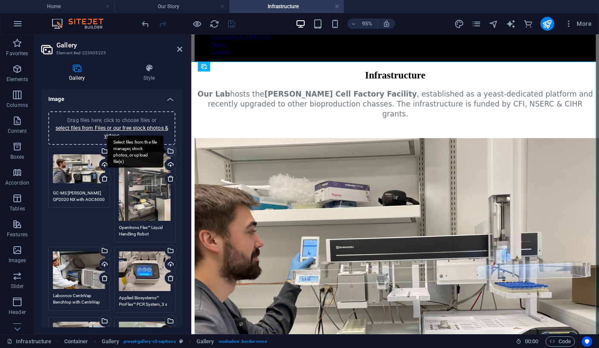
click at [170, 154] on div "Select files from the file manager, stock photos, or upload file(s)" at bounding box center [169, 151] width 13 height 13
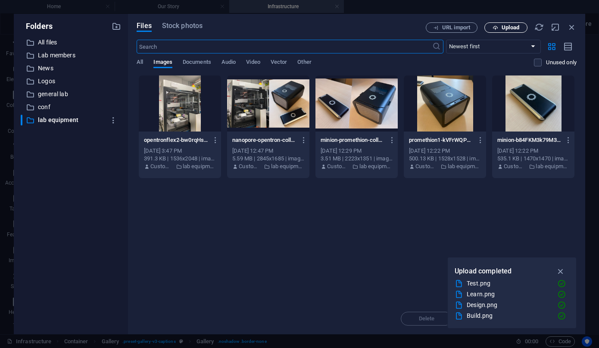
click at [520, 29] on span "Upload" at bounding box center [505, 28] width 35 height 6
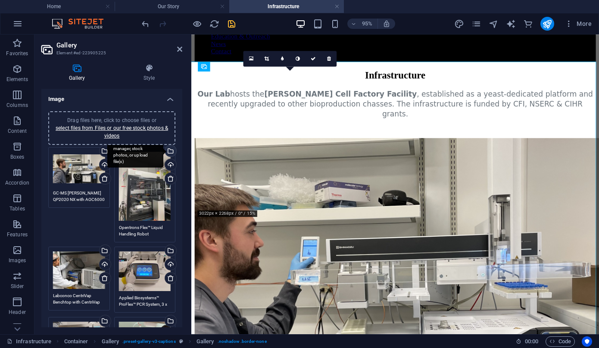
click at [163, 149] on div "Select files from the file manager, stock photos, or upload file(s)" at bounding box center [135, 151] width 56 height 32
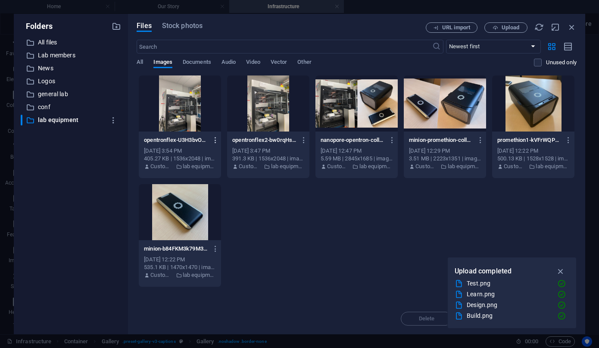
click at [216, 140] on icon "button" at bounding box center [215, 140] width 8 height 8
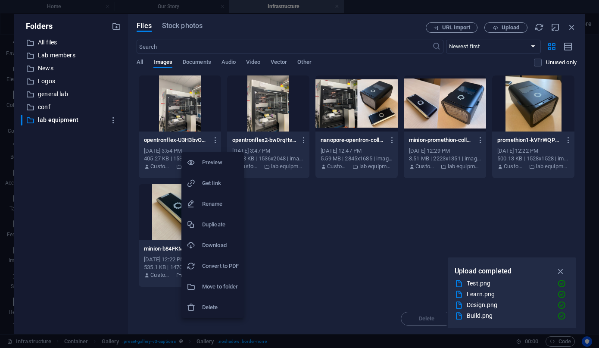
click at [217, 304] on h6 "Delete" at bounding box center [220, 307] width 37 height 10
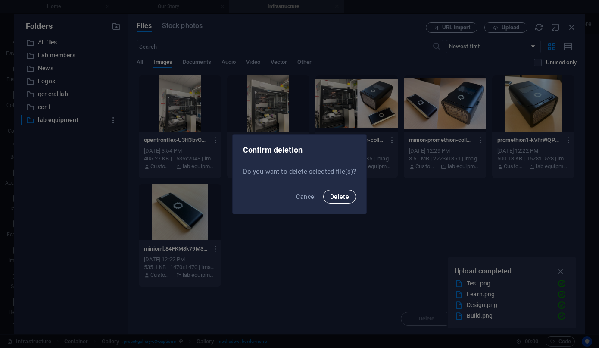
click at [337, 198] on span "Delete" at bounding box center [339, 196] width 19 height 7
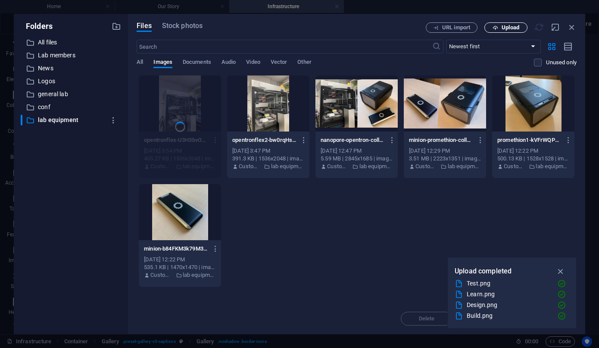
click at [505, 24] on button "Upload" at bounding box center [505, 27] width 43 height 10
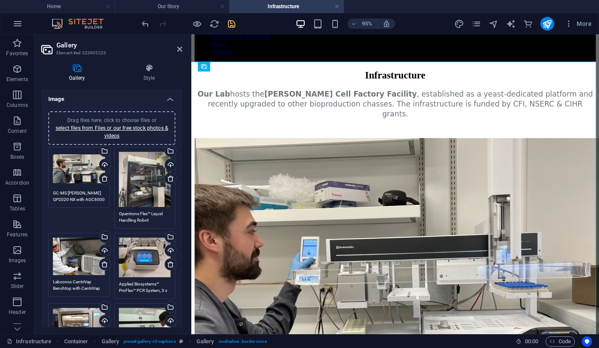
scroll to position [293, 0]
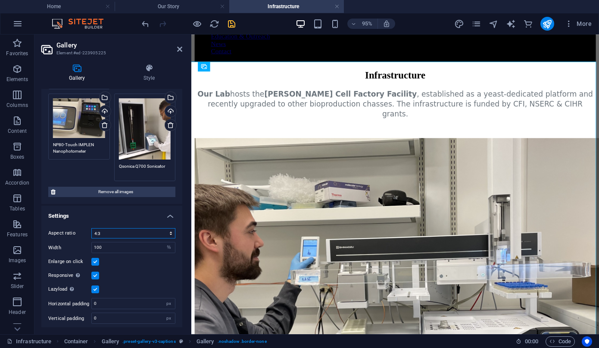
click at [115, 229] on select "No fixed aspect ratio 16:9 16:10 4:3 1:1 1:2 2:1" at bounding box center [133, 233] width 84 height 10
click at [91, 228] on select "No fixed aspect ratio 16:9 16:10 4:3 1:1 1:2 2:1" at bounding box center [133, 233] width 84 height 10
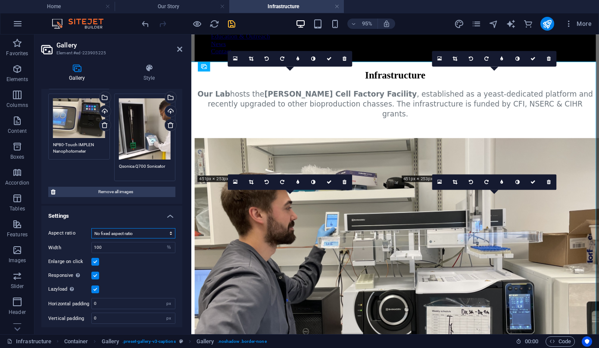
click at [113, 229] on select "No fixed aspect ratio 16:9 16:10 4:3 1:1 1:2 2:1" at bounding box center [133, 233] width 84 height 10
select select "3"
click at [91, 228] on select "No fixed aspect ratio 16:9 16:10 4:3 1:1 1:2 2:1" at bounding box center [133, 233] width 84 height 10
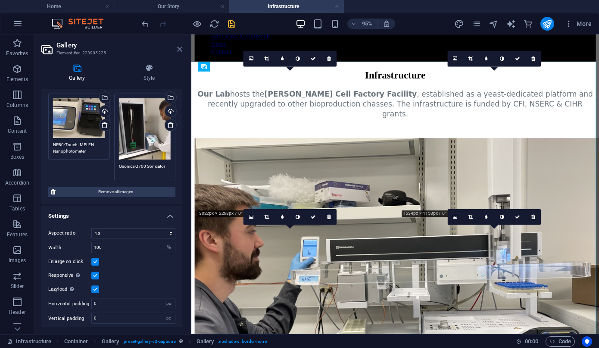
click at [178, 48] on icon at bounding box center [179, 49] width 5 height 7
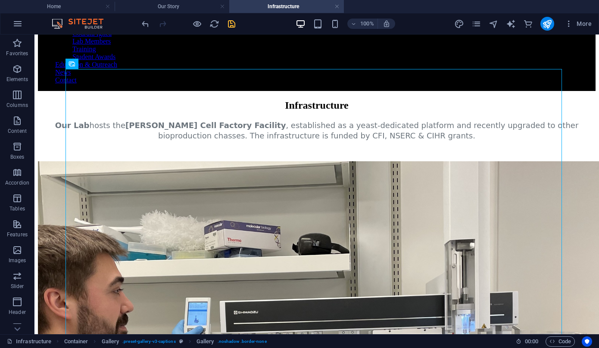
click at [235, 24] on icon "save" at bounding box center [232, 24] width 10 height 10
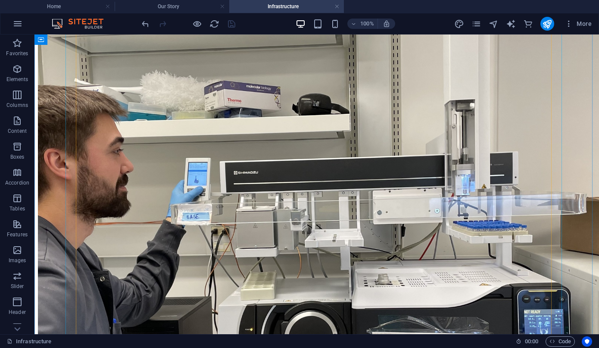
scroll to position [270, 0]
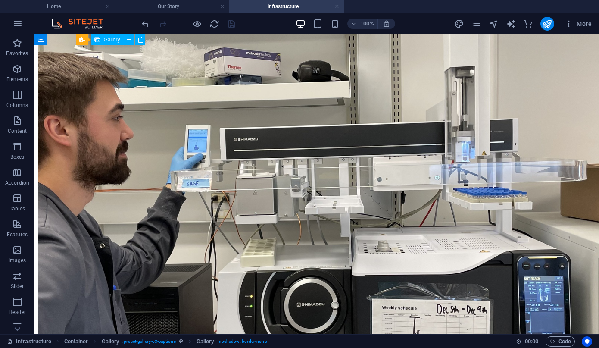
select select "3"
select select "%"
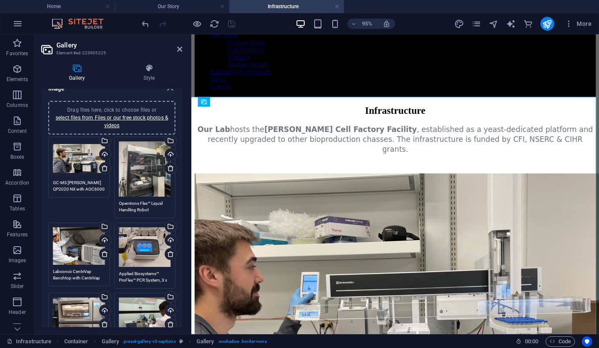
scroll to position [0, 0]
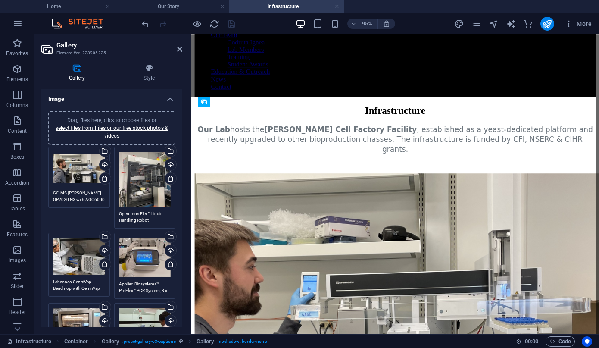
click at [114, 115] on div "Drag files here, click to choose files or select files from Files or our free s…" at bounding box center [111, 128] width 127 height 34
click at [178, 46] on icon at bounding box center [179, 49] width 5 height 7
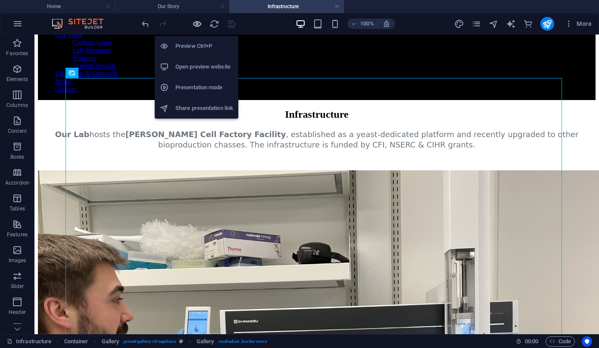
click at [192, 25] on icon "button" at bounding box center [197, 24] width 10 height 10
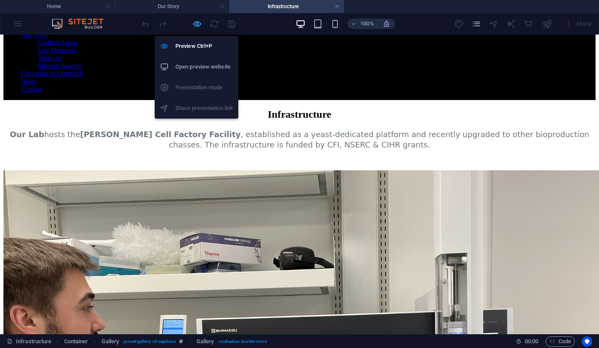
click at [195, 22] on icon "button" at bounding box center [197, 24] width 10 height 10
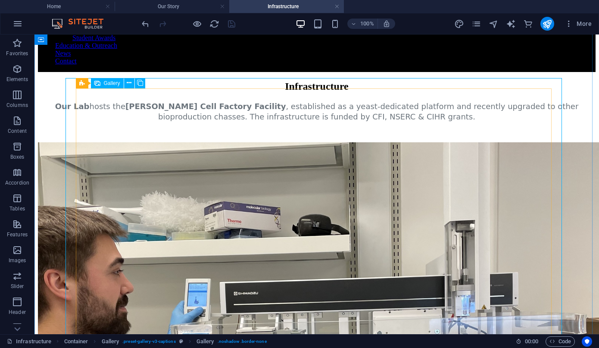
select select "3"
select select "%"
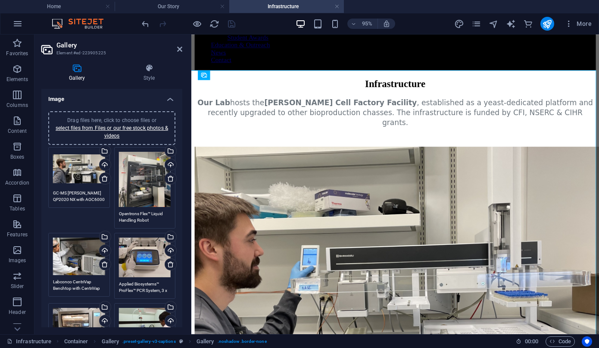
click at [96, 115] on div "Drag files here, click to choose files or select files from Files or our free s…" at bounding box center [111, 128] width 127 height 34
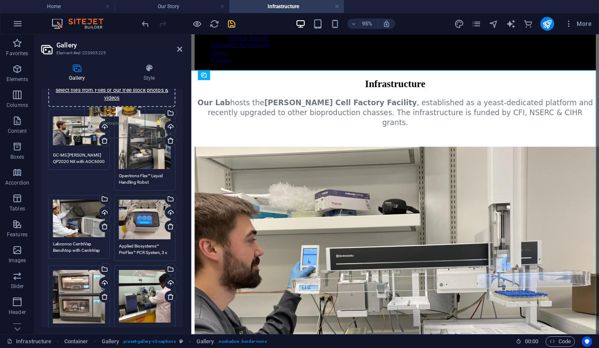
scroll to position [0, 0]
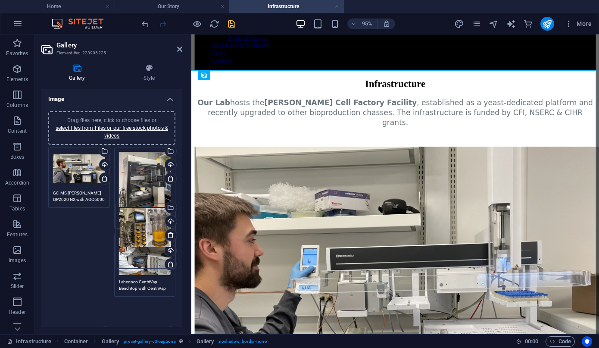
drag, startPoint x: 76, startPoint y: 239, endPoint x: 143, endPoint y: 229, distance: 67.5
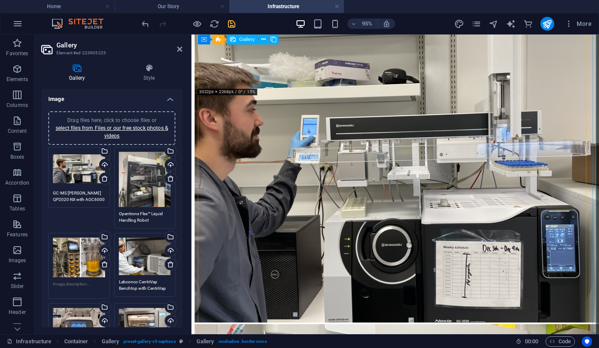
scroll to position [275, 0]
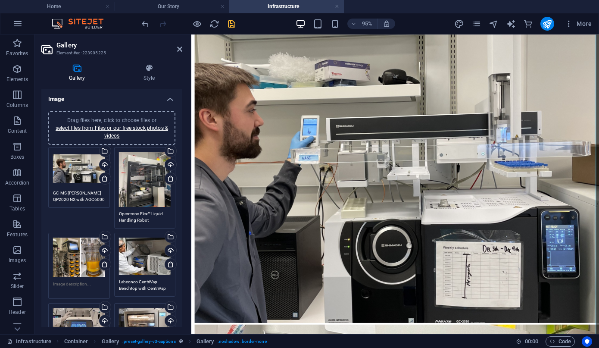
click at [71, 284] on textarea at bounding box center [79, 286] width 52 height 13
paste textarea "Biostat® B"
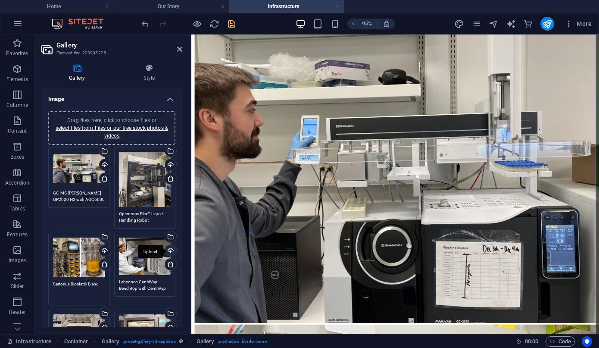
paste textarea "Univessel® Glass"
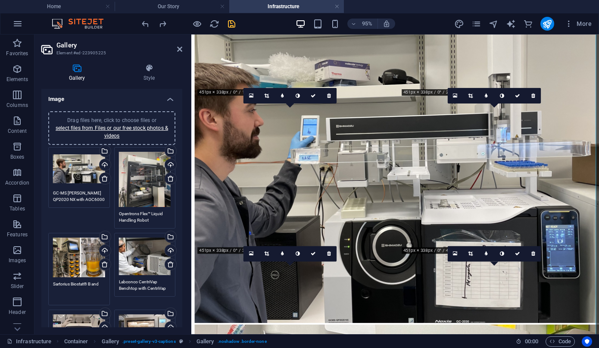
paste textarea "Univessel® Glass"
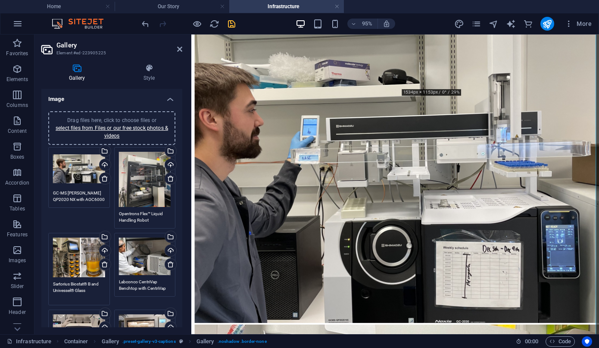
click at [53, 289] on textarea "Sartorius Biostat® B and Univessel® Glass" at bounding box center [79, 289] width 52 height 19
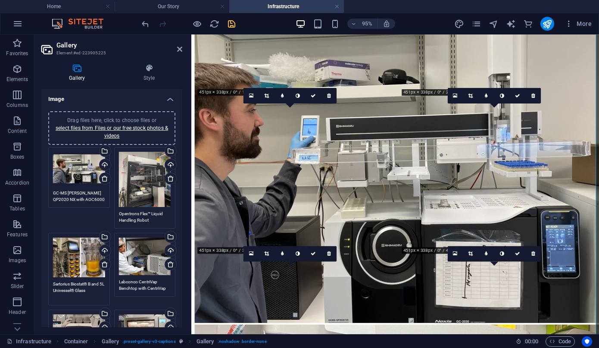
click at [97, 289] on textarea "Sartorius Biostat® B and 5L Univessel® Glass" at bounding box center [79, 289] width 52 height 19
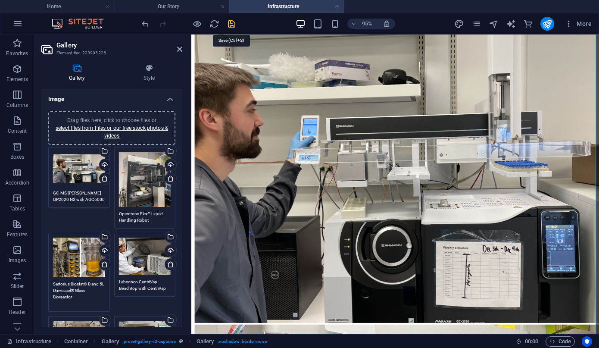
type textarea "Sartorius Biostat® B and 5L Univessel® Glass Bioreactor"
click at [230, 23] on icon "save" at bounding box center [232, 24] width 10 height 10
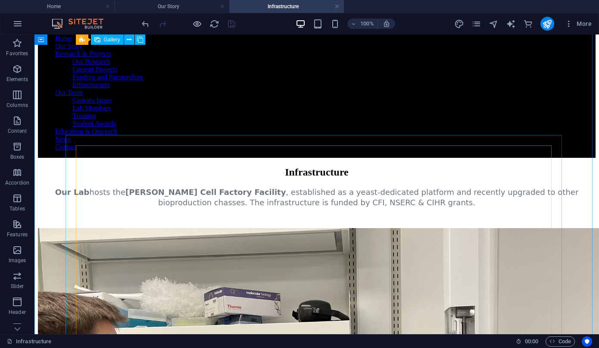
scroll to position [52, 0]
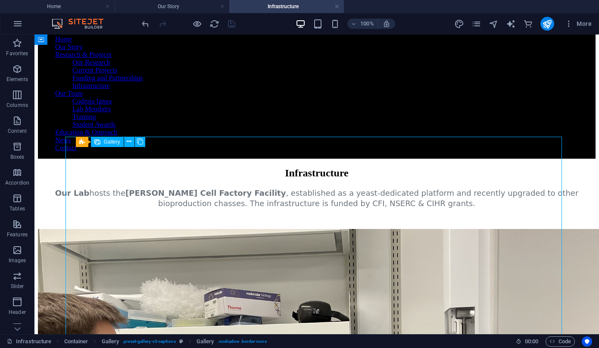
select select "3"
select select "%"
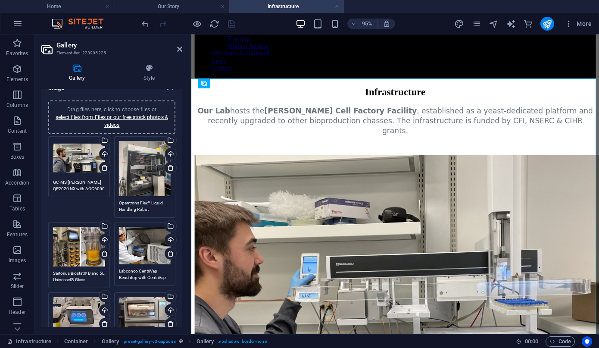
scroll to position [12, 0]
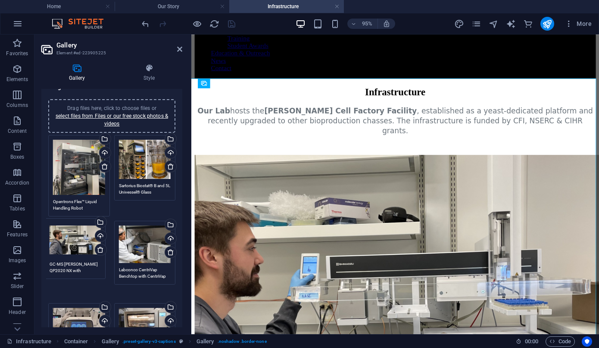
drag, startPoint x: 72, startPoint y: 159, endPoint x: 69, endPoint y: 242, distance: 83.2
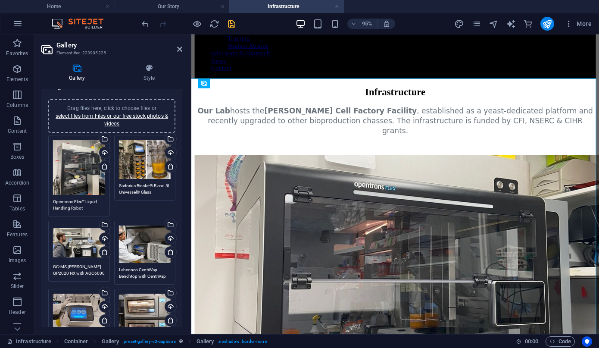
click at [117, 109] on span "Drag files here, click to choose files or select files from Files or our free s…" at bounding box center [112, 116] width 112 height 22
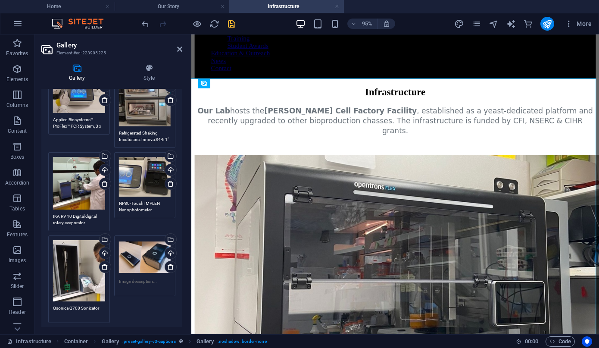
scroll to position [174, 0]
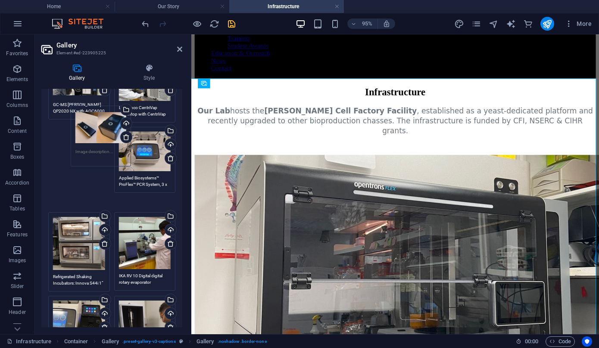
drag, startPoint x: 146, startPoint y: 302, endPoint x: 103, endPoint y: 118, distance: 189.2
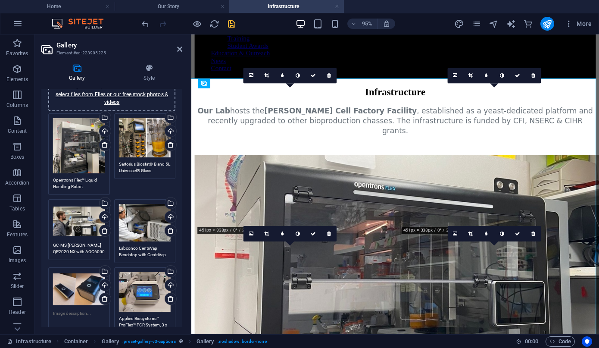
scroll to position [17, 0]
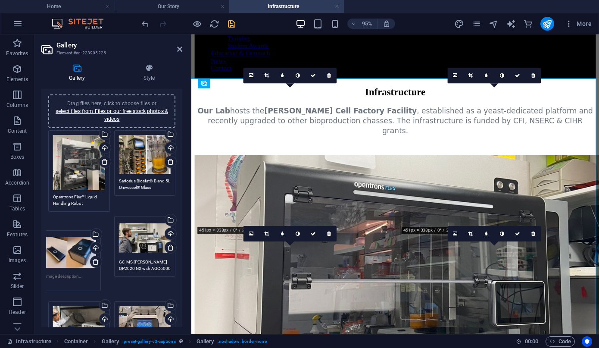
drag, startPoint x: 87, startPoint y: 291, endPoint x: 76, endPoint y: 232, distance: 60.0
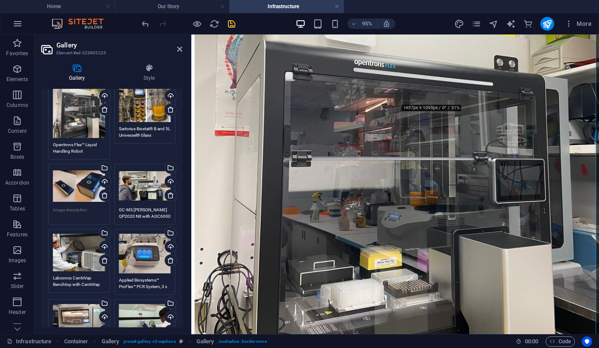
scroll to position [73, 0]
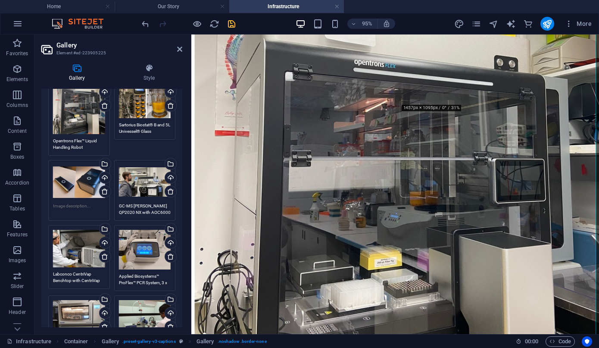
click at [65, 205] on textarea at bounding box center [79, 208] width 52 height 13
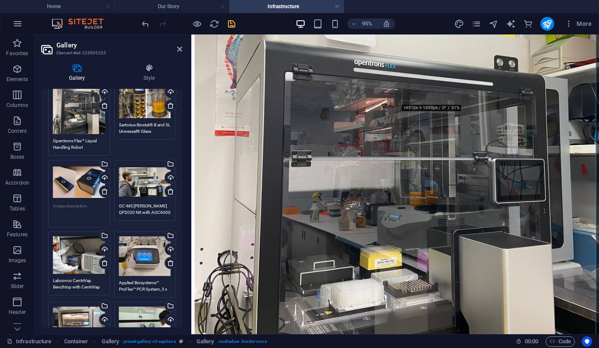
type textarea "O"
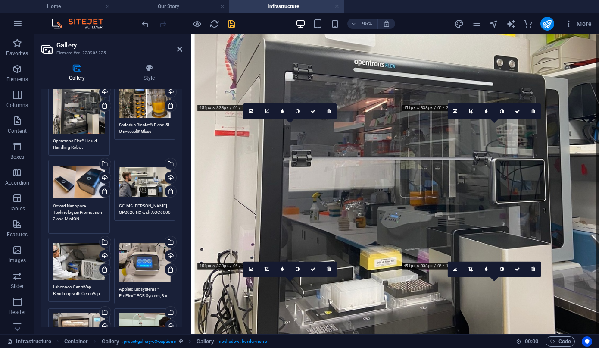
click at [100, 213] on textarea "Oxford Nanopore Technologies Promethion 2 and MinION" at bounding box center [79, 215] width 52 height 26
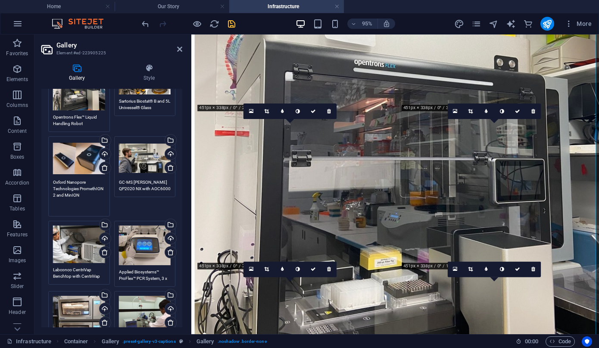
scroll to position [97, 0]
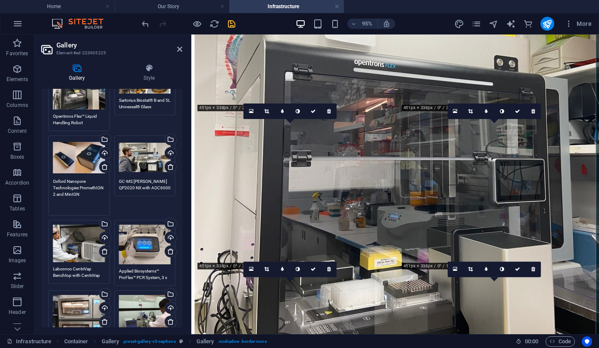
click at [74, 194] on textarea "Oxford Nanopore Technologies PromethION 2 and MinION" at bounding box center [79, 194] width 52 height 32
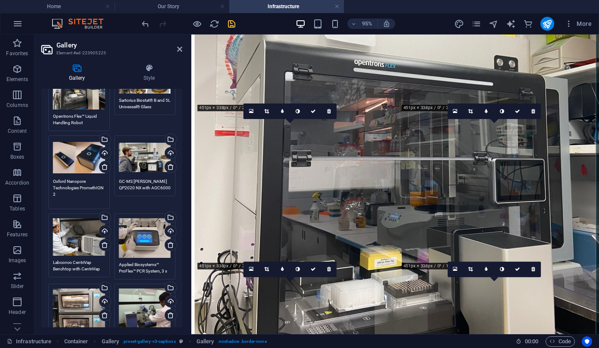
click at [80, 187] on textarea "Oxford Nanopore Technologies PromethION 2" at bounding box center [79, 191] width 52 height 26
paste textarea "MinION"
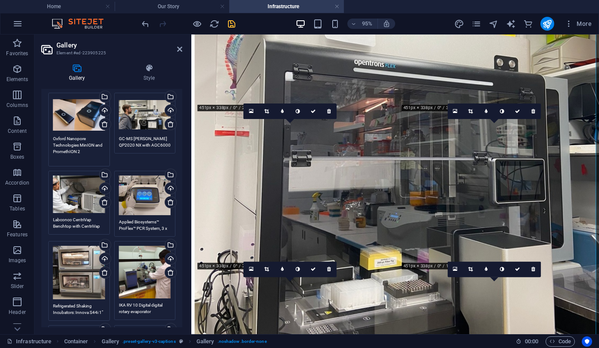
scroll to position [140, 0]
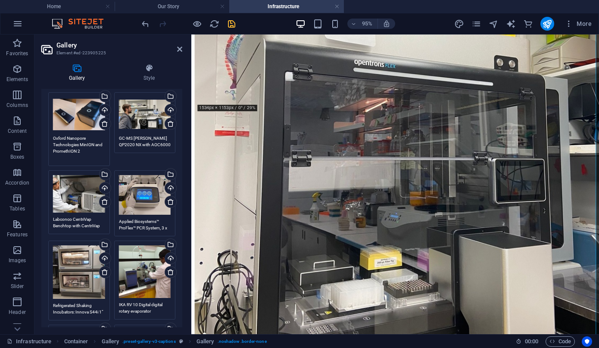
type textarea "Oxford Nanopore Technologies MinION and PromethION 2"
click at [238, 21] on div "95% More" at bounding box center [367, 24] width 455 height 14
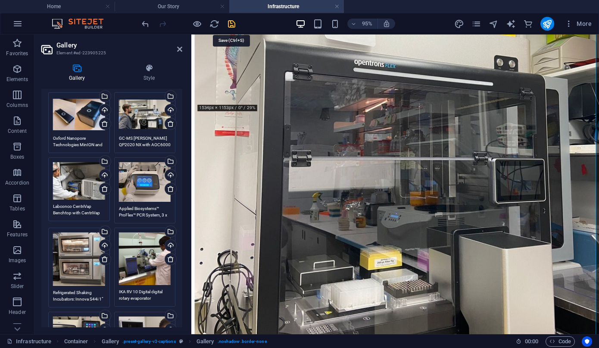
click at [234, 24] on icon "save" at bounding box center [232, 24] width 10 height 10
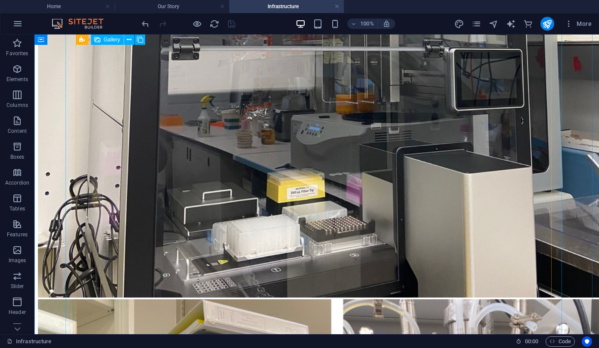
scroll to position [417, 0]
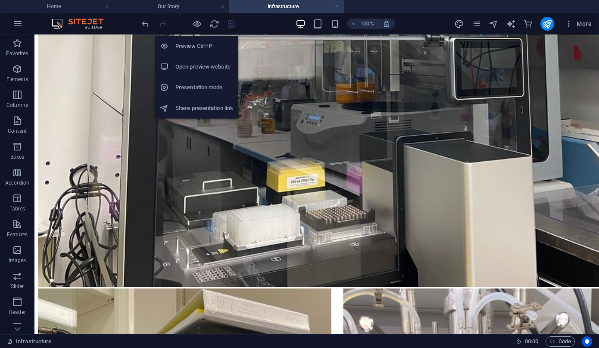
click at [197, 30] on div "Preview Ctrl+P Open preview website Presentation mode Share presentation link" at bounding box center [197, 74] width 84 height 90
click at [197, 28] on icon "button" at bounding box center [197, 24] width 10 height 10
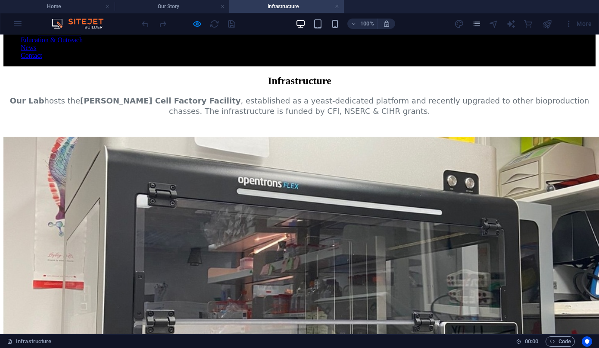
scroll to position [132, 0]
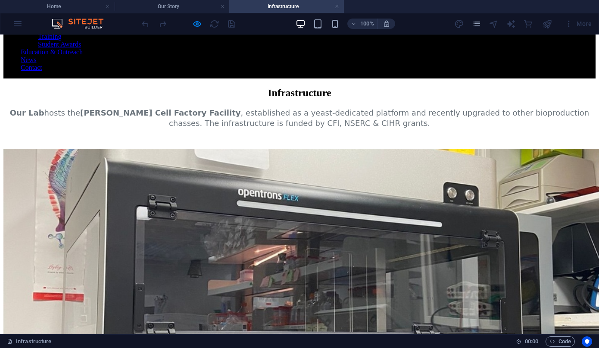
drag, startPoint x: 270, startPoint y: 106, endPoint x: 361, endPoint y: 2, distance: 137.9
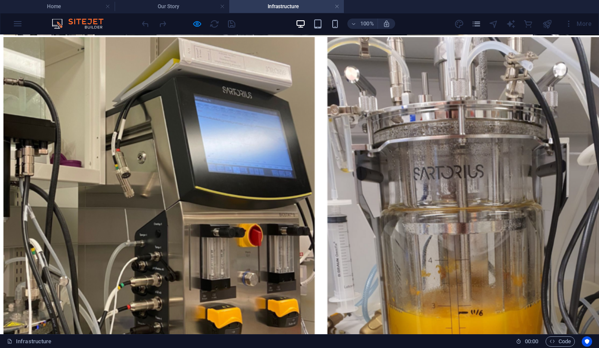
scroll to position [878, 0]
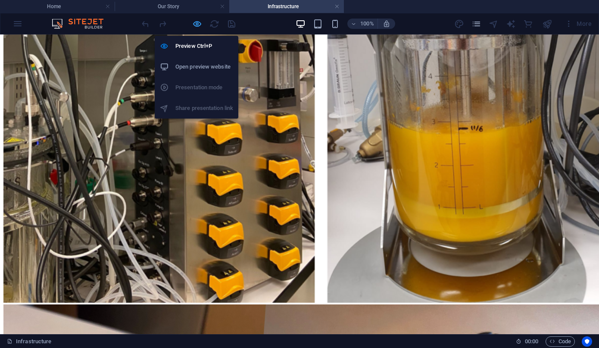
click at [193, 27] on icon "button" at bounding box center [197, 24] width 10 height 10
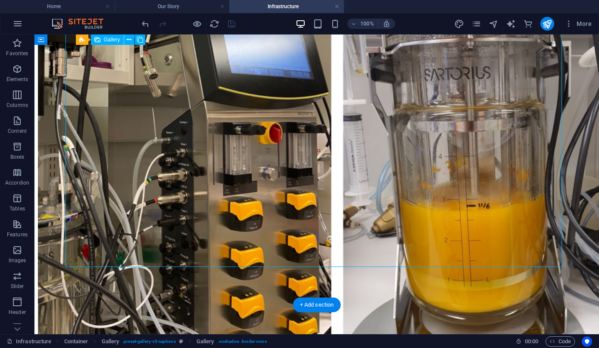
select select "3"
select select "%"
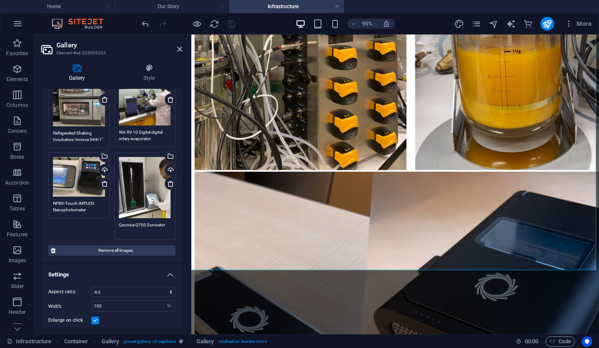
scroll to position [286, 0]
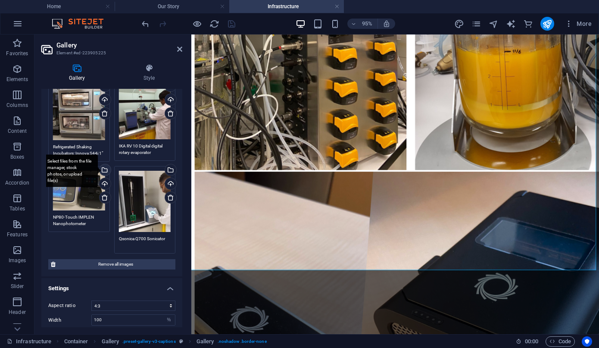
click at [103, 167] on div "Select files from the file manager, stock photos, or upload file(s)" at bounding box center [104, 170] width 13 height 13
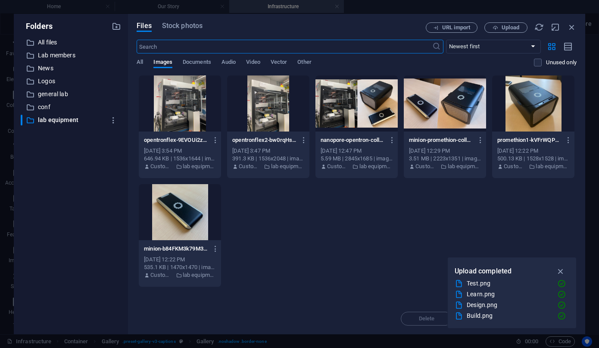
scroll to position [422, 0]
click at [513, 25] on span "Upload" at bounding box center [510, 27] width 18 height 5
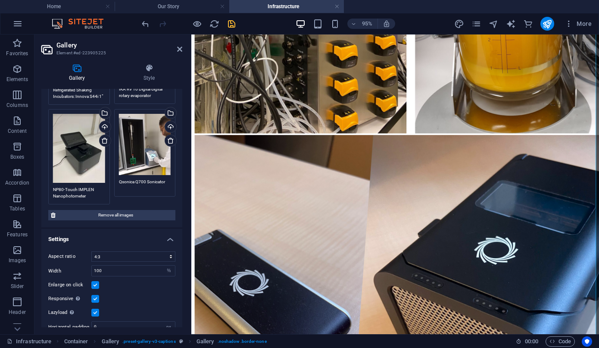
scroll to position [366, 0]
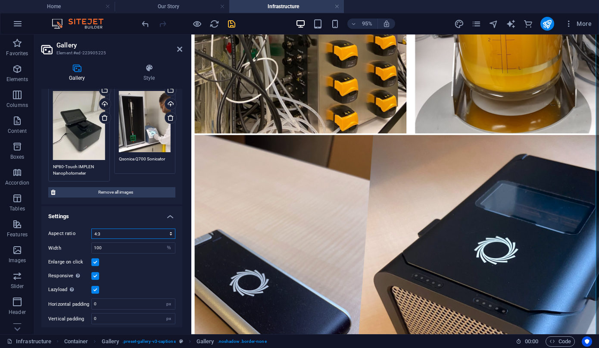
click at [132, 232] on select "No fixed aspect ratio 16:9 16:10 4:3 1:1 1:2 2:1" at bounding box center [133, 233] width 84 height 10
click at [91, 228] on select "No fixed aspect ratio 16:9 16:10 4:3 1:1 1:2 2:1" at bounding box center [133, 233] width 84 height 10
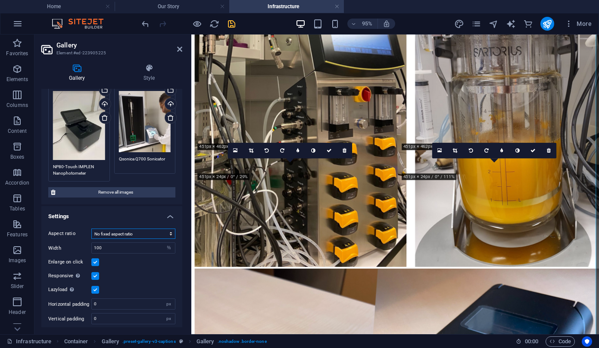
click at [115, 231] on select "No fixed aspect ratio 16:9 16:10 4:3 1:1 1:2 2:1" at bounding box center [133, 233] width 84 height 10
select select "3"
click at [91, 228] on select "No fixed aspect ratio 16:9 16:10 4:3 1:1 1:2 2:1" at bounding box center [133, 233] width 84 height 10
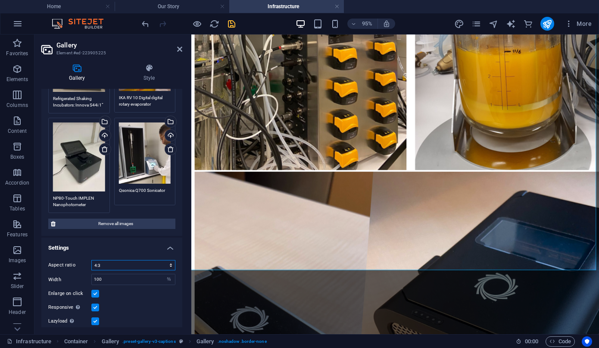
scroll to position [331, 0]
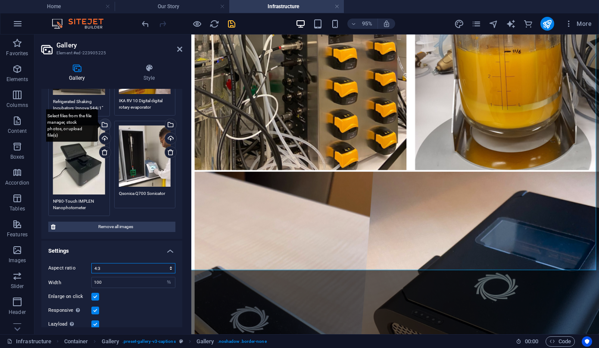
click at [98, 121] on div "Select files from the file manager, stock photos, or upload file(s)" at bounding box center [70, 125] width 56 height 32
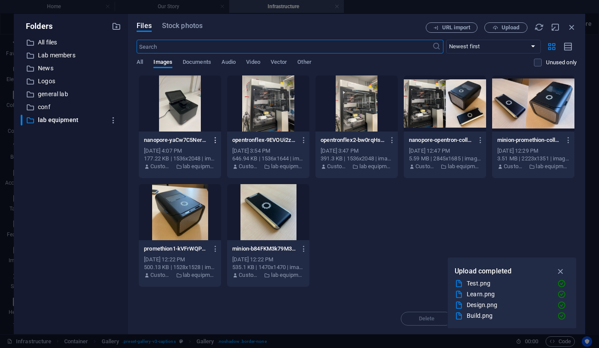
click at [216, 140] on icon "button" at bounding box center [215, 140] width 8 height 8
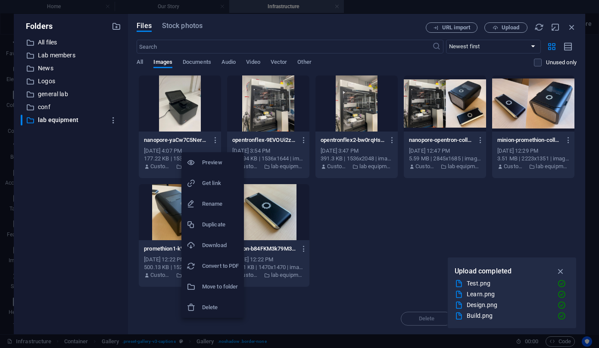
click at [217, 310] on h6 "Delete" at bounding box center [220, 307] width 37 height 10
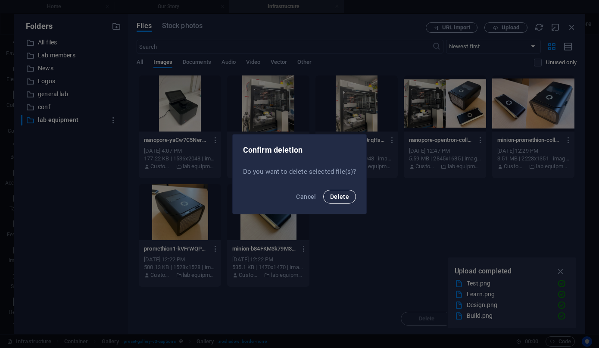
click at [347, 196] on span "Delete" at bounding box center [339, 196] width 19 height 7
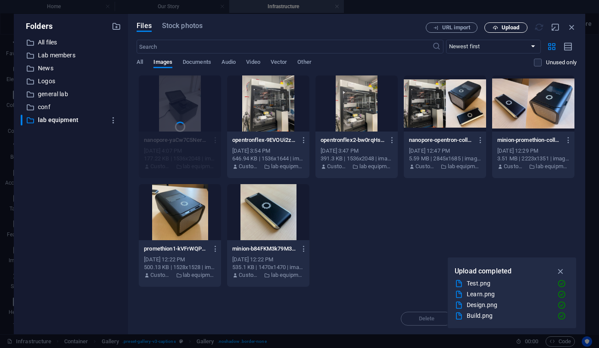
click at [517, 27] on span "Upload" at bounding box center [510, 27] width 18 height 5
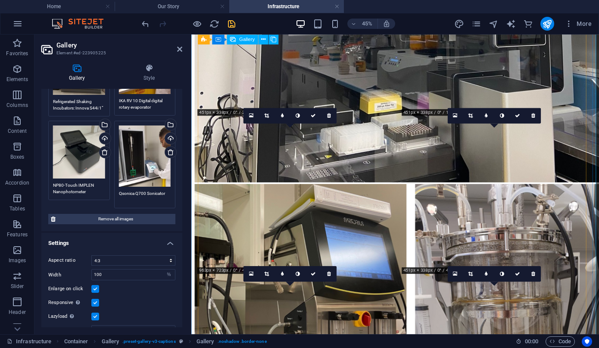
scroll to position [420, 0]
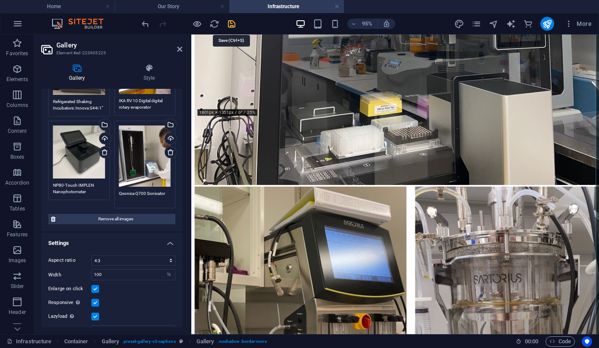
click at [231, 28] on icon "save" at bounding box center [232, 24] width 10 height 10
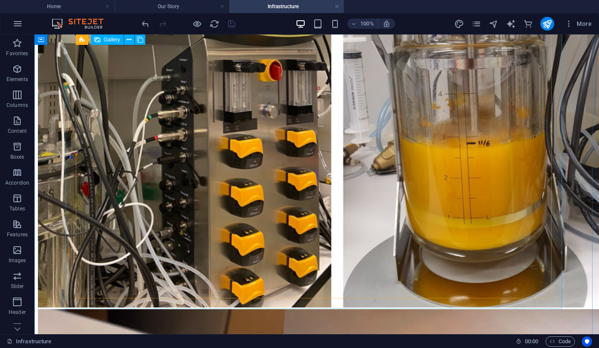
scroll to position [808, 0]
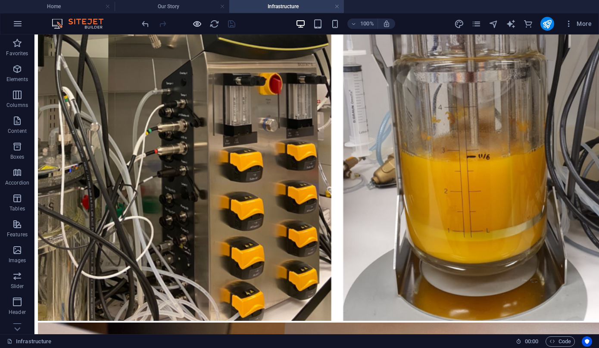
click at [192, 23] on span "button" at bounding box center [197, 24] width 10 height 10
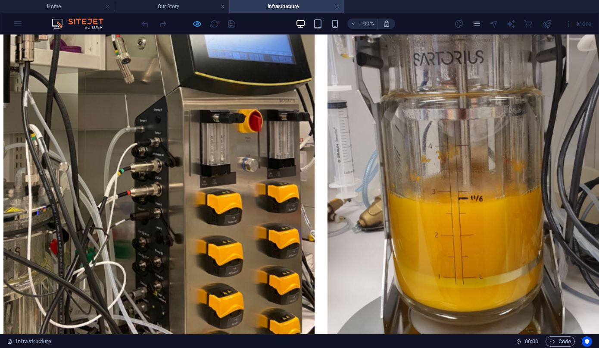
click at [193, 21] on icon "button" at bounding box center [197, 24] width 10 height 10
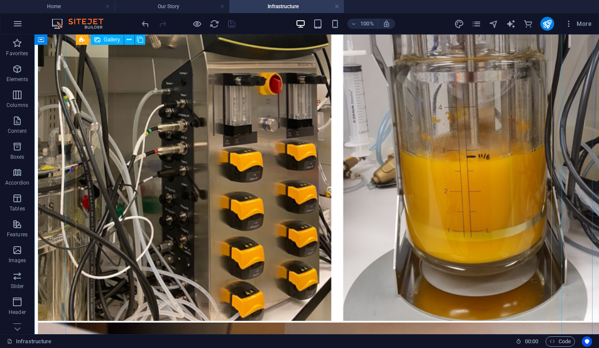
select select "3"
select select "%"
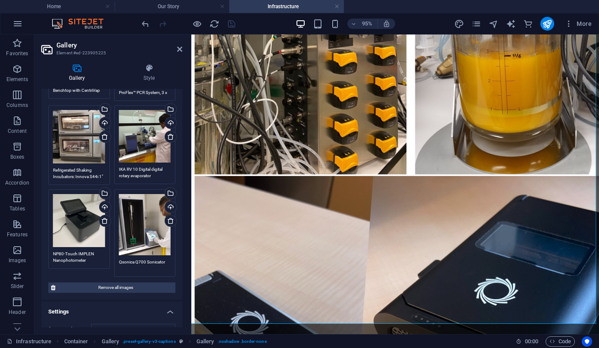
scroll to position [358, 0]
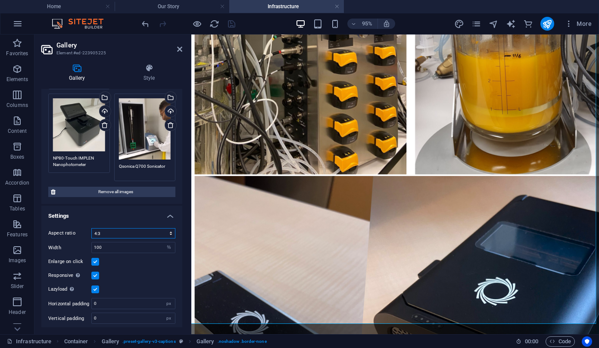
click at [116, 232] on select "No fixed aspect ratio 16:9 16:10 4:3 1:1 1:2 2:1" at bounding box center [133, 233] width 84 height 10
click at [91, 228] on select "No fixed aspect ratio 16:9 16:10 4:3 1:1 1:2 2:1" at bounding box center [133, 233] width 84 height 10
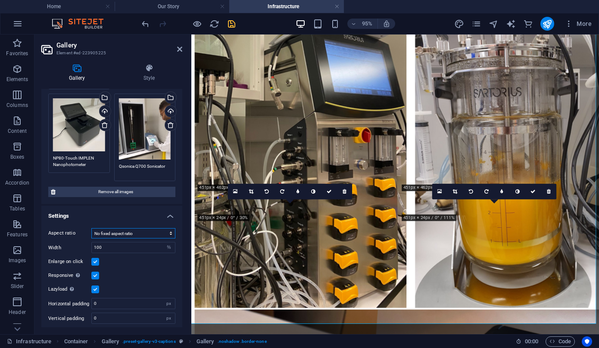
click at [107, 229] on select "No fixed aspect ratio 16:9 16:10 4:3 1:1 1:2 2:1" at bounding box center [133, 233] width 84 height 10
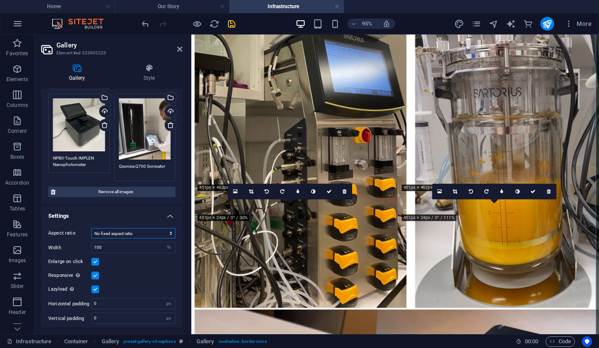
select select "3"
click at [91, 228] on select "No fixed aspect ratio 16:9 16:10 4:3 1:1 1:2 2:1" at bounding box center [133, 233] width 84 height 10
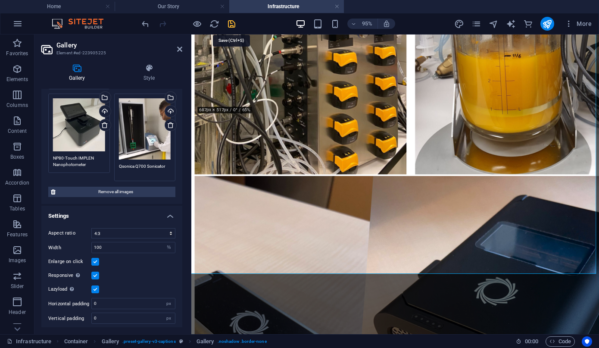
click at [232, 23] on icon "save" at bounding box center [232, 24] width 10 height 10
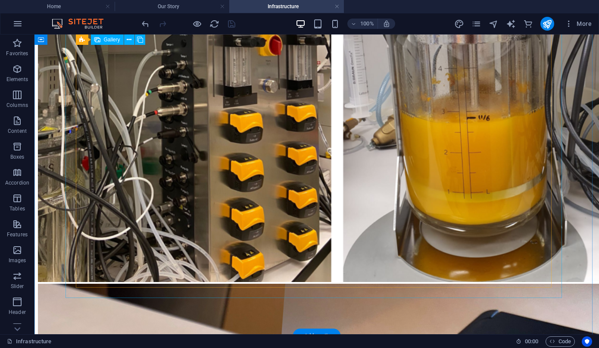
scroll to position [846, 0]
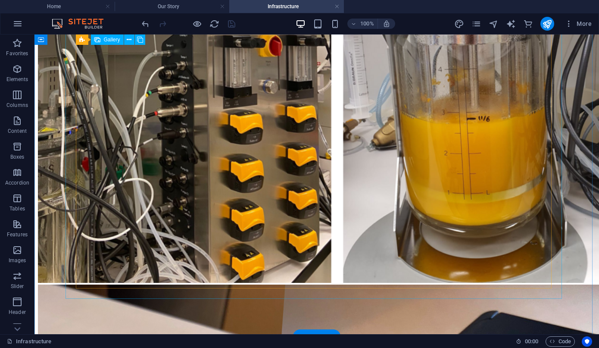
select select "3"
select select "%"
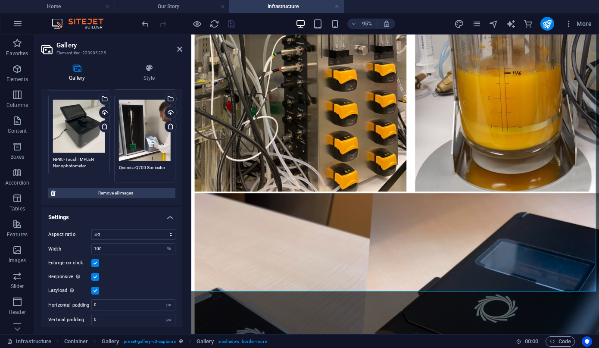
scroll to position [357, 0]
click at [180, 50] on icon at bounding box center [179, 49] width 5 height 7
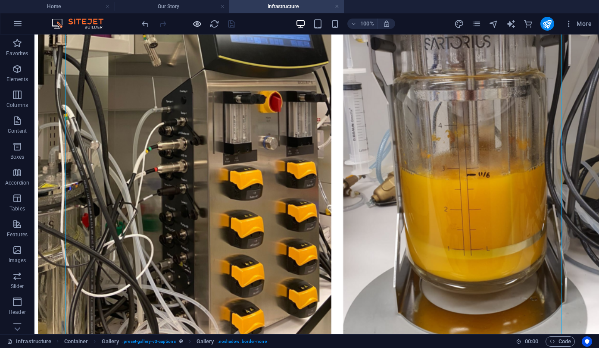
click at [199, 23] on icon "button" at bounding box center [197, 24] width 10 height 10
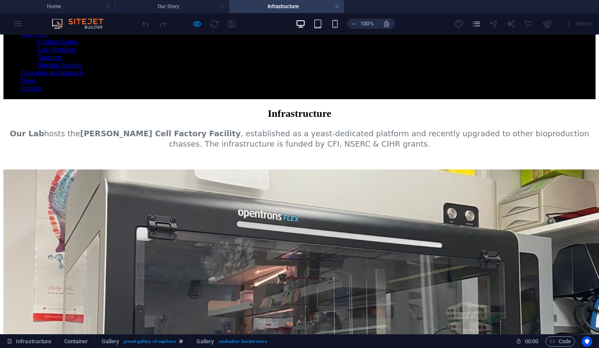
scroll to position [0, 0]
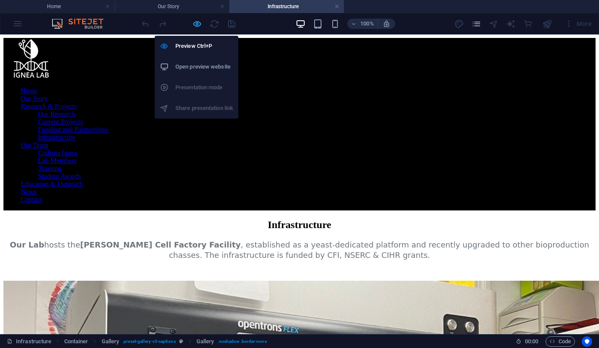
click at [195, 22] on icon "button" at bounding box center [197, 24] width 10 height 10
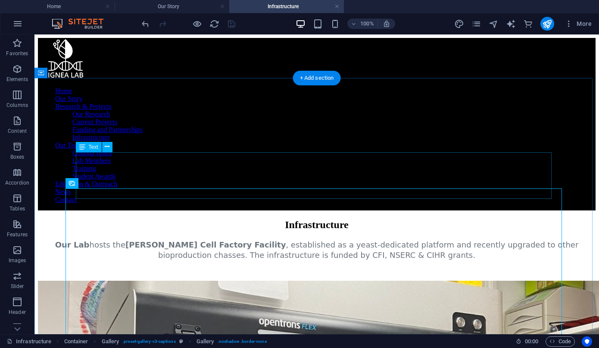
click at [103, 239] on div "Our Lab hosts the [PERSON_NAME] Cell Factory Facility , established as a yeast-…" at bounding box center [316, 249] width 557 height 21
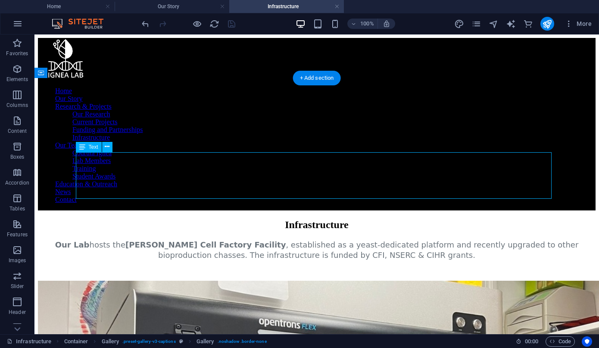
click at [103, 239] on div "Our Lab hosts the [PERSON_NAME] Cell Factory Facility , established as a yeast-…" at bounding box center [316, 249] width 557 height 21
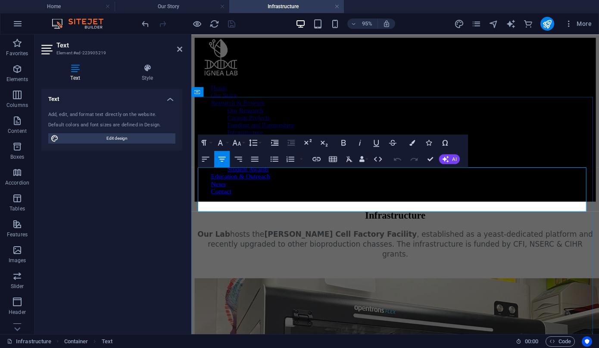
click at [330, 240] on span "hosts the [PERSON_NAME] Cell Factory Facility , established as a yeast-dedicate…" at bounding box center [410, 255] width 405 height 30
drag, startPoint x: 230, startPoint y: 178, endPoint x: 217, endPoint y: 180, distance: 12.2
click at [217, 240] on span "Our Lab" at bounding box center [215, 244] width 34 height 9
drag, startPoint x: 230, startPoint y: 182, endPoint x: 187, endPoint y: 182, distance: 42.6
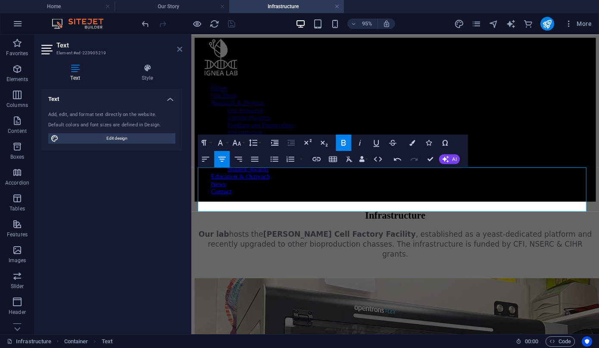
click at [178, 47] on icon at bounding box center [179, 49] width 5 height 7
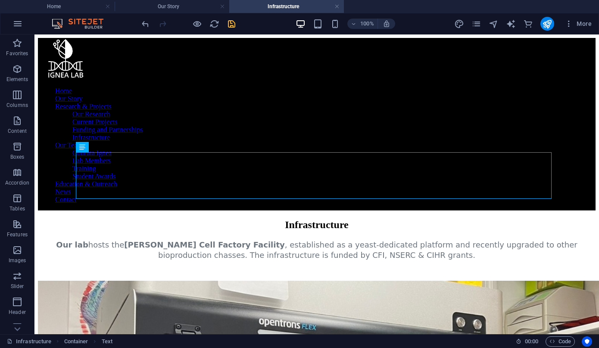
click at [235, 27] on icon "save" at bounding box center [232, 24] width 10 height 10
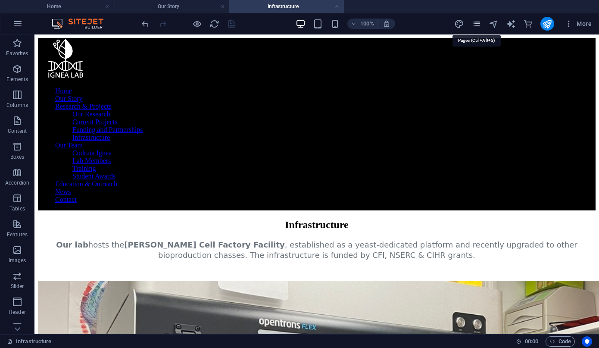
click at [478, 22] on icon "pages" at bounding box center [476, 24] width 10 height 10
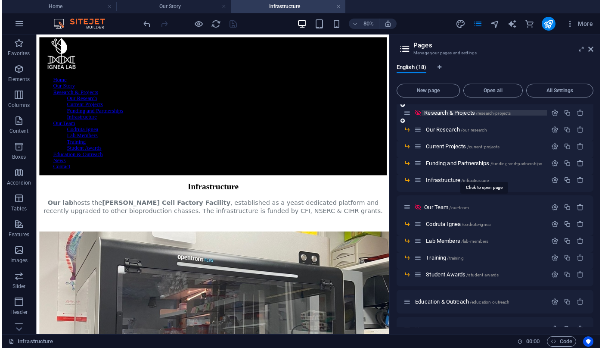
scroll to position [62, 0]
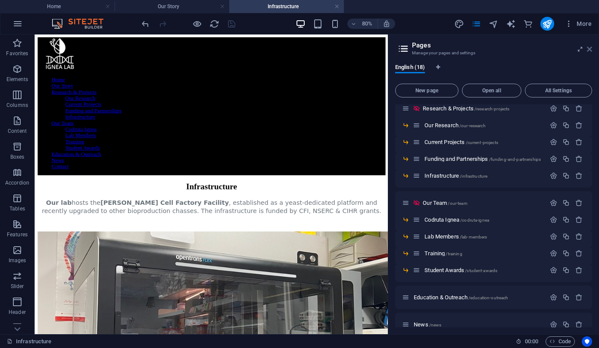
click at [587, 47] on icon at bounding box center [589, 49] width 5 height 7
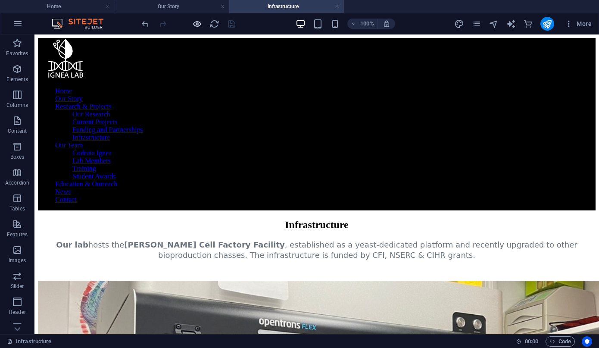
click at [196, 22] on icon "button" at bounding box center [197, 24] width 10 height 10
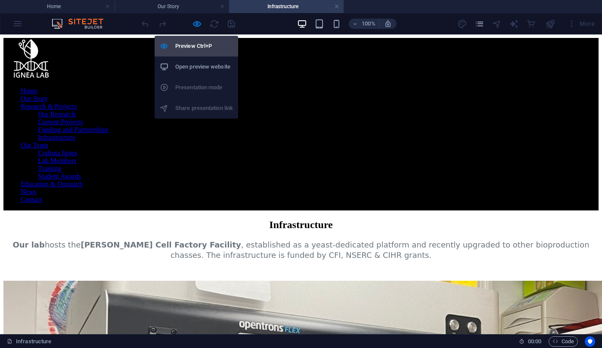
click at [197, 48] on h6 "Preview Ctrl+P" at bounding box center [204, 46] width 58 height 10
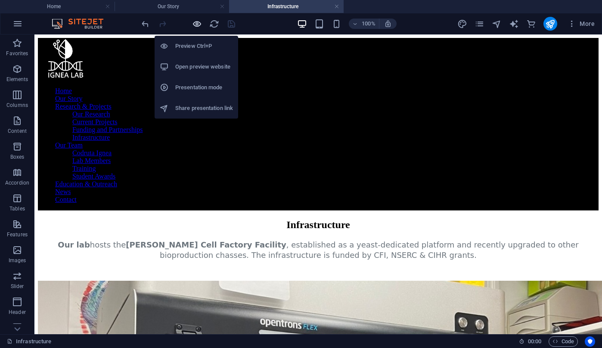
click at [198, 21] on icon "button" at bounding box center [197, 24] width 10 height 10
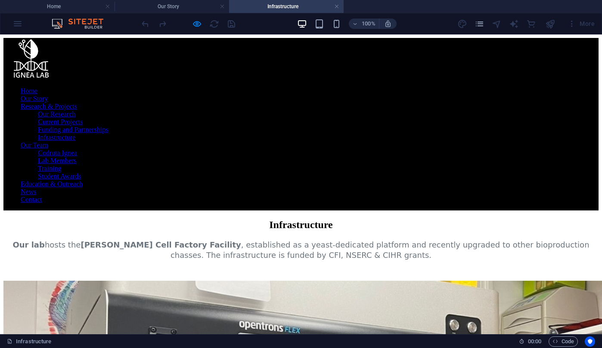
click at [76, 110] on link "Our Research" at bounding box center [57, 113] width 38 height 7
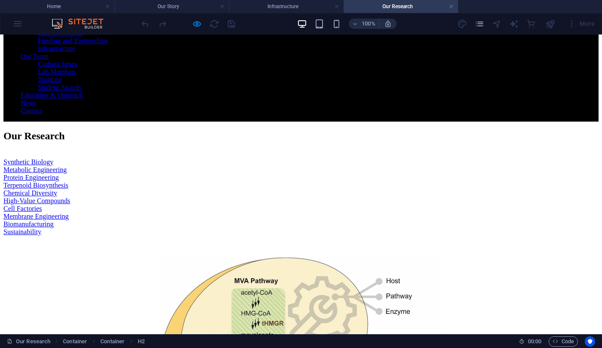
scroll to position [0, 0]
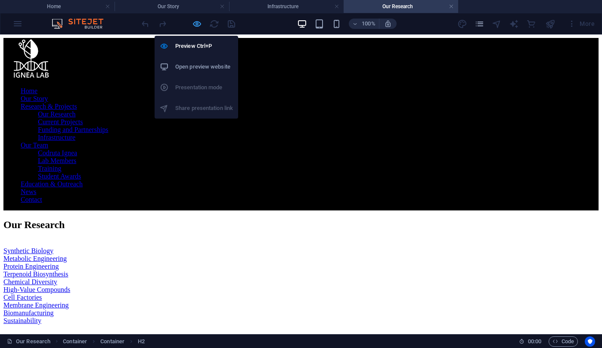
click at [199, 28] on icon "button" at bounding box center [197, 24] width 10 height 10
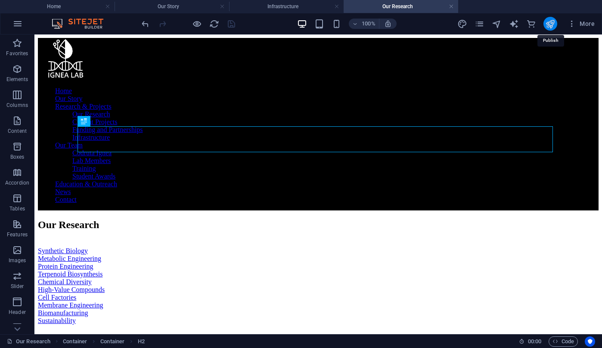
click at [552, 28] on icon "publish" at bounding box center [550, 24] width 10 height 10
